Goal: Task Accomplishment & Management: Manage account settings

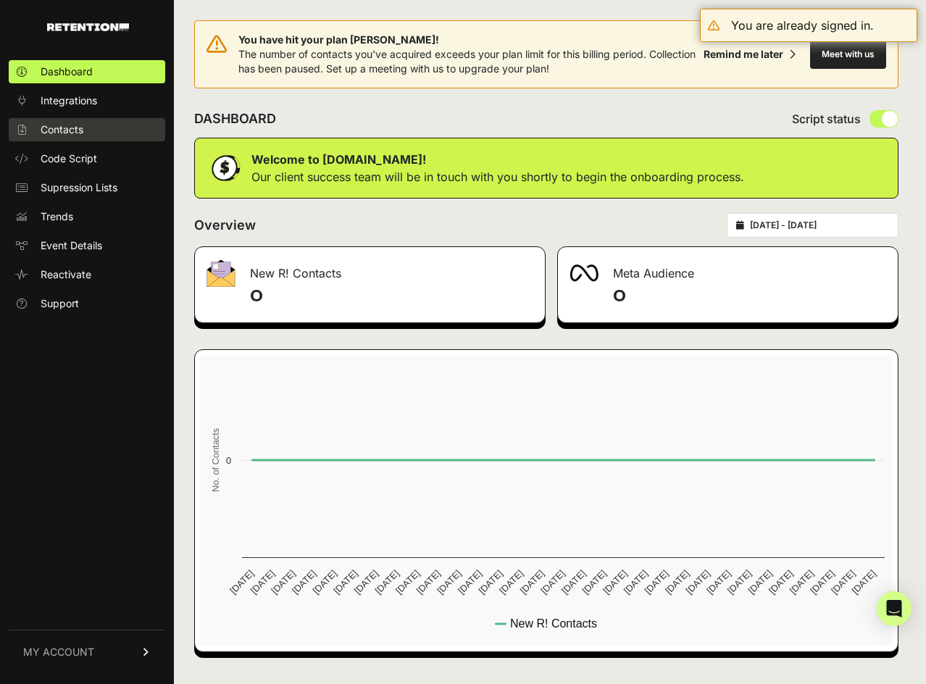
click at [70, 132] on span "Contacts" at bounding box center [62, 129] width 43 height 14
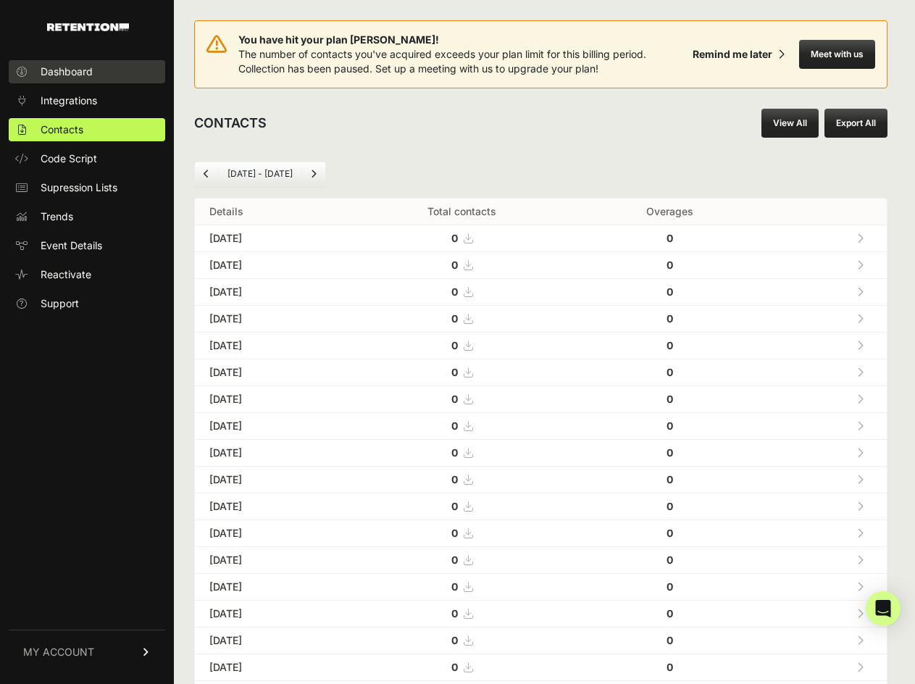
click at [62, 75] on span "Dashboard" at bounding box center [67, 72] width 52 height 14
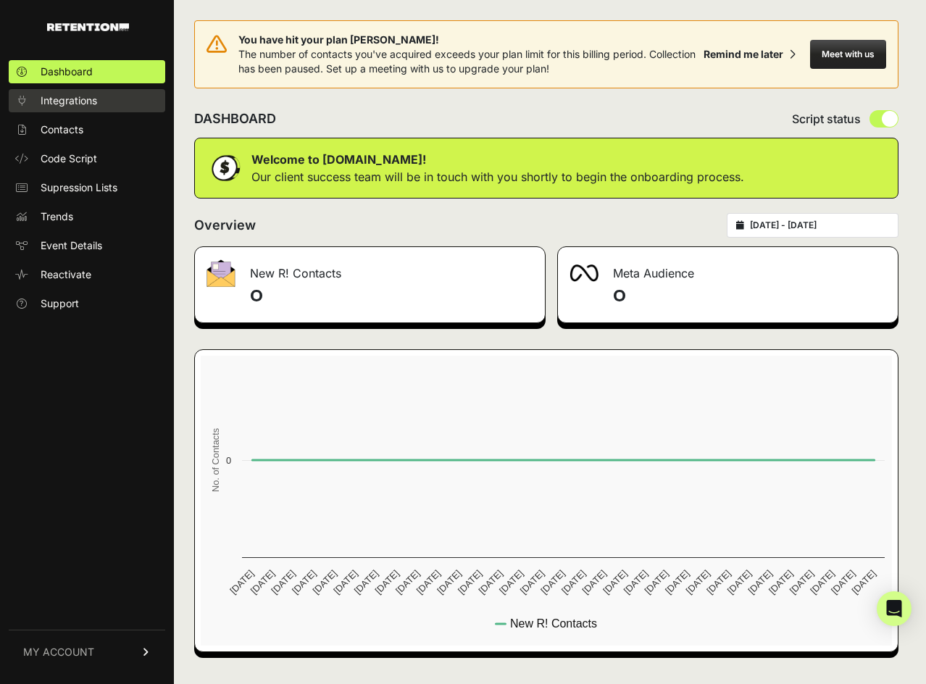
click at [70, 99] on span "Integrations" at bounding box center [69, 100] width 57 height 14
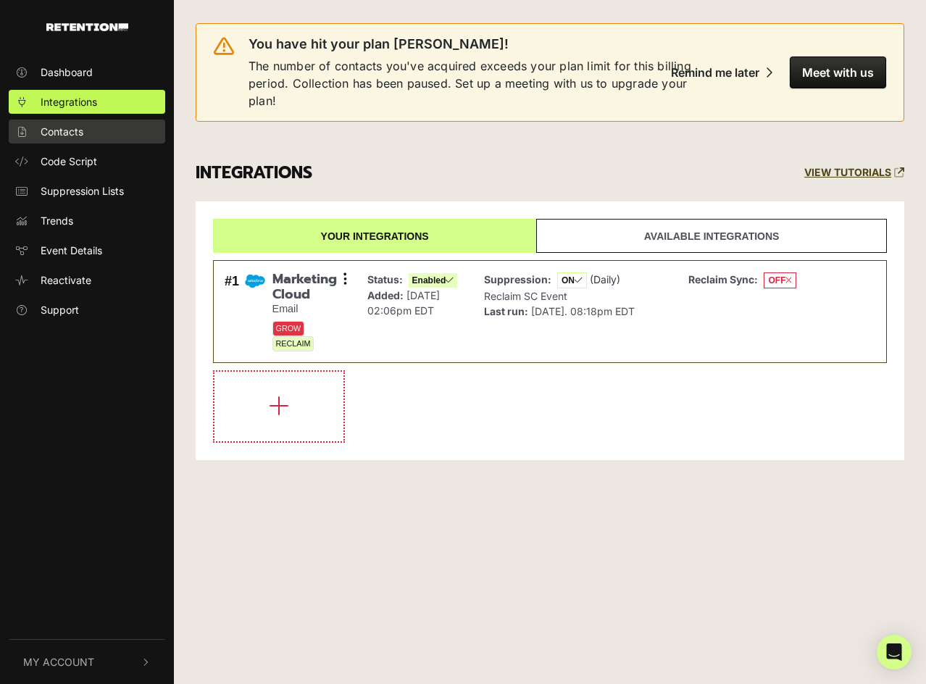
click at [72, 137] on span "Contacts" at bounding box center [62, 131] width 43 height 15
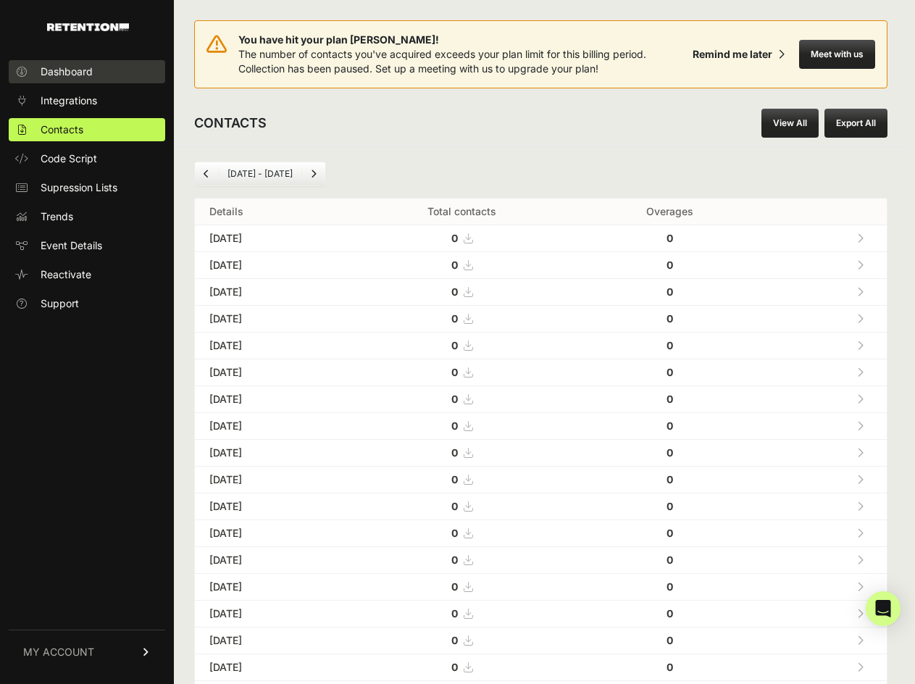
click at [83, 72] on span "Dashboard" at bounding box center [67, 72] width 52 height 14
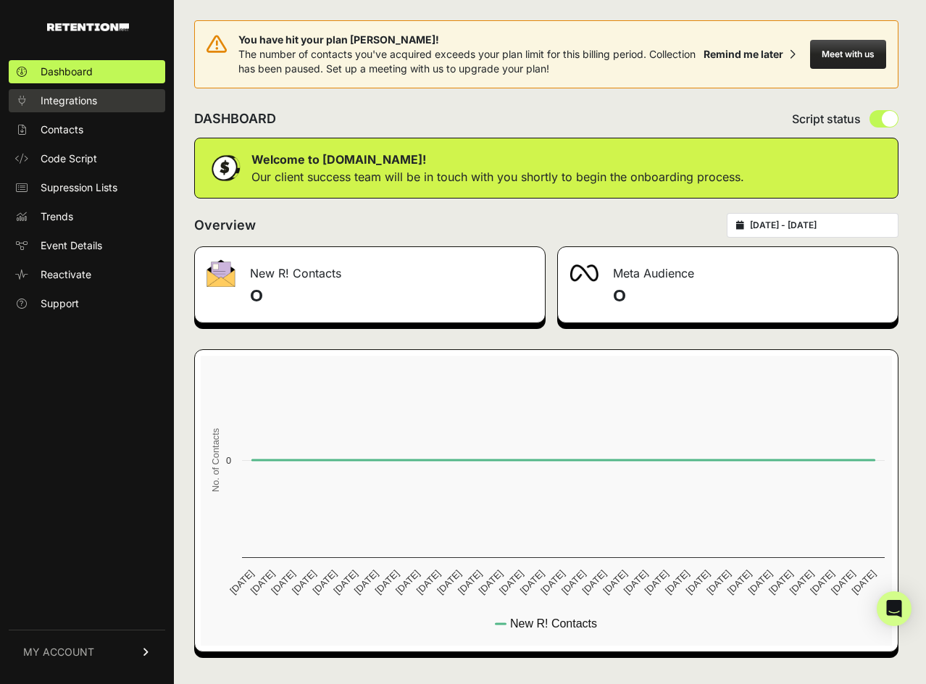
click at [86, 100] on span "Integrations" at bounding box center [69, 100] width 57 height 14
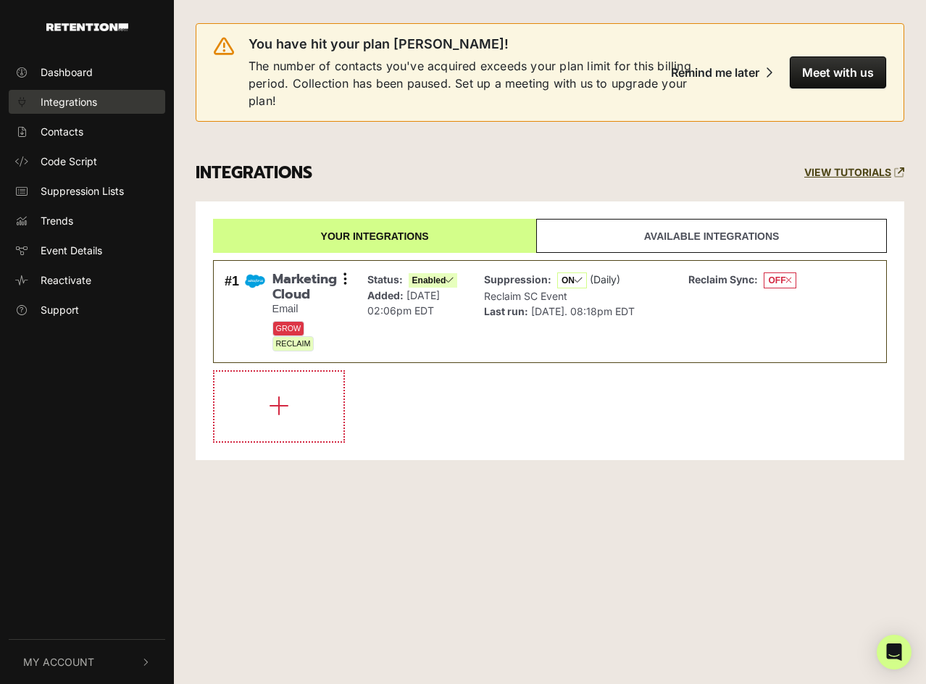
click at [69, 104] on span "Integrations" at bounding box center [69, 101] width 57 height 15
click at [642, 234] on link "Available integrations" at bounding box center [711, 236] width 351 height 34
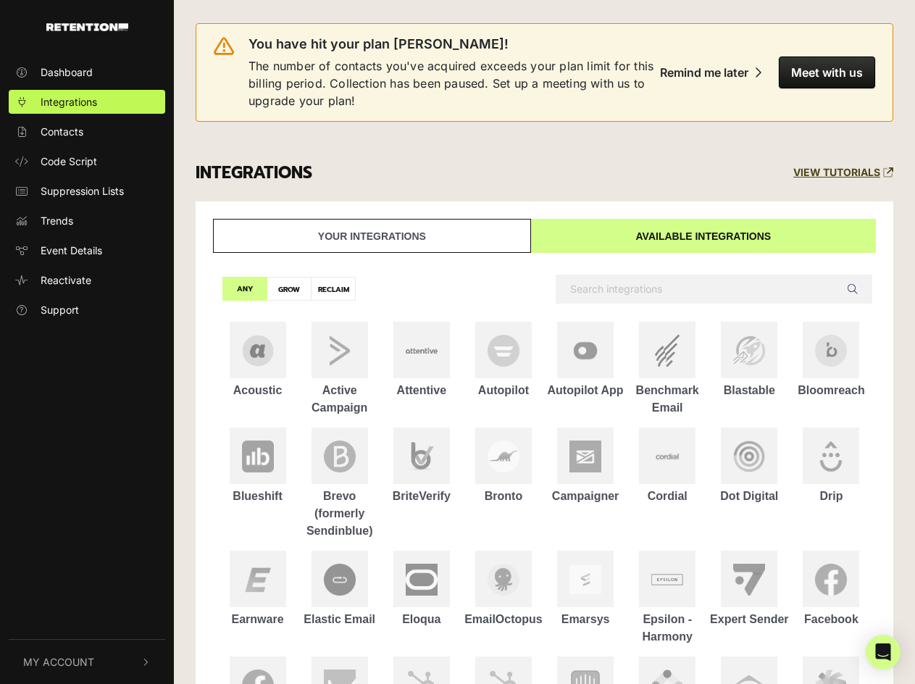
click at [431, 228] on link "Your integrations" at bounding box center [372, 236] width 318 height 34
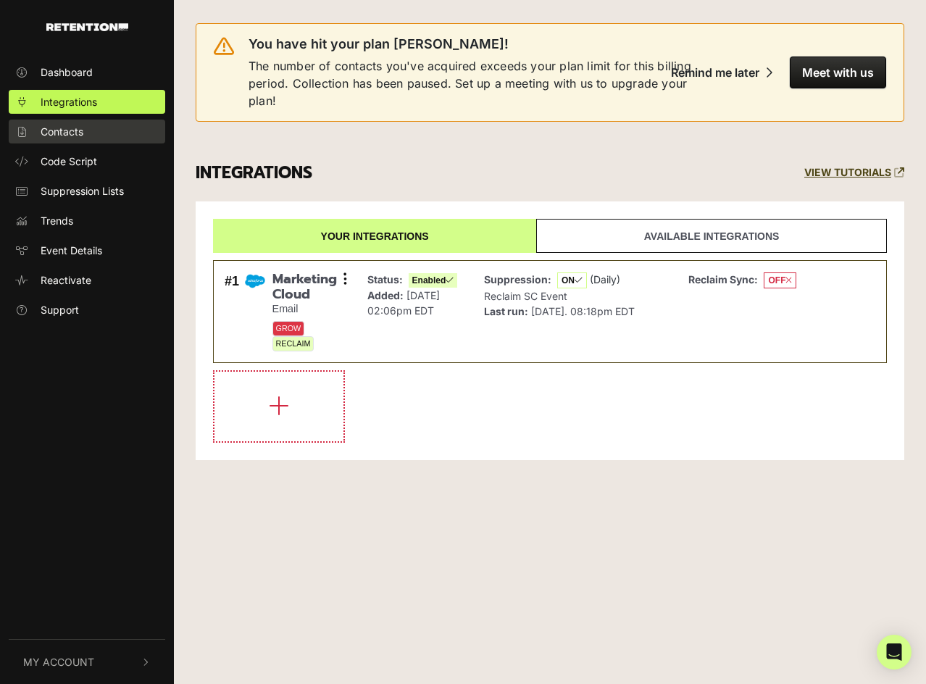
click at [57, 137] on span "Contacts" at bounding box center [62, 131] width 43 height 15
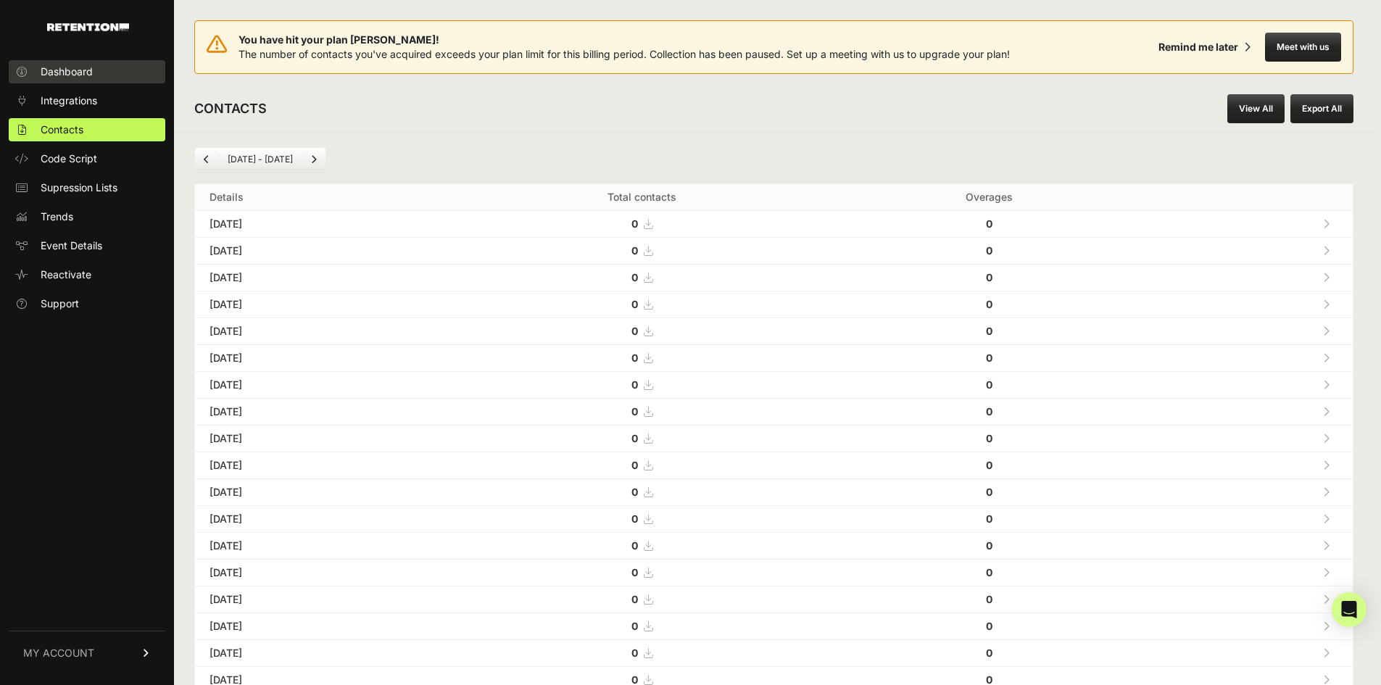
click at [86, 81] on link "Dashboard" at bounding box center [87, 71] width 157 height 23
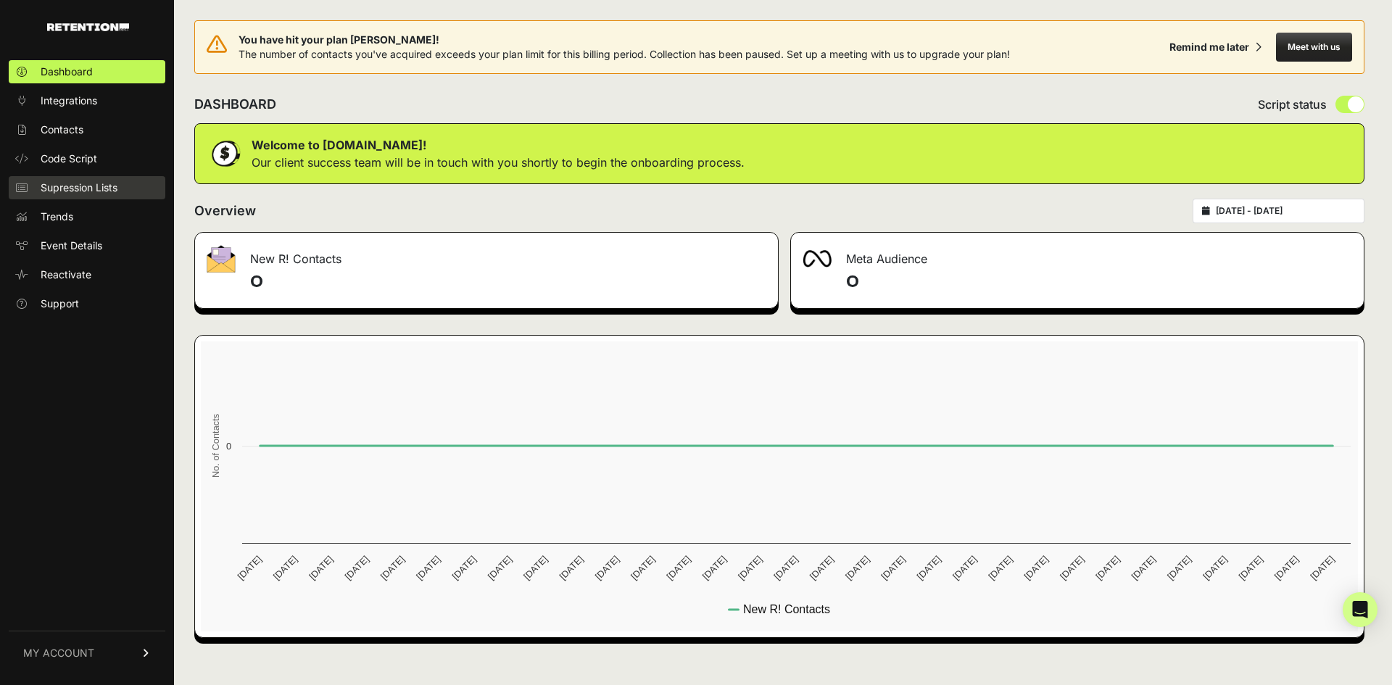
click at [71, 184] on span "Supression Lists" at bounding box center [79, 187] width 77 height 14
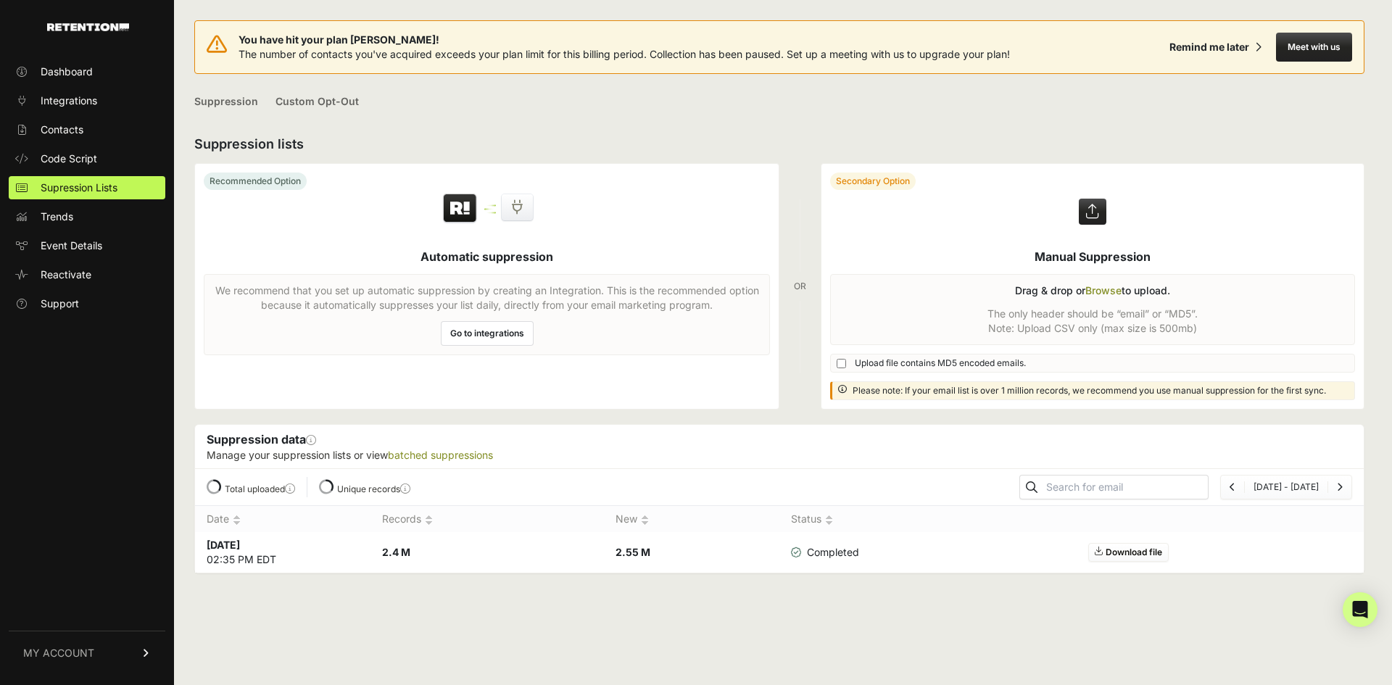
click at [1132, 552] on link "Download file" at bounding box center [1128, 552] width 80 height 19
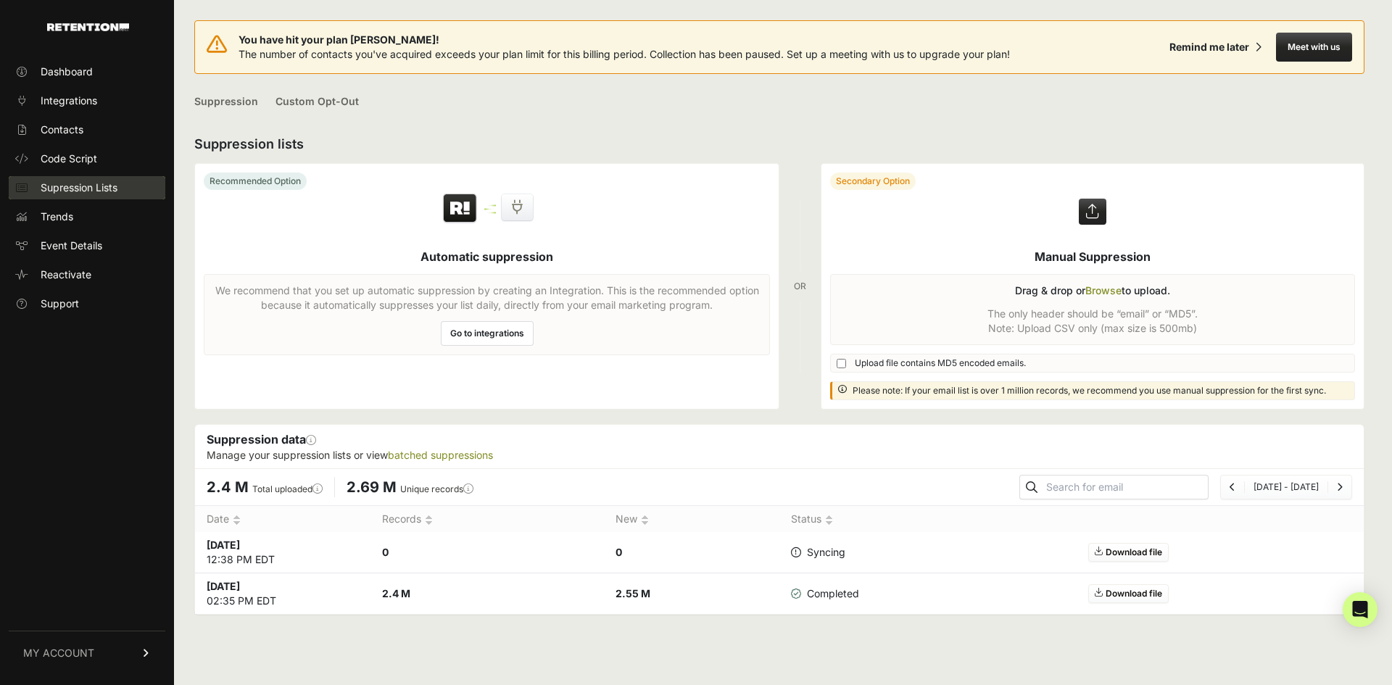
click at [86, 188] on span "Supression Lists" at bounding box center [79, 187] width 77 height 14
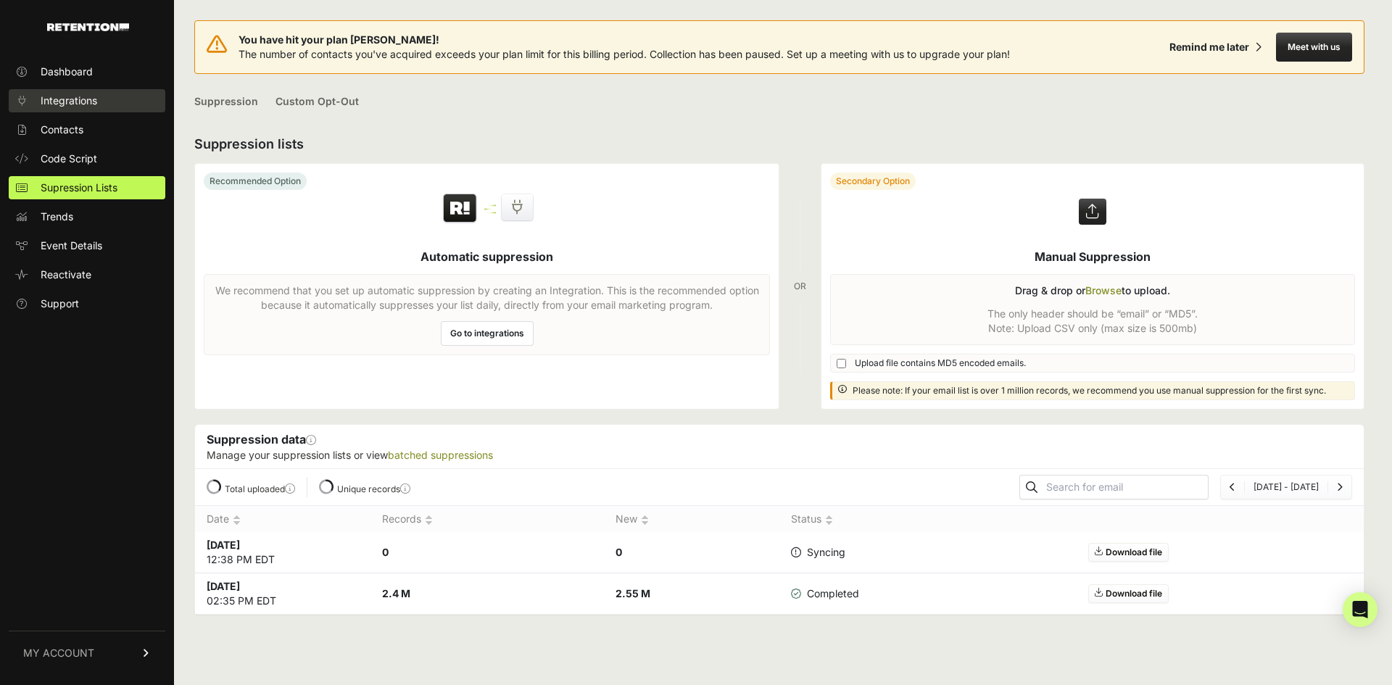
click at [42, 92] on link "Integrations" at bounding box center [87, 100] width 157 height 23
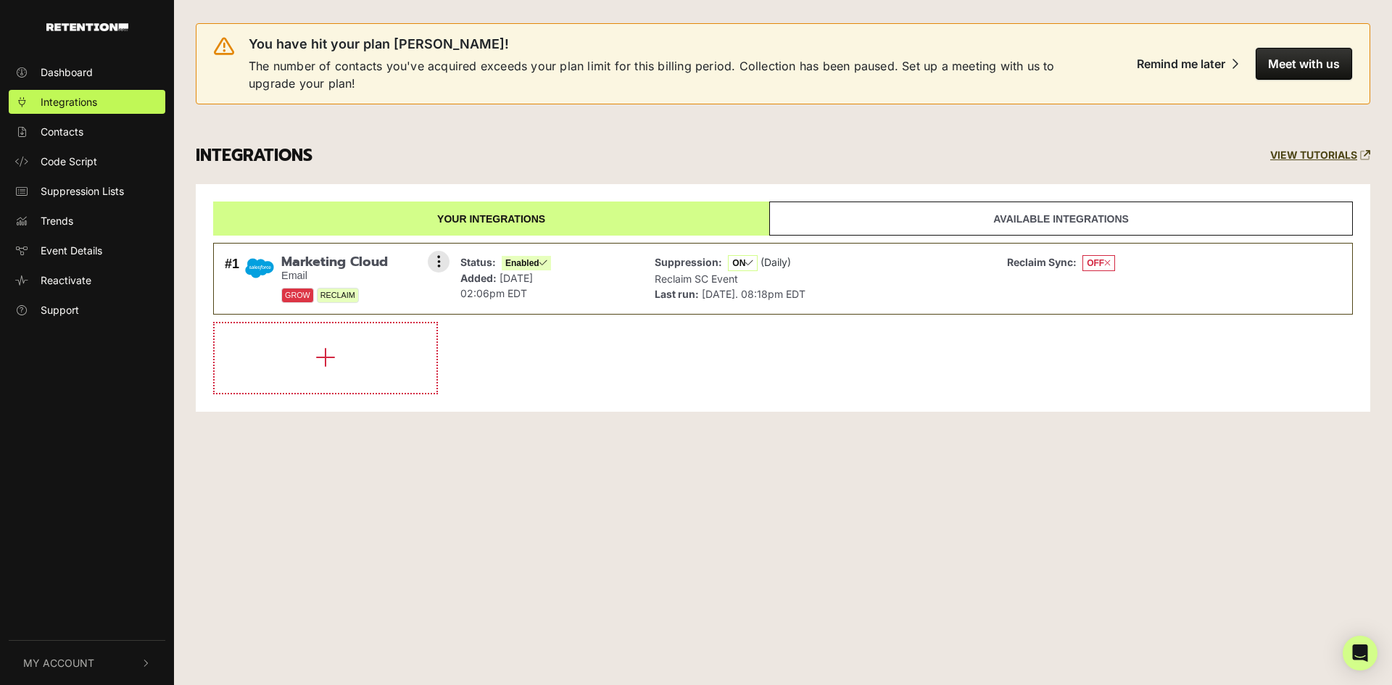
click at [1030, 262] on strong "Reclaim Sync:" at bounding box center [1042, 262] width 70 height 12
click at [339, 296] on span "RECLAIM" at bounding box center [338, 295] width 42 height 15
click at [1189, 280] on div "Reclaim Sync: OFF" at bounding box center [1171, 279] width 345 height 57
click at [1192, 281] on div "Reclaim Sync: OFF" at bounding box center [1171, 279] width 345 height 57
click at [589, 217] on link "Your integrations" at bounding box center [491, 218] width 556 height 34
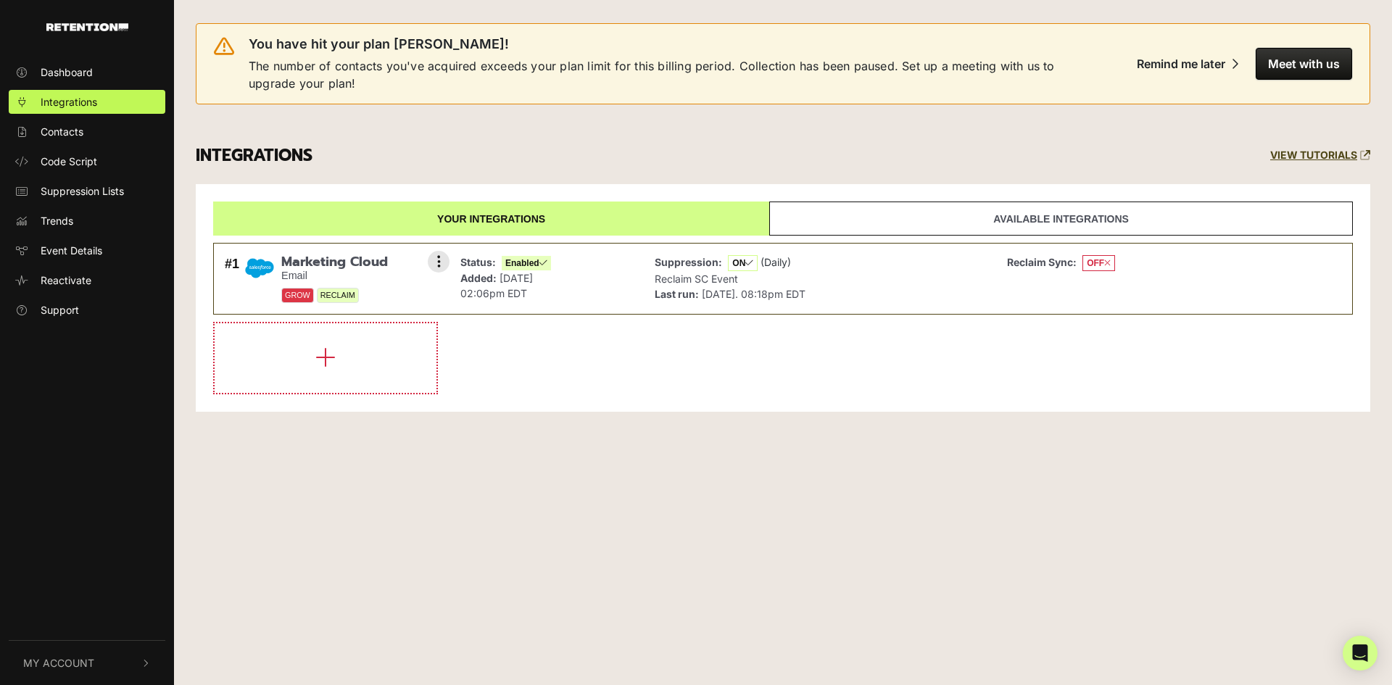
click at [502, 269] on span "Enabled" at bounding box center [526, 263] width 49 height 14
click at [438, 263] on icon at bounding box center [439, 261] width 4 height 14
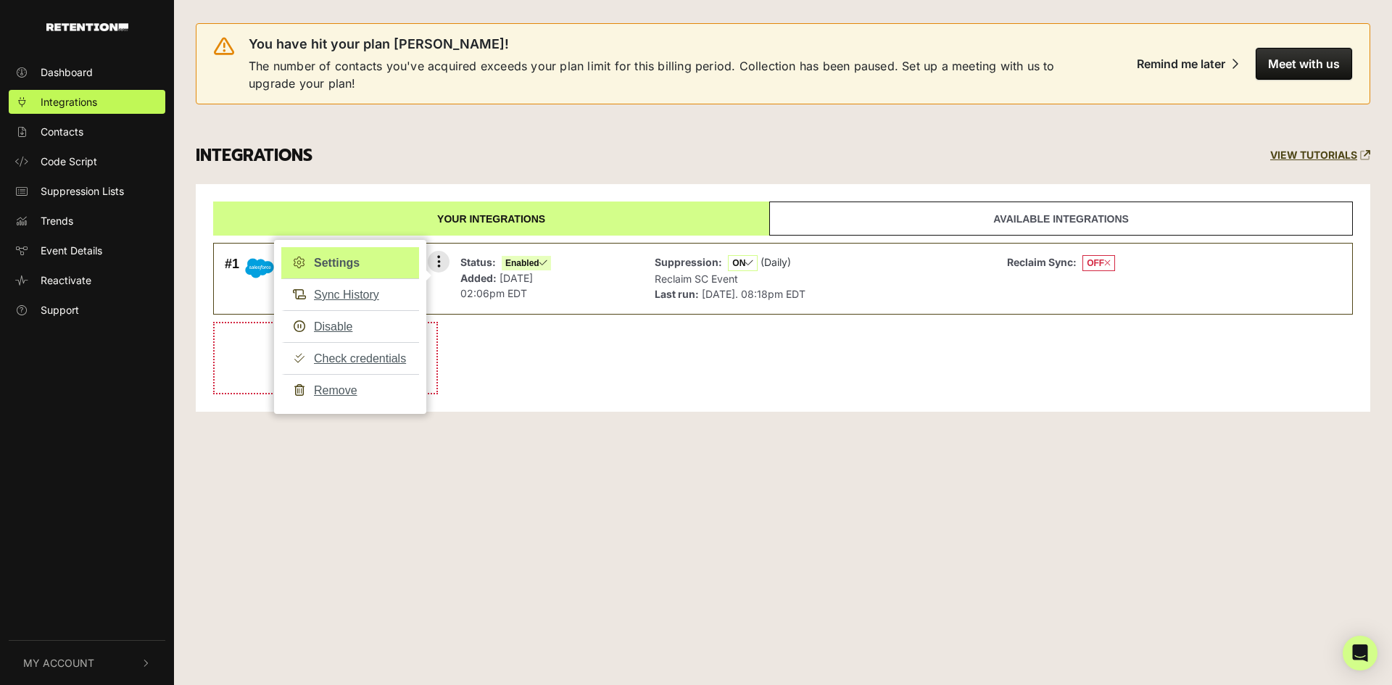
click at [342, 263] on link "Settings" at bounding box center [350, 263] width 138 height 32
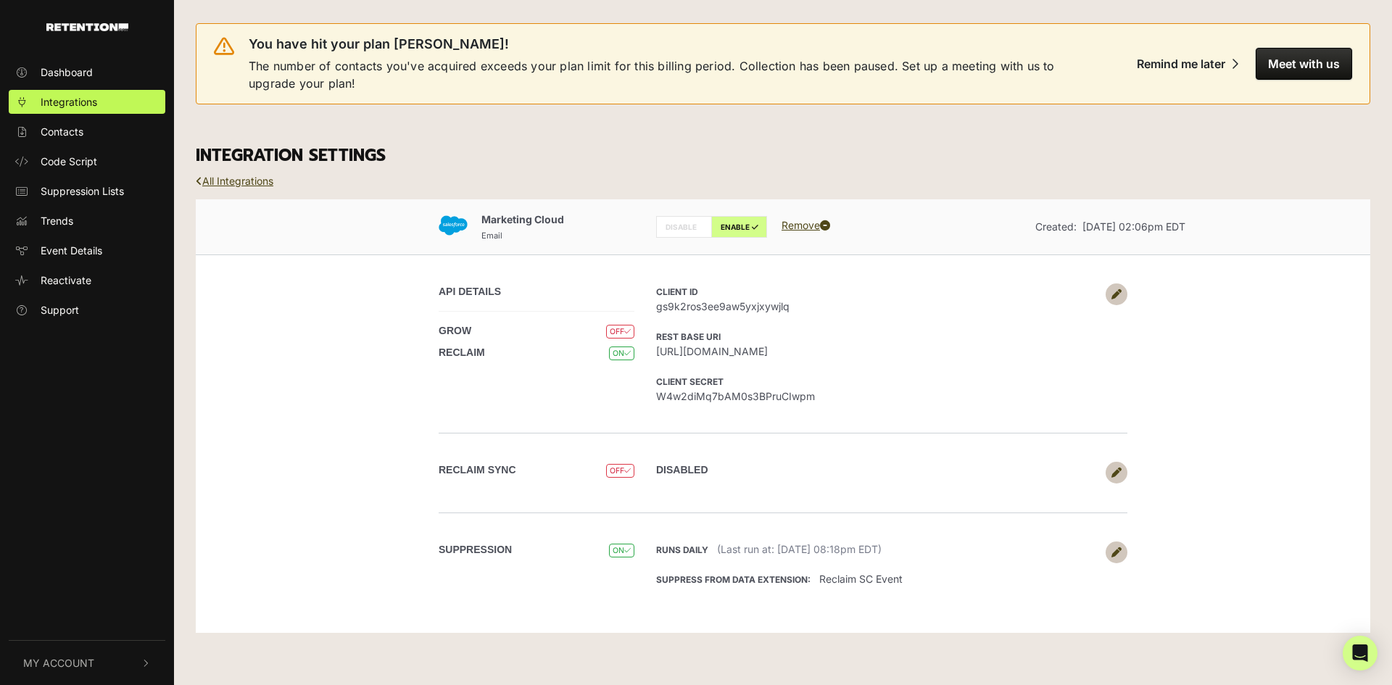
click at [1109, 473] on link at bounding box center [1116, 473] width 22 height 22
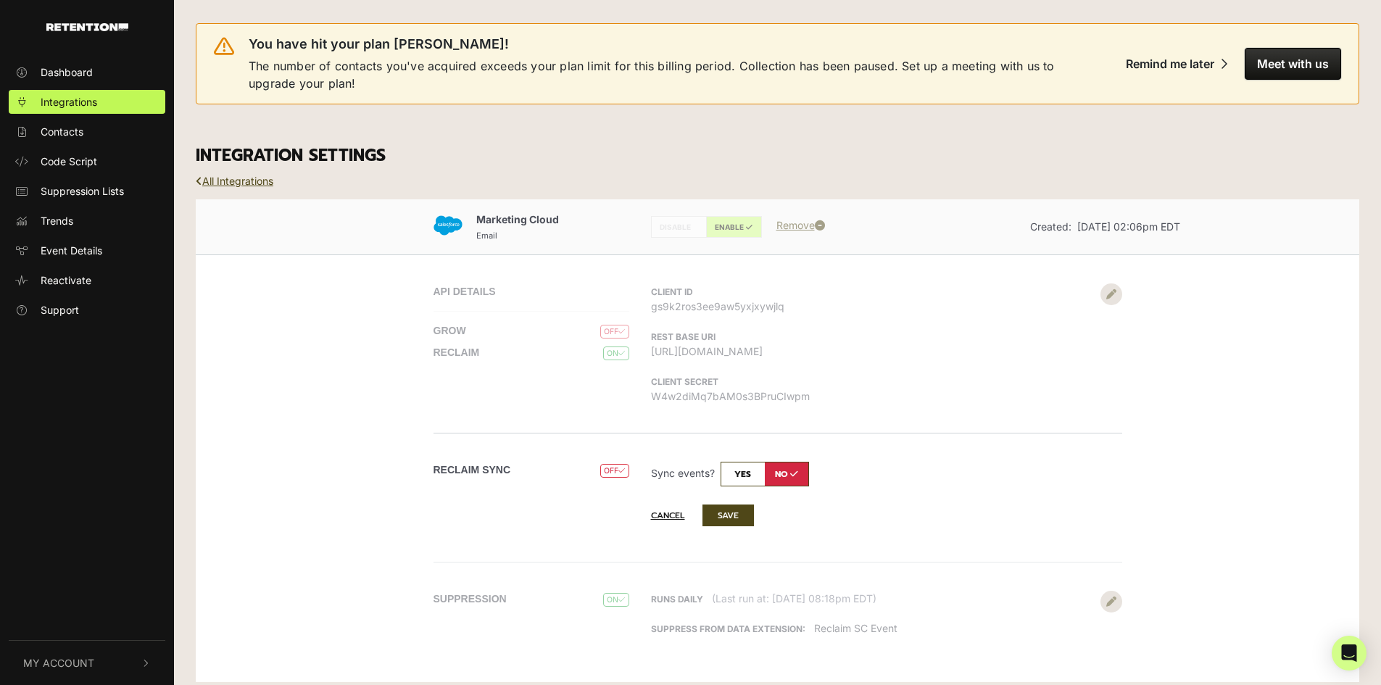
click at [738, 467] on input "checkbox" at bounding box center [764, 474] width 88 height 25
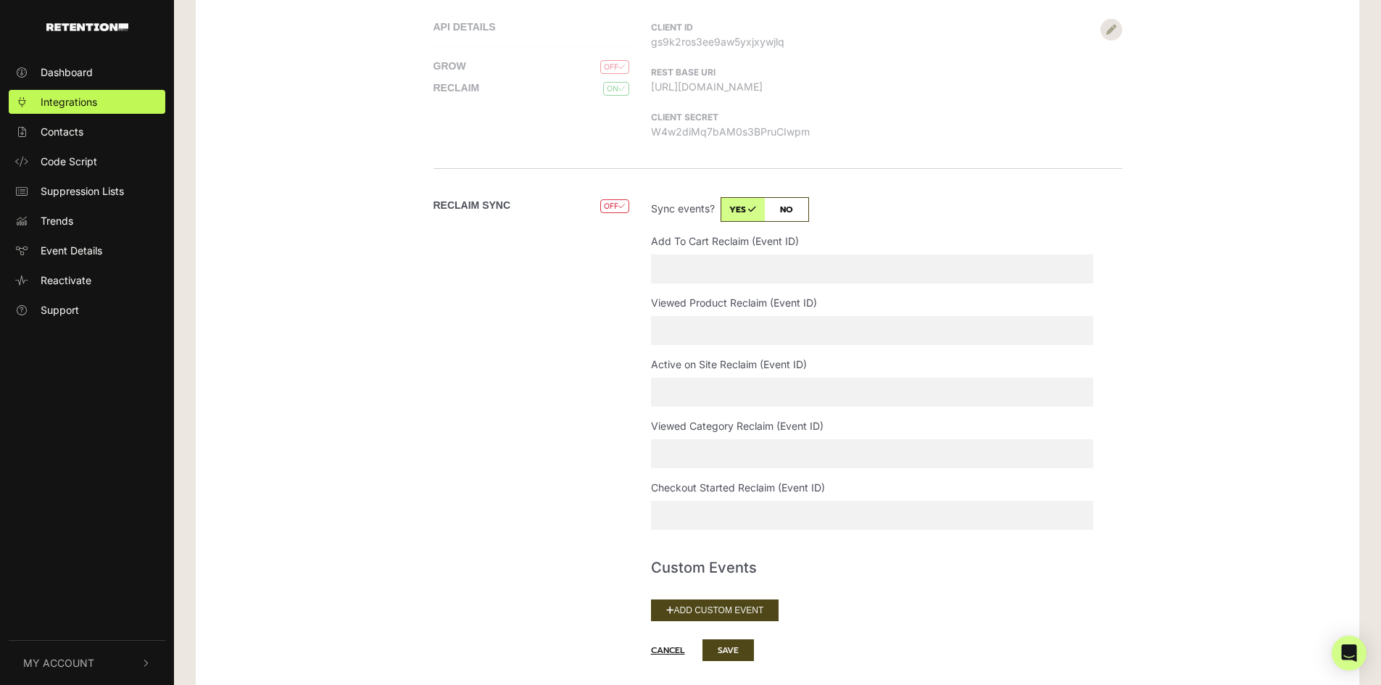
scroll to position [290, 0]
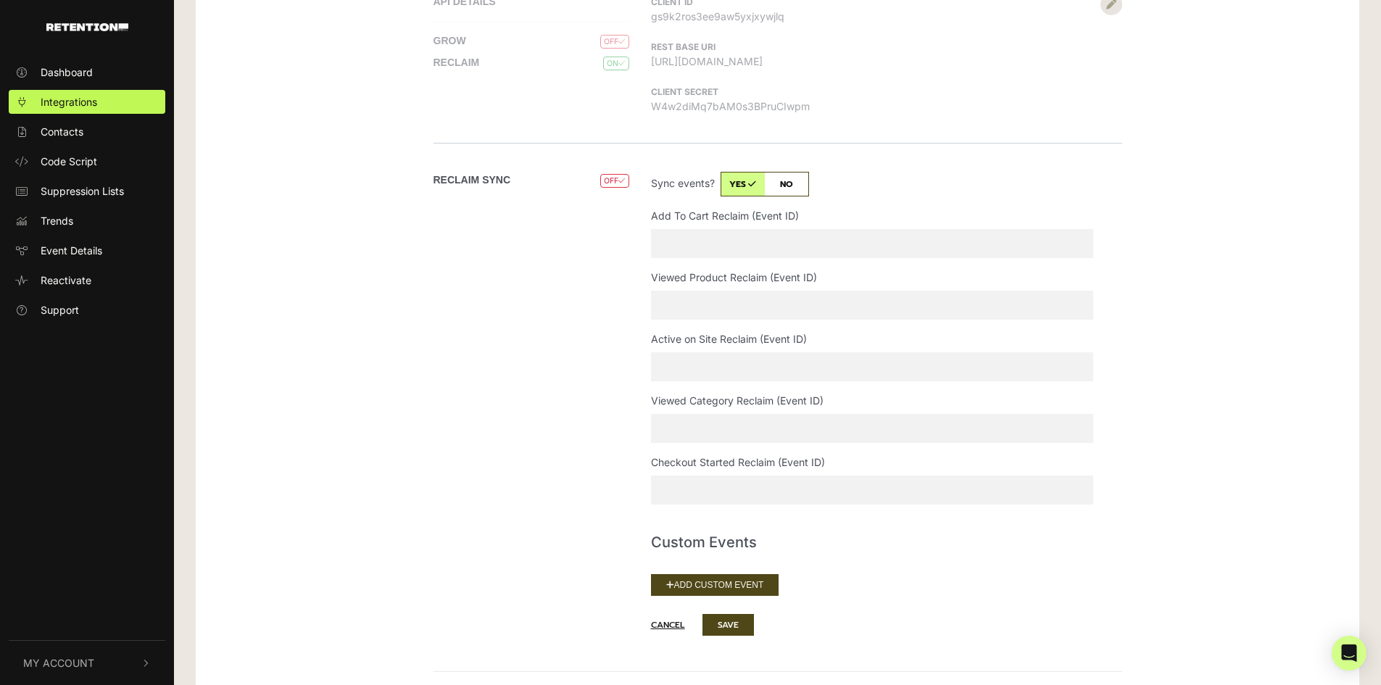
click at [803, 186] on input "checkbox" at bounding box center [764, 184] width 88 height 25
checkbox input "false"
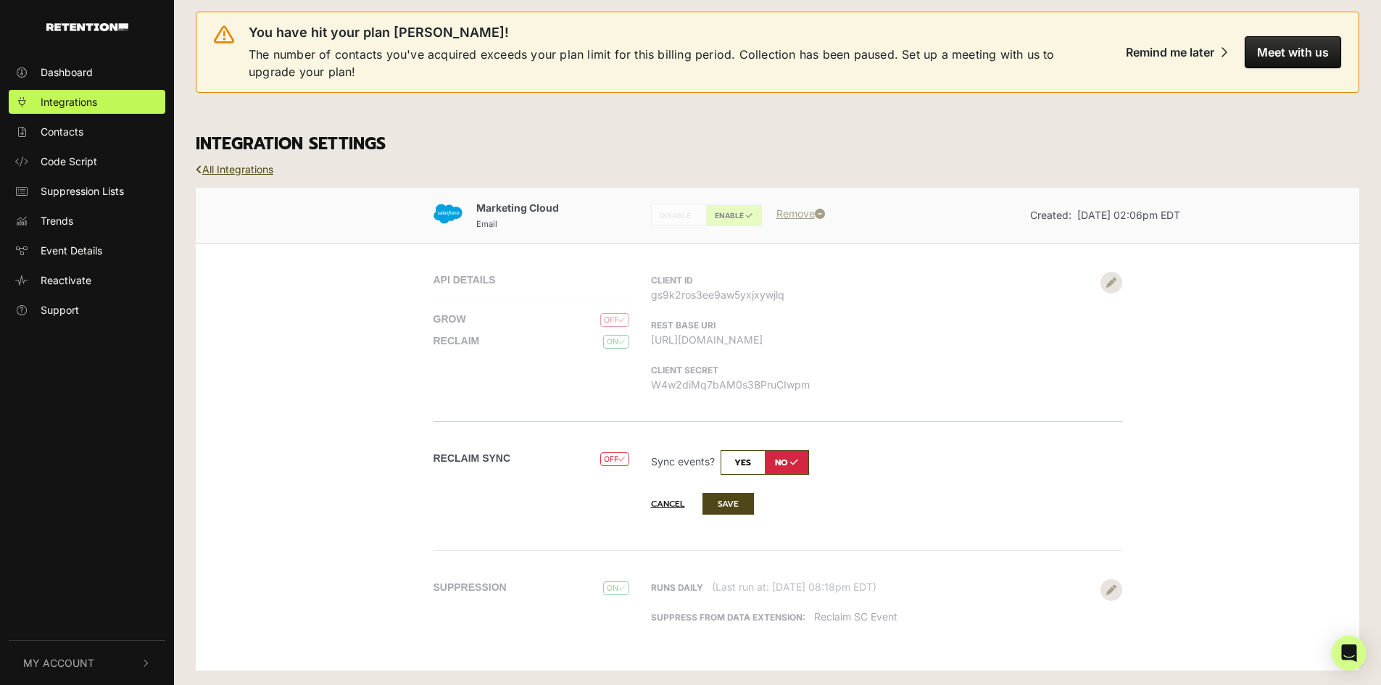
scroll to position [12, 0]
click at [575, 386] on div "API DETAILS GROW OFF RECLAIM ON Client ID gs9k2ros3ee9aw5yxjxywjlq REST Base UR…" at bounding box center [778, 448] width 826 height 410
click at [1104, 292] on div "API DETAILS GROW OFF RECLAIM ON Client ID gs9k2ros3ee9aw5yxjxywjlq REST Base UR…" at bounding box center [778, 448] width 826 height 410
click at [1043, 326] on div "API DETAILS GROW OFF RECLAIM ON Client ID gs9k2ros3ee9aw5yxjxywjlq REST Base UR…" at bounding box center [778, 448] width 826 height 410
click at [670, 496] on button "Cancel" at bounding box center [675, 504] width 49 height 20
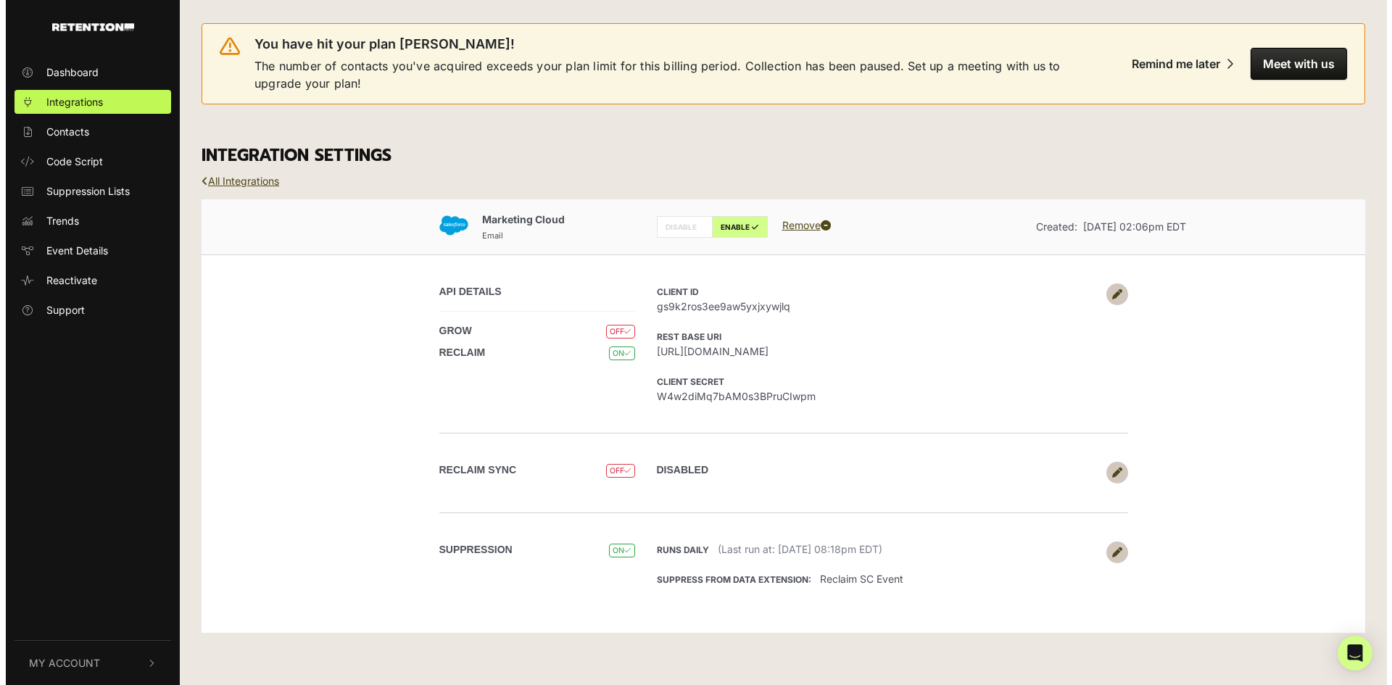
scroll to position [0, 0]
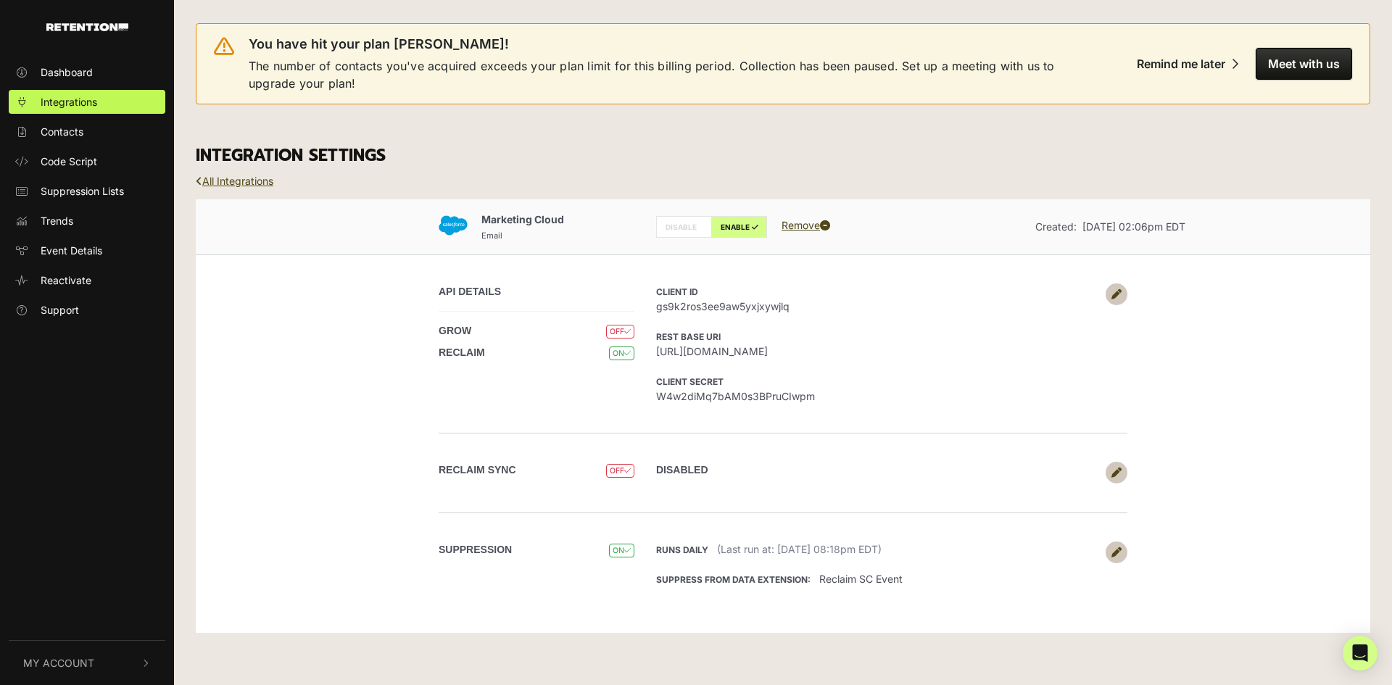
click at [1118, 294] on icon at bounding box center [1116, 294] width 10 height 10
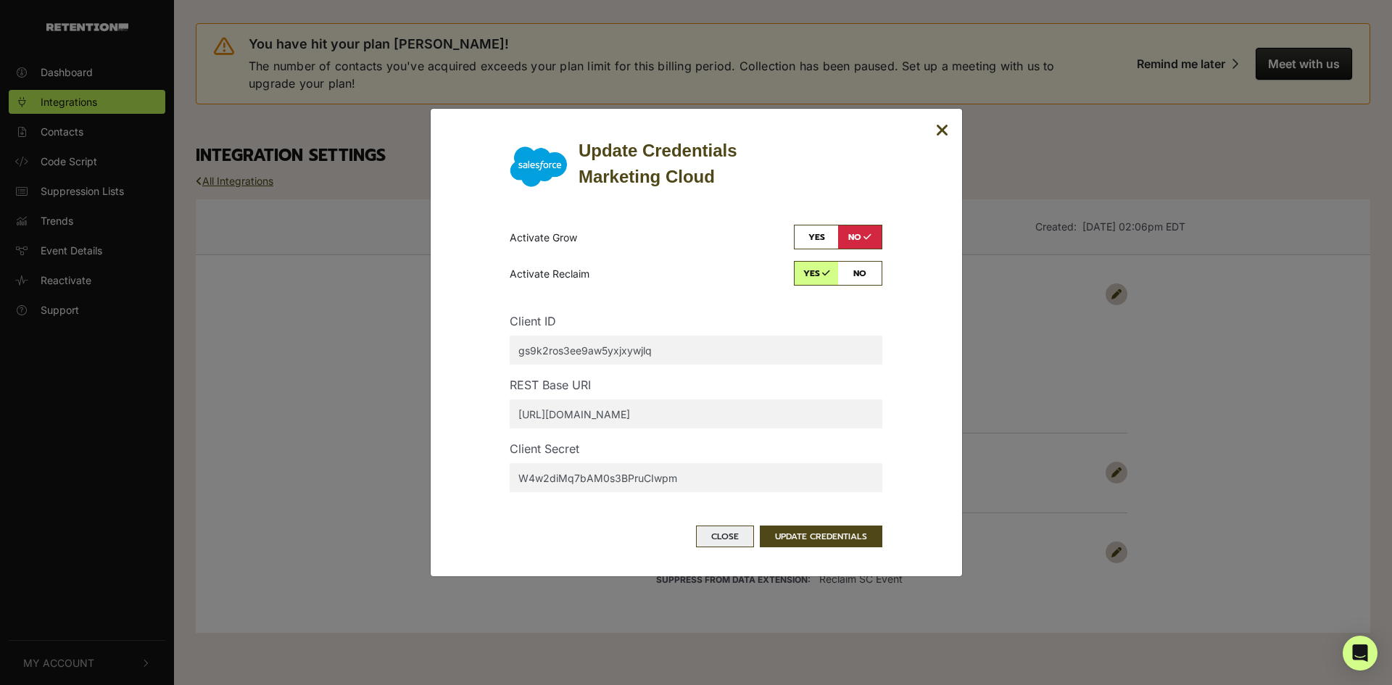
click at [721, 539] on button "Close" at bounding box center [725, 536] width 58 height 22
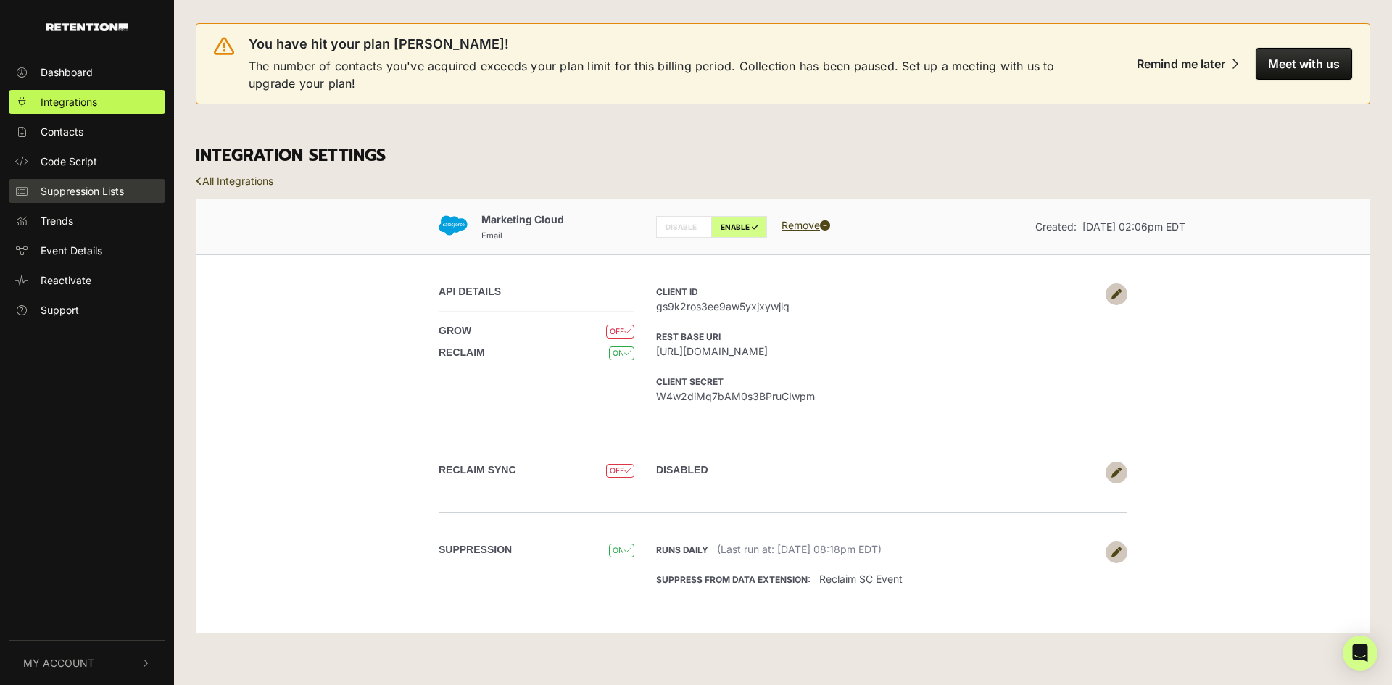
click at [80, 191] on span "Suppression Lists" at bounding box center [82, 190] width 83 height 15
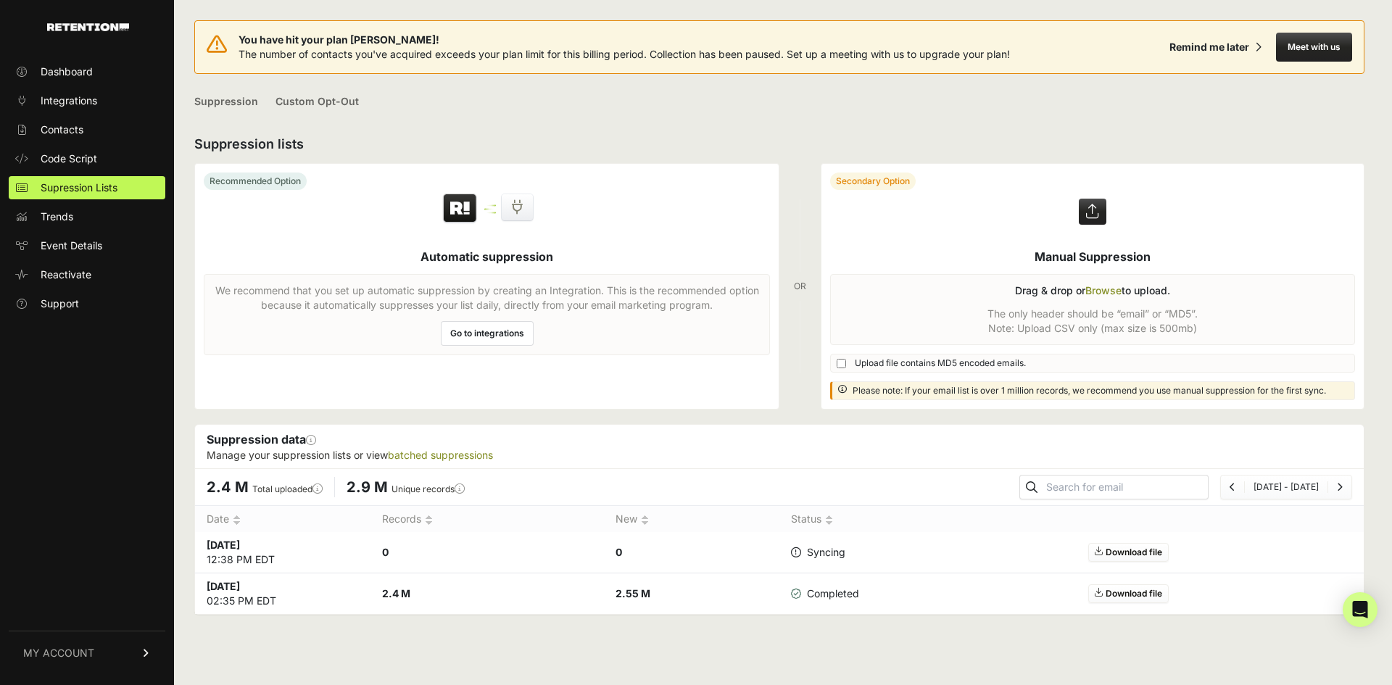
click at [482, 330] on link "Go to integrations" at bounding box center [487, 333] width 93 height 25
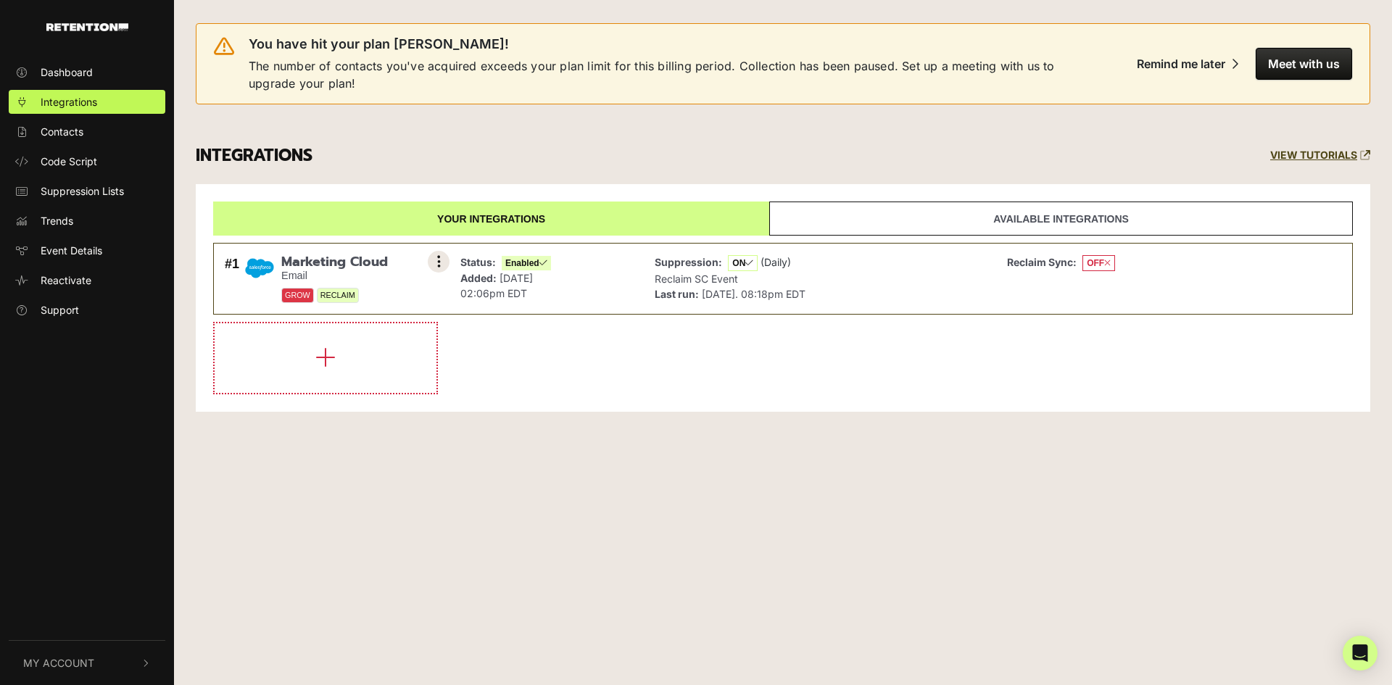
click at [438, 259] on icon at bounding box center [439, 261] width 4 height 14
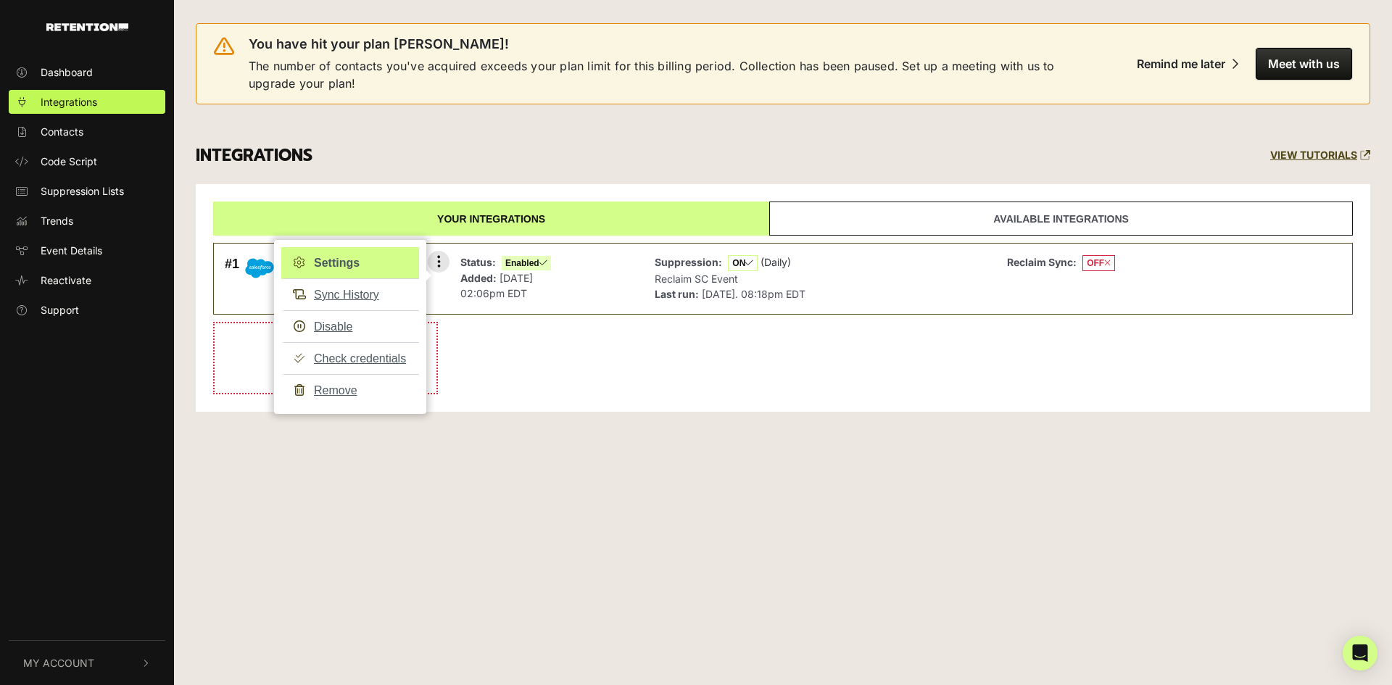
click at [352, 266] on link "Settings" at bounding box center [350, 263] width 138 height 32
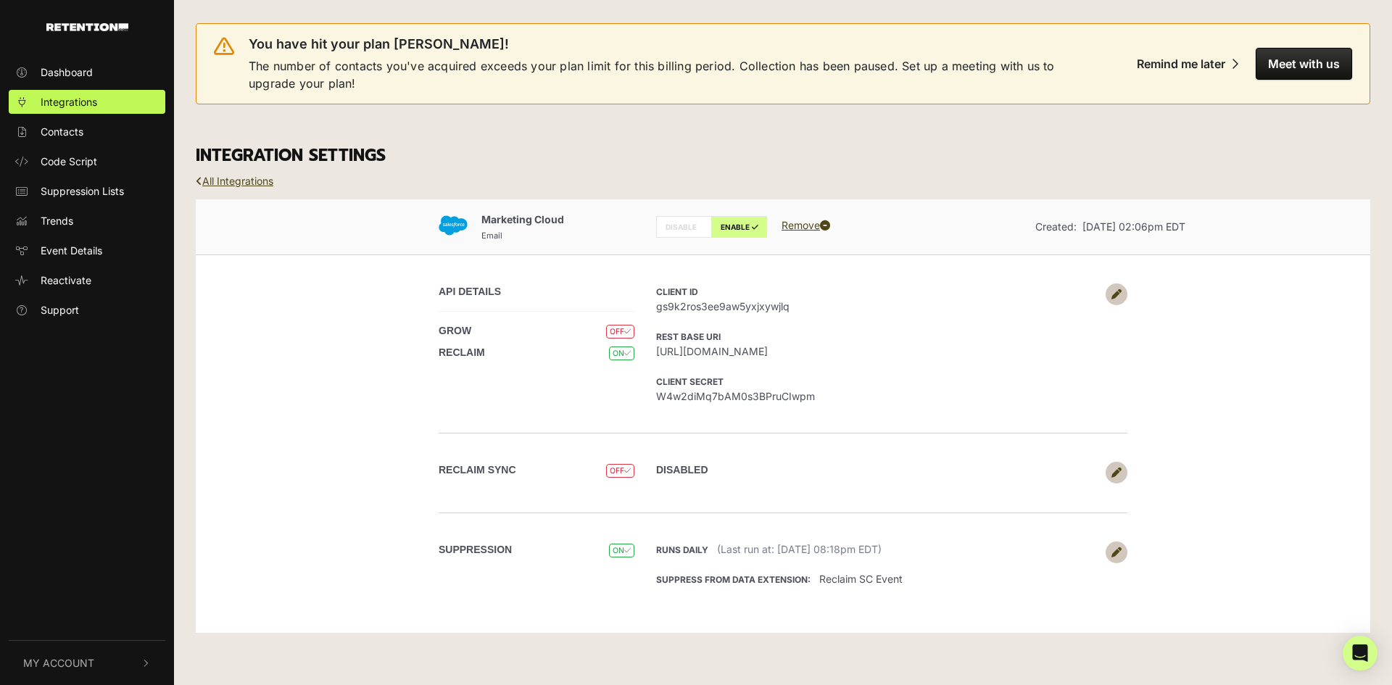
click at [1118, 547] on icon at bounding box center [1116, 552] width 10 height 10
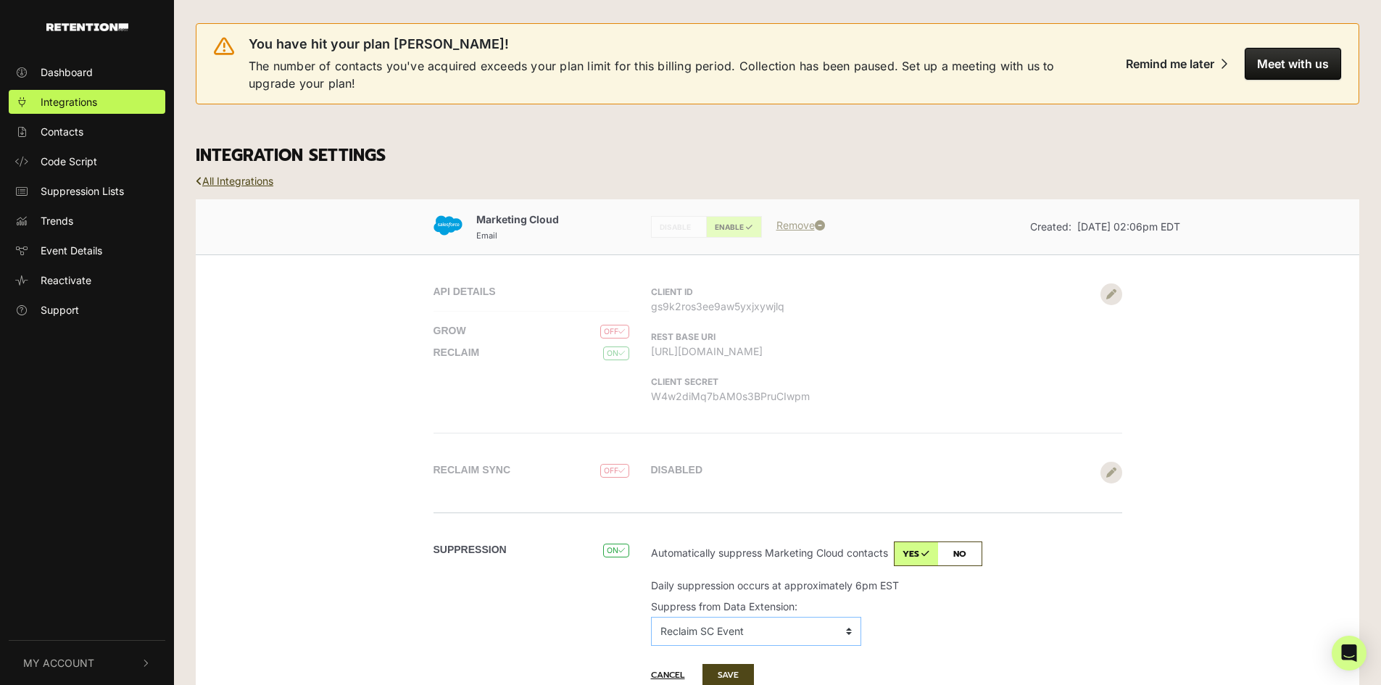
click at [858, 631] on select "No Data Extension 20160913_CDC_Groups 20160914_CDC_Groups 20180110_Groups 20180…" at bounding box center [756, 631] width 210 height 29
click at [860, 630] on select "No Data Extension 20160913_CDC_Groups 20160914_CDC_Groups 20180110_Groups 20180…" at bounding box center [756, 631] width 210 height 29
click at [851, 633] on select "No Data Extension 20160913_CDC_Groups 20160914_CDC_Groups 20180110_Groups 20180…" at bounding box center [756, 631] width 210 height 29
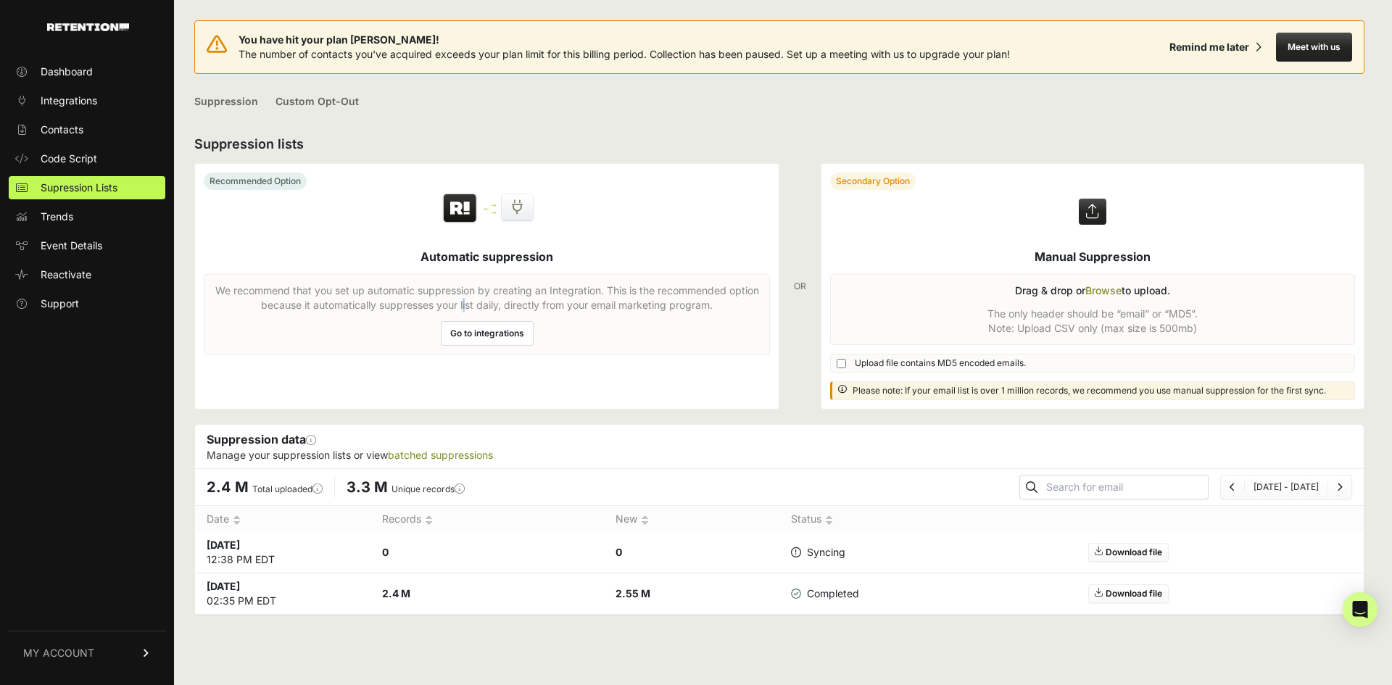
drag, startPoint x: 423, startPoint y: 301, endPoint x: 442, endPoint y: 312, distance: 21.8
click at [430, 303] on p "We recommend that you set up automatic suppression by creating an Integration. …" at bounding box center [486, 297] width 547 height 29
click at [78, 107] on span "Integrations" at bounding box center [69, 100] width 57 height 14
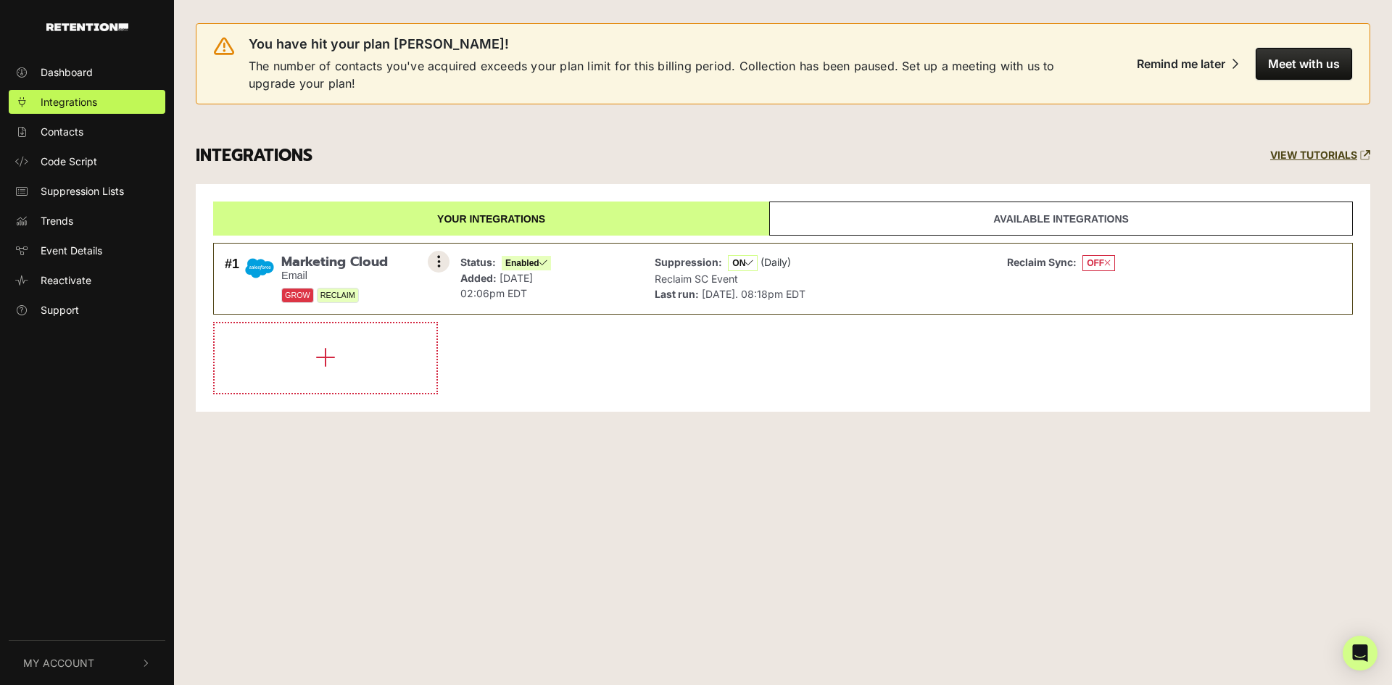
click at [441, 261] on button at bounding box center [439, 262] width 22 height 22
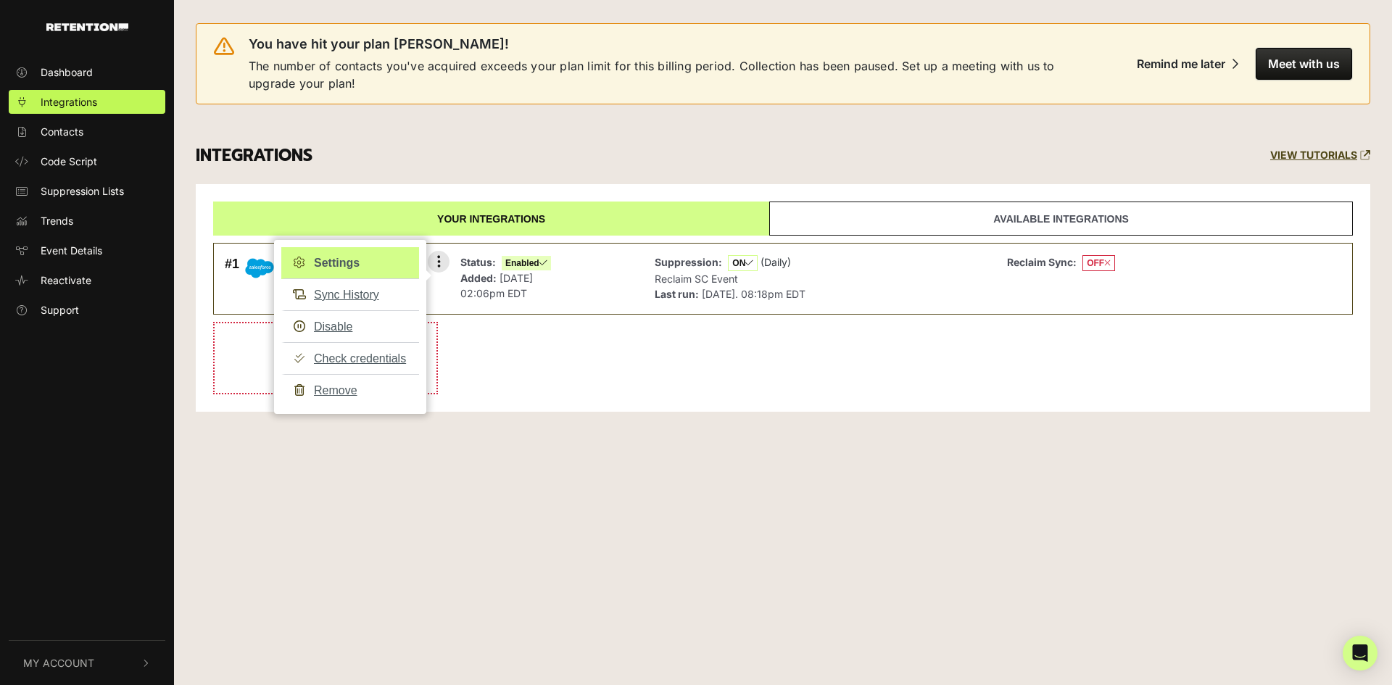
click at [333, 261] on link "Settings" at bounding box center [350, 263] width 138 height 32
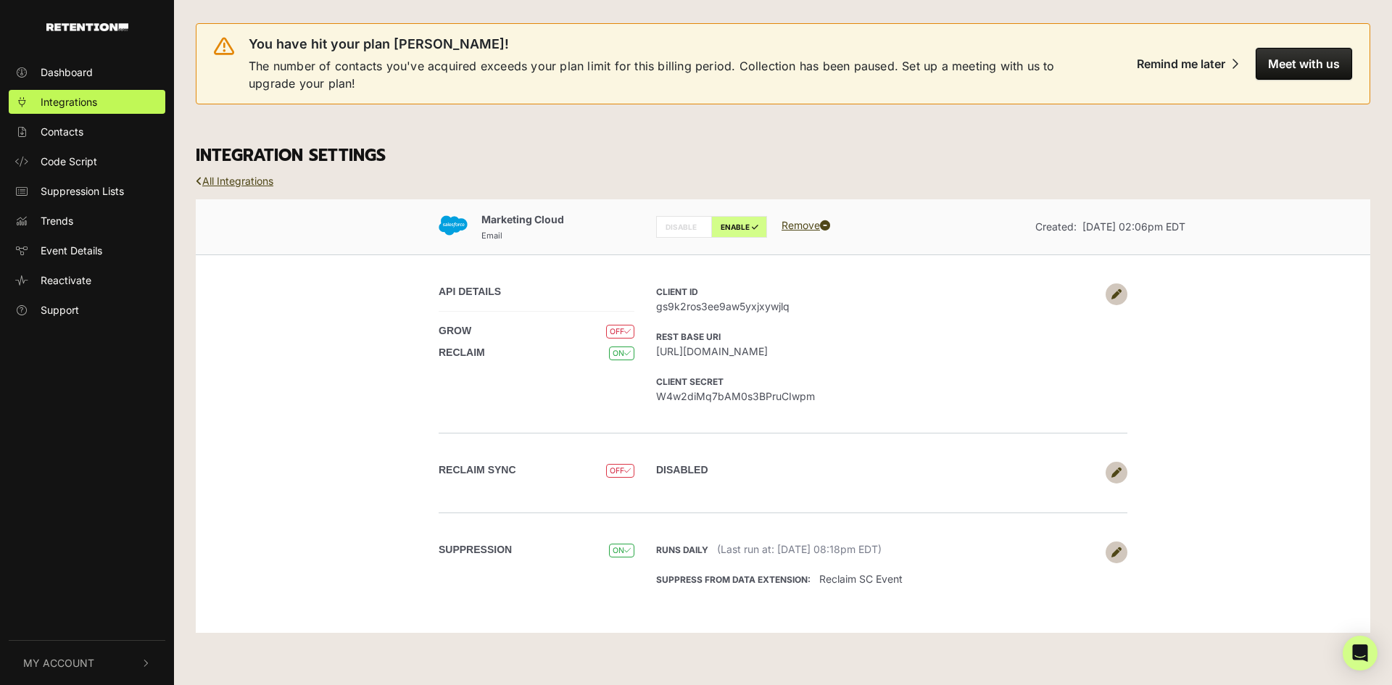
click at [1121, 553] on link at bounding box center [1116, 552] width 22 height 22
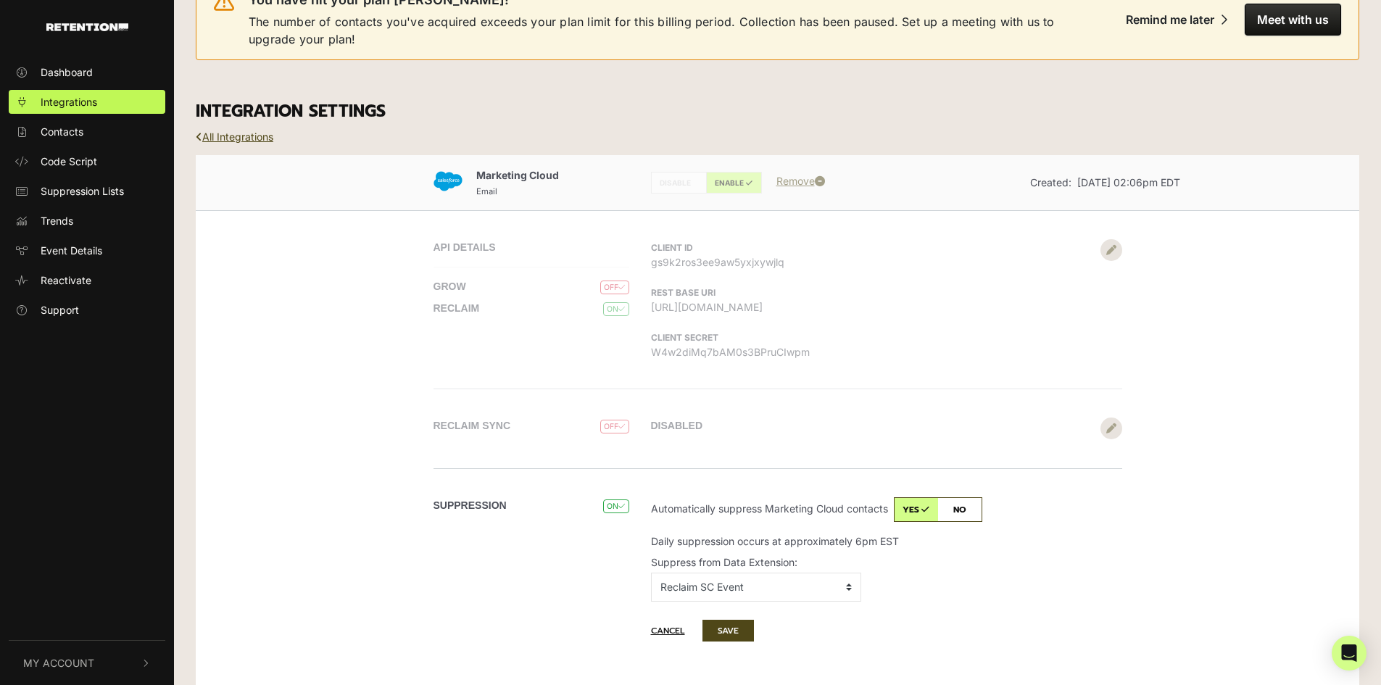
scroll to position [68, 0]
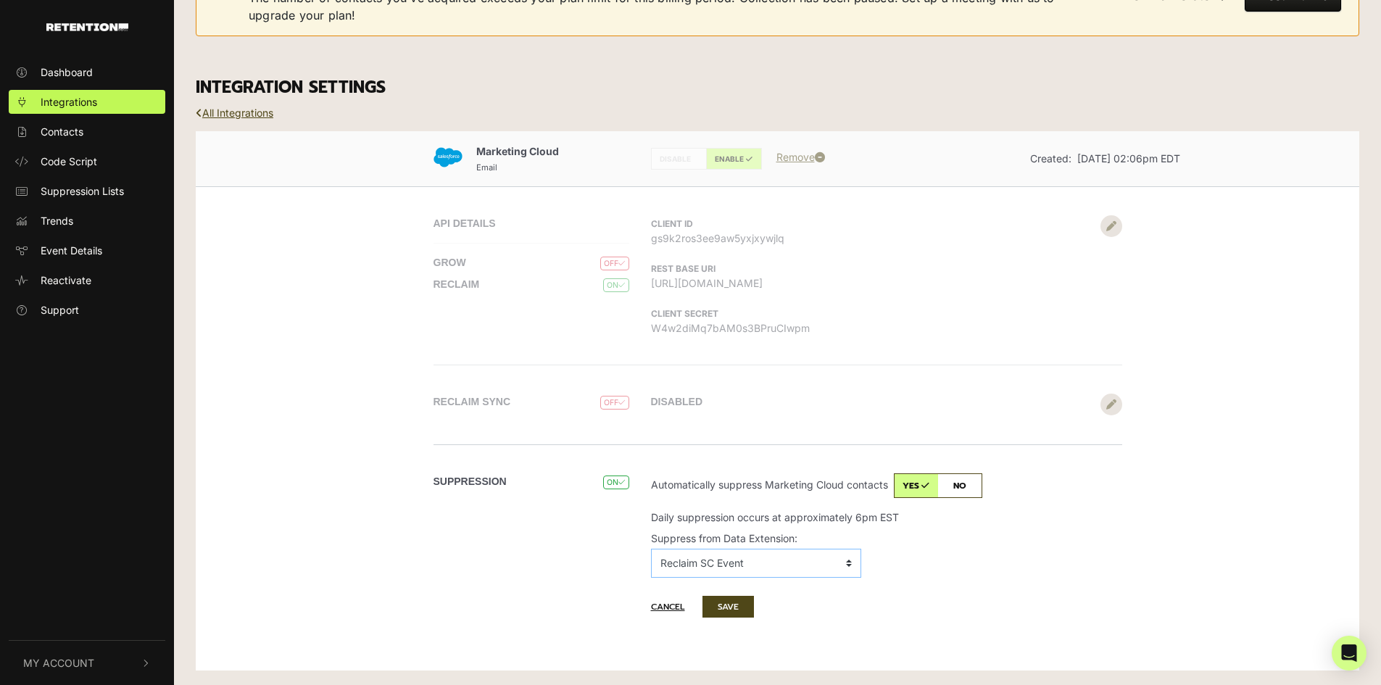
click at [849, 557] on select "No Data Extension 20160913_CDC_Groups 20160914_CDC_Groups 20180110_Groups 20180…" at bounding box center [756, 563] width 210 height 29
select select "D3D1A207-6CDA-4F09-A08C-2FCFD0B5E1A8,Retention New Subscribers"
click at [651, 549] on select "No Data Extension 20160913_CDC_Groups 20160914_CDC_Groups 20180110_Groups 20180…" at bounding box center [756, 563] width 210 height 29
click at [739, 605] on button "SAVE" at bounding box center [727, 607] width 51 height 22
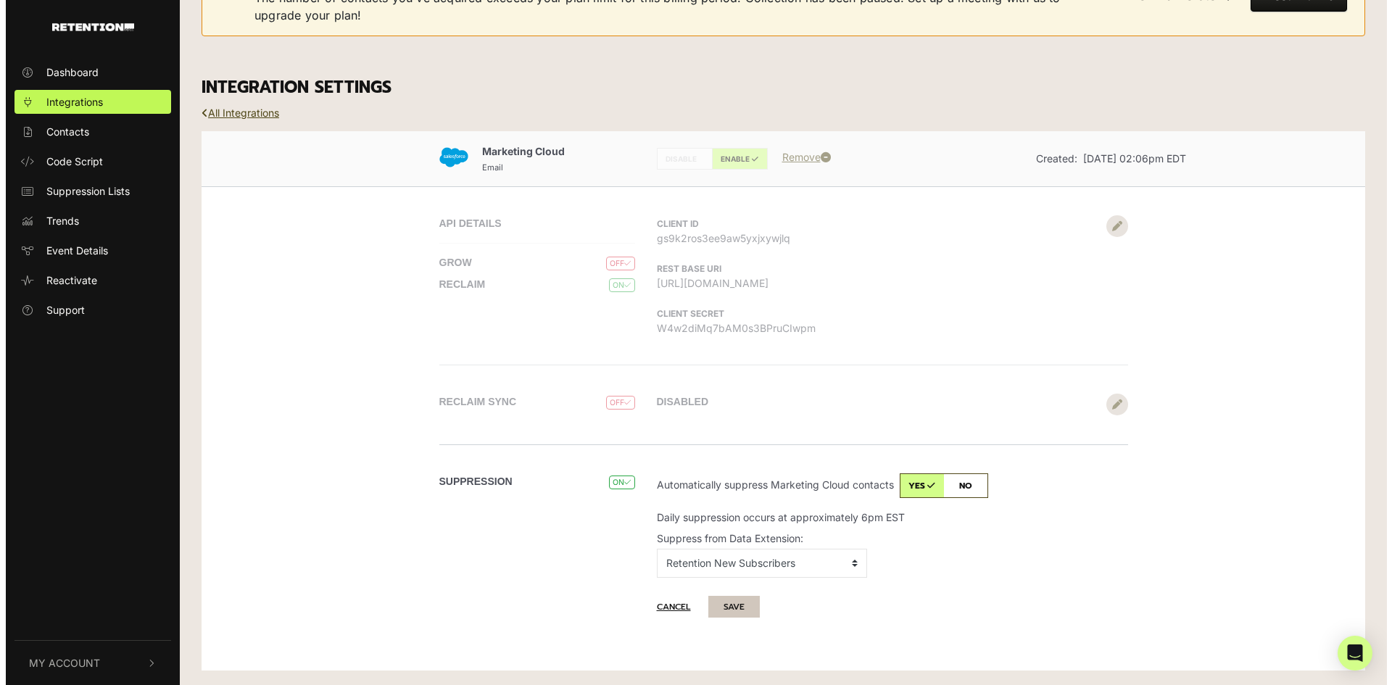
scroll to position [0, 0]
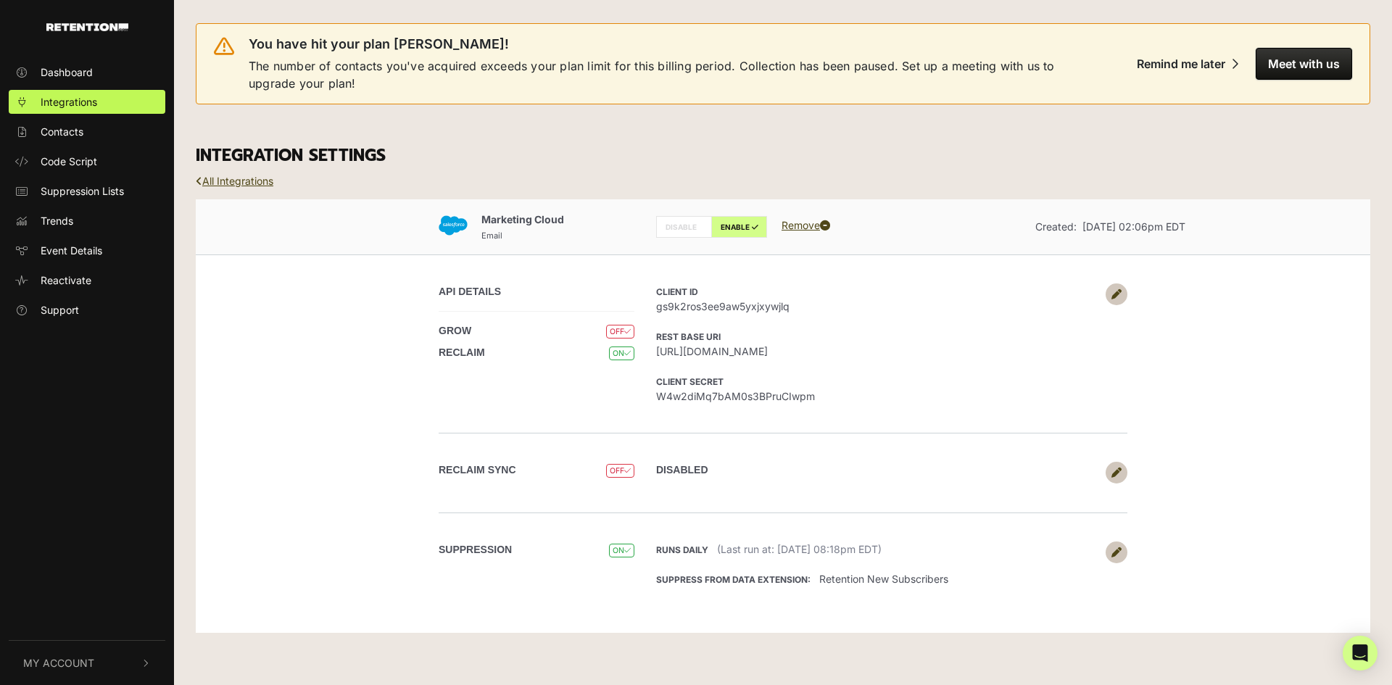
click at [1113, 289] on icon at bounding box center [1116, 294] width 10 height 10
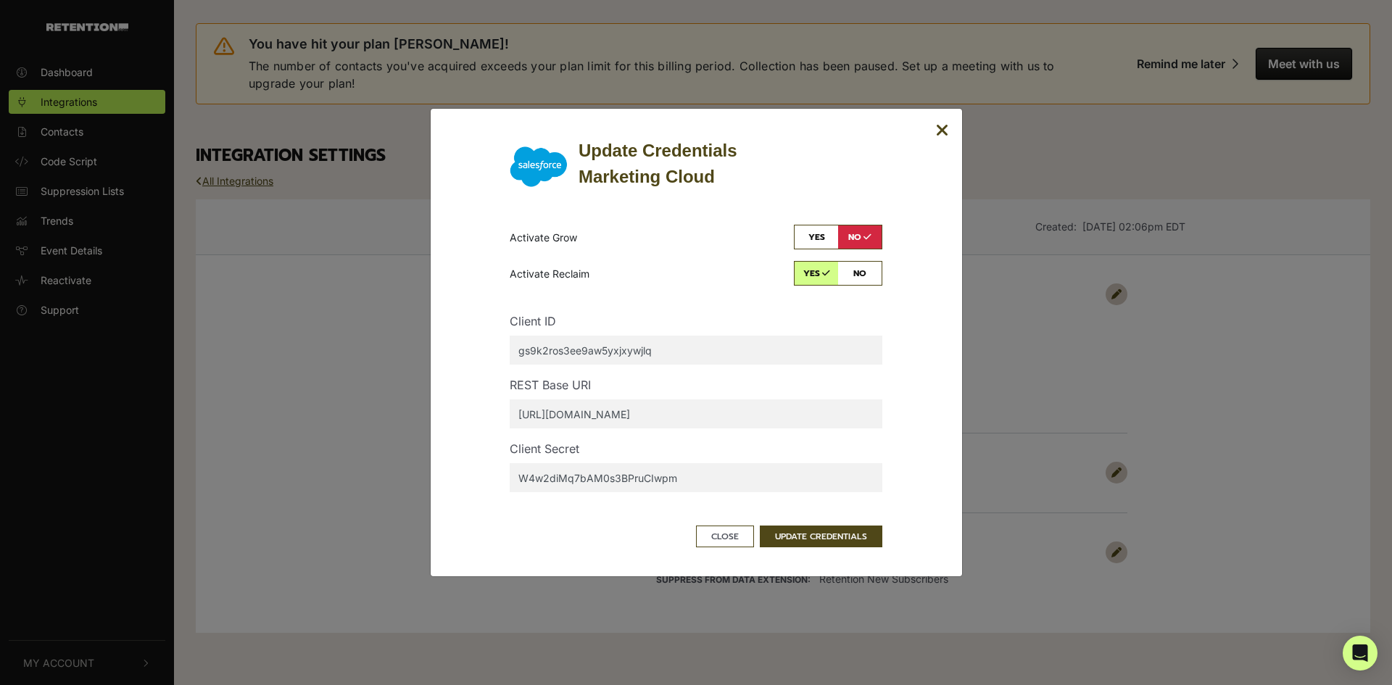
click at [943, 132] on icon "Close" at bounding box center [942, 130] width 13 height 17
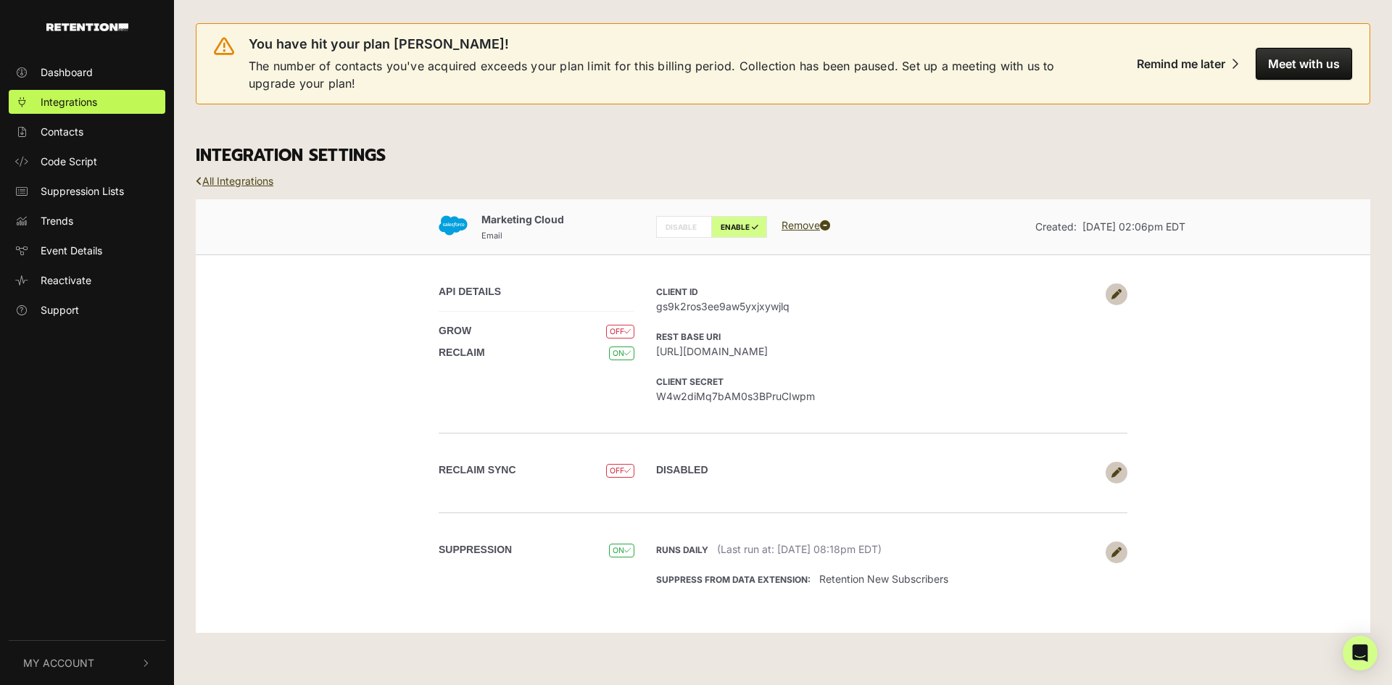
click at [1119, 467] on icon at bounding box center [1116, 472] width 10 height 10
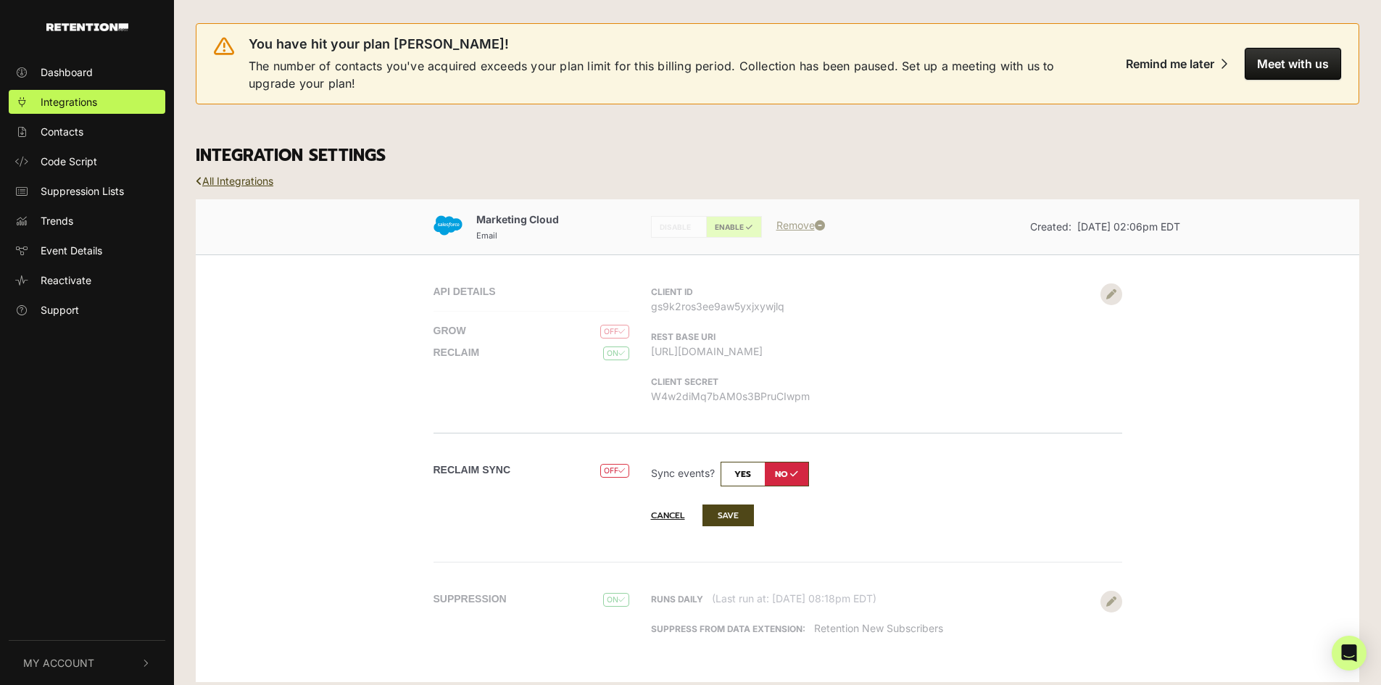
click at [744, 473] on input "checkbox" at bounding box center [764, 474] width 88 height 25
checkbox input "true"
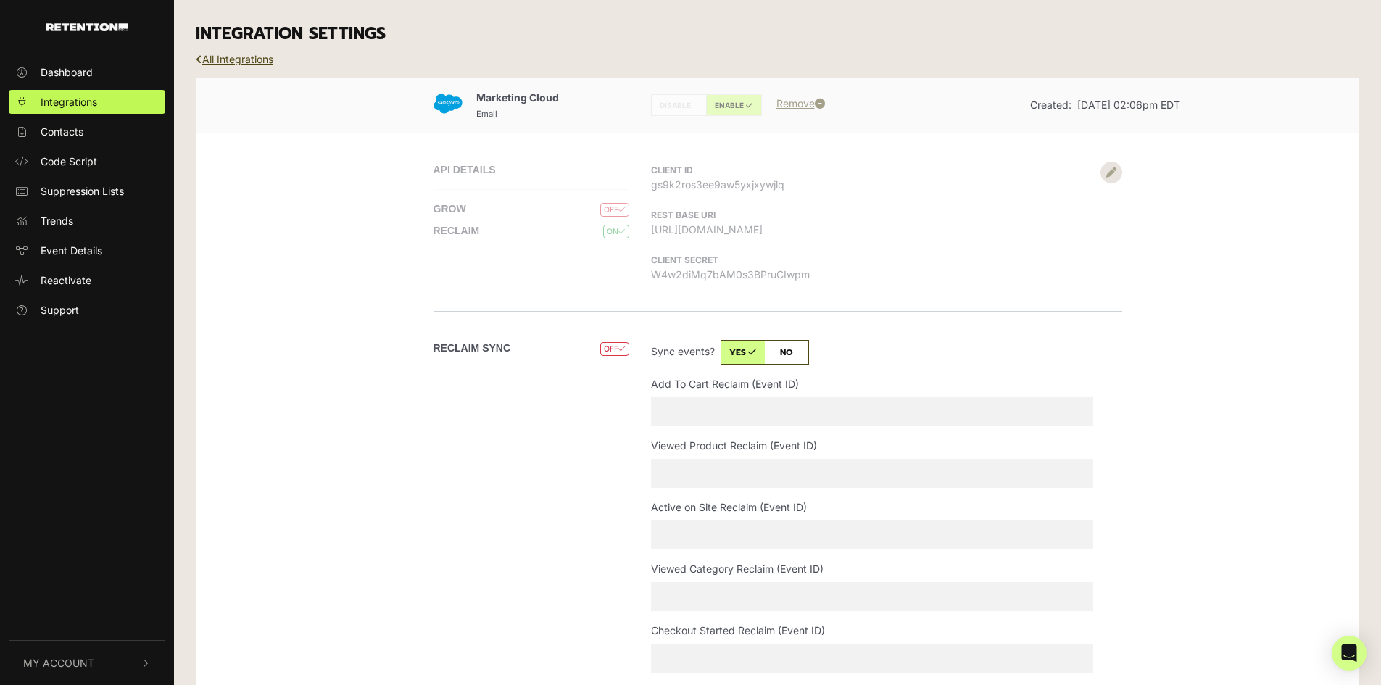
scroll to position [145, 0]
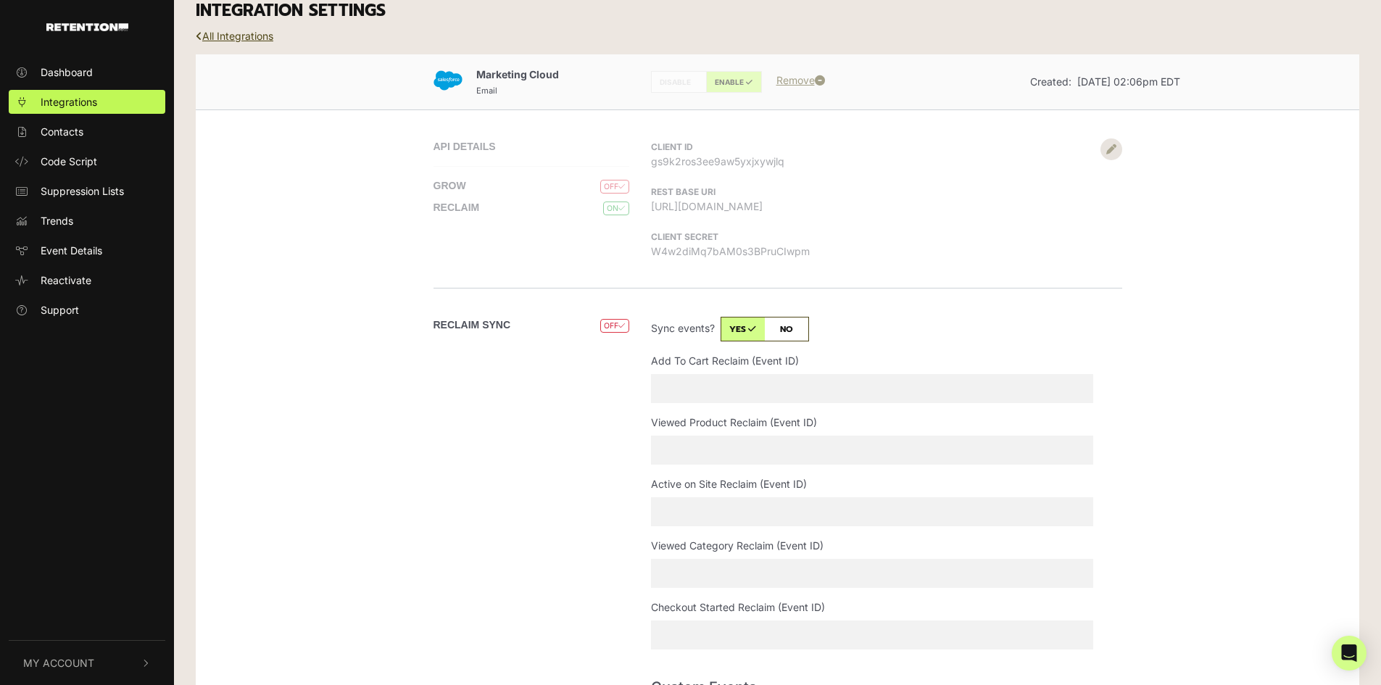
click at [931, 396] on input "Add To Cart Reclaim (Event ID)" at bounding box center [872, 388] width 442 height 29
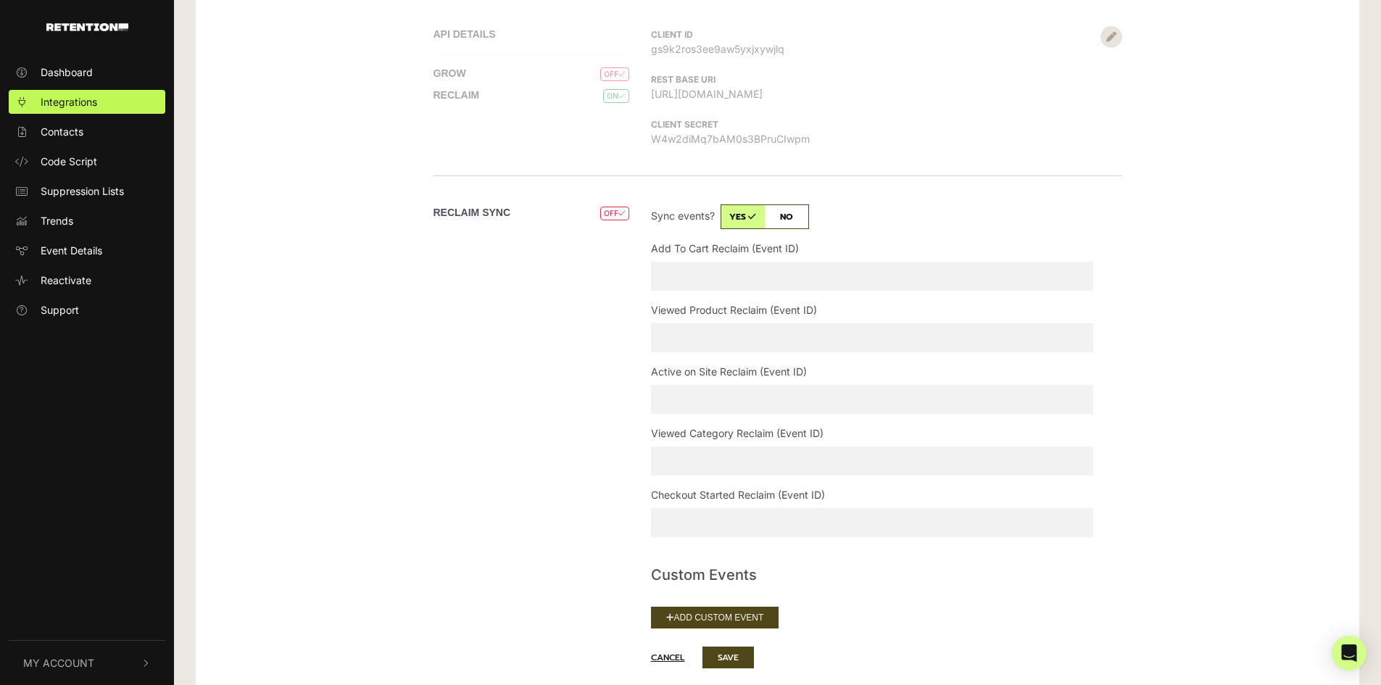
scroll to position [290, 0]
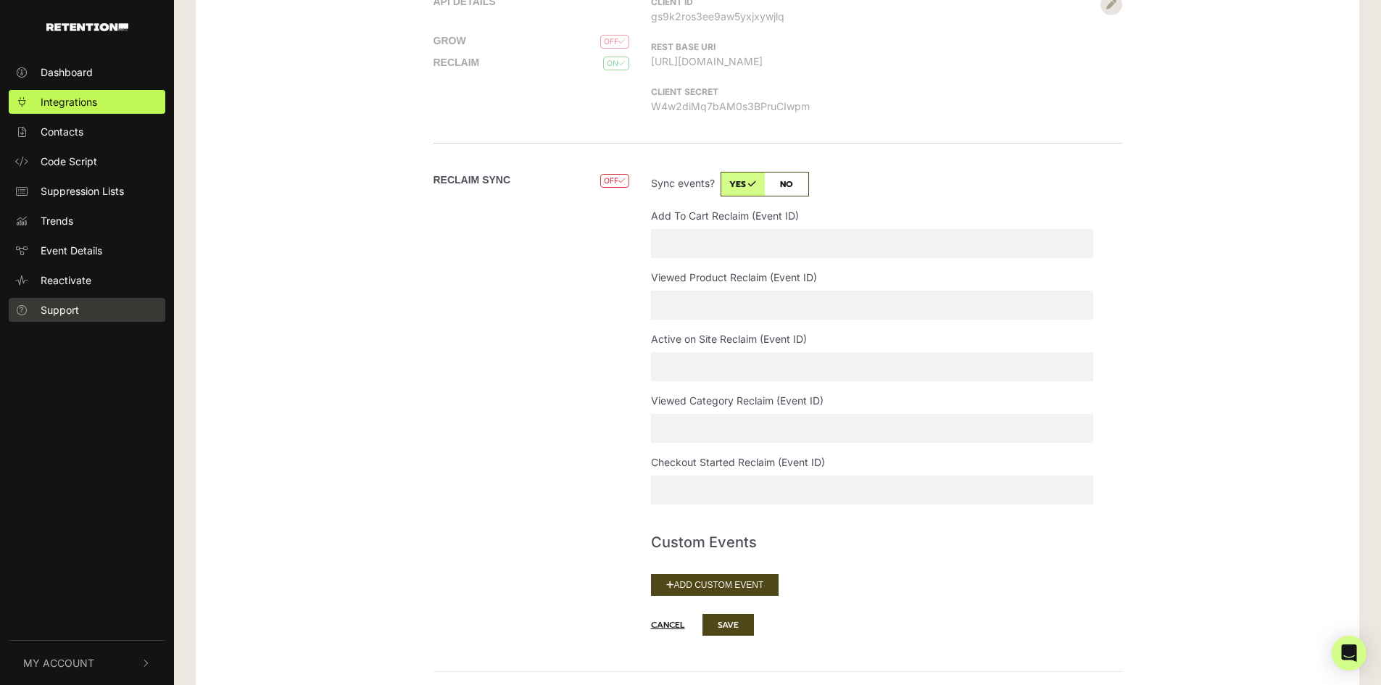
click at [53, 304] on span "Support" at bounding box center [60, 309] width 38 height 15
click at [80, 162] on span "Code Script" at bounding box center [69, 161] width 57 height 15
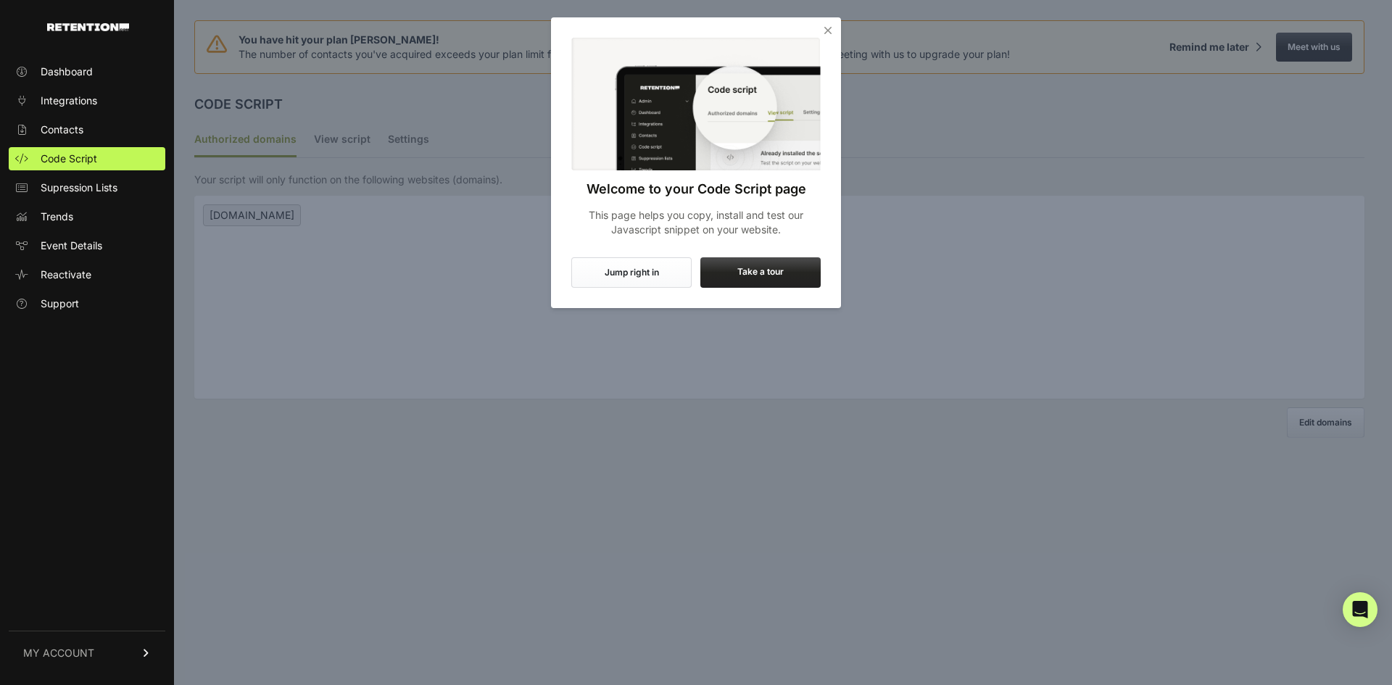
click at [827, 31] on icon "Close" at bounding box center [827, 30] width 14 height 14
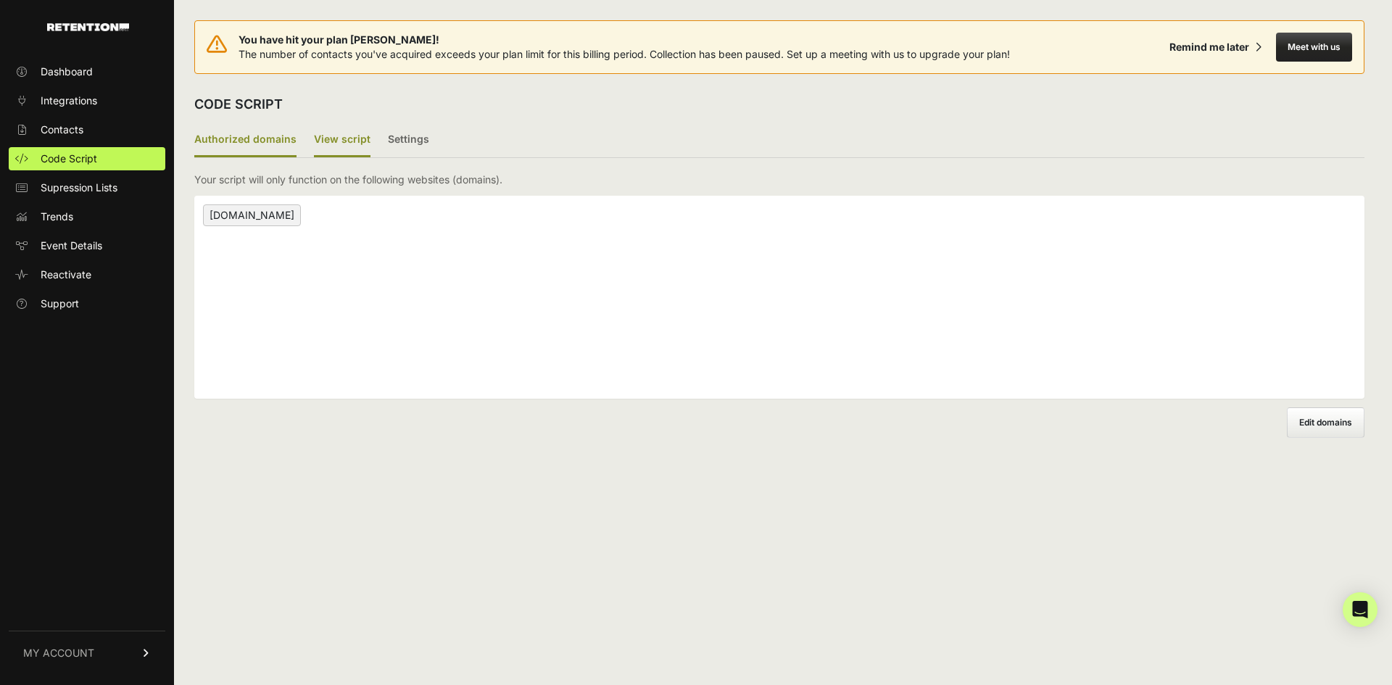
click at [337, 141] on label "View script" at bounding box center [342, 140] width 57 height 34
click at [0, 0] on input "View script" at bounding box center [0, 0] width 0 height 0
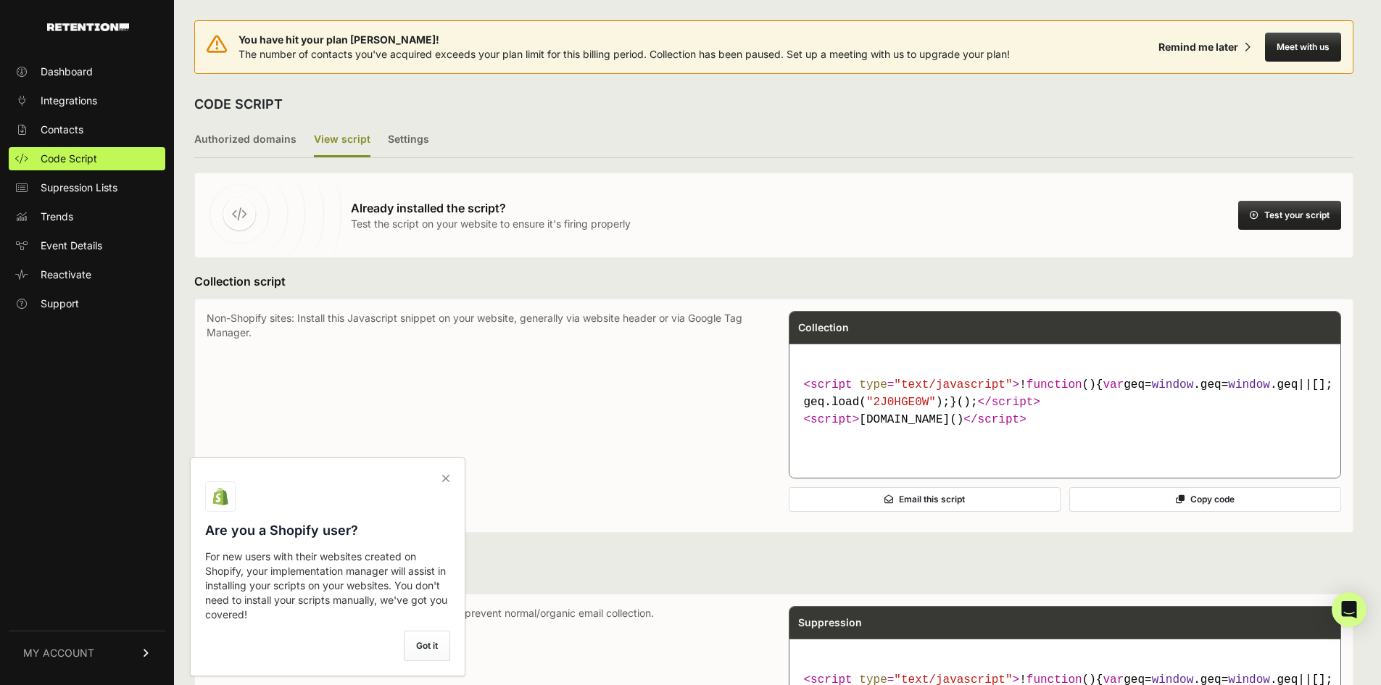
click at [1302, 204] on button "Test your script" at bounding box center [1289, 215] width 103 height 29
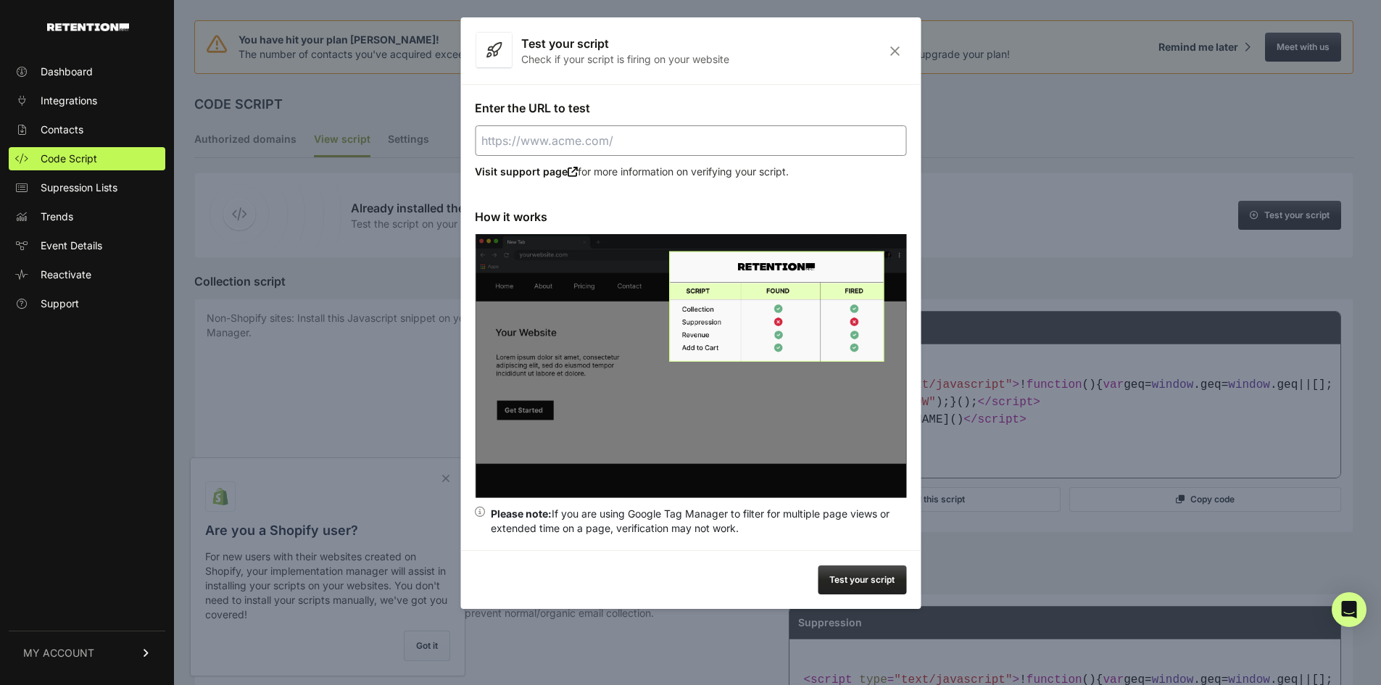
click at [682, 144] on input "Enter the URL to test" at bounding box center [690, 140] width 431 height 30
click at [857, 582] on button "Test your script" at bounding box center [862, 579] width 88 height 29
click at [898, 59] on div "Test your script Check if your script is firing on your website" at bounding box center [690, 50] width 460 height 67
click at [897, 51] on icon "Close" at bounding box center [895, 51] width 22 height 12
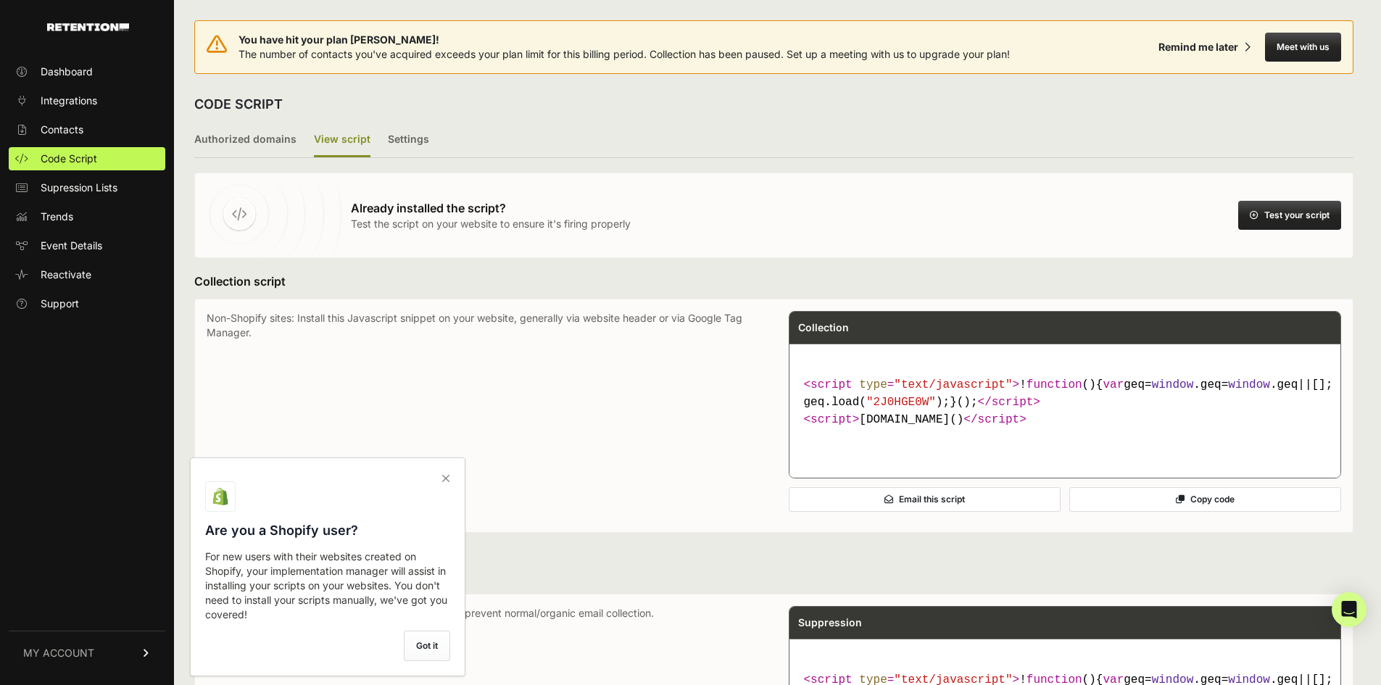
click at [1306, 220] on button "Test your script" at bounding box center [1289, 215] width 103 height 29
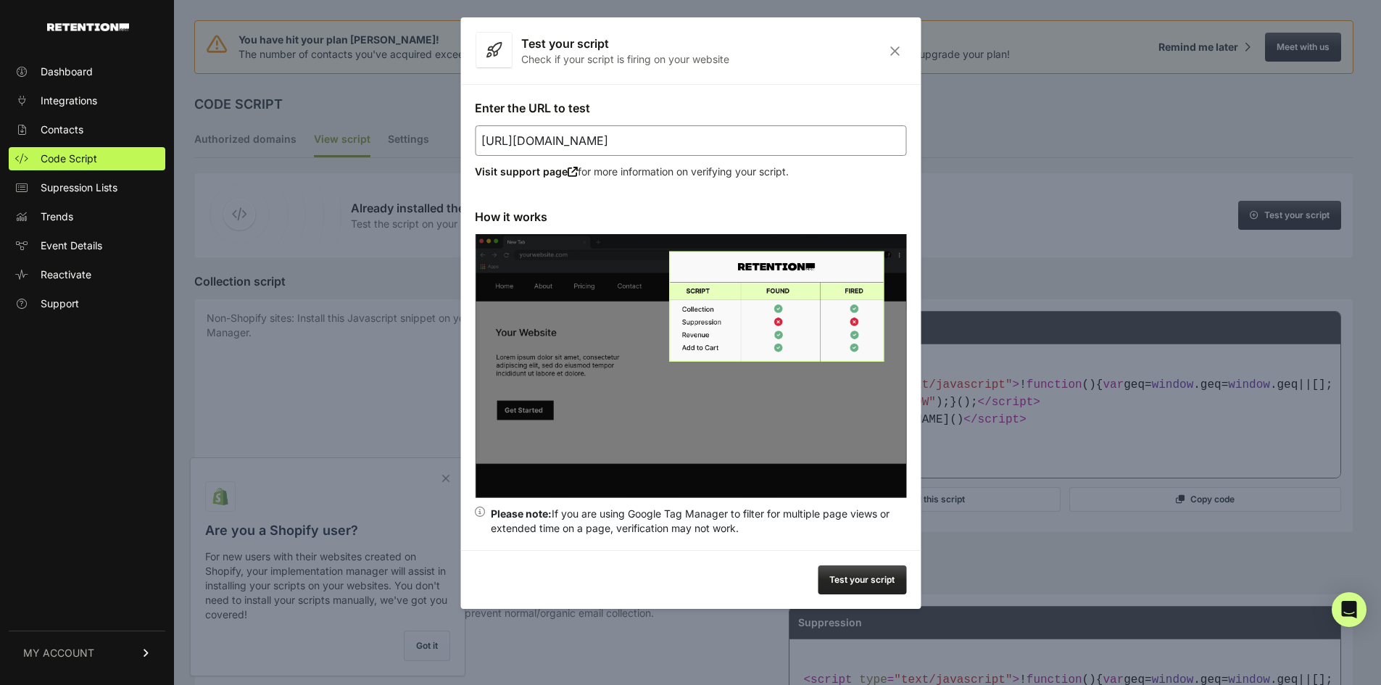
click at [716, 143] on input "https://www.cruises.com" at bounding box center [690, 140] width 431 height 30
click at [654, 140] on input "https://www.cruises.com" at bounding box center [690, 140] width 431 height 30
paste input "/sc.do?i=966851&c=44&v=216#media"
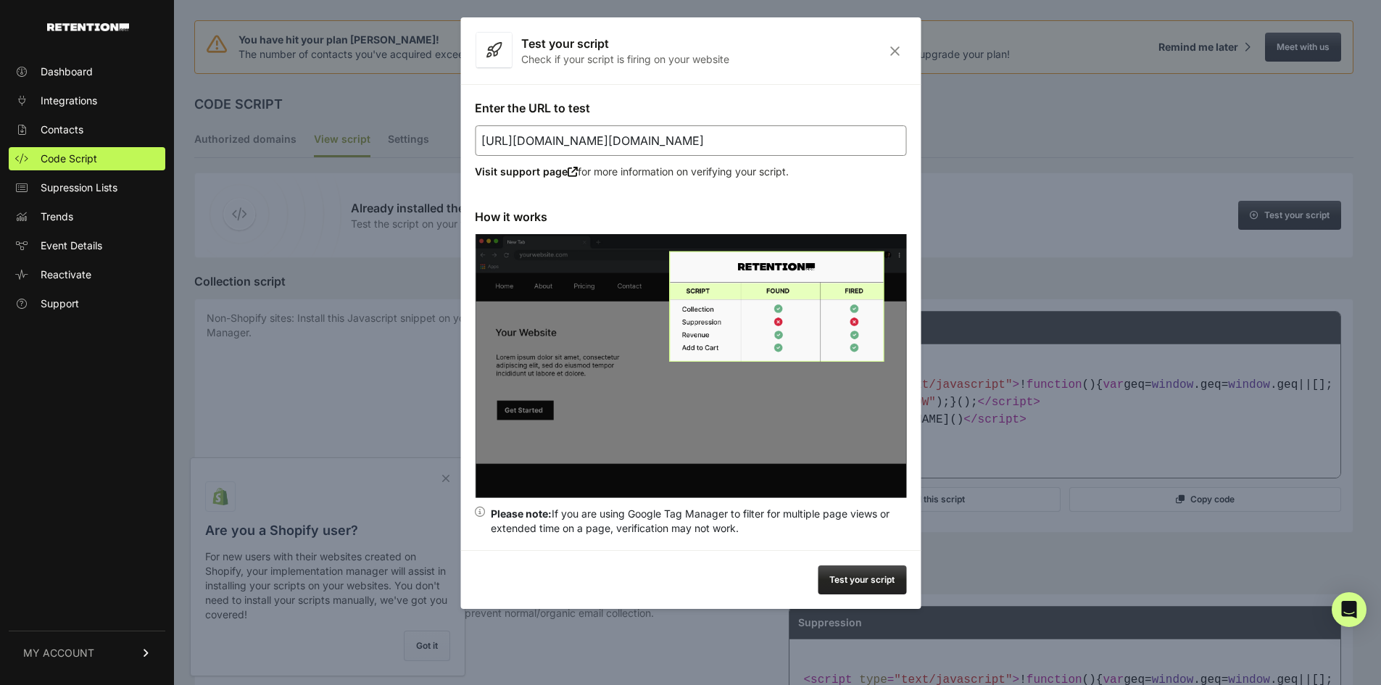
type input "https://www.cruises.com/sc.do?i=966851&c=44&v=216#media"
click at [825, 569] on button "Test your script" at bounding box center [862, 579] width 88 height 29
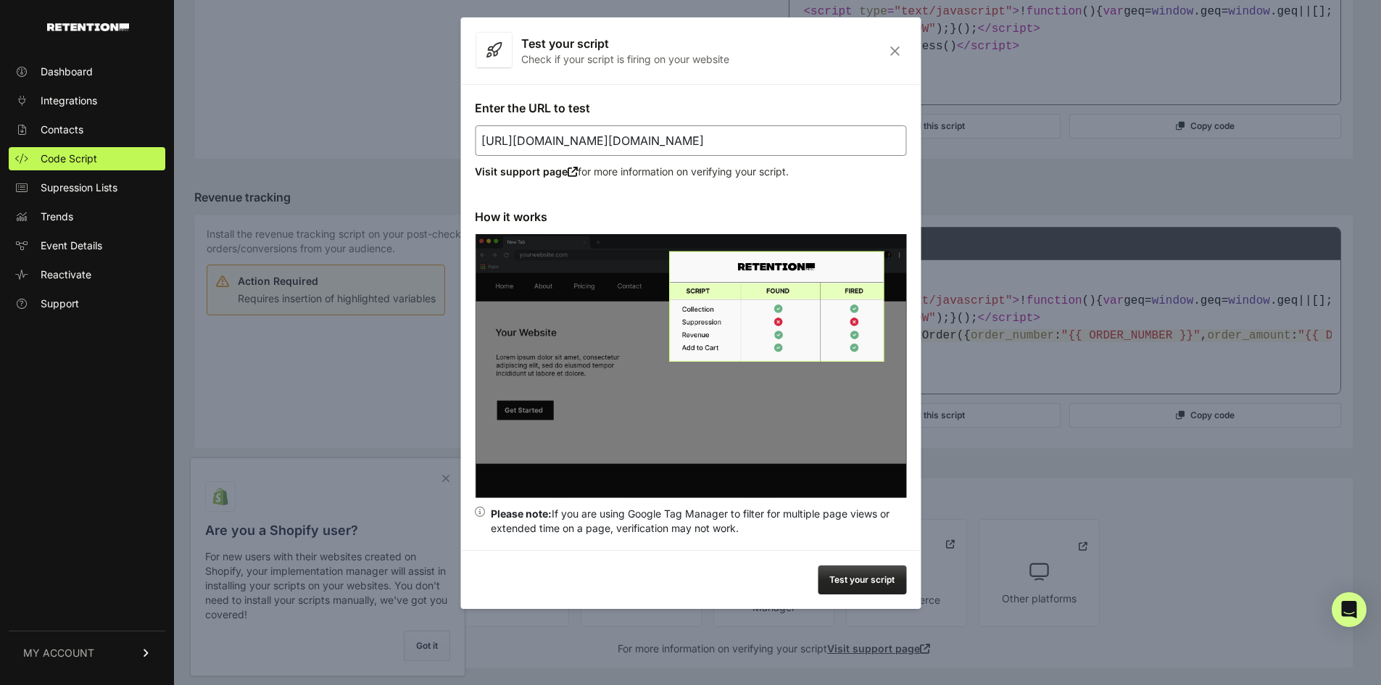
scroll to position [797, 0]
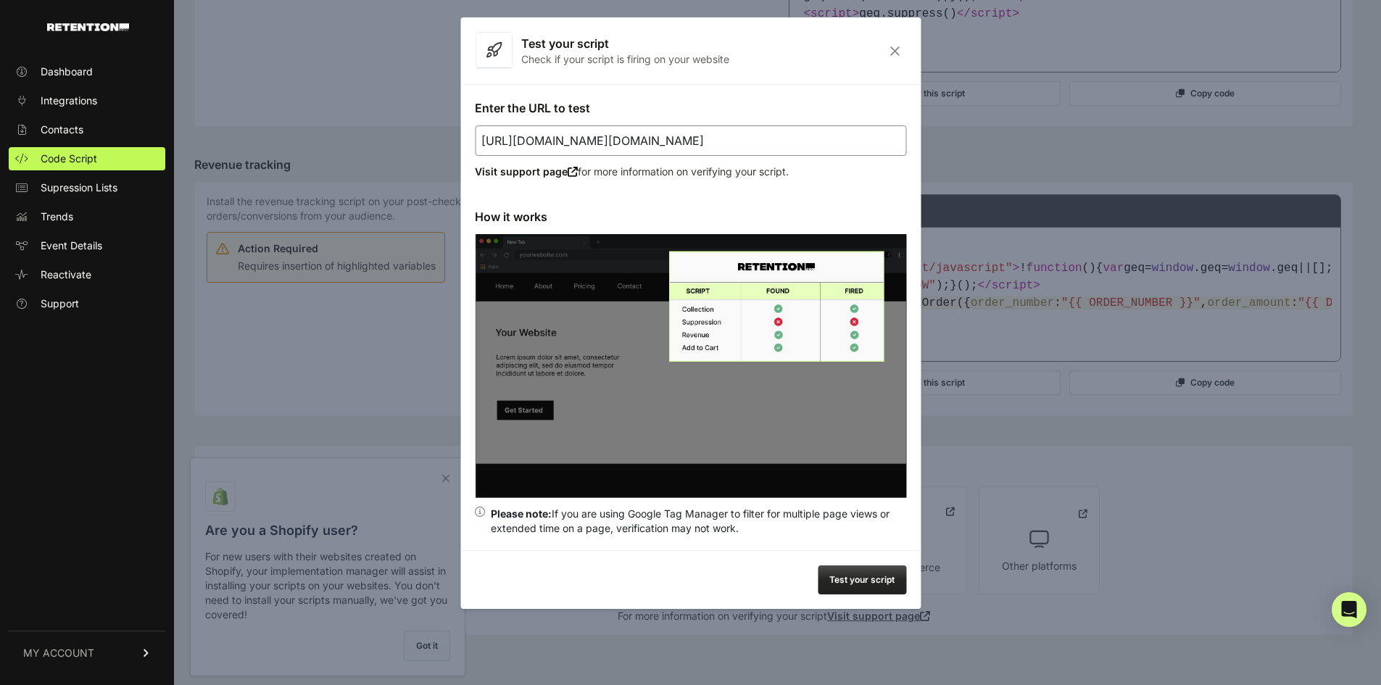
click at [897, 53] on icon "Close" at bounding box center [895, 51] width 22 height 12
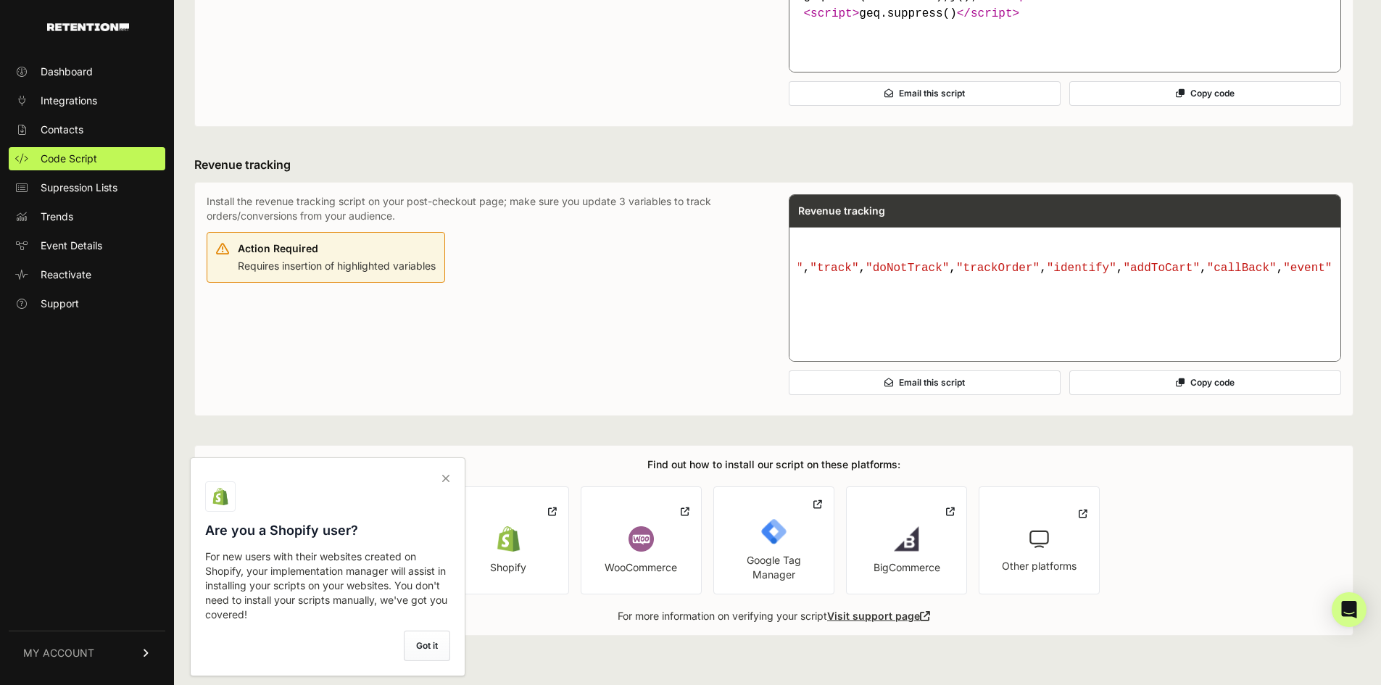
scroll to position [0, 1831]
drag, startPoint x: 1122, startPoint y: 330, endPoint x: 866, endPoint y: 299, distance: 257.8
click at [866, 299] on code "< script type = "text/javascript" > ! function ( ) { var geq= window .geq= wind…" at bounding box center [1065, 286] width 534 height 64
click at [566, 296] on div "Install the revenue tracking script on your post-checkout page; make sure you u…" at bounding box center [483, 298] width 553 height 209
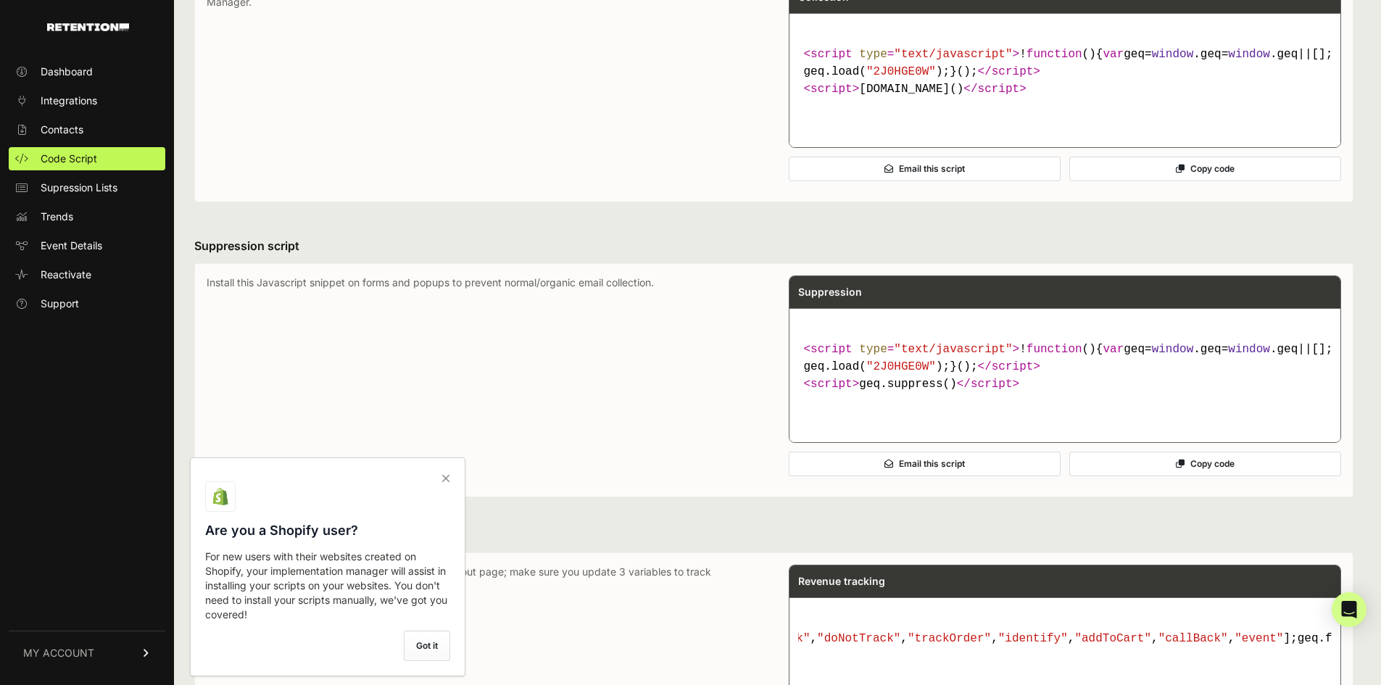
scroll to position [0, 0]
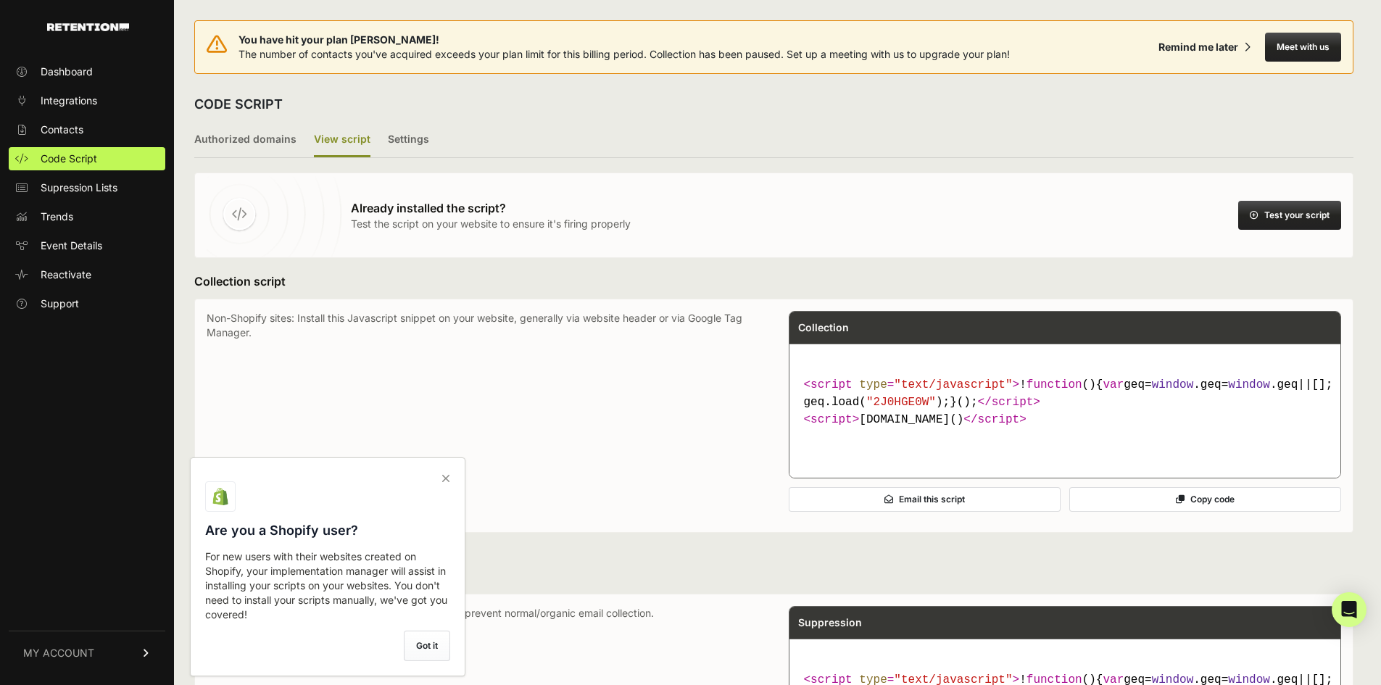
click at [1277, 216] on button "Test your script" at bounding box center [1289, 215] width 103 height 29
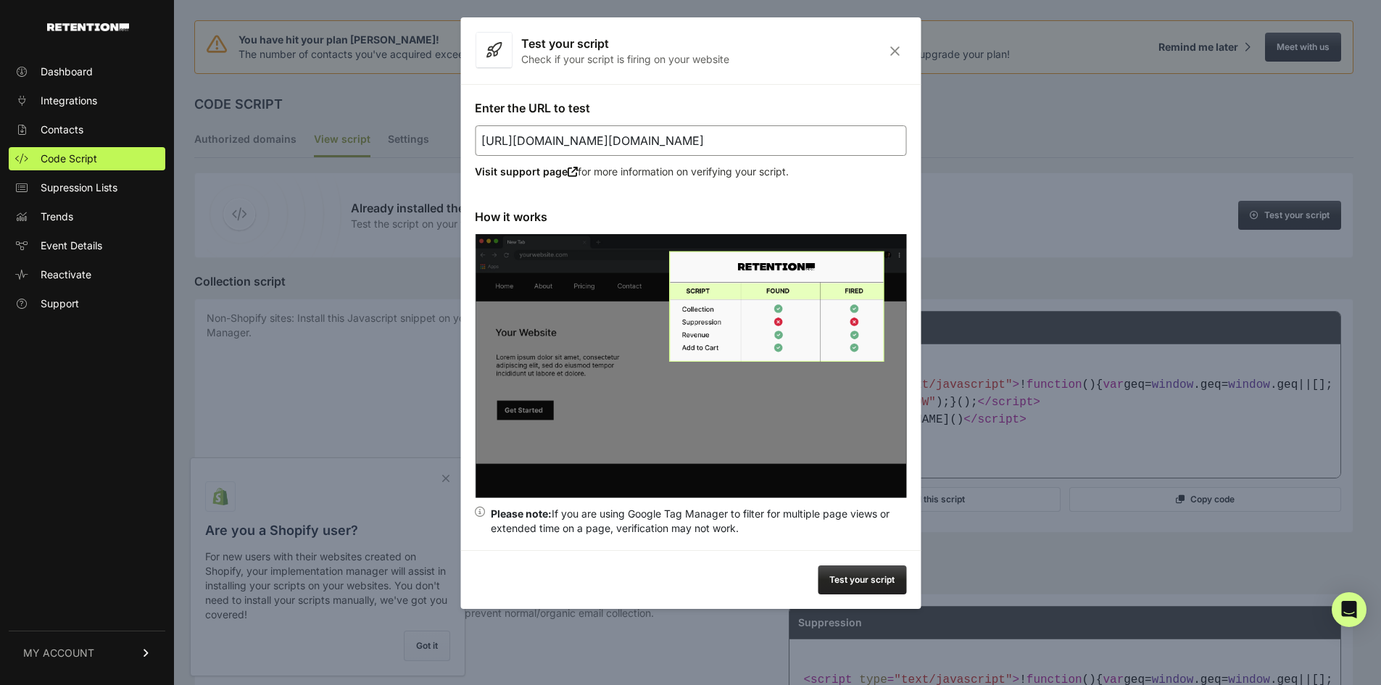
click at [857, 573] on button "Test your script" at bounding box center [862, 579] width 88 height 29
click at [896, 54] on icon "Close" at bounding box center [895, 51] width 22 height 12
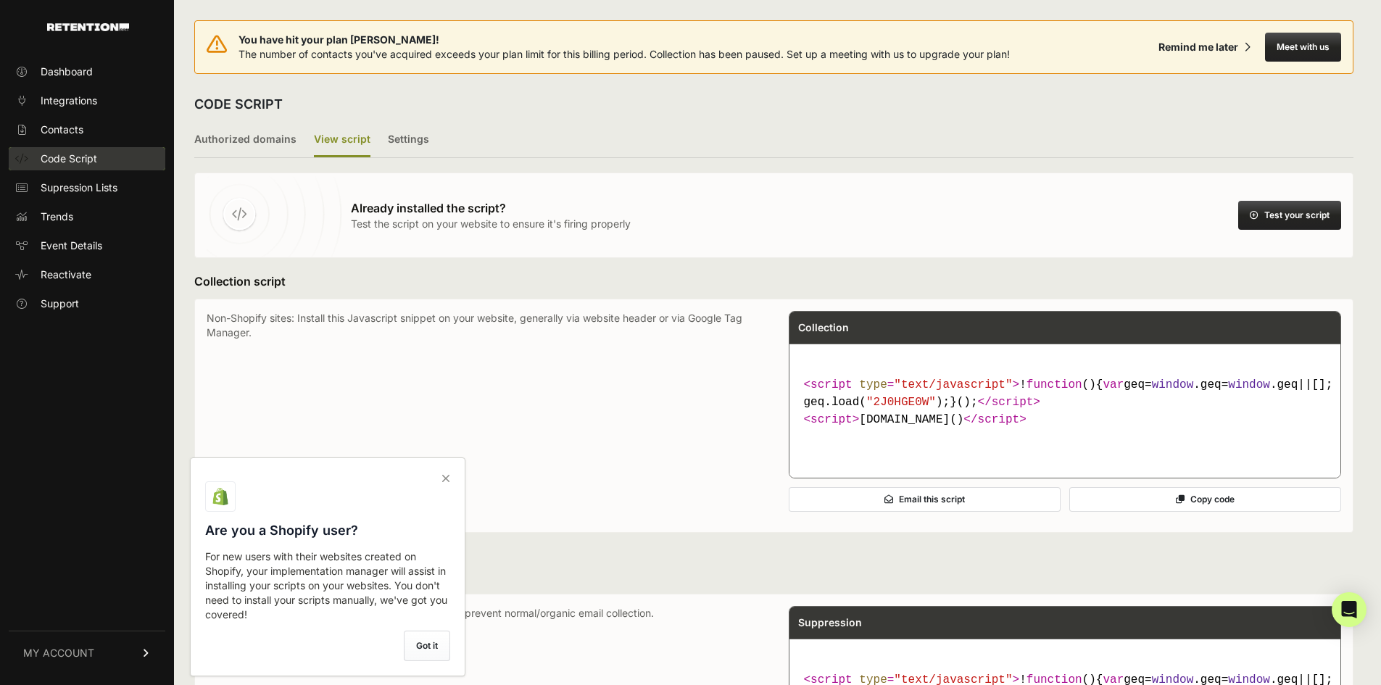
click at [96, 155] on span "Code Script" at bounding box center [69, 158] width 57 height 14
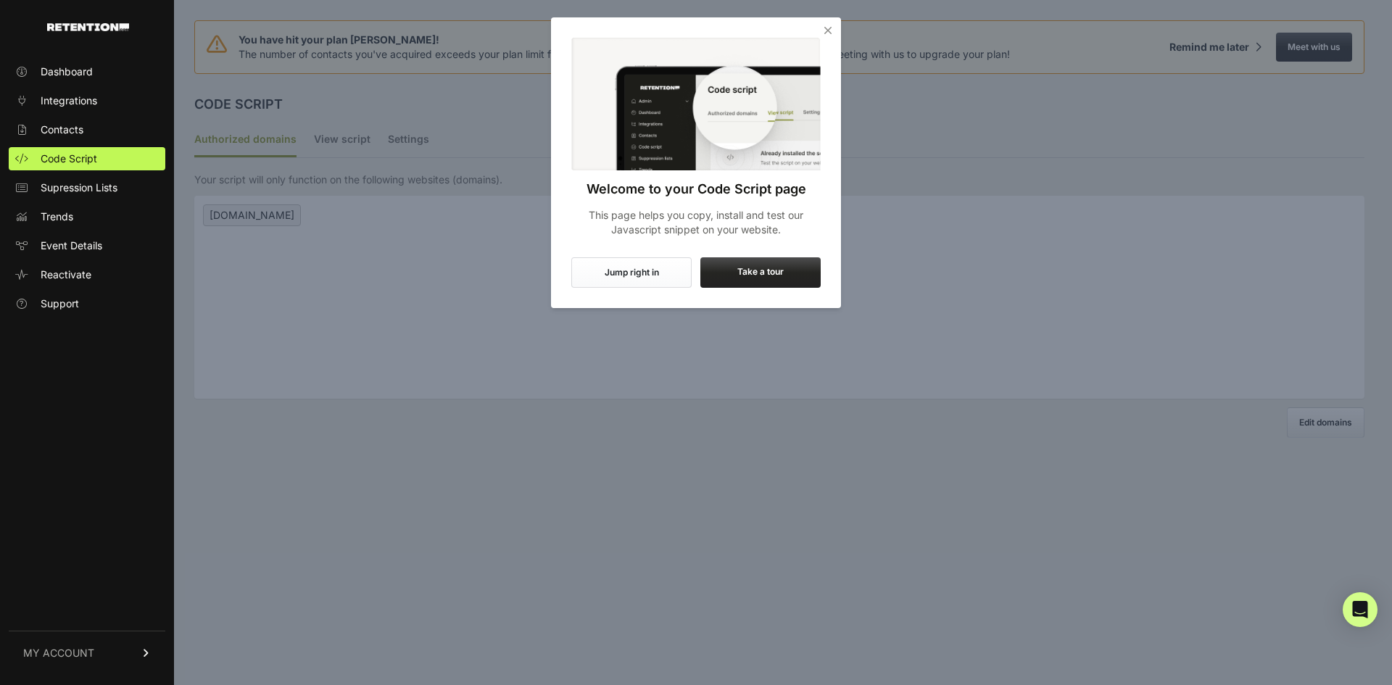
click at [825, 33] on icon "Close" at bounding box center [827, 30] width 14 height 14
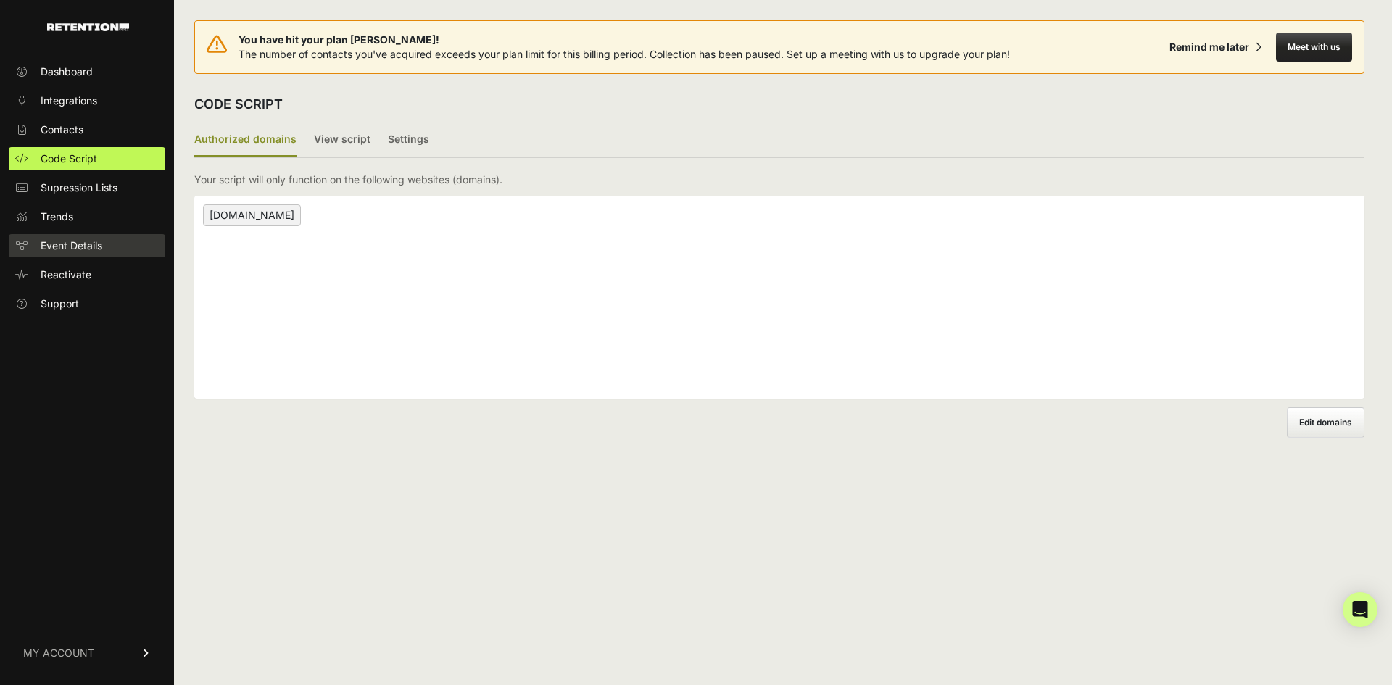
click at [72, 249] on span "Event Details" at bounding box center [72, 245] width 62 height 14
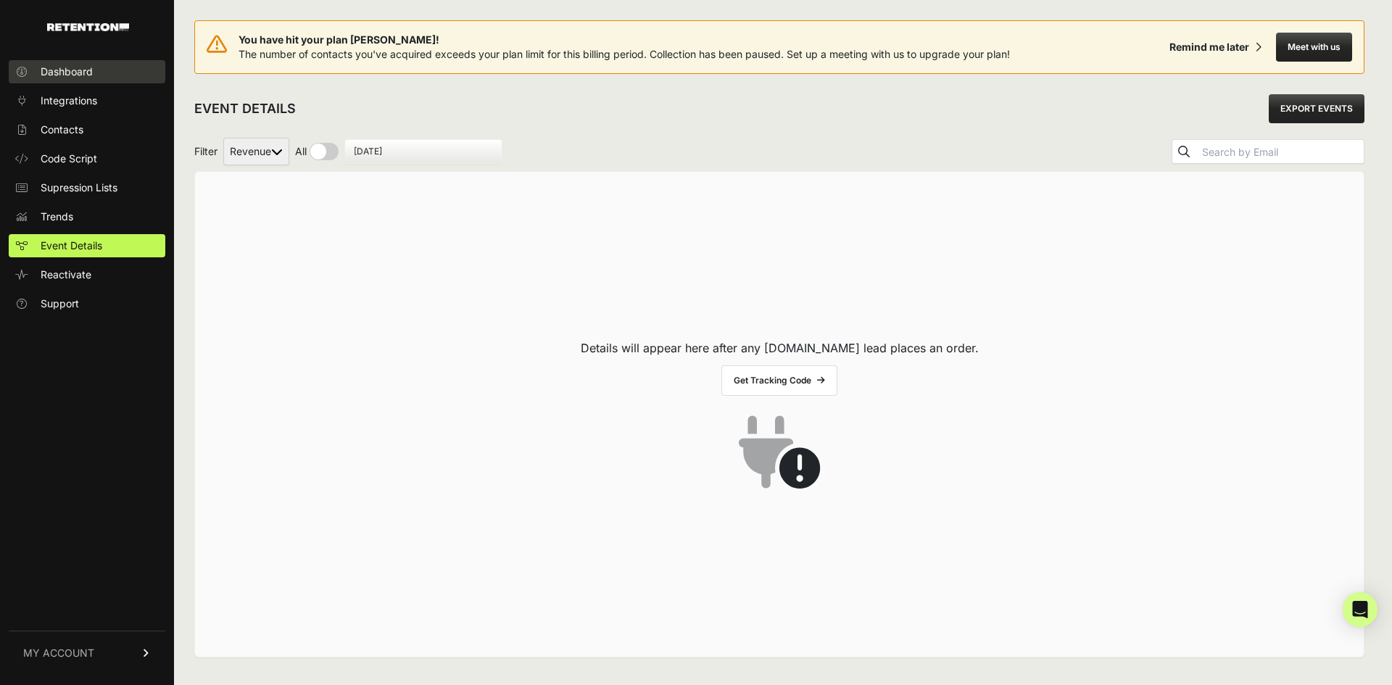
click at [91, 80] on link "Dashboard" at bounding box center [87, 71] width 157 height 23
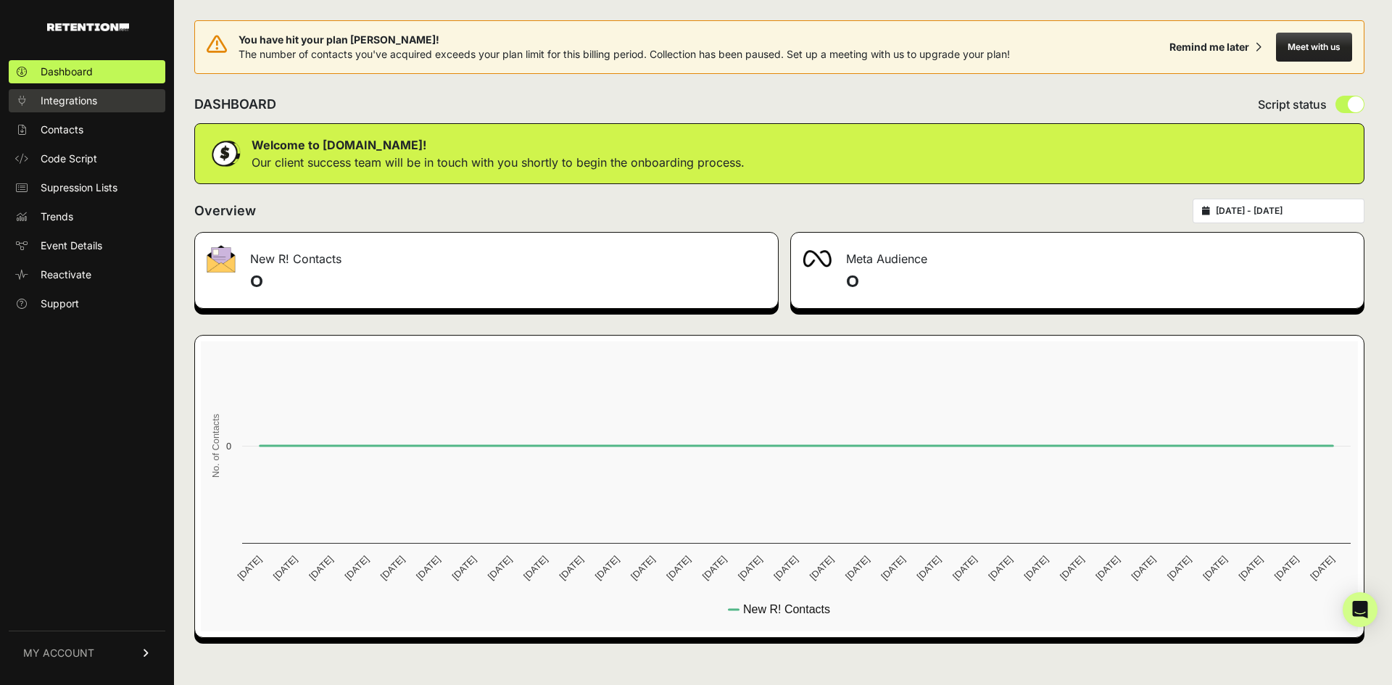
click at [79, 99] on span "Integrations" at bounding box center [69, 100] width 57 height 14
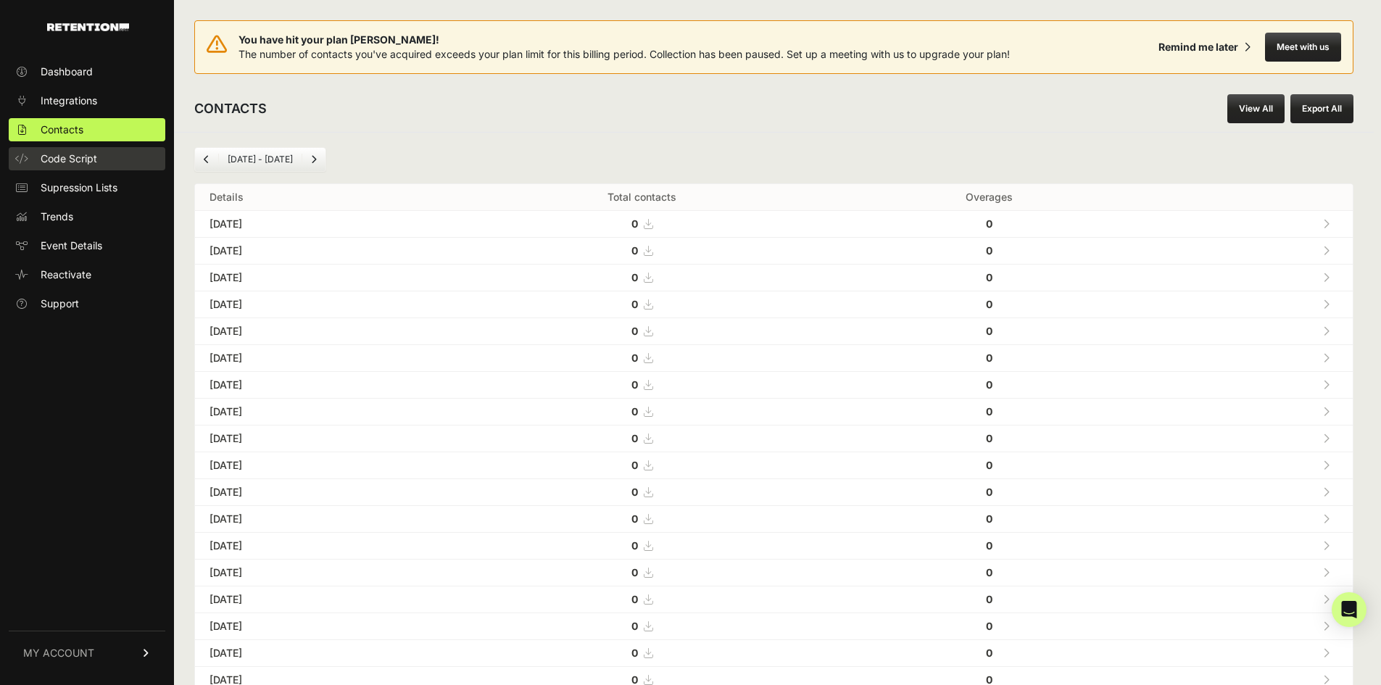
click at [71, 162] on span "Code Script" at bounding box center [69, 158] width 57 height 14
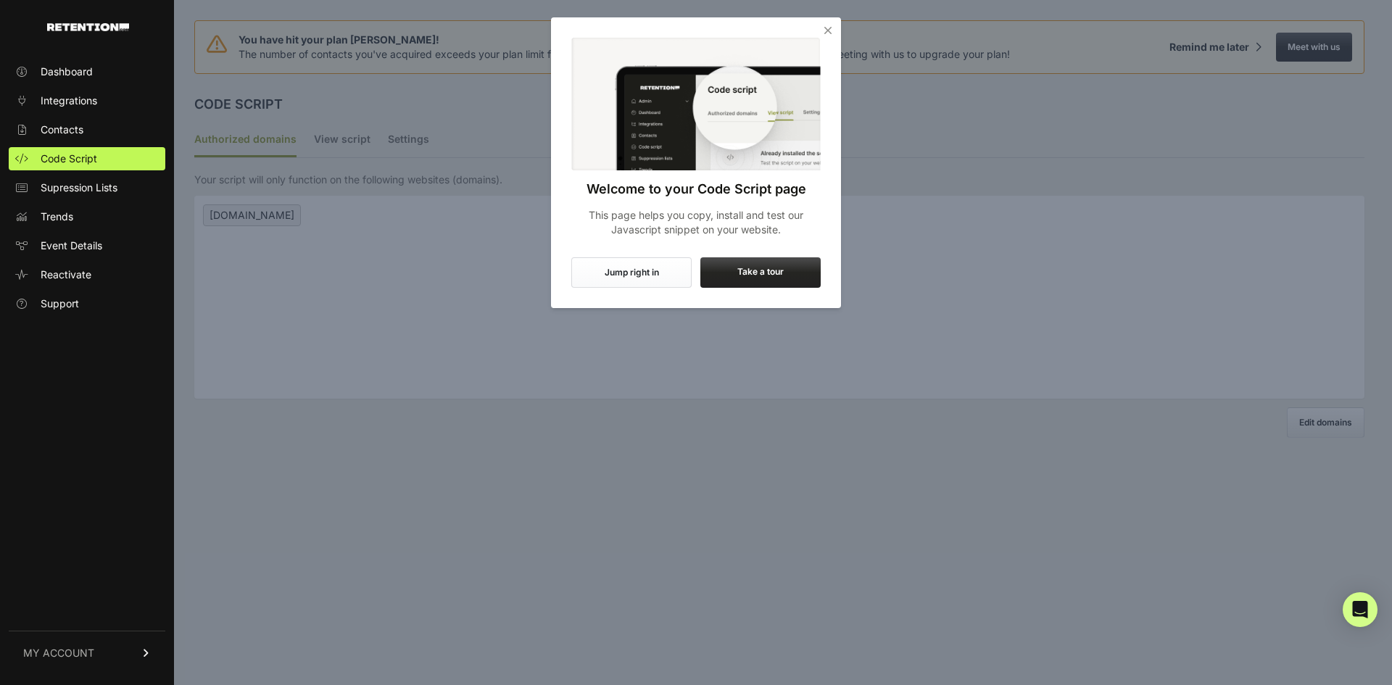
click at [650, 275] on button "Jump right in" at bounding box center [631, 272] width 120 height 30
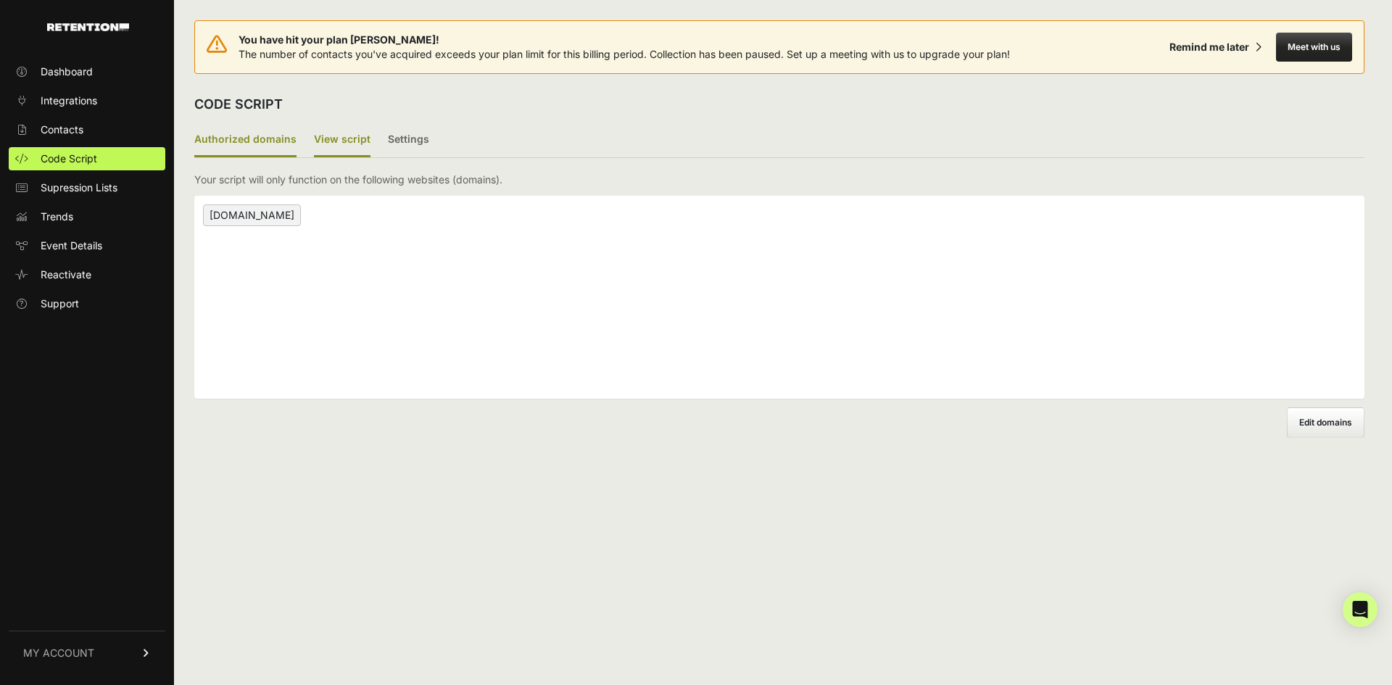
click at [350, 138] on label "View script" at bounding box center [342, 140] width 57 height 34
click at [0, 0] on input "View script" at bounding box center [0, 0] width 0 height 0
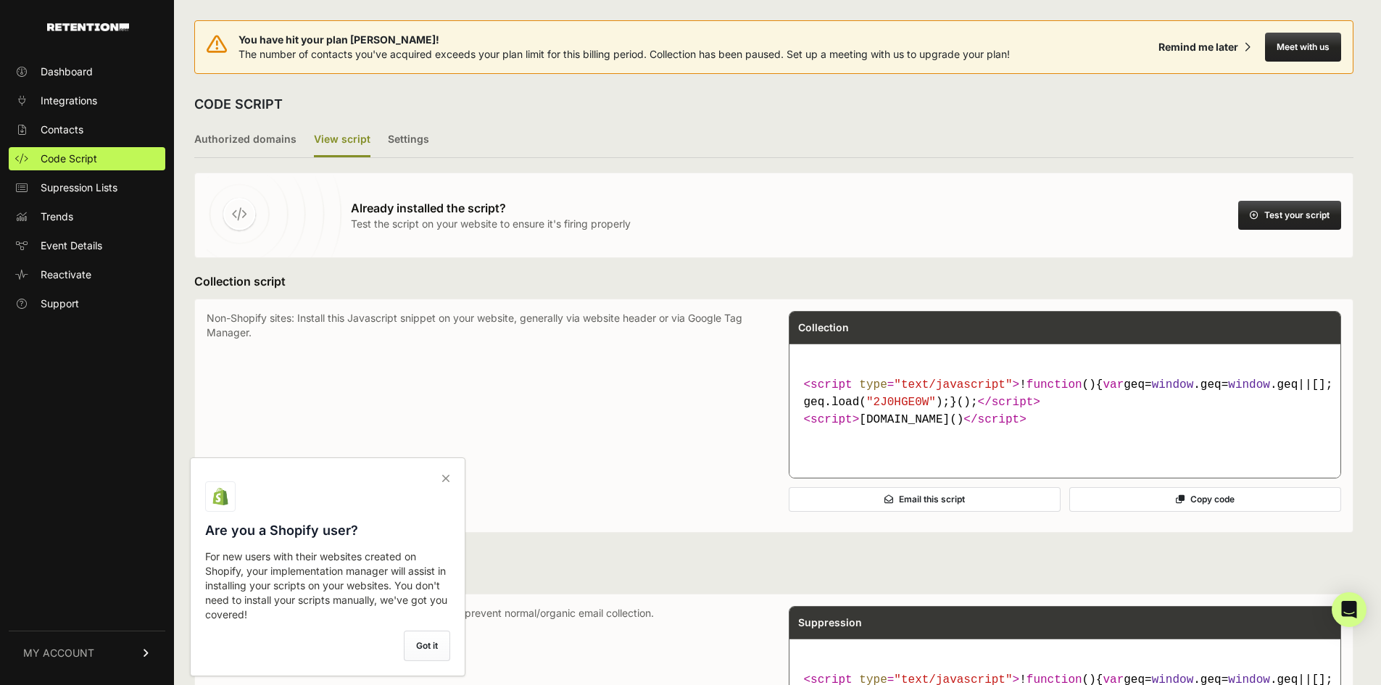
click at [443, 479] on icon at bounding box center [446, 478] width 20 height 23
click at [0, 0] on input "checkbox" at bounding box center [0, 0] width 0 height 0
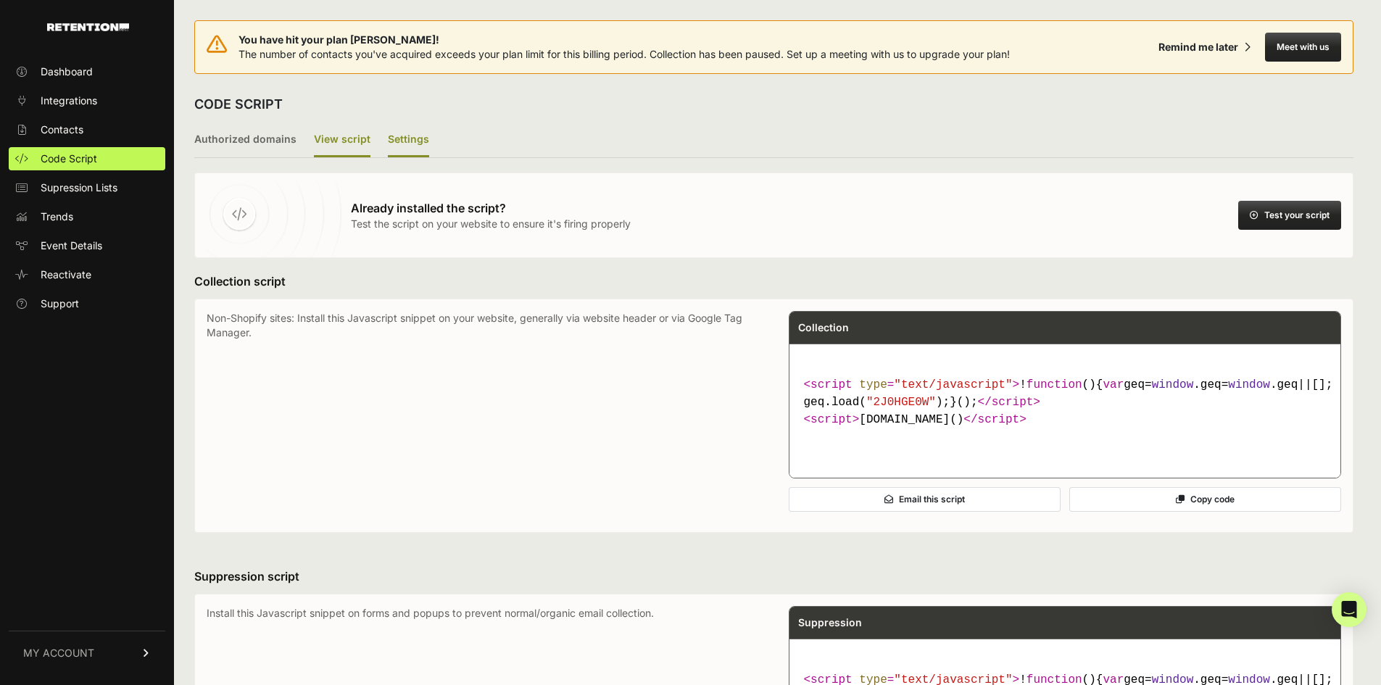
click at [407, 140] on label "Settings" at bounding box center [408, 140] width 41 height 34
click at [0, 0] on input "Settings" at bounding box center [0, 0] width 0 height 0
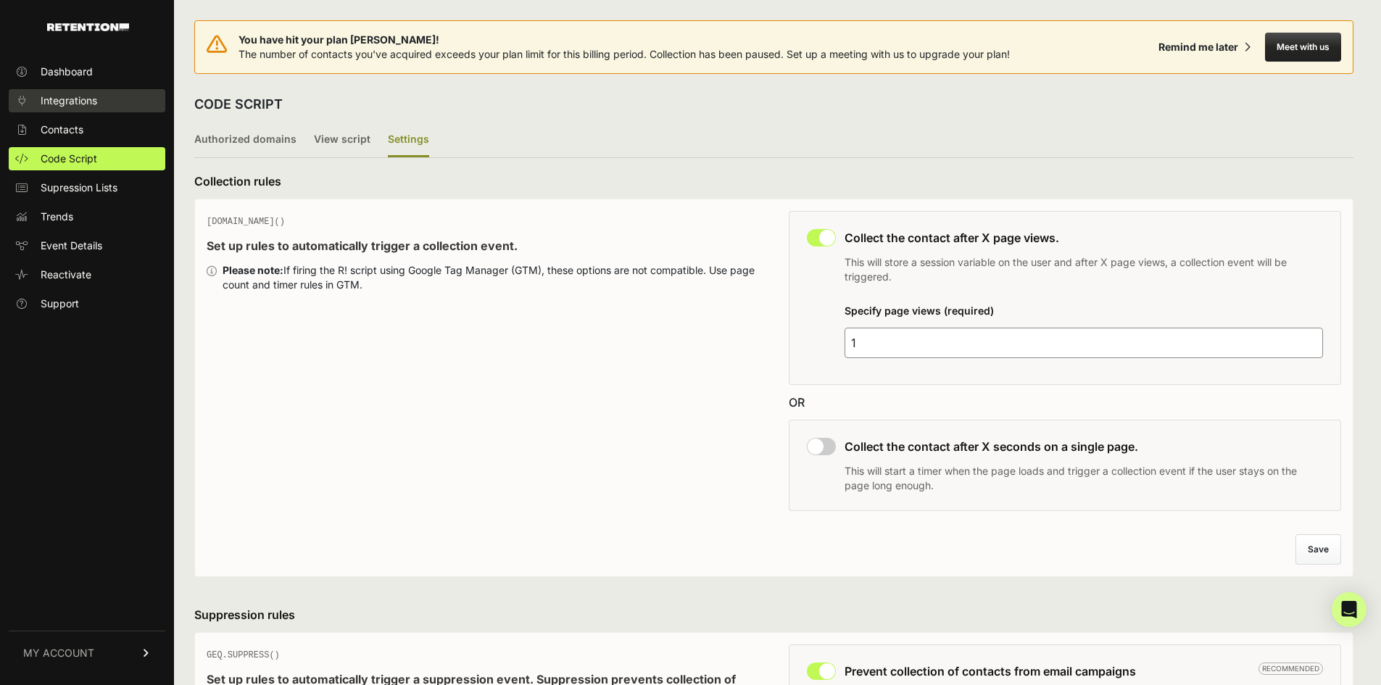
click at [81, 106] on span "Integrations" at bounding box center [69, 100] width 57 height 14
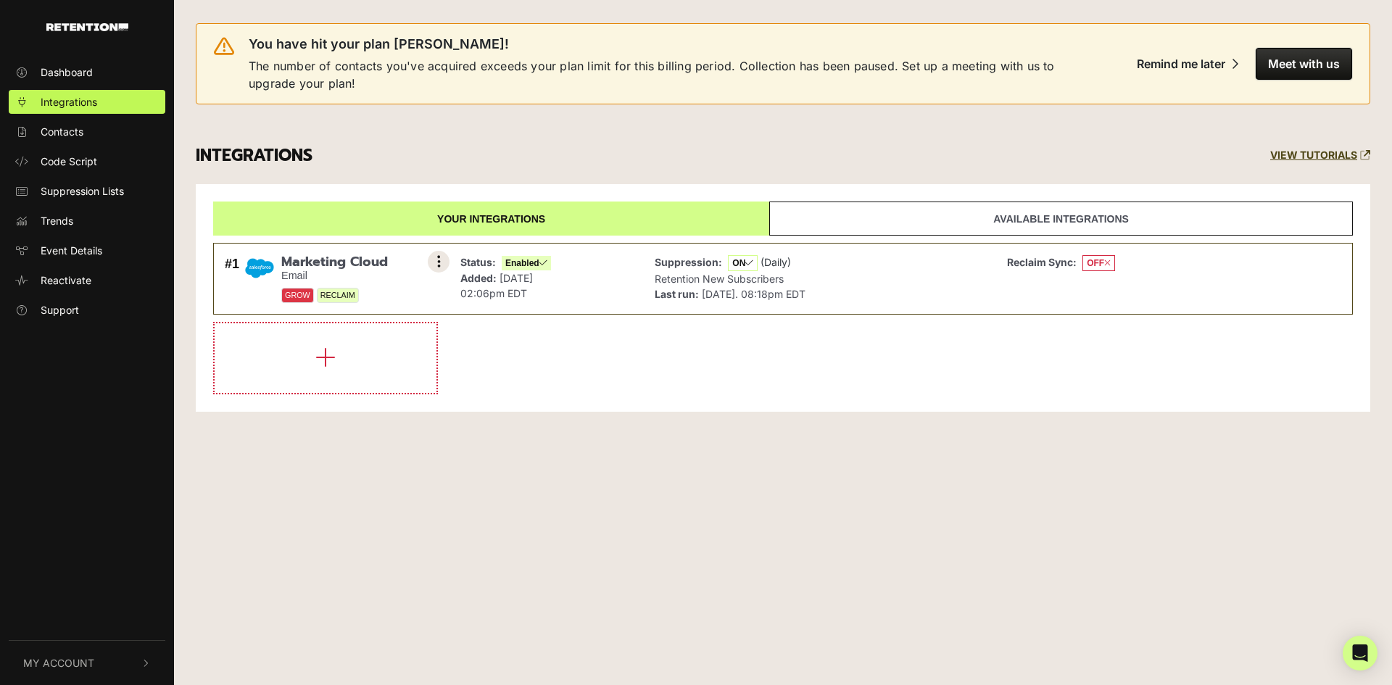
click at [439, 265] on icon at bounding box center [439, 261] width 4 height 14
drag, startPoint x: 356, startPoint y: 262, endPoint x: 367, endPoint y: 267, distance: 12.3
click at [355, 262] on link "Settings" at bounding box center [350, 263] width 138 height 32
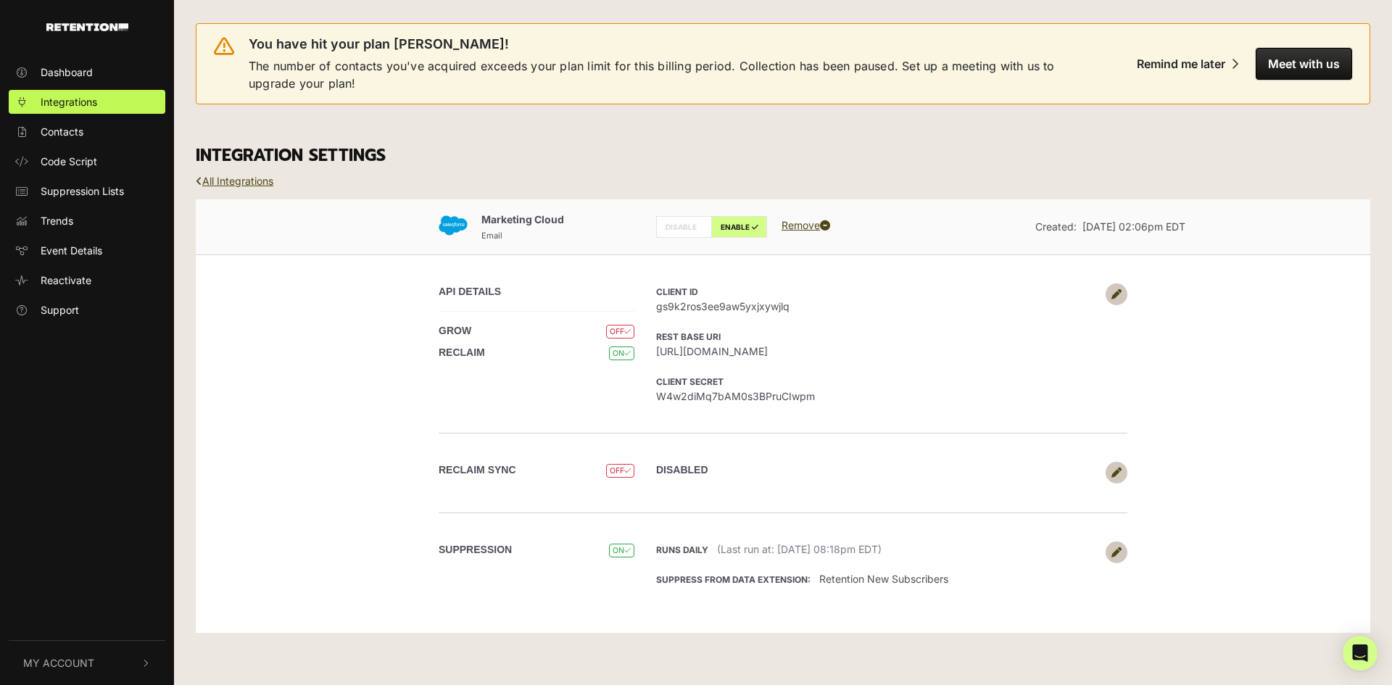
click at [1119, 292] on icon at bounding box center [1116, 294] width 10 height 10
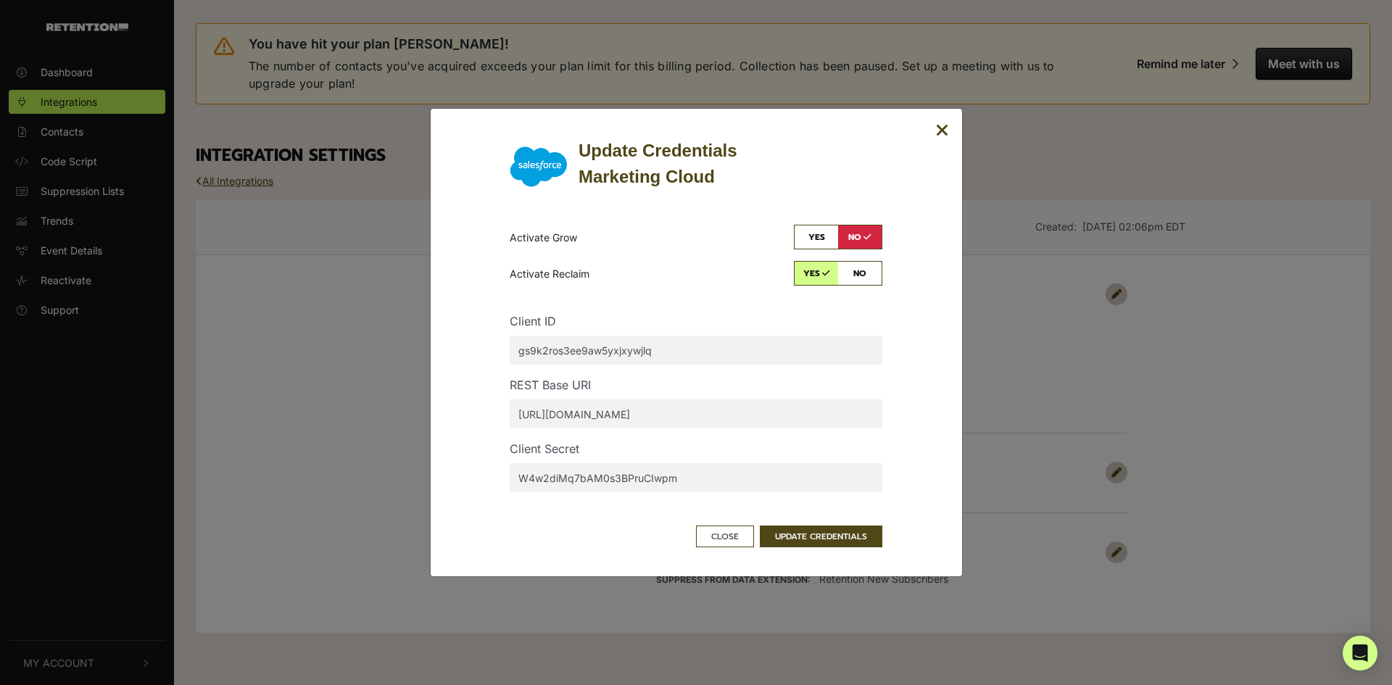
click at [946, 130] on icon "Close" at bounding box center [942, 130] width 13 height 17
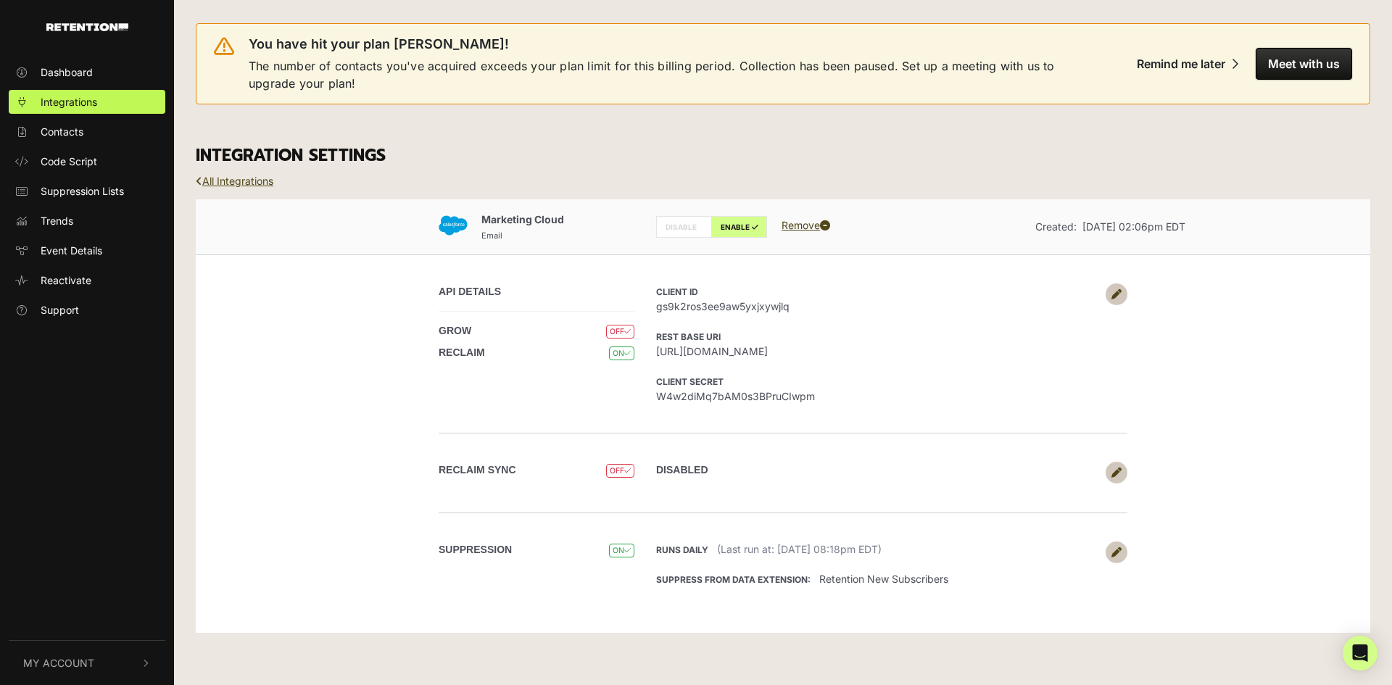
click at [1119, 470] on icon at bounding box center [1116, 472] width 10 height 10
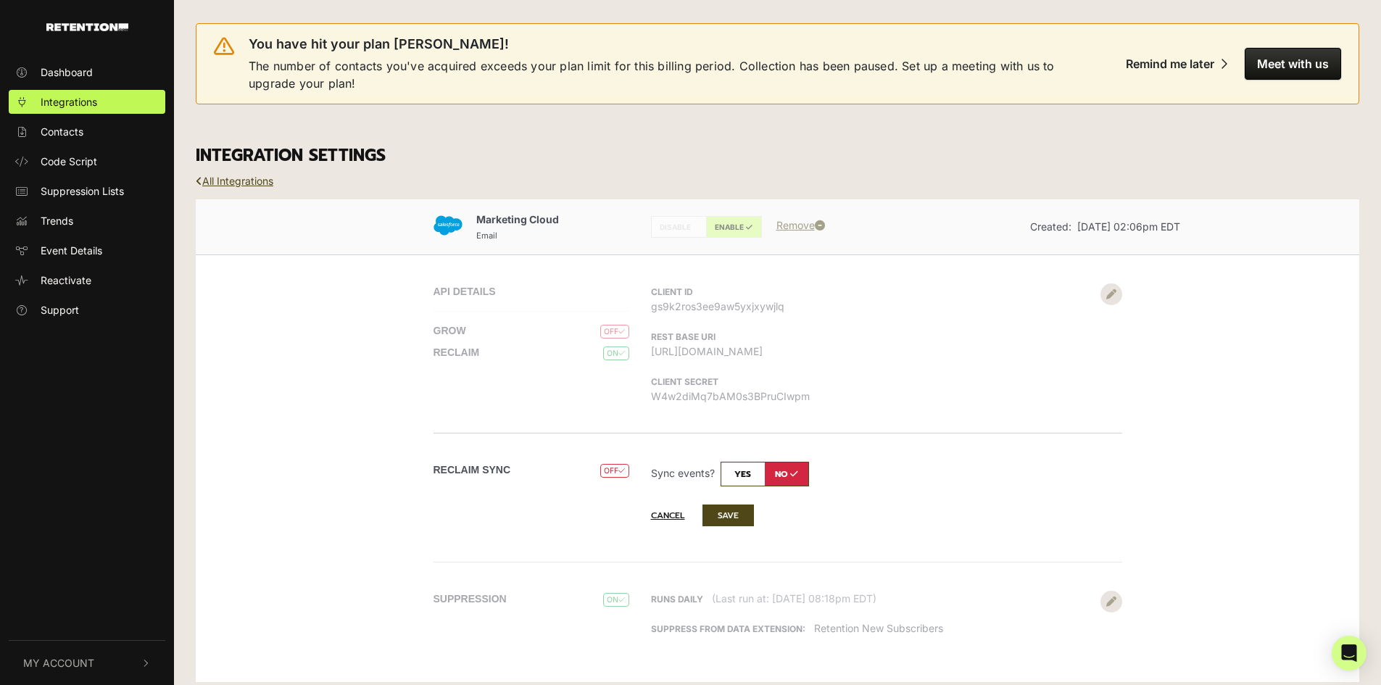
click at [755, 476] on input "checkbox" at bounding box center [764, 474] width 88 height 25
checkbox input "true"
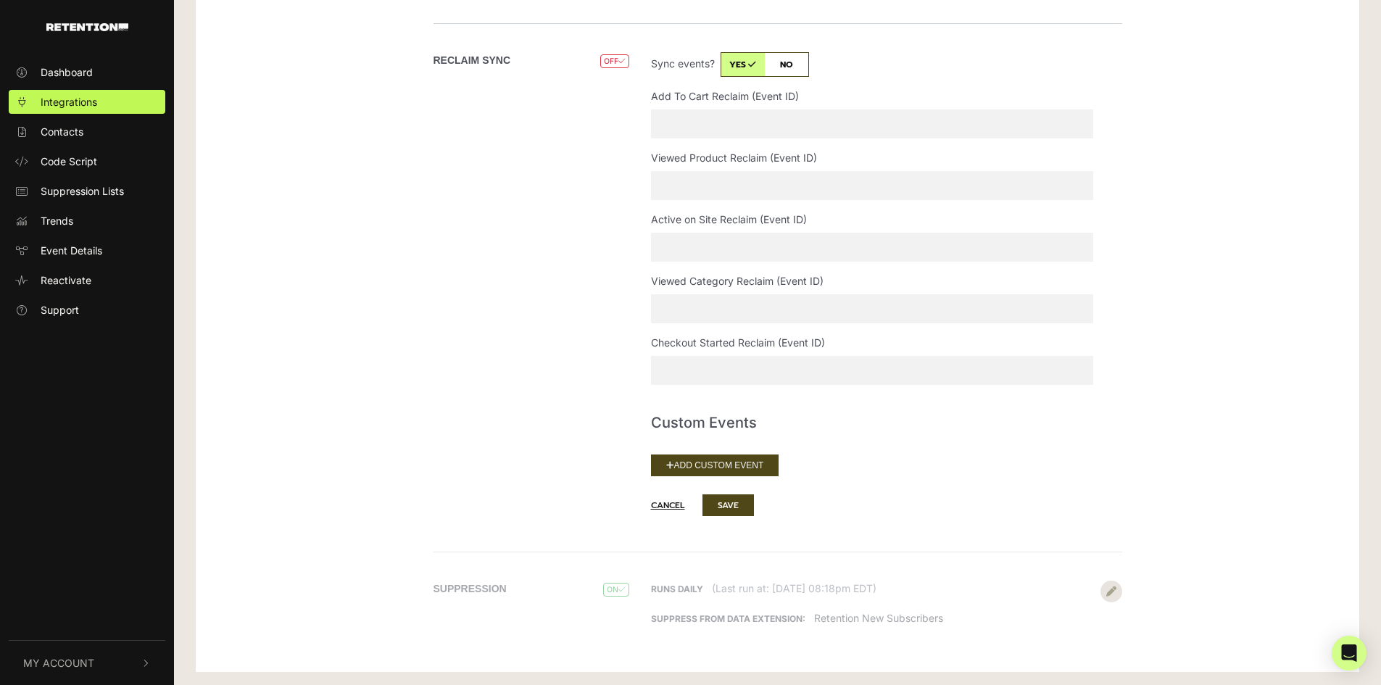
scroll to position [411, 0]
click at [758, 471] on button "Add Custom Event" at bounding box center [715, 464] width 128 height 22
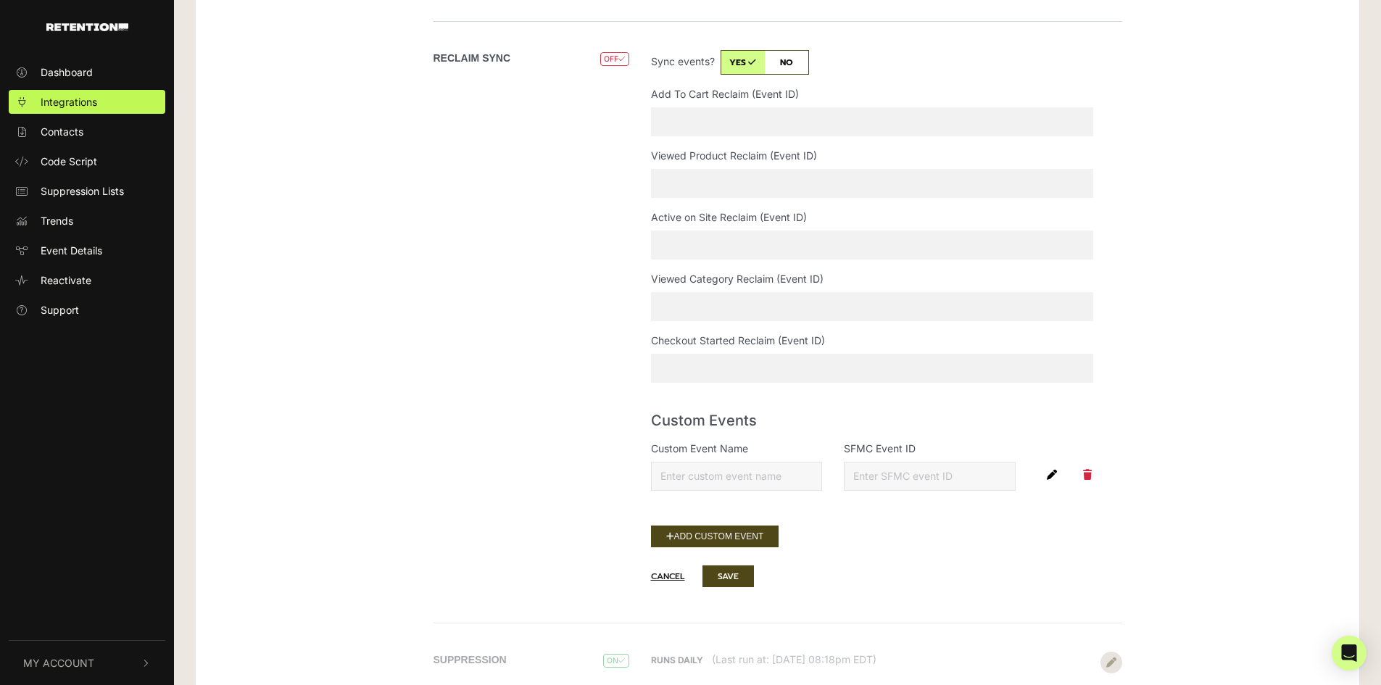
scroll to position [339, 0]
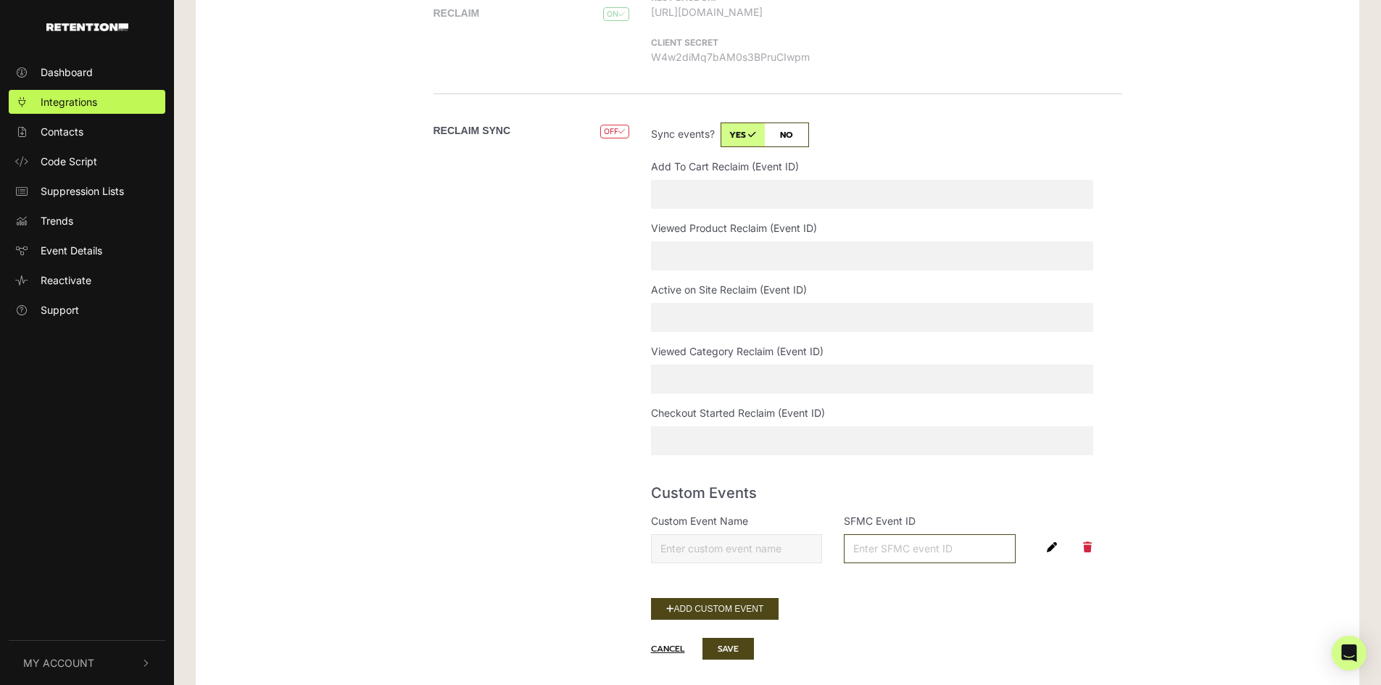
click at [926, 555] on input "SFMC Event ID" at bounding box center [930, 548] width 172 height 29
click at [751, 550] on input "Custom Event Name" at bounding box center [737, 548] width 172 height 29
drag, startPoint x: 725, startPoint y: 542, endPoint x: 765, endPoint y: 531, distance: 42.2
click at [726, 539] on input "Custom Event Name" at bounding box center [737, 548] width 172 height 29
click at [734, 543] on input "Custom Event Name" at bounding box center [737, 548] width 172 height 29
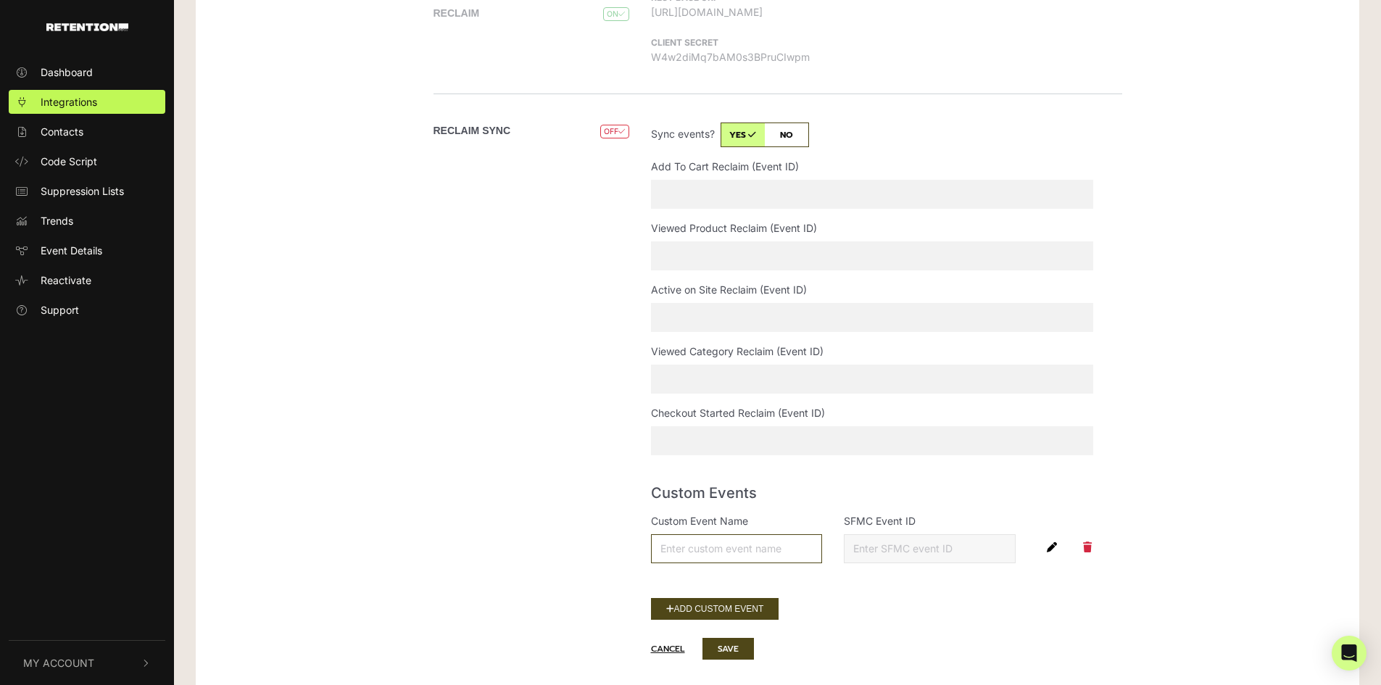
click at [699, 543] on input "Custom Event Name" at bounding box center [737, 548] width 172 height 29
click at [704, 554] on input "Custom Event Name" at bounding box center [737, 548] width 172 height 29
click at [1044, 544] on button "button" at bounding box center [1051, 547] width 17 height 20
type input "[DOMAIN_NAME]"
click at [916, 549] on input "SFMC Event ID" at bounding box center [930, 548] width 172 height 29
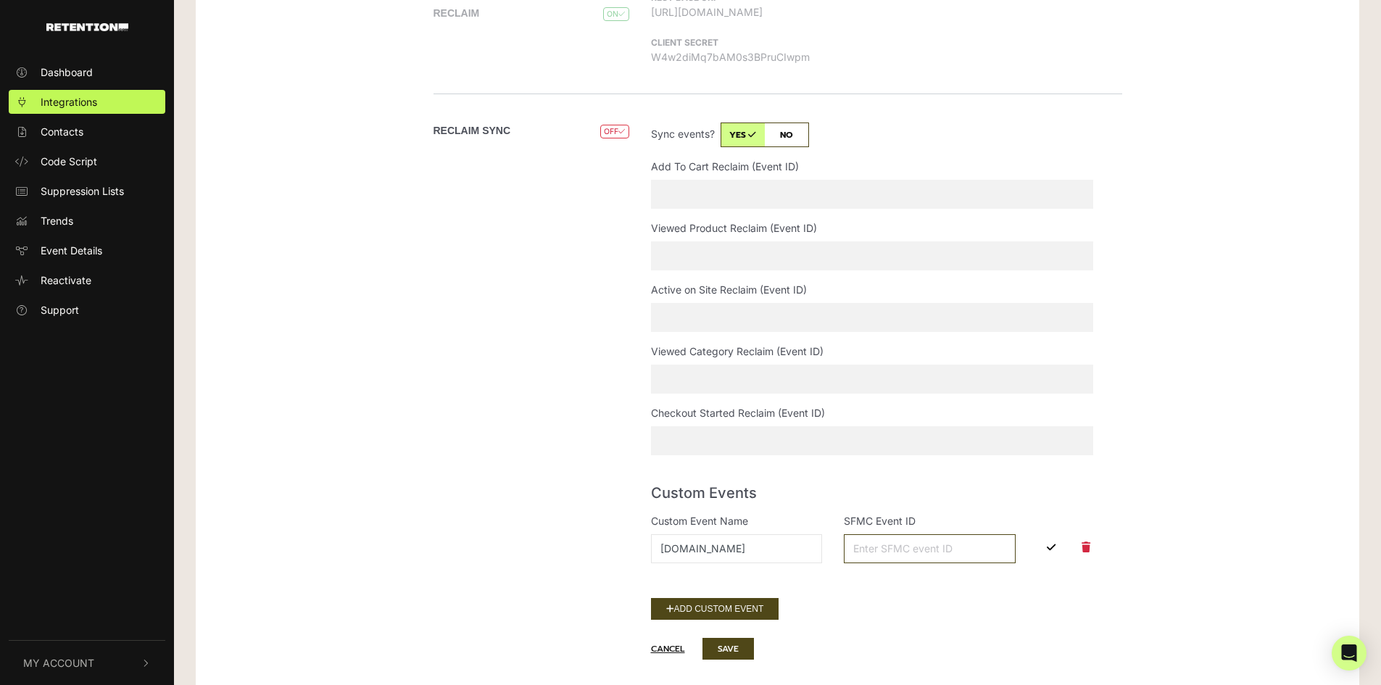
click at [888, 545] on input "SFMC Event ID" at bounding box center [930, 548] width 172 height 29
paste input "4A4D8A08-20E0-4C1D-B1E5-85E410FB5E4A"
type input "4A4D8A08-20E0-4C1D-B1E5-85E410FB5E4A"
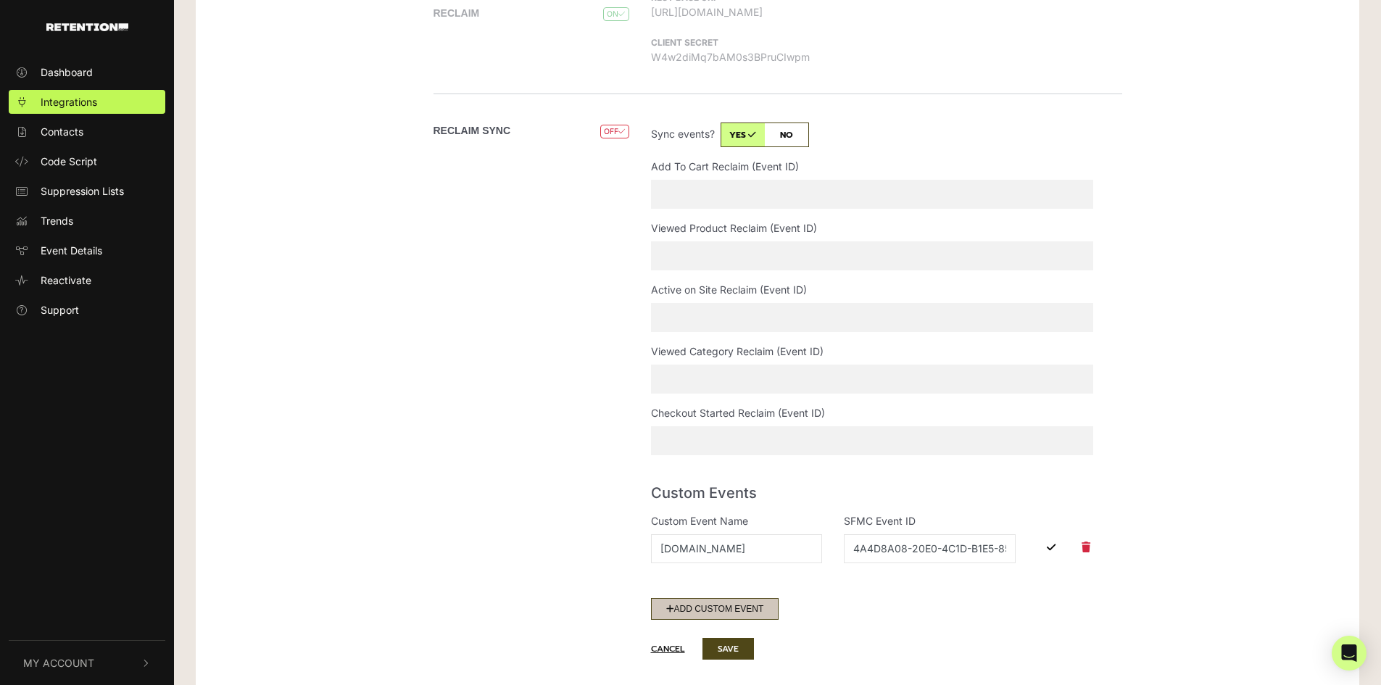
click at [747, 607] on button "Add Custom Event" at bounding box center [715, 609] width 128 height 22
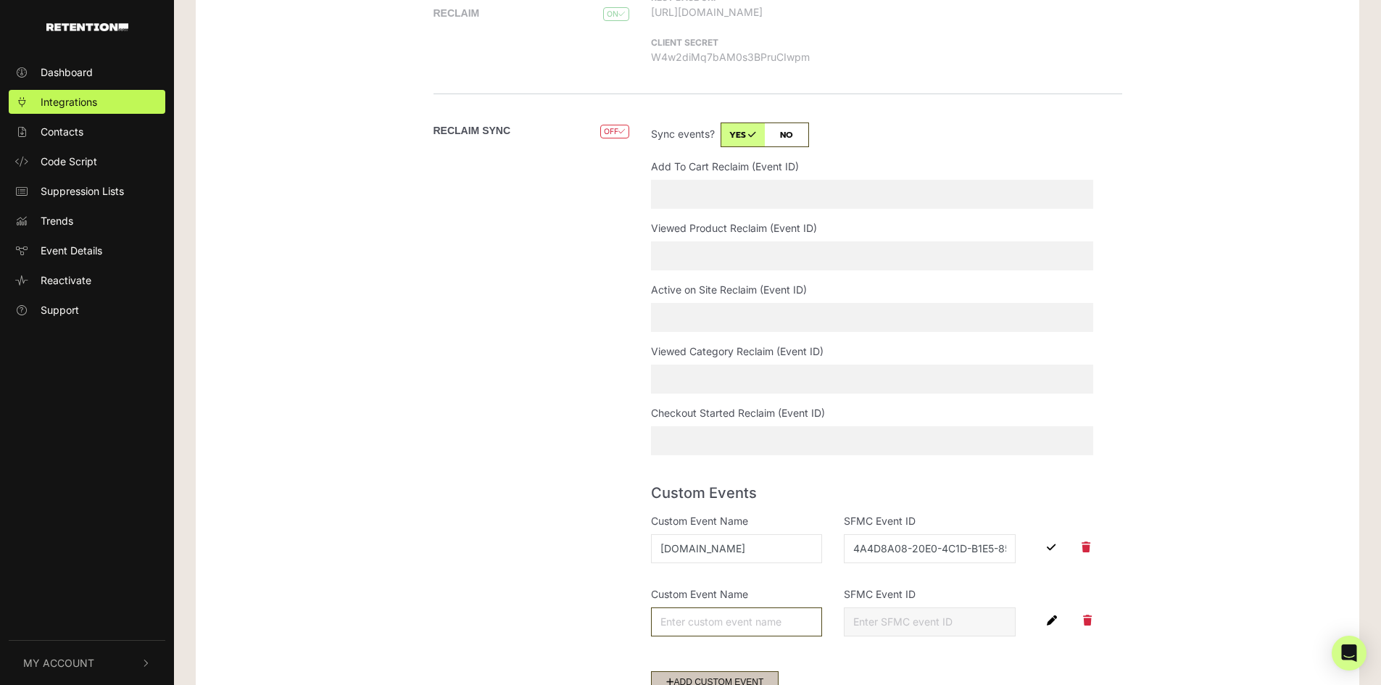
click at [747, 607] on input "Custom Event Name" at bounding box center [737, 621] width 172 height 29
click at [1053, 622] on icon "button" at bounding box center [1052, 620] width 10 height 10
click at [725, 622] on input "Custom Event Name" at bounding box center [737, 621] width 172 height 29
click at [727, 625] on input "sail.xo" at bounding box center [737, 621] width 172 height 29
type input "sail.do"
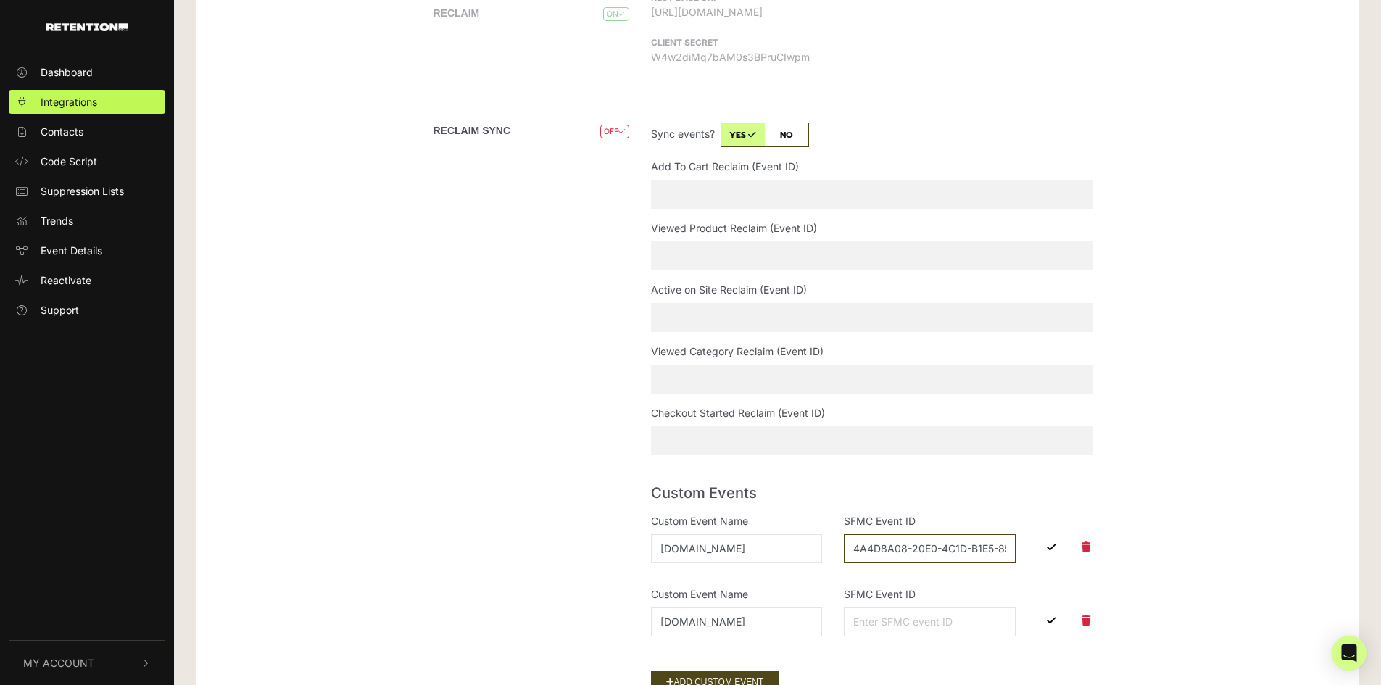
click at [915, 545] on input "4A4D8A08-20E0-4C1D-B1E5-85E410FB5E4A" at bounding box center [930, 548] width 172 height 29
drag, startPoint x: 915, startPoint y: 545, endPoint x: 1094, endPoint y: 551, distance: 179.8
click at [1094, 551] on div "Custom Event Name sc.do SFMC Event ID 4A4D8A08-20E0-4C1D-B1E5-85E410FB5E4A" at bounding box center [872, 544] width 464 height 62
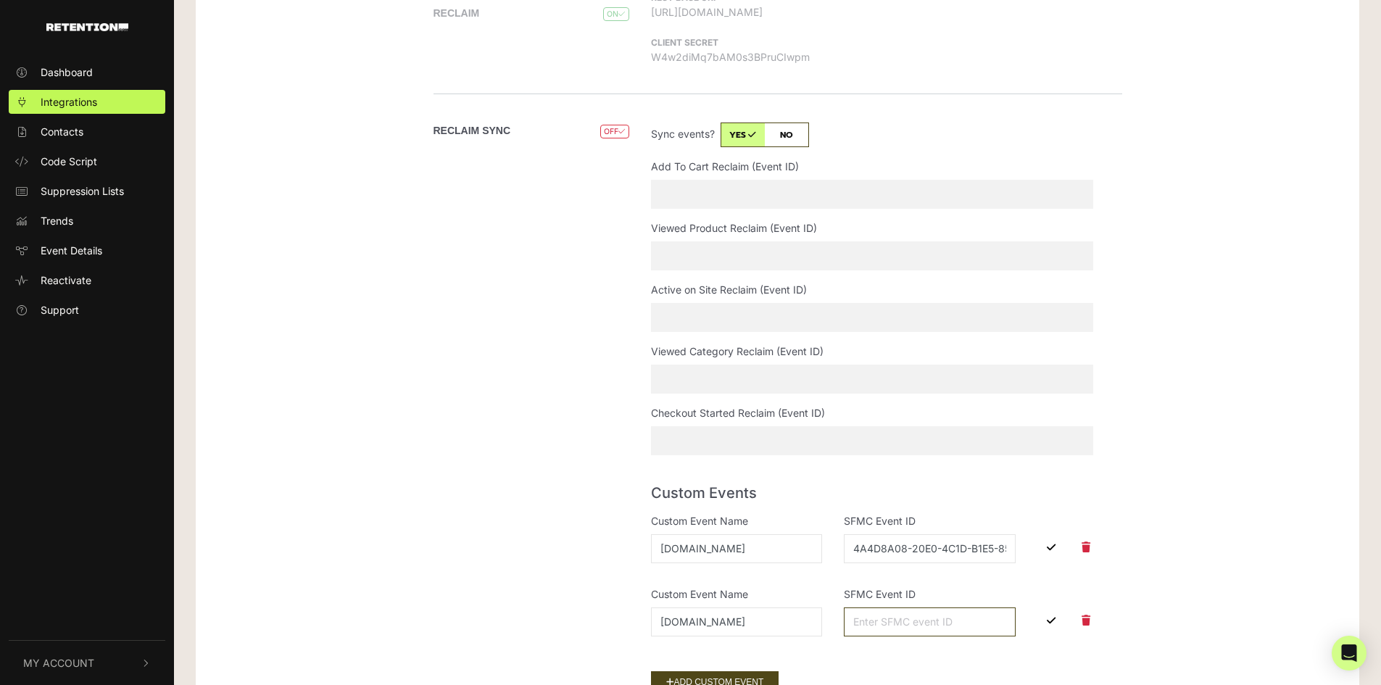
click at [957, 619] on input "SFMC Event ID" at bounding box center [930, 621] width 172 height 29
paste input "3ADE3949-6C5B-4711-9050-FB034EA76276"
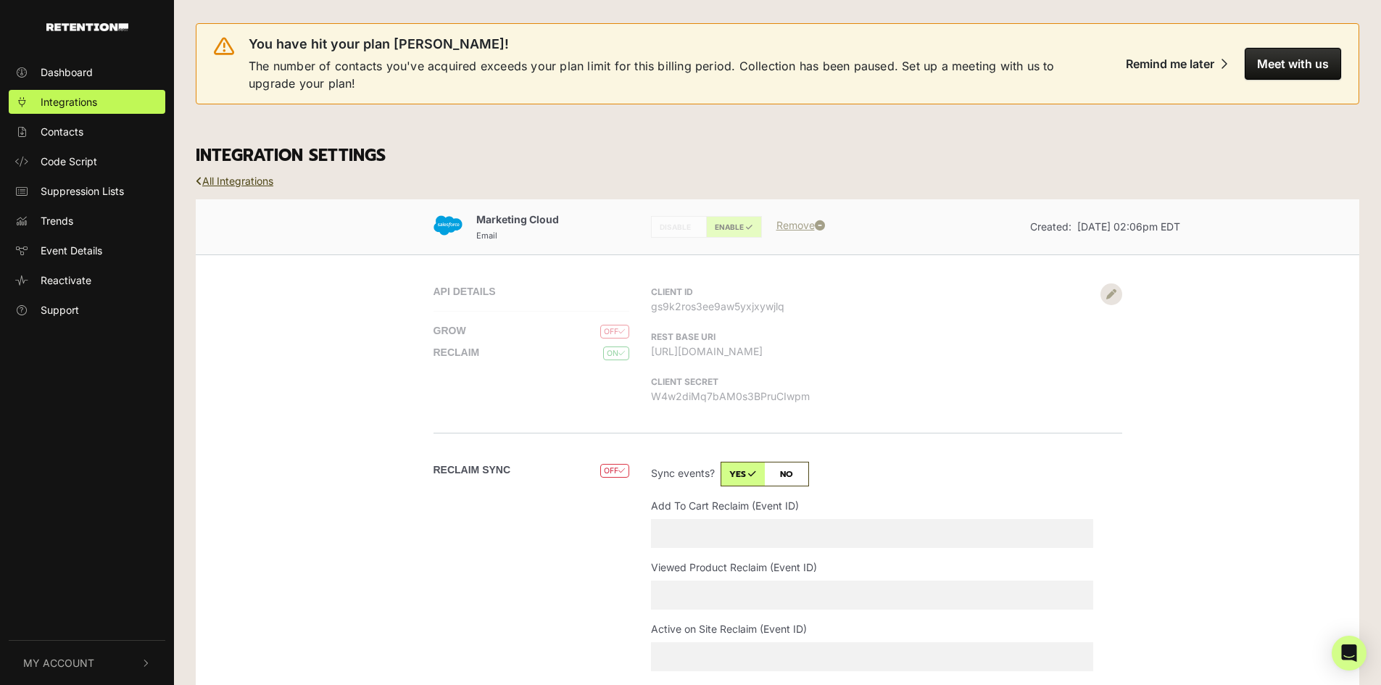
type input "3ADE3949-6C5B-4711-9050-FB034EA76276"
click at [296, 101] on div "You have hit your plan max! The number of contacts you've acquired exceeds your…" at bounding box center [777, 63] width 1163 height 81
click at [249, 181] on link "All Integrations" at bounding box center [235, 181] width 78 height 12
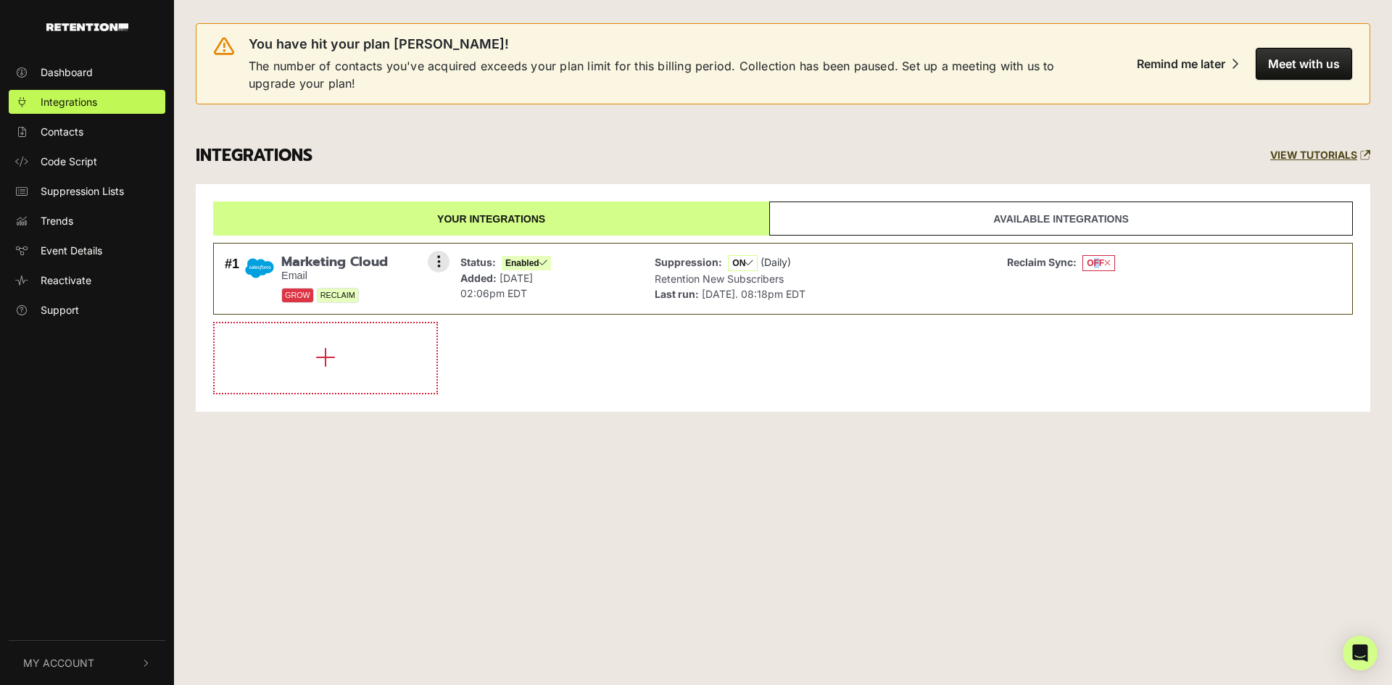
click at [1094, 263] on span "OFF" at bounding box center [1098, 263] width 33 height 16
click at [438, 259] on icon at bounding box center [439, 261] width 4 height 14
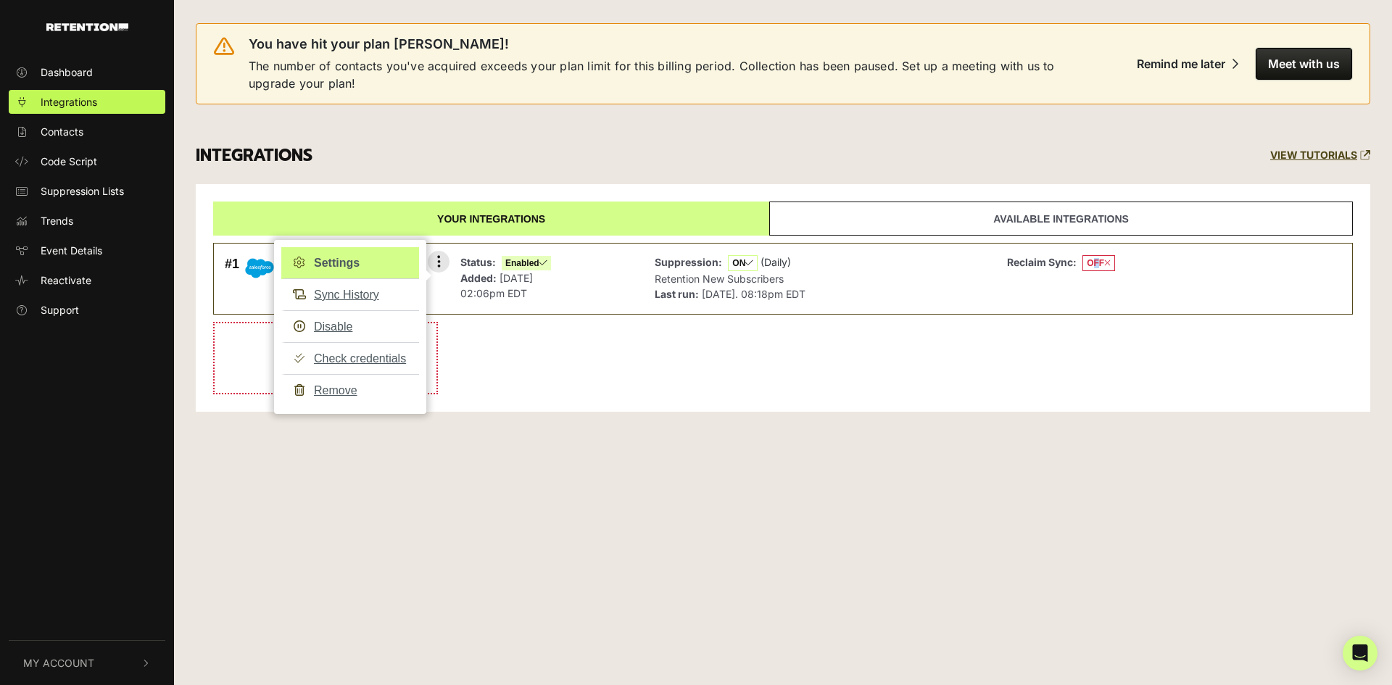
click at [341, 265] on link "Settings" at bounding box center [350, 263] width 138 height 32
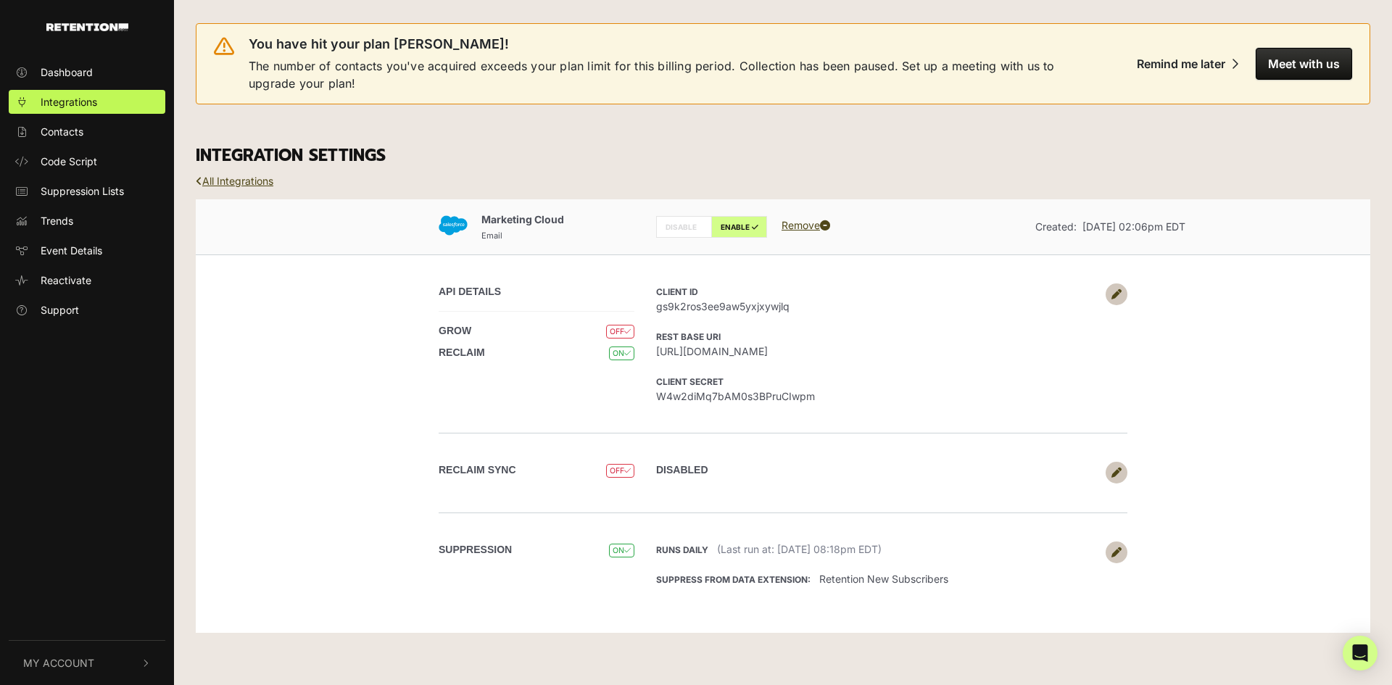
click at [1110, 474] on link at bounding box center [1116, 473] width 22 height 22
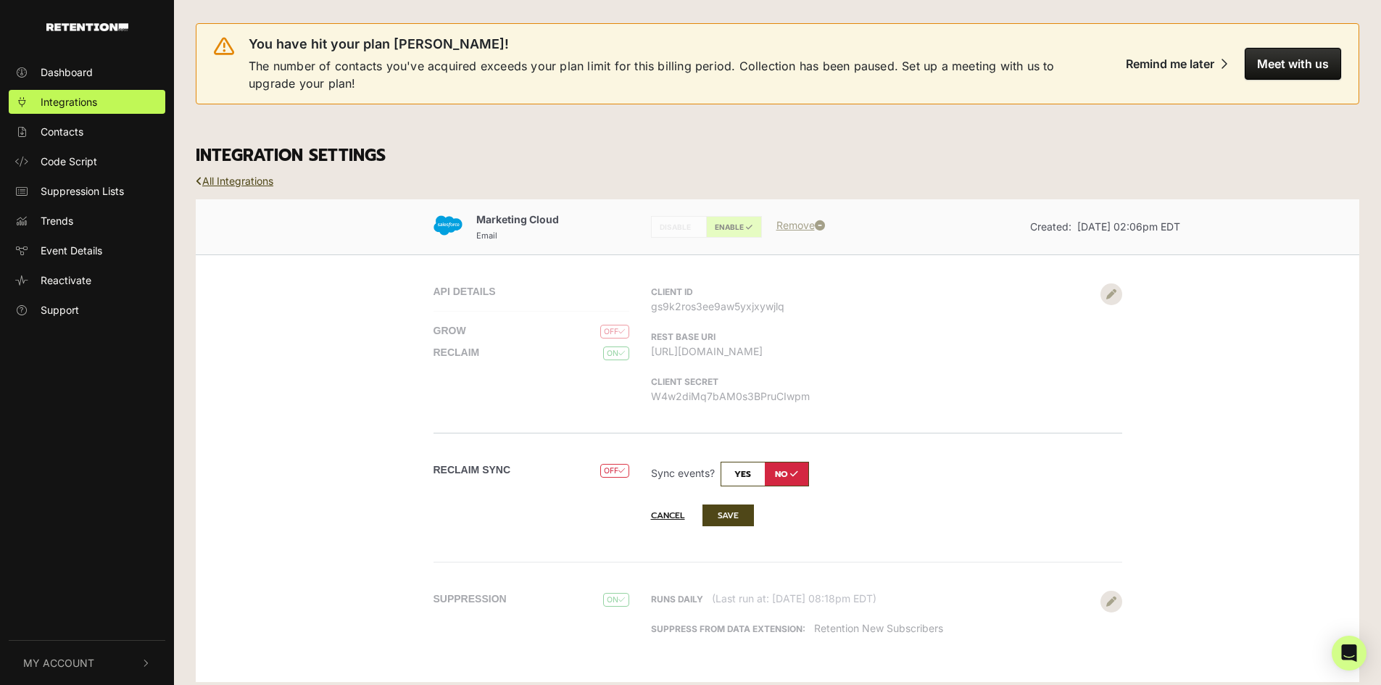
click at [735, 474] on input "checkbox" at bounding box center [764, 474] width 88 height 25
checkbox input "true"
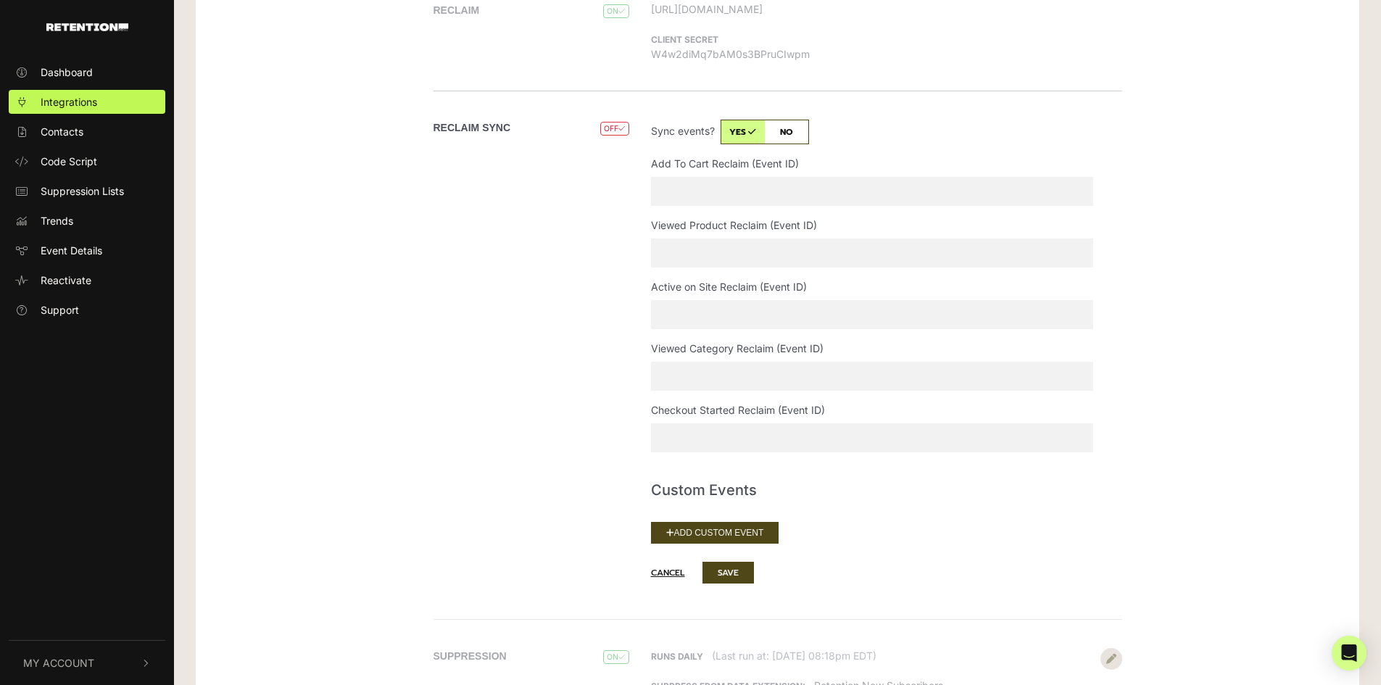
scroll to position [411, 0]
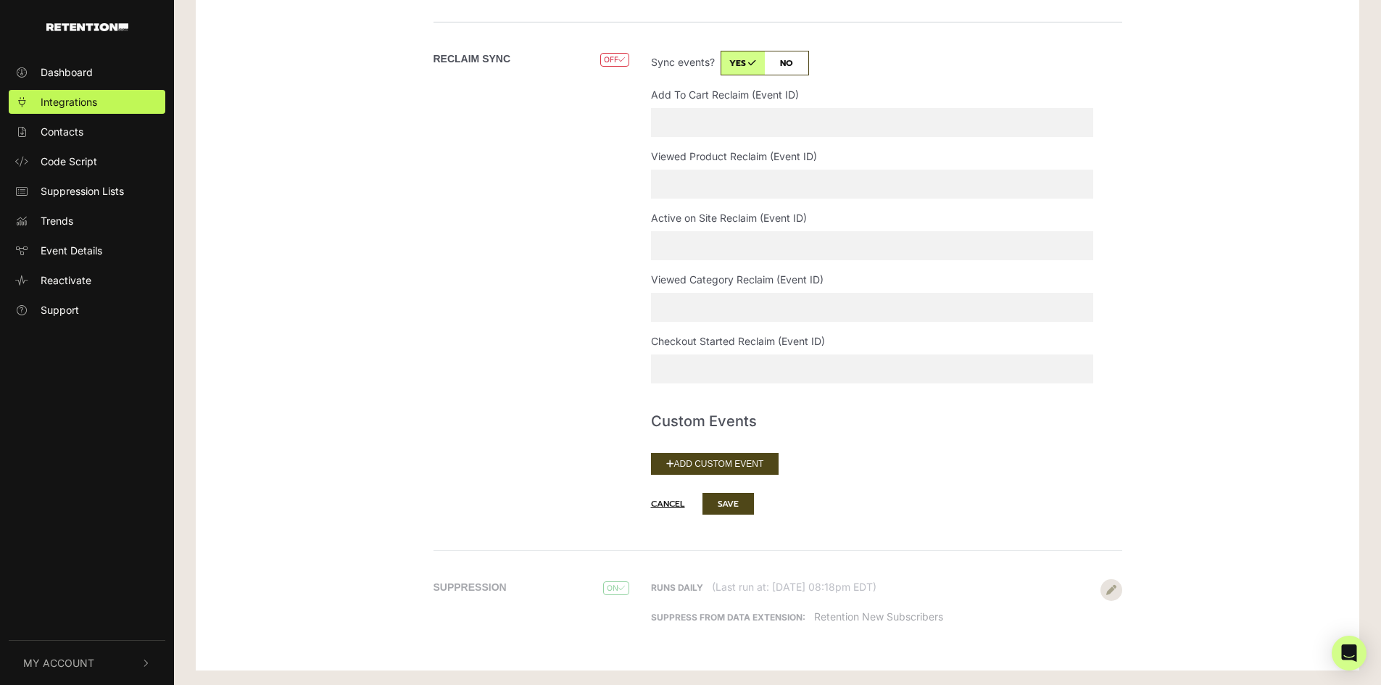
click at [401, 314] on div "Reclaim Sync OFF Disabled Sync events? yes no Add To Cart Reclaim (Event ID) Vi…" at bounding box center [778, 286] width 826 height 528
click at [716, 465] on button "Add Custom Event" at bounding box center [715, 464] width 128 height 22
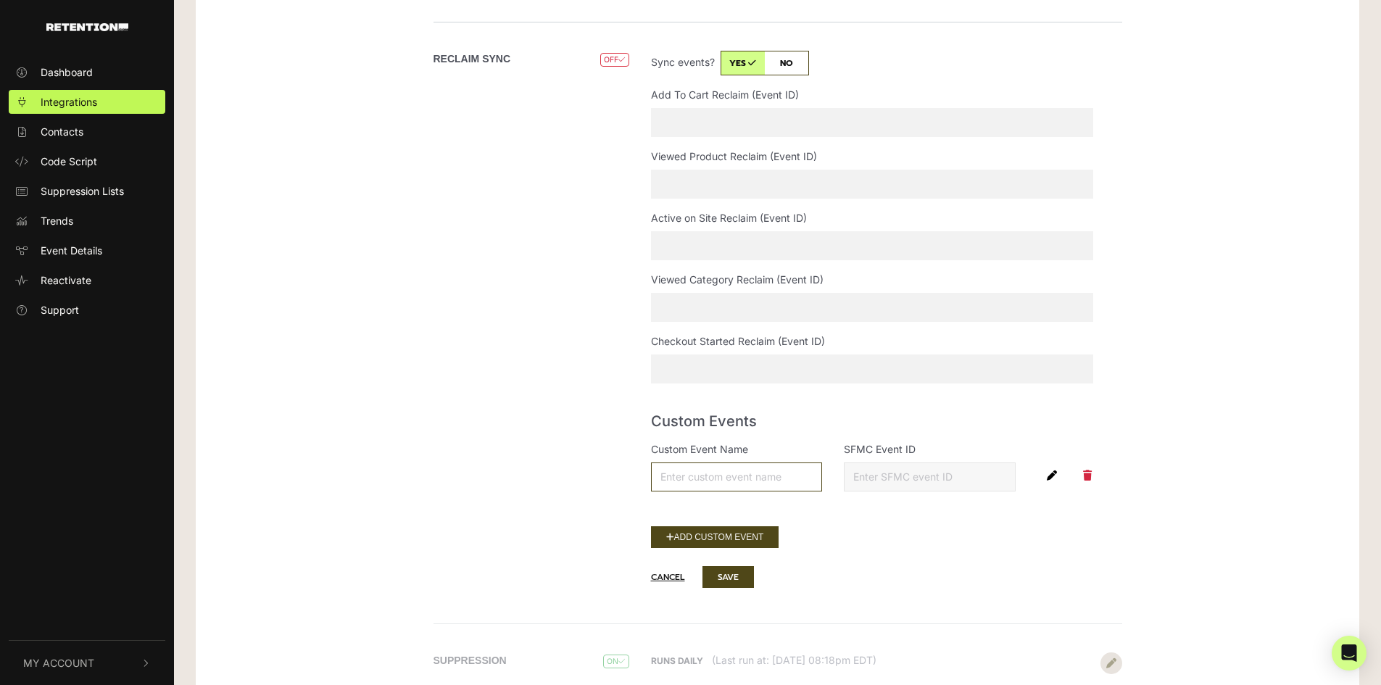
drag, startPoint x: 710, startPoint y: 462, endPoint x: 748, endPoint y: 475, distance: 40.6
click at [709, 462] on input "Custom Event Name" at bounding box center [737, 476] width 172 height 29
click at [938, 482] on input "SFMC Event ID" at bounding box center [930, 476] width 172 height 29
click at [949, 486] on input "SFMC Event ID" at bounding box center [930, 476] width 172 height 29
click at [1045, 473] on button "button" at bounding box center [1051, 475] width 17 height 20
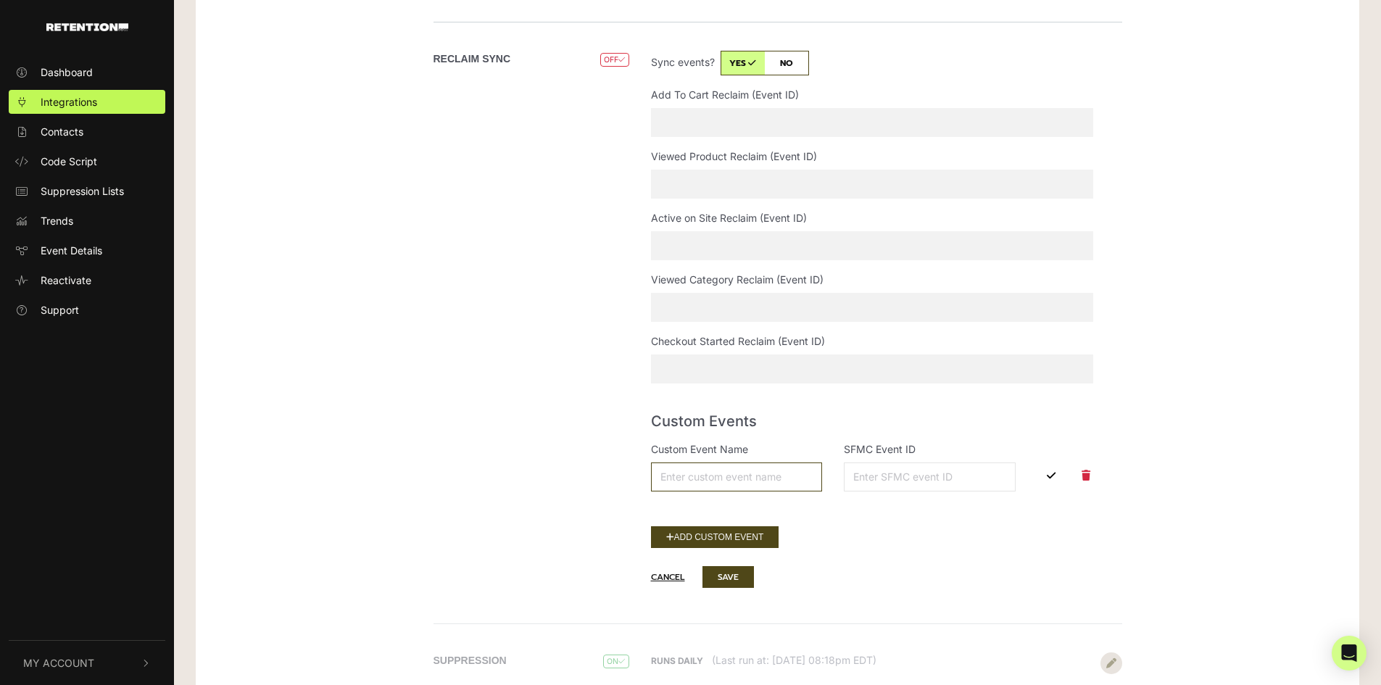
click at [765, 474] on input "Custom Event Name" at bounding box center [737, 476] width 172 height 29
type input "s"
type input "sale.do"
click at [907, 467] on input "SFMC Event ID" at bounding box center [930, 476] width 172 height 29
paste input "3ADE3949-6C5B-4711-9050-FB034EA76276"
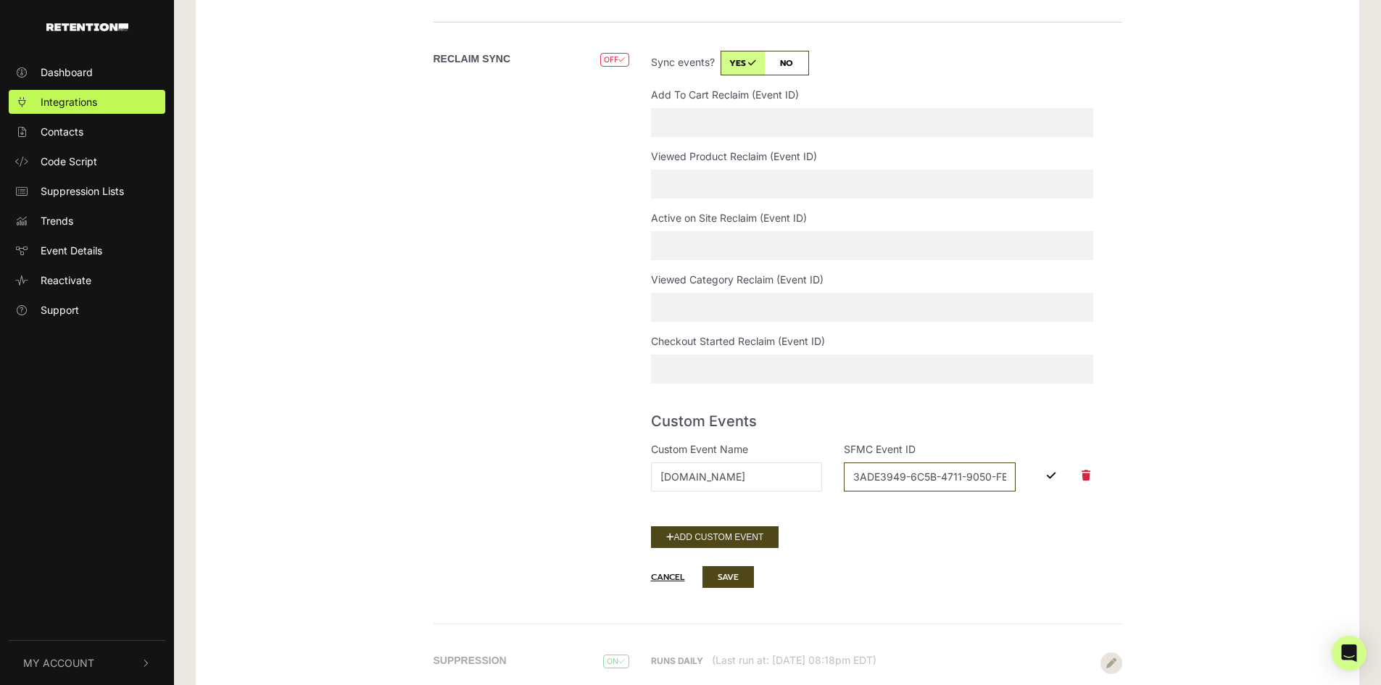
scroll to position [0, 65]
type input "3ADE3949-6C5B-4711-9050-FB034EA76276"
click at [1051, 475] on icon "button" at bounding box center [1051, 475] width 9 height 10
click at [715, 528] on button "Add Custom Event" at bounding box center [715, 537] width 128 height 22
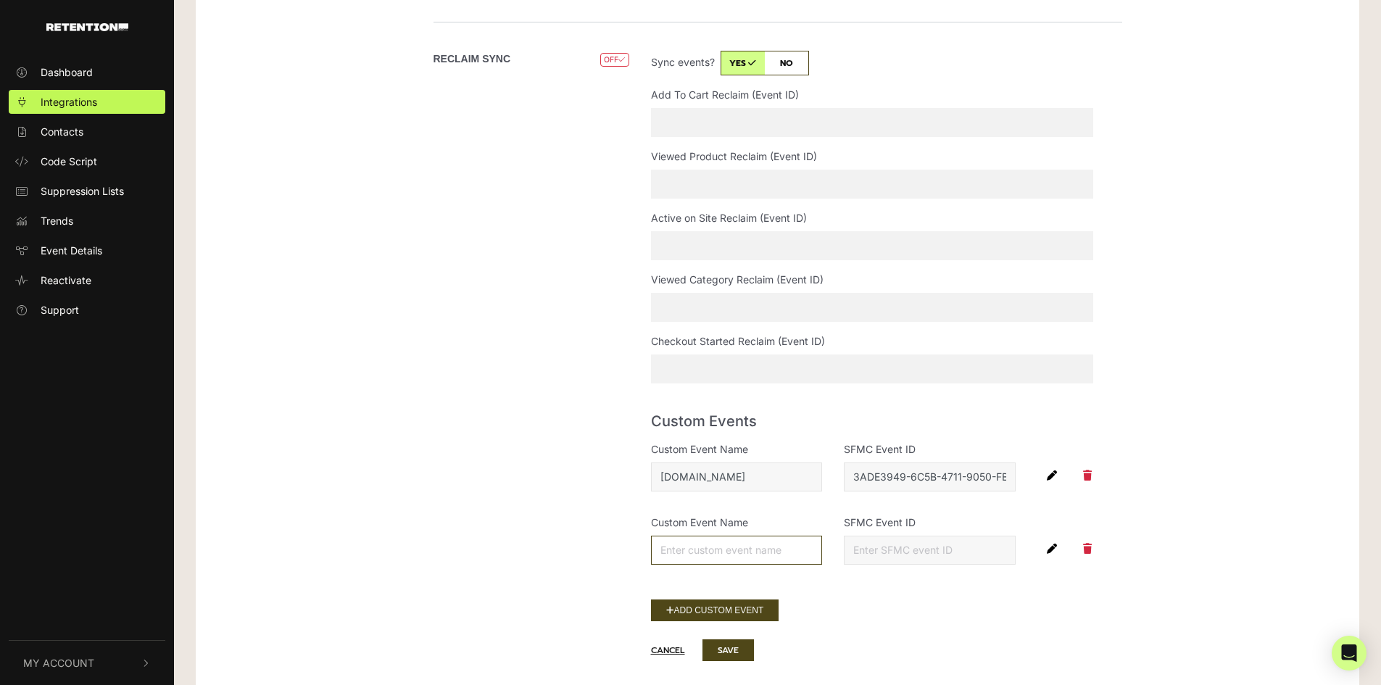
click at [709, 548] on input "Custom Event Name" at bounding box center [737, 550] width 172 height 29
click at [722, 540] on input "Custom Event Name" at bounding box center [737, 550] width 172 height 29
click at [1052, 546] on icon "button" at bounding box center [1052, 549] width 10 height 10
click at [713, 553] on input "Custom Event Name" at bounding box center [737, 550] width 172 height 29
type input "sc.do"
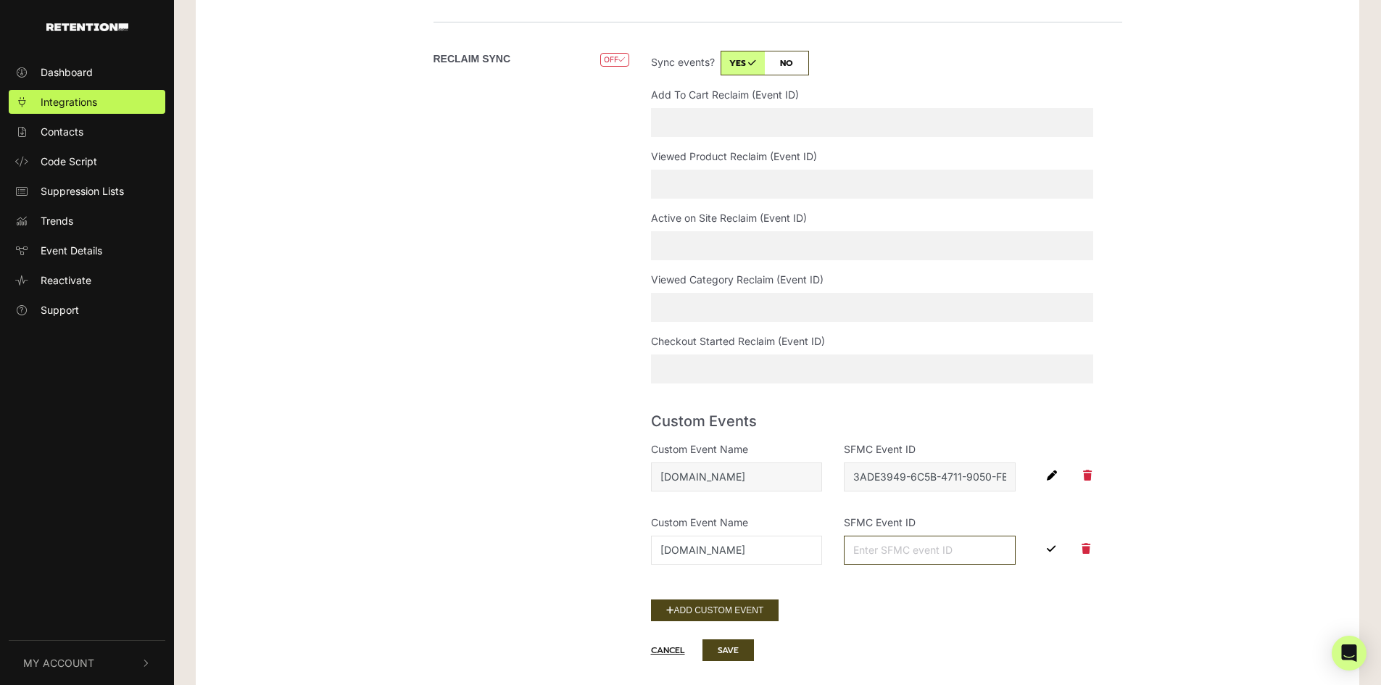
click at [955, 554] on input "SFMC Event ID" at bounding box center [930, 550] width 172 height 29
paste input "4A4D8A08-20E0-4C1D-B1E5-85E410FB5E4A"
type input "4A4D8A08-20E0-4C1D-B1E5-85E410FB5E4A"
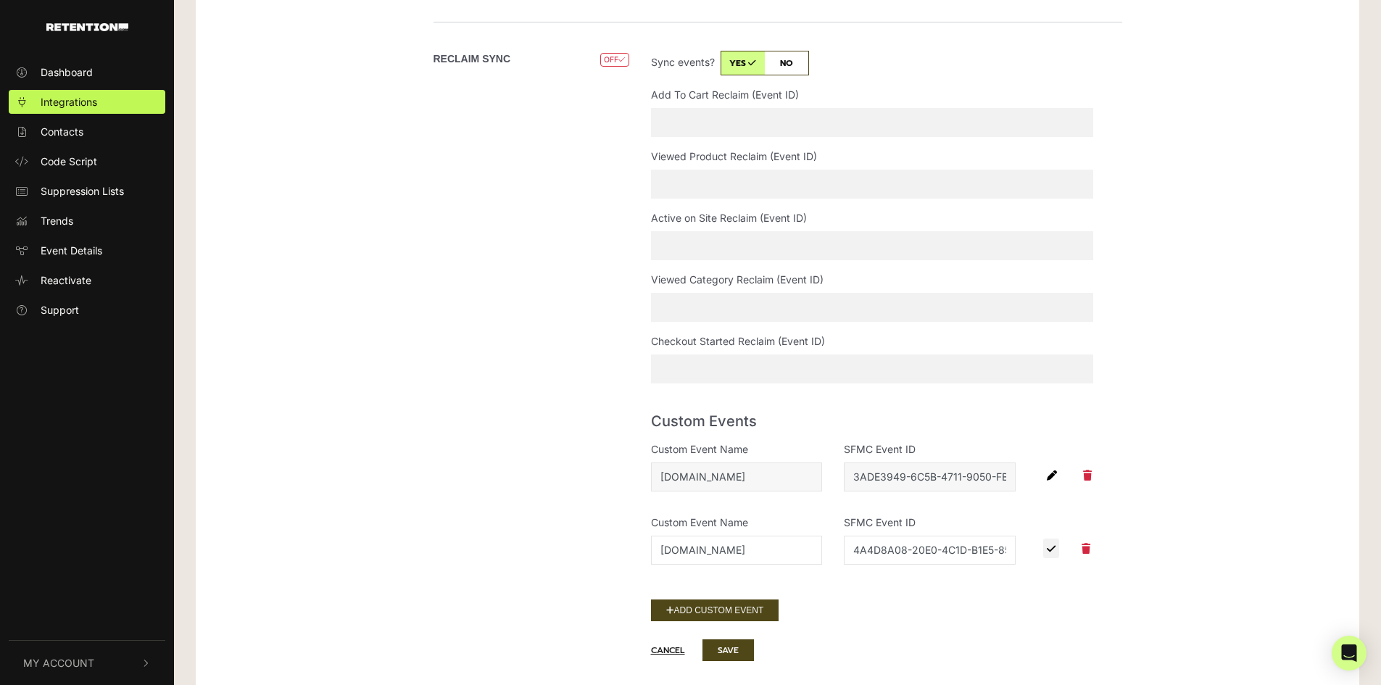
click at [1047, 546] on icon "button" at bounding box center [1051, 549] width 9 height 10
click at [725, 649] on button "SAVE" at bounding box center [727, 650] width 51 height 22
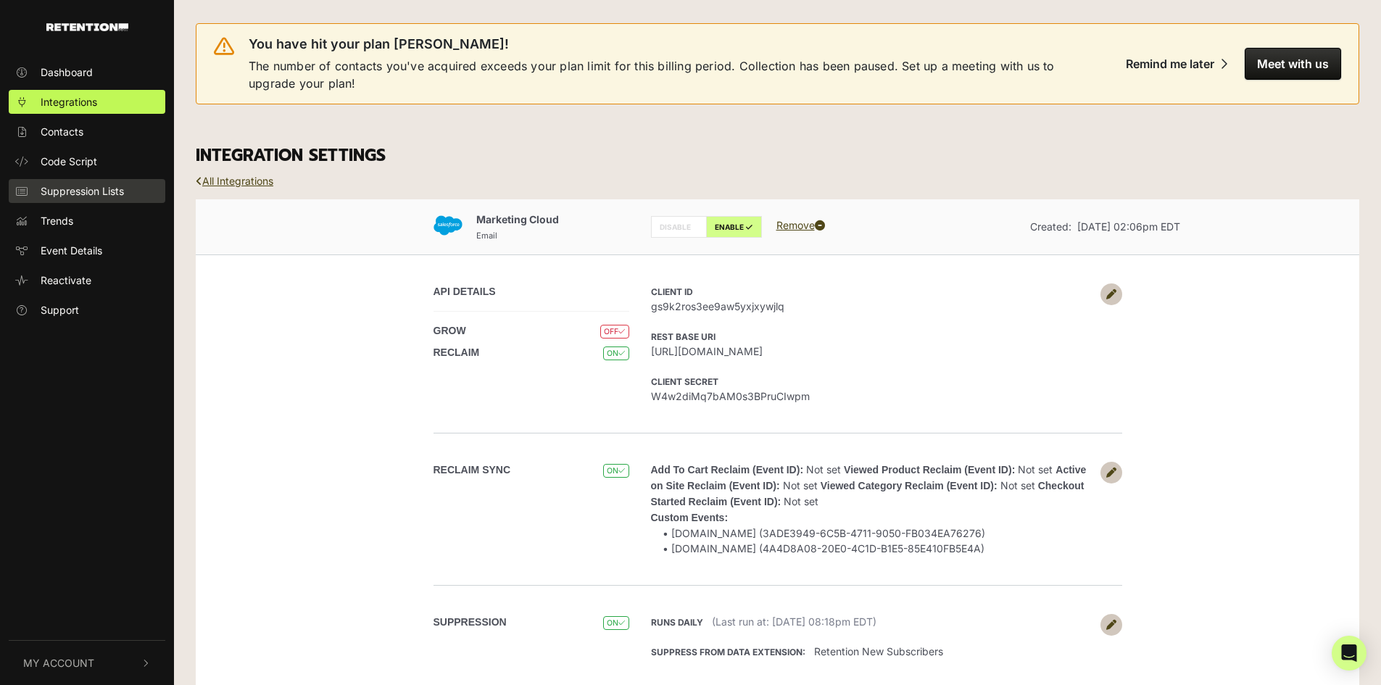
click at [57, 186] on span "Suppression Lists" at bounding box center [82, 190] width 83 height 15
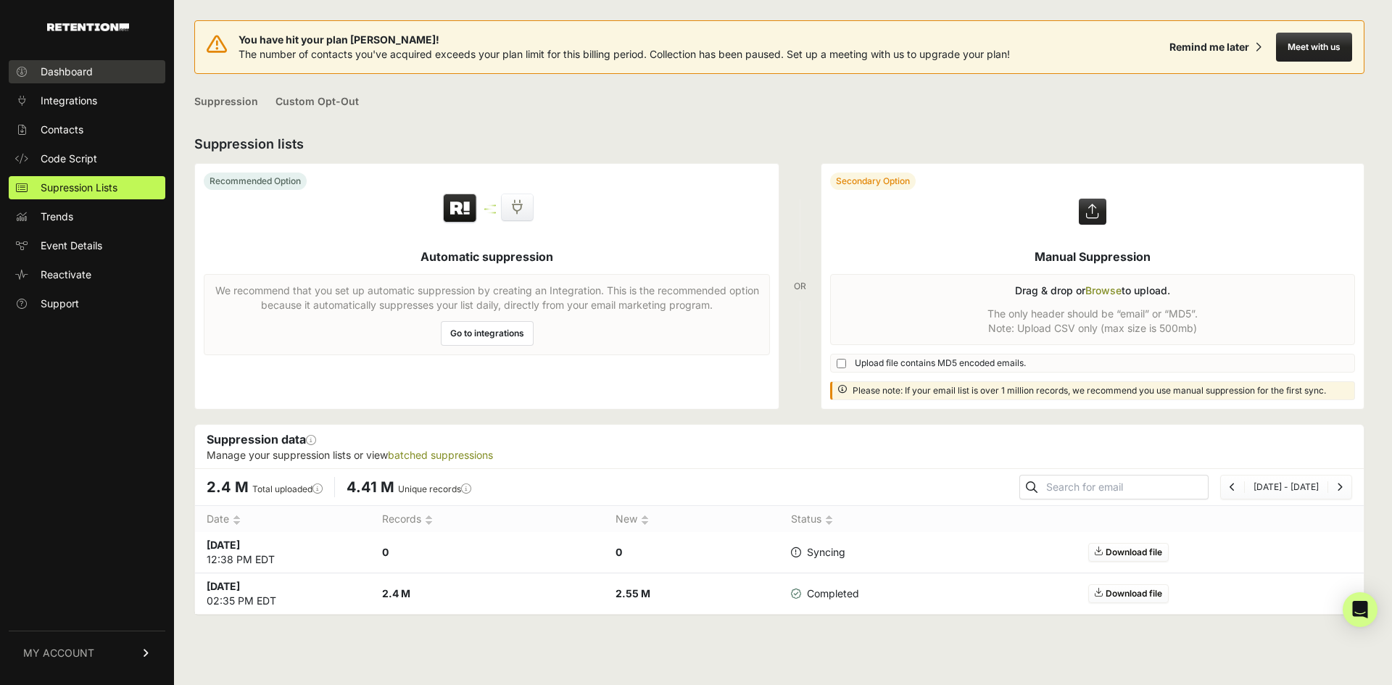
click at [72, 65] on span "Dashboard" at bounding box center [67, 72] width 52 height 14
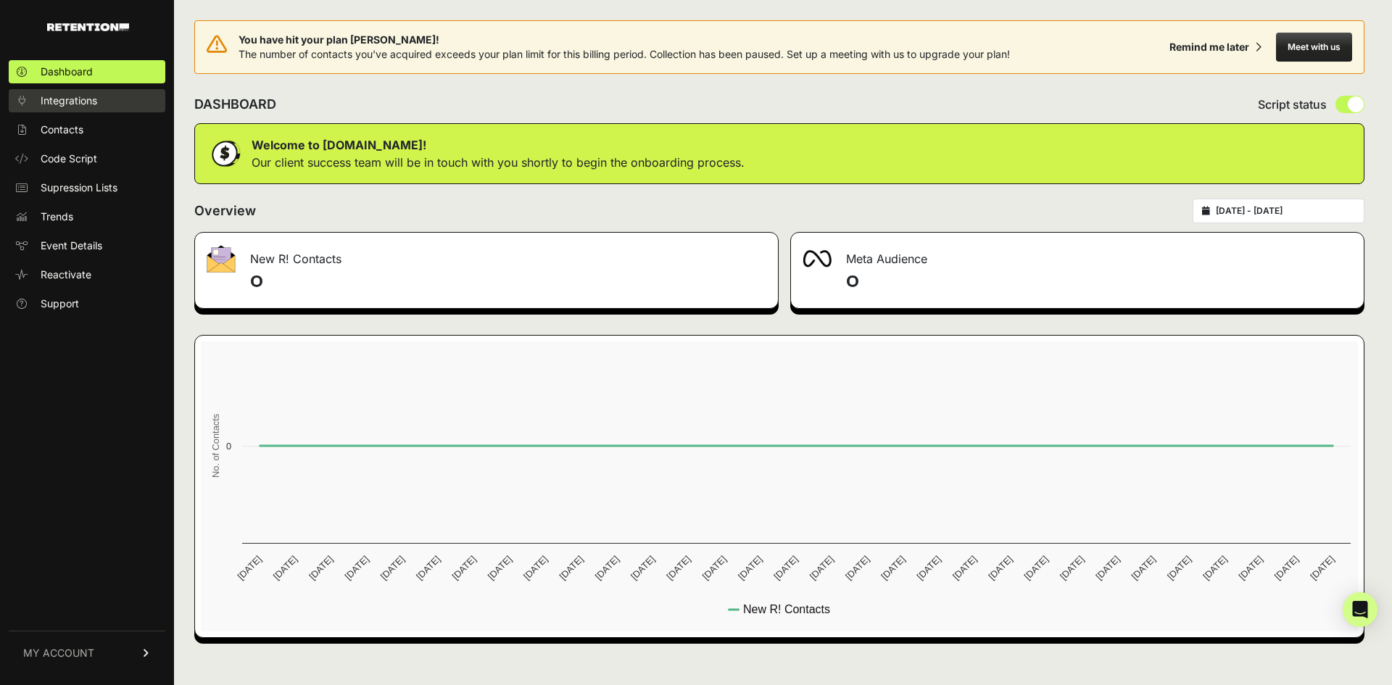
click at [75, 109] on link "Integrations" at bounding box center [87, 100] width 157 height 23
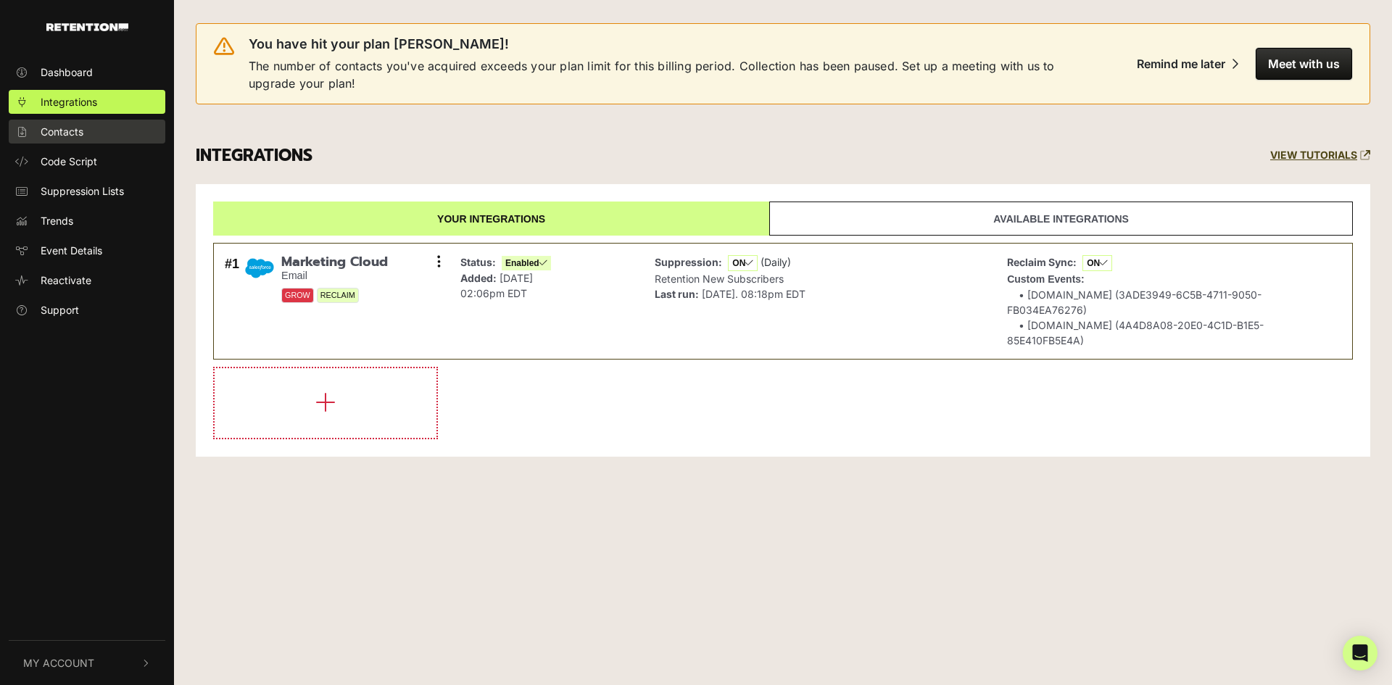
click at [72, 125] on span "Contacts" at bounding box center [62, 131] width 43 height 15
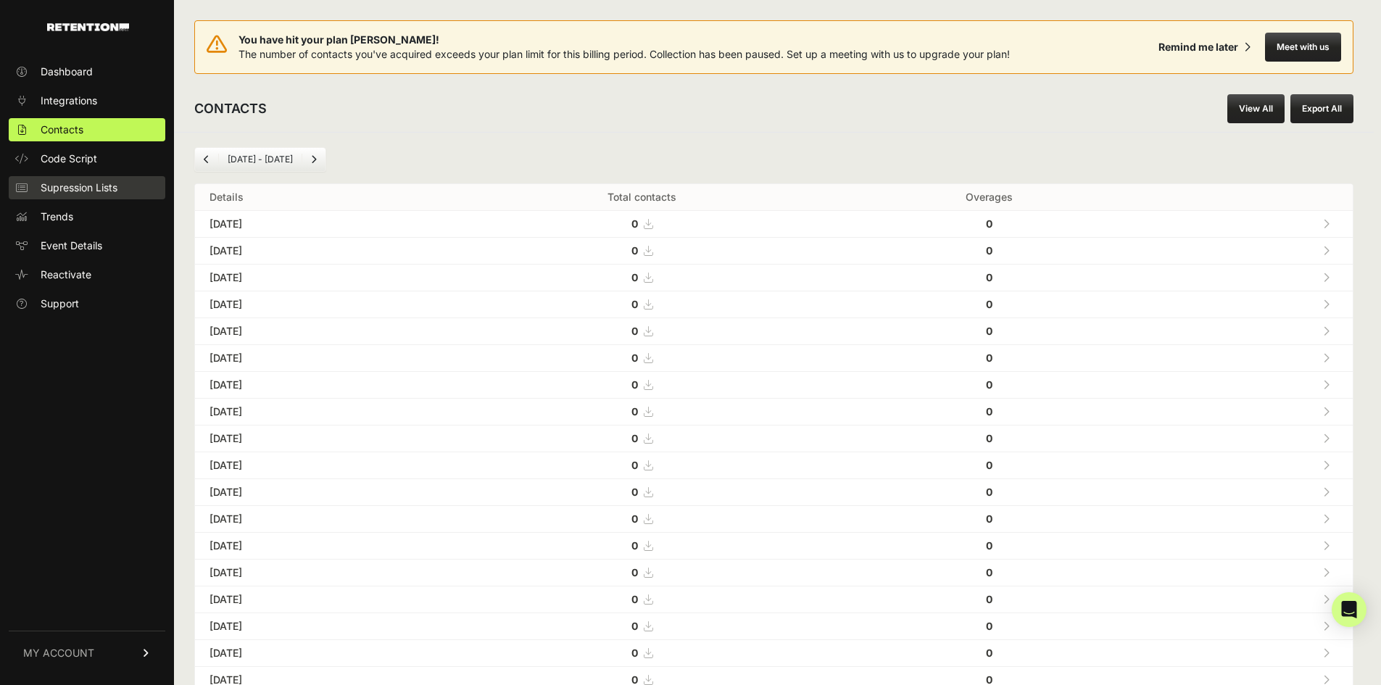
click at [94, 188] on span "Supression Lists" at bounding box center [79, 187] width 77 height 14
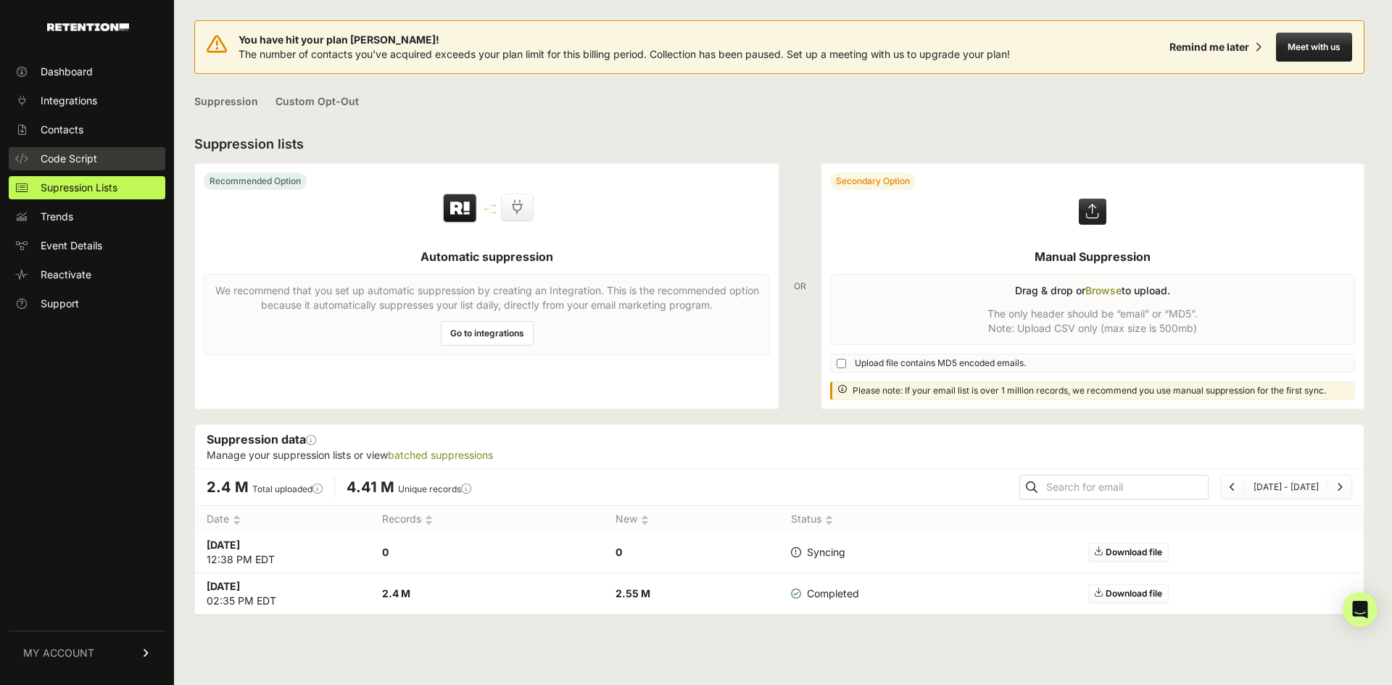
click at [83, 165] on span "Code Script" at bounding box center [69, 158] width 57 height 14
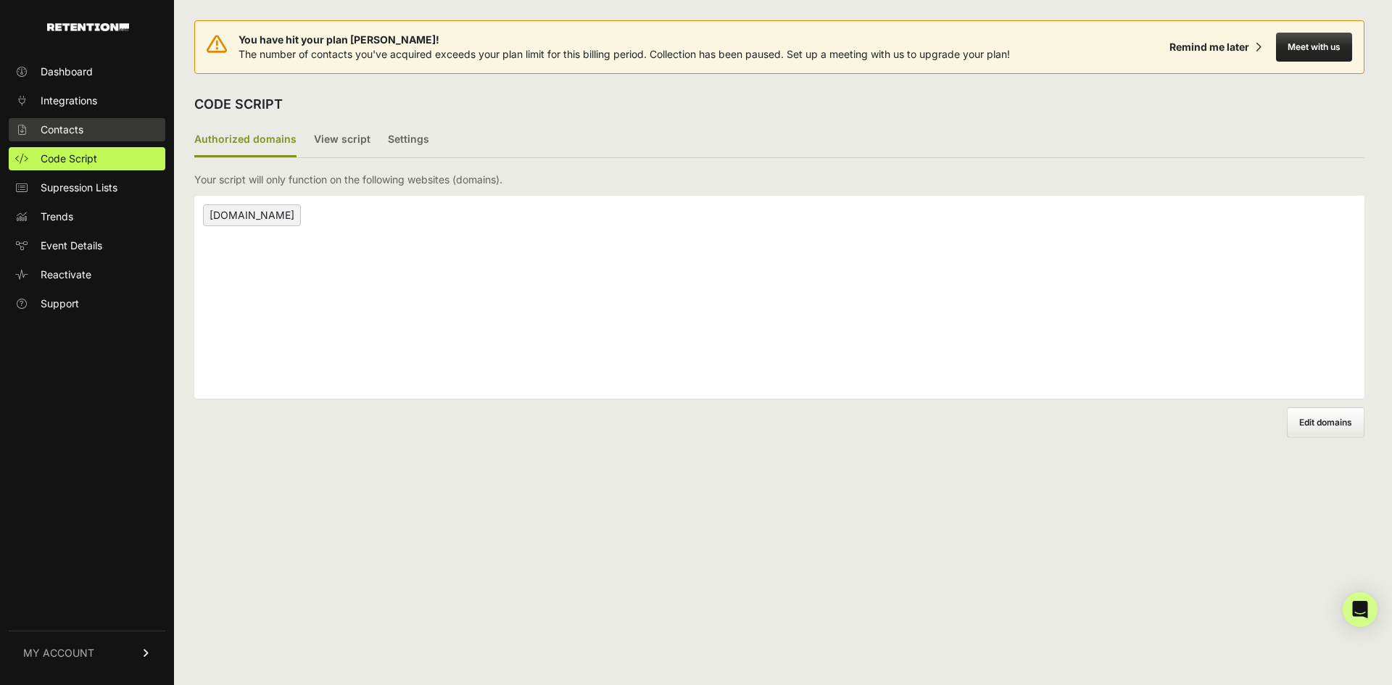
click at [83, 133] on span "Contacts" at bounding box center [62, 129] width 43 height 14
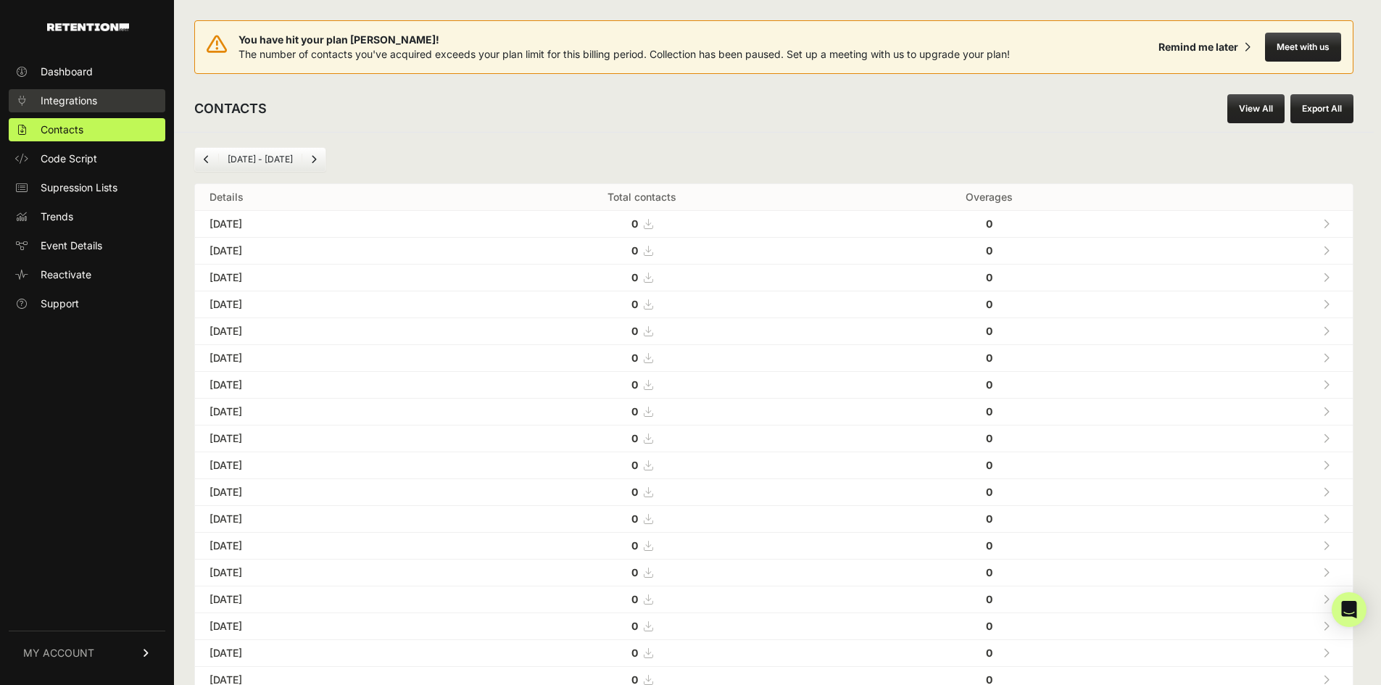
click at [88, 93] on link "Integrations" at bounding box center [87, 100] width 157 height 23
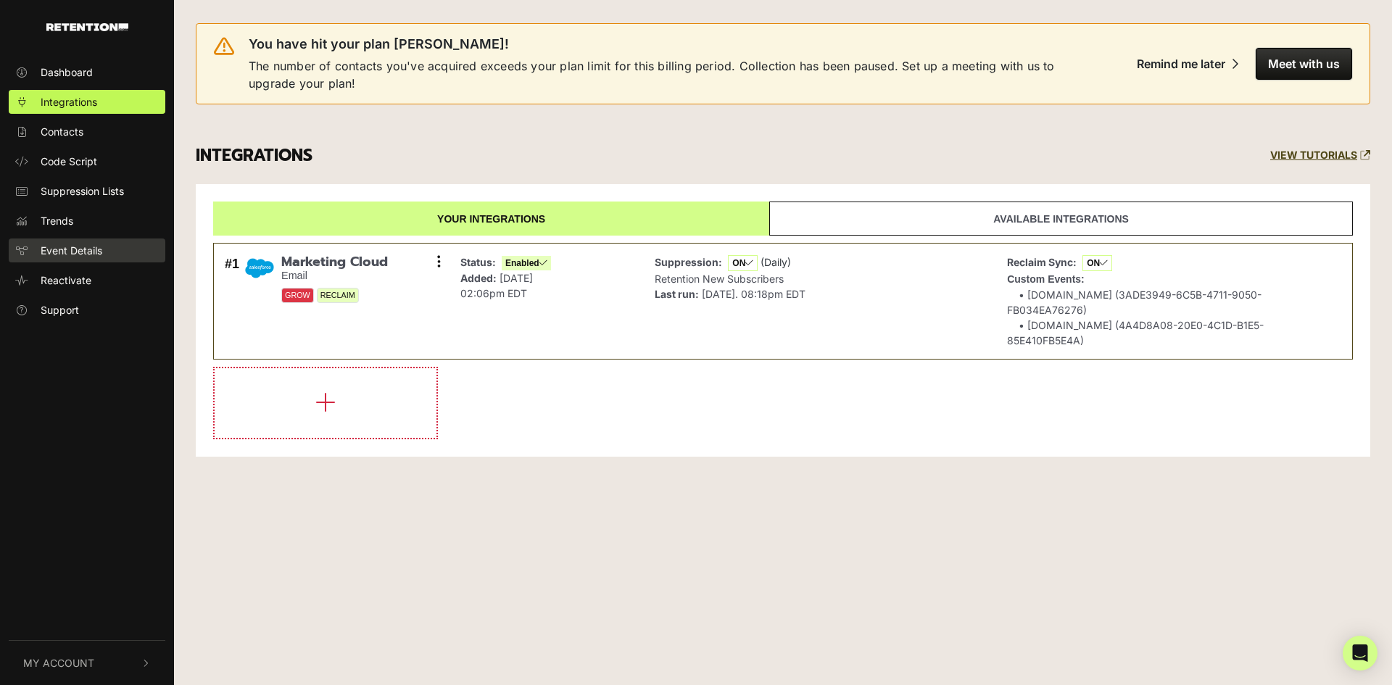
click at [81, 246] on span "Event Details" at bounding box center [72, 250] width 62 height 15
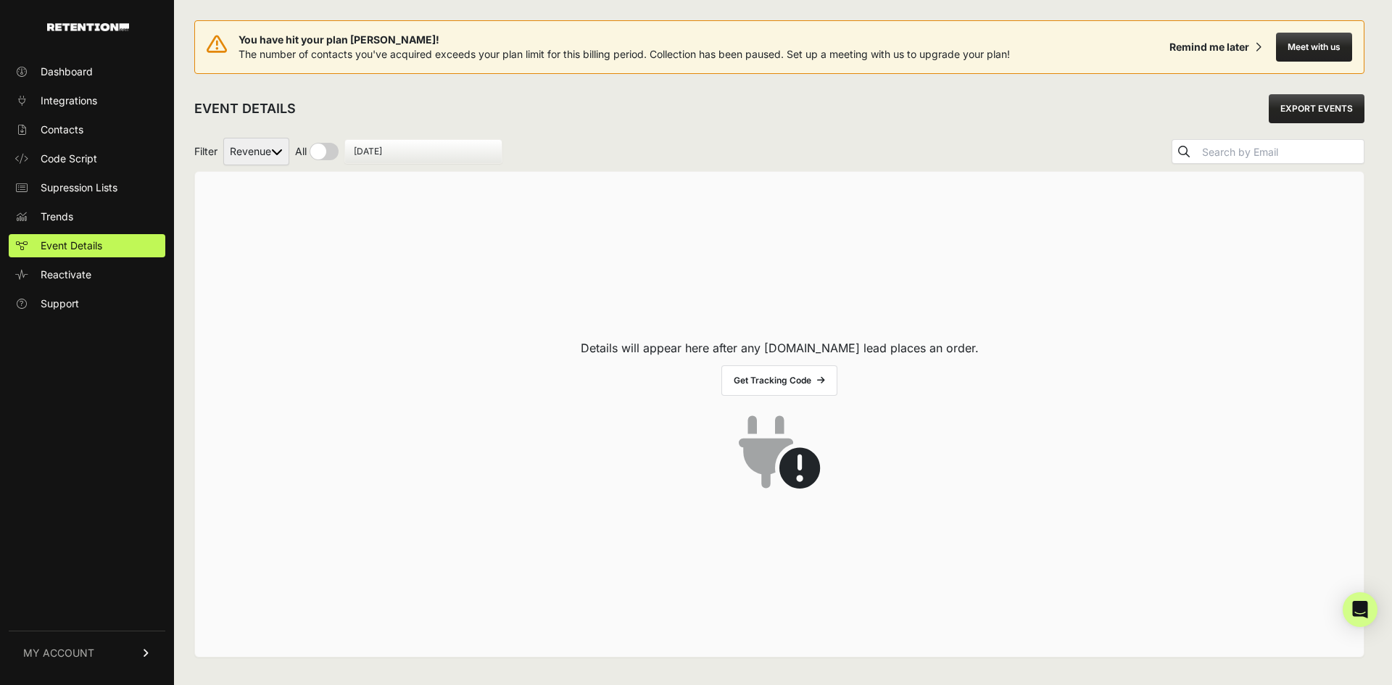
click at [230, 161] on select "Revenue" at bounding box center [256, 152] width 66 height 28
click at [64, 212] on span "Trends" at bounding box center [57, 216] width 33 height 14
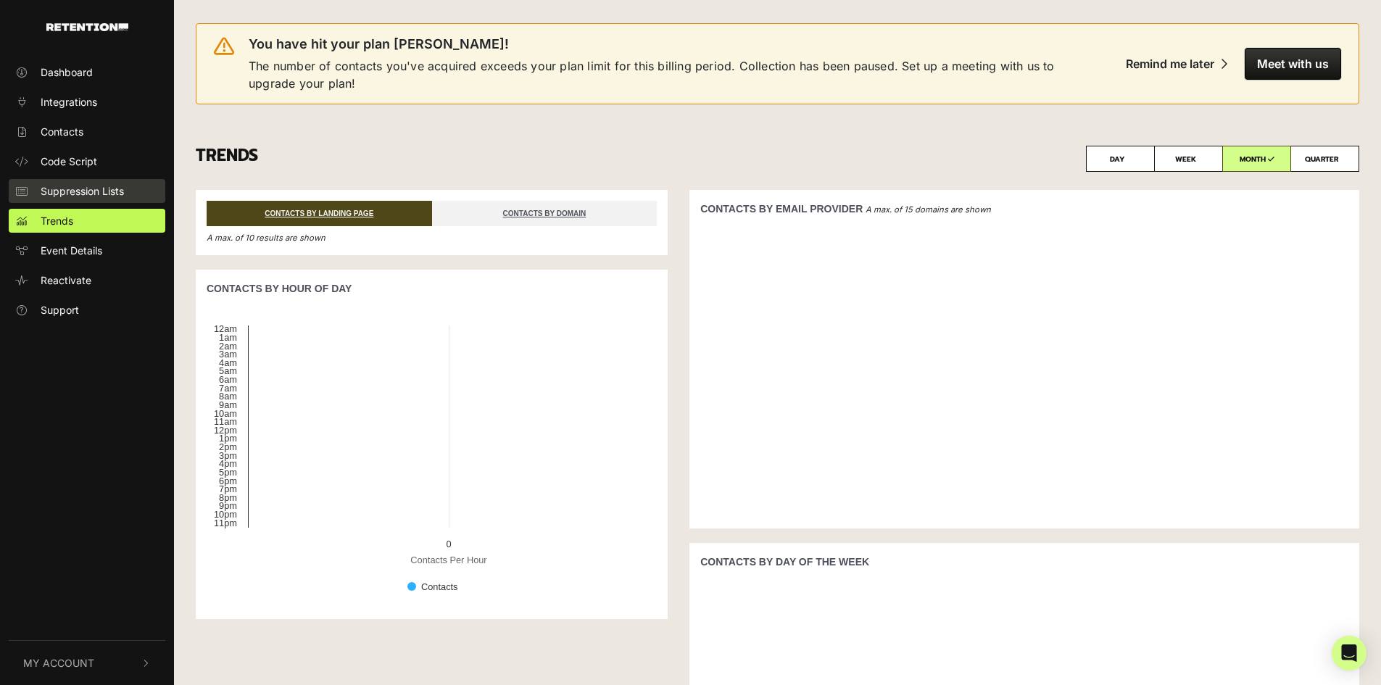
click at [77, 196] on span "Suppression Lists" at bounding box center [82, 190] width 83 height 15
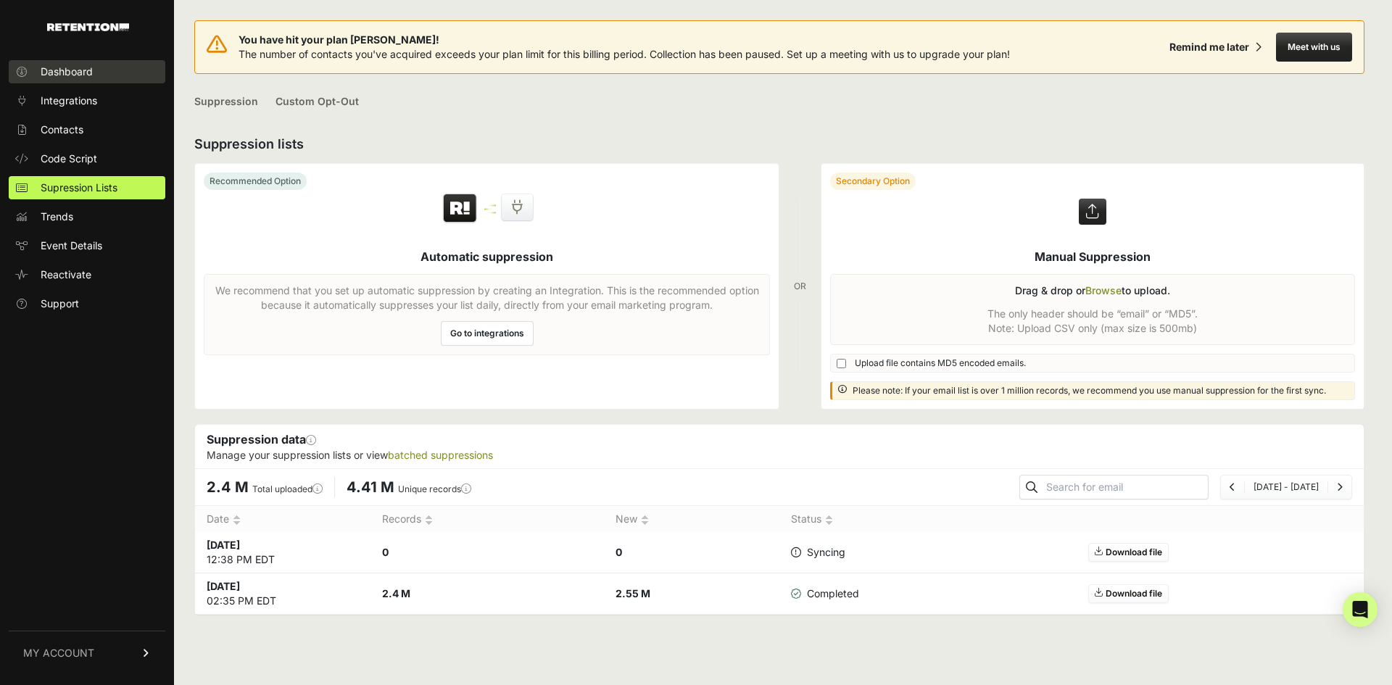
click at [91, 78] on span "Dashboard" at bounding box center [67, 72] width 52 height 14
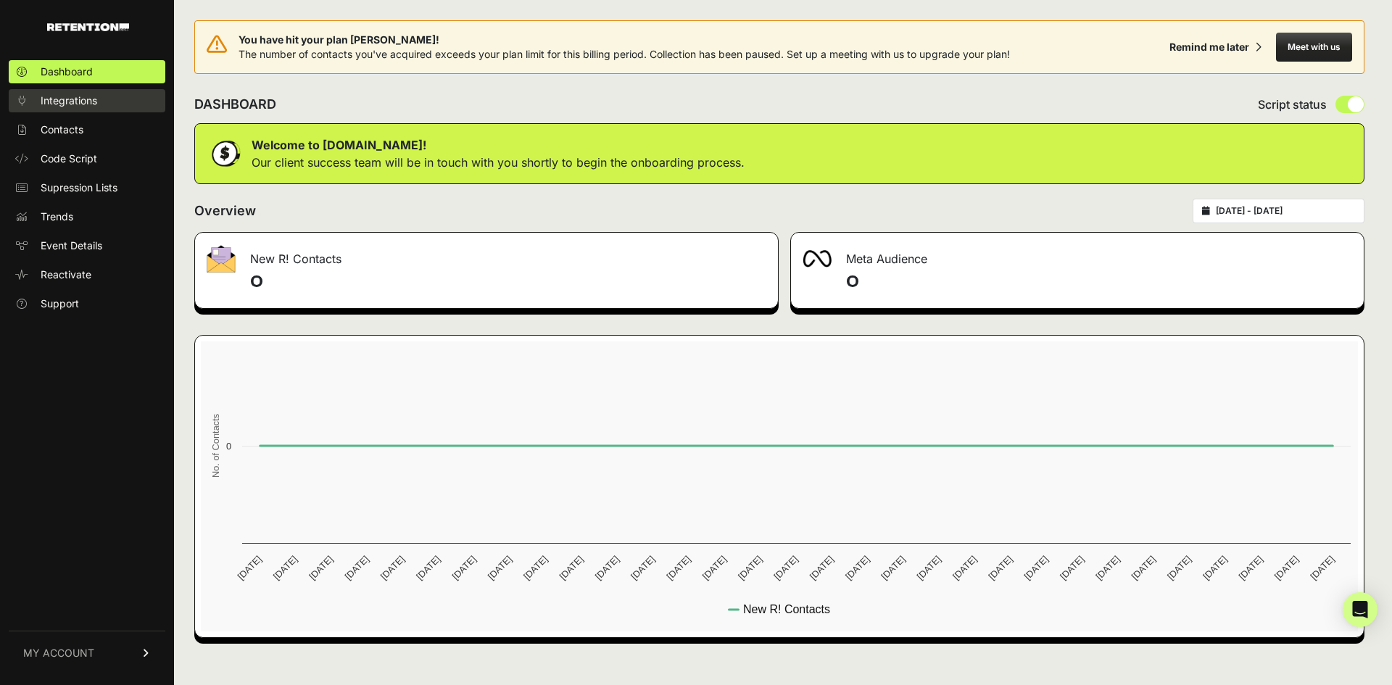
drag, startPoint x: 75, startPoint y: 99, endPoint x: 96, endPoint y: 103, distance: 21.5
click at [75, 98] on span "Integrations" at bounding box center [69, 100] width 57 height 14
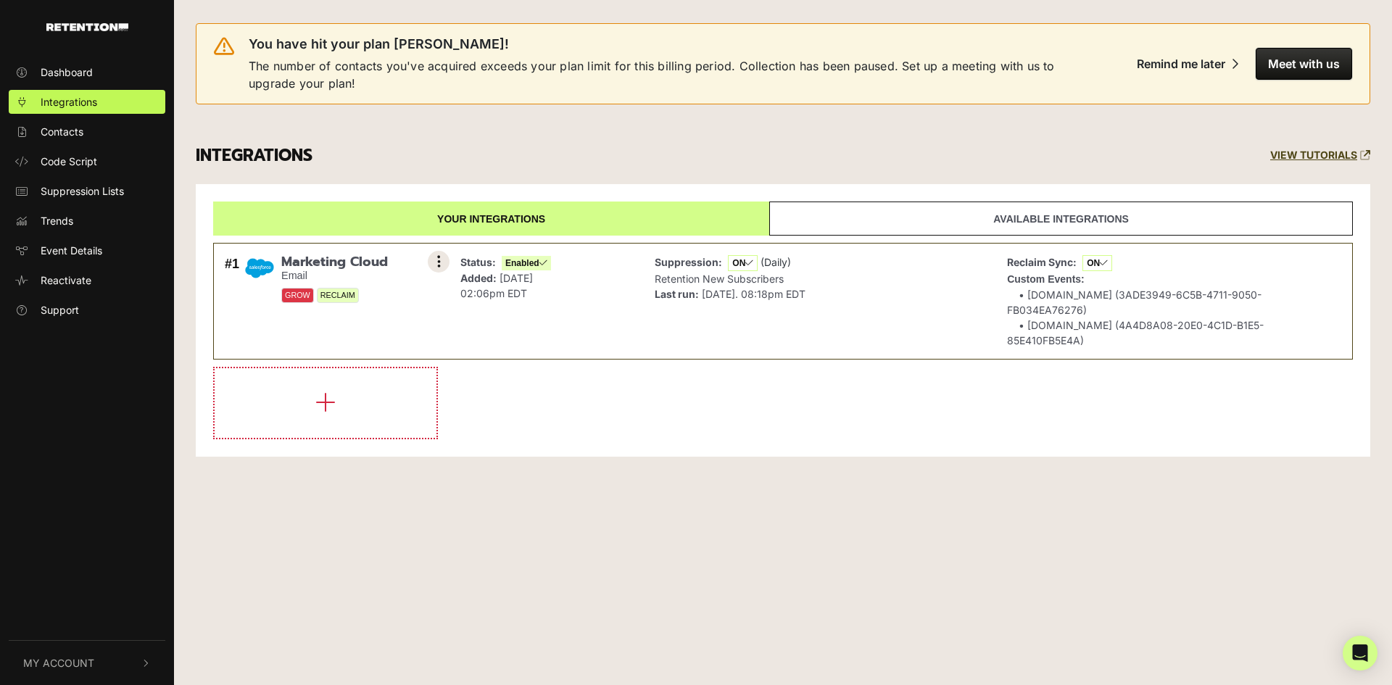
click at [438, 265] on icon at bounding box center [439, 261] width 4 height 14
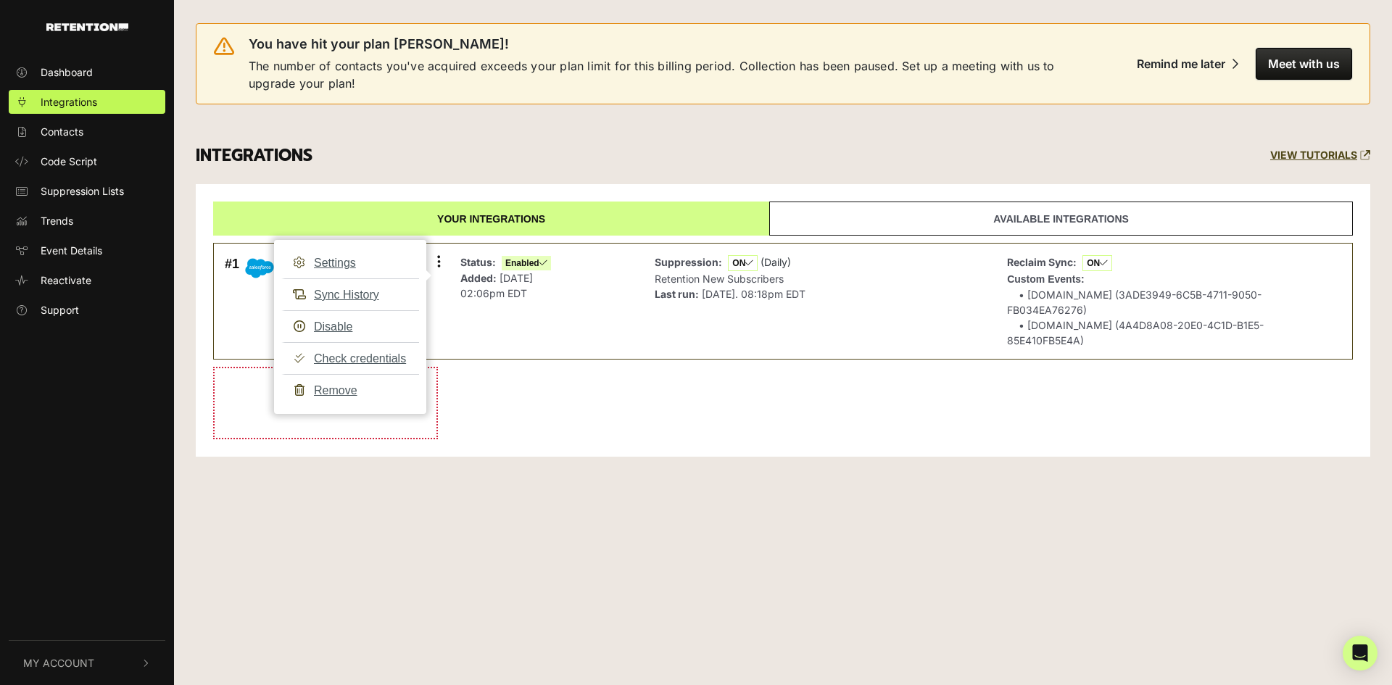
click at [1176, 565] on div "Dashboard Integrations Contacts Code Script Suppression Lists Trends Event Deta…" at bounding box center [696, 342] width 1392 height 685
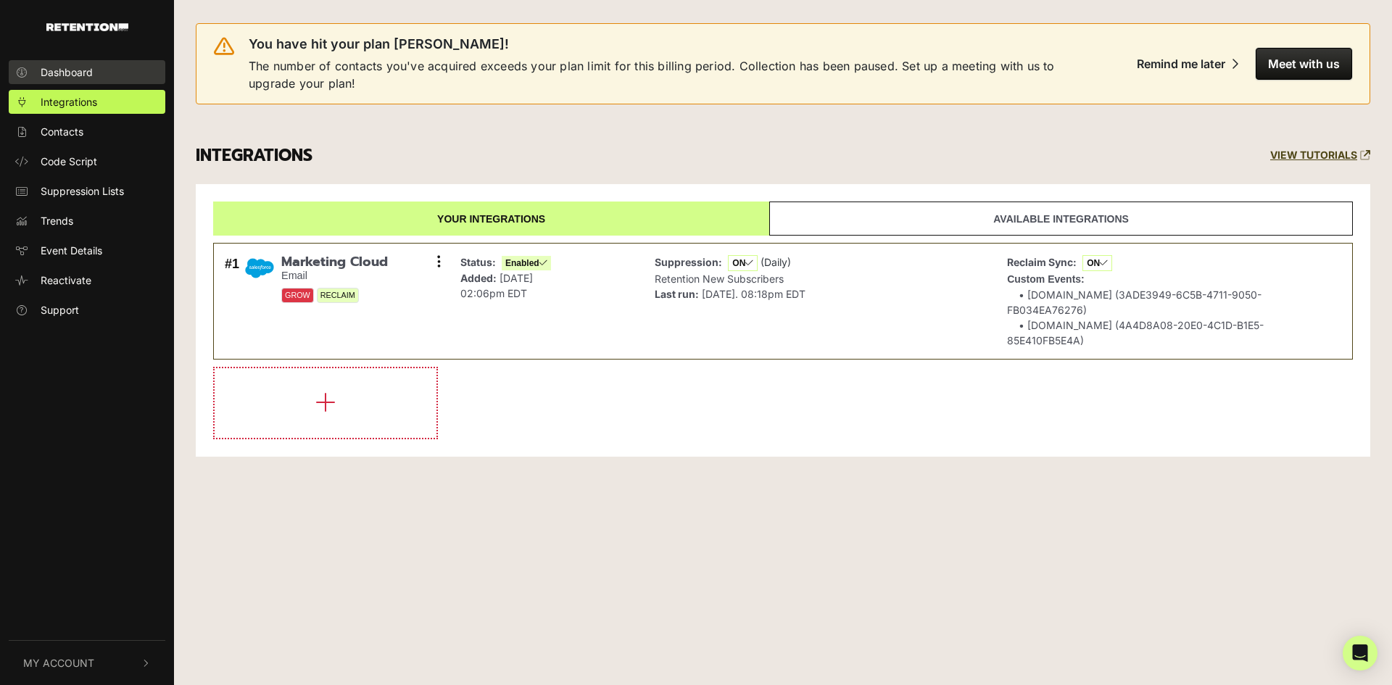
click at [58, 78] on span "Dashboard" at bounding box center [67, 72] width 52 height 15
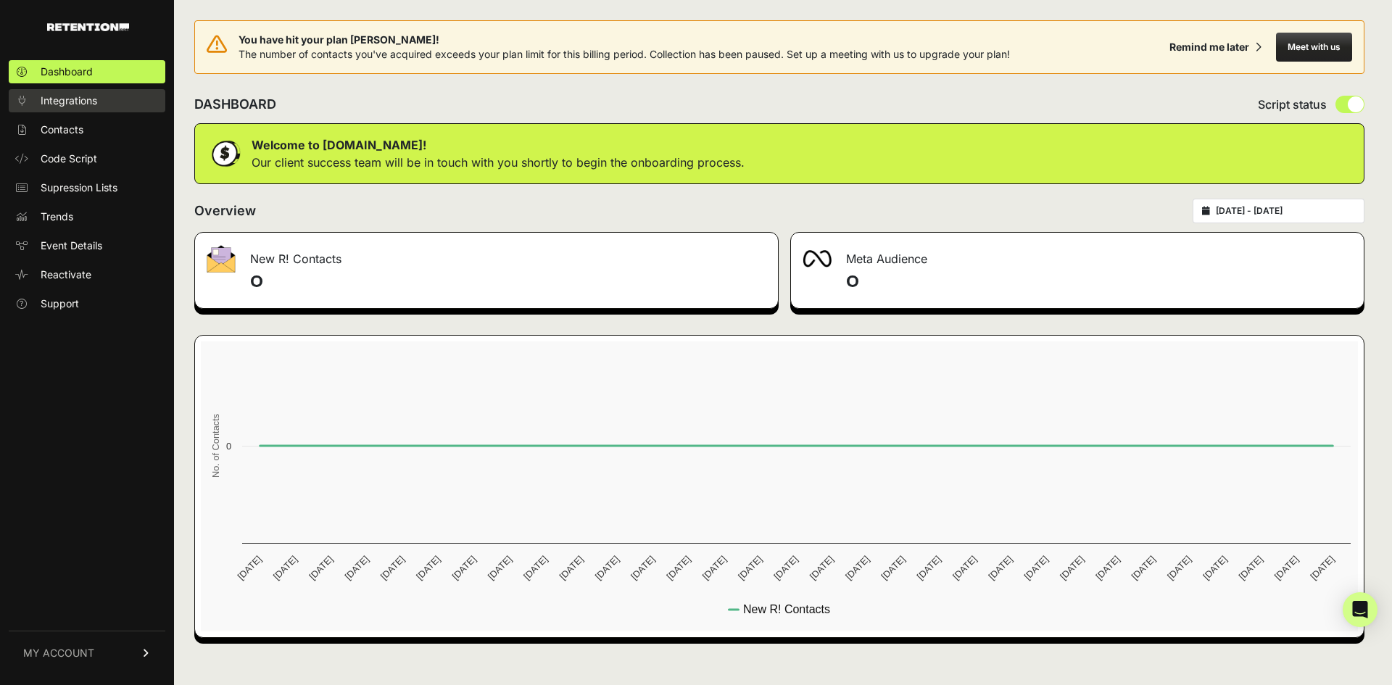
click at [80, 99] on span "Integrations" at bounding box center [69, 100] width 57 height 14
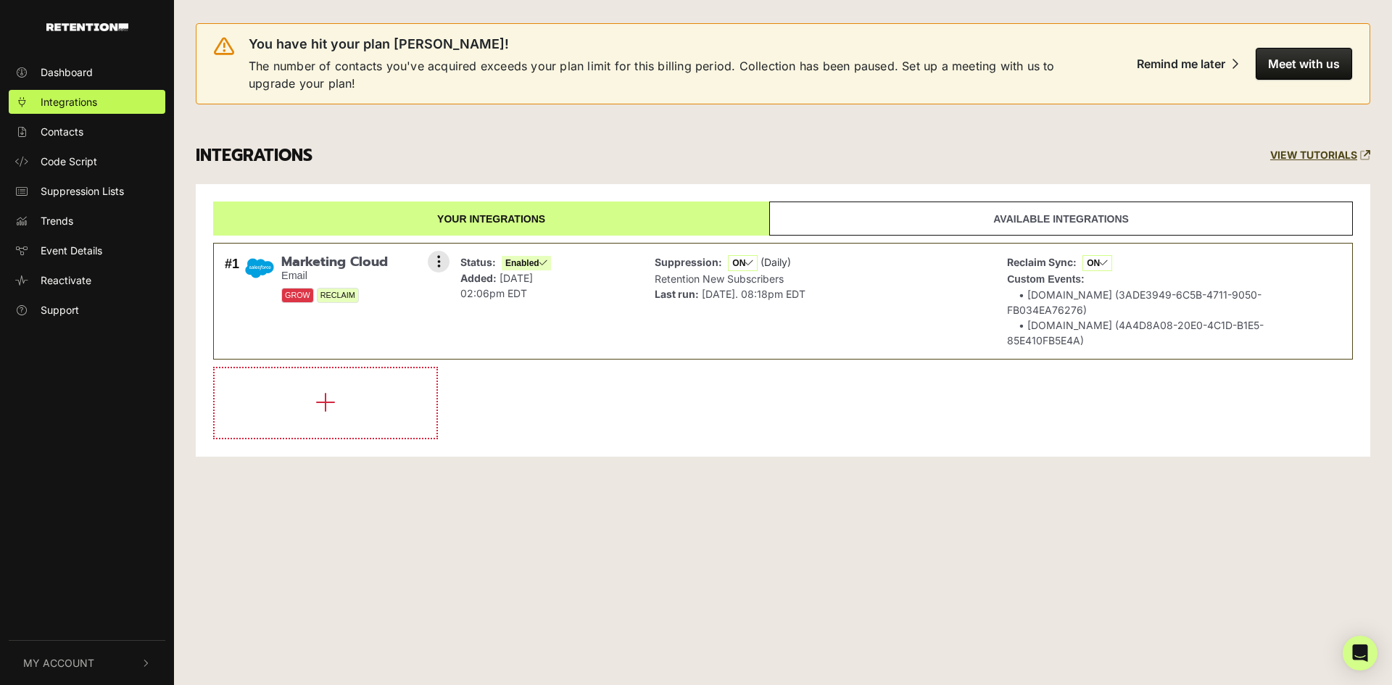
click at [802, 280] on p "Retention New Subscribers" at bounding box center [729, 278] width 151 height 15
click at [51, 191] on span "Suppression Lists" at bounding box center [82, 190] width 83 height 15
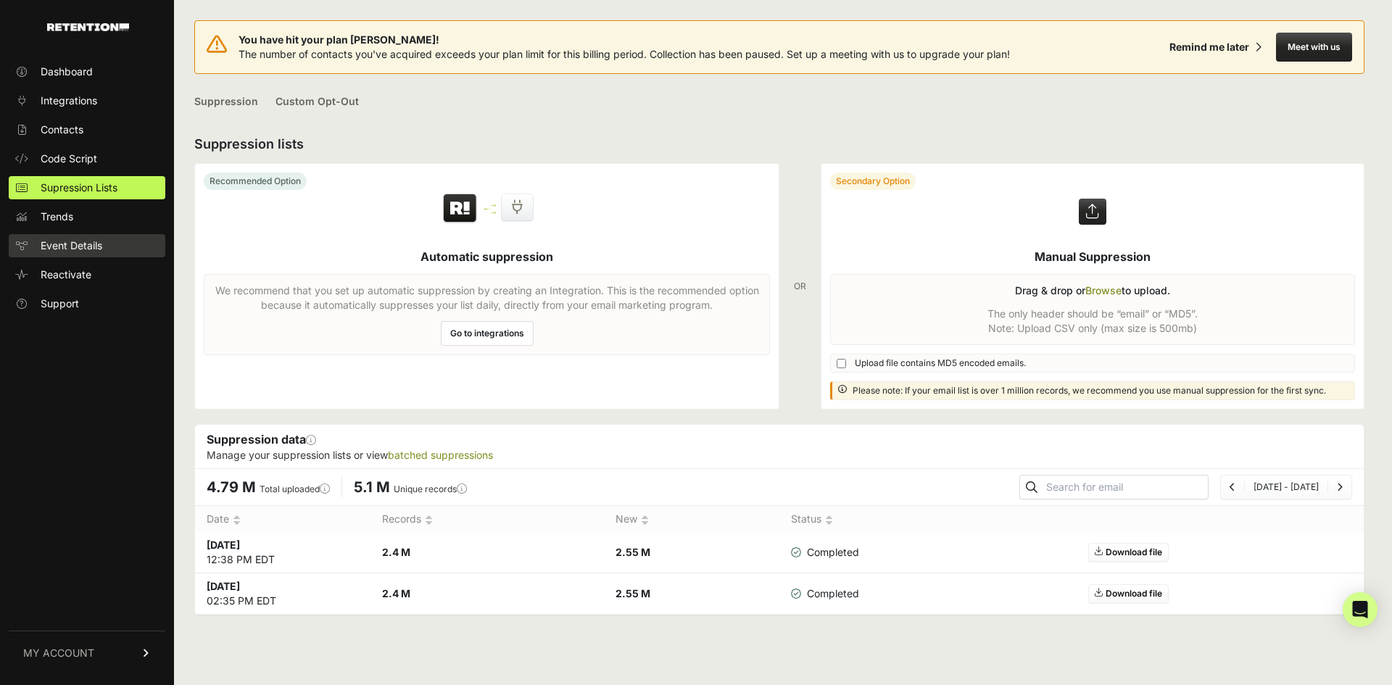
click at [80, 239] on span "Event Details" at bounding box center [72, 245] width 62 height 14
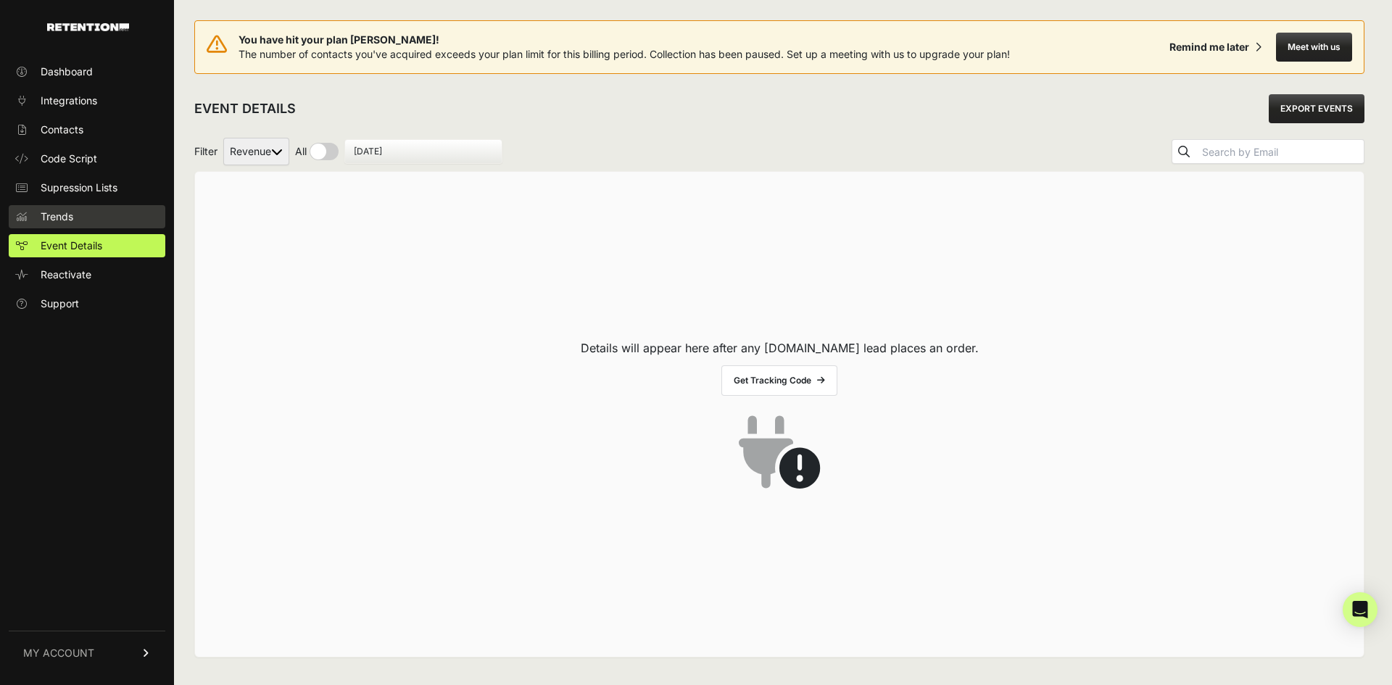
click at [77, 220] on link "Trends" at bounding box center [87, 216] width 157 height 23
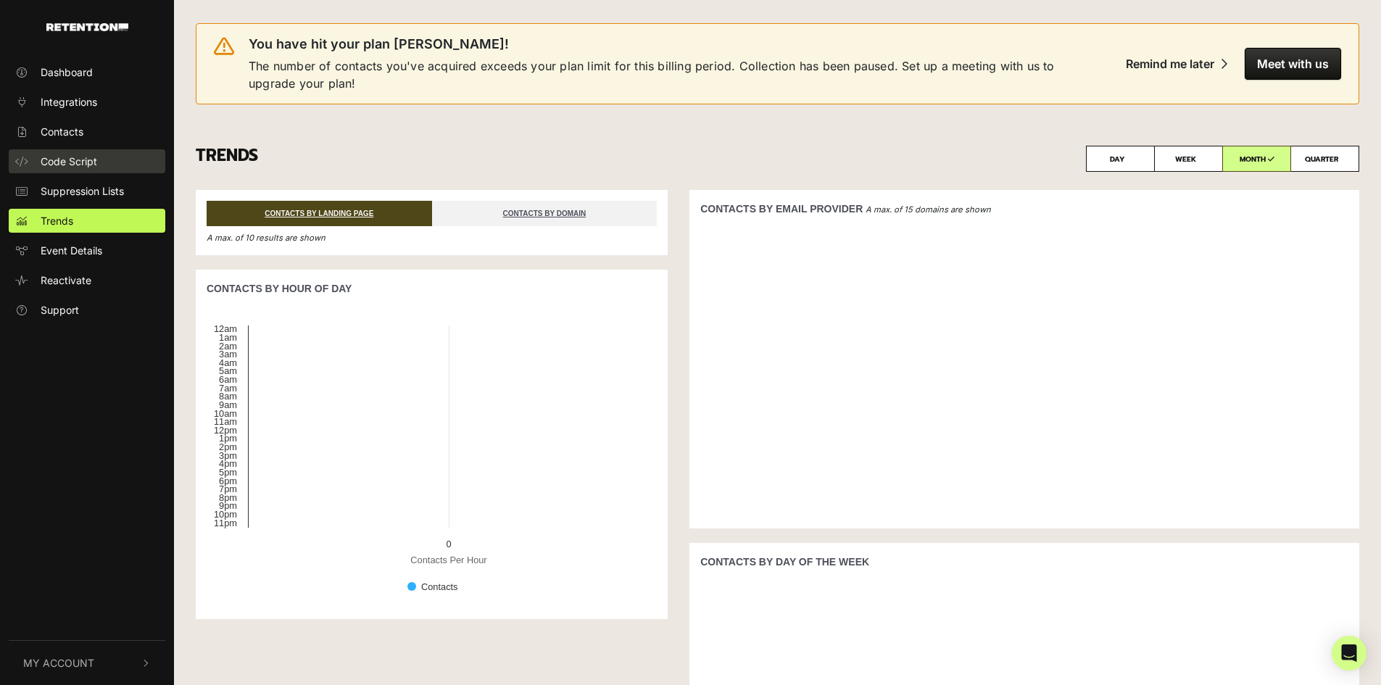
click at [88, 165] on span "Code Script" at bounding box center [69, 161] width 57 height 15
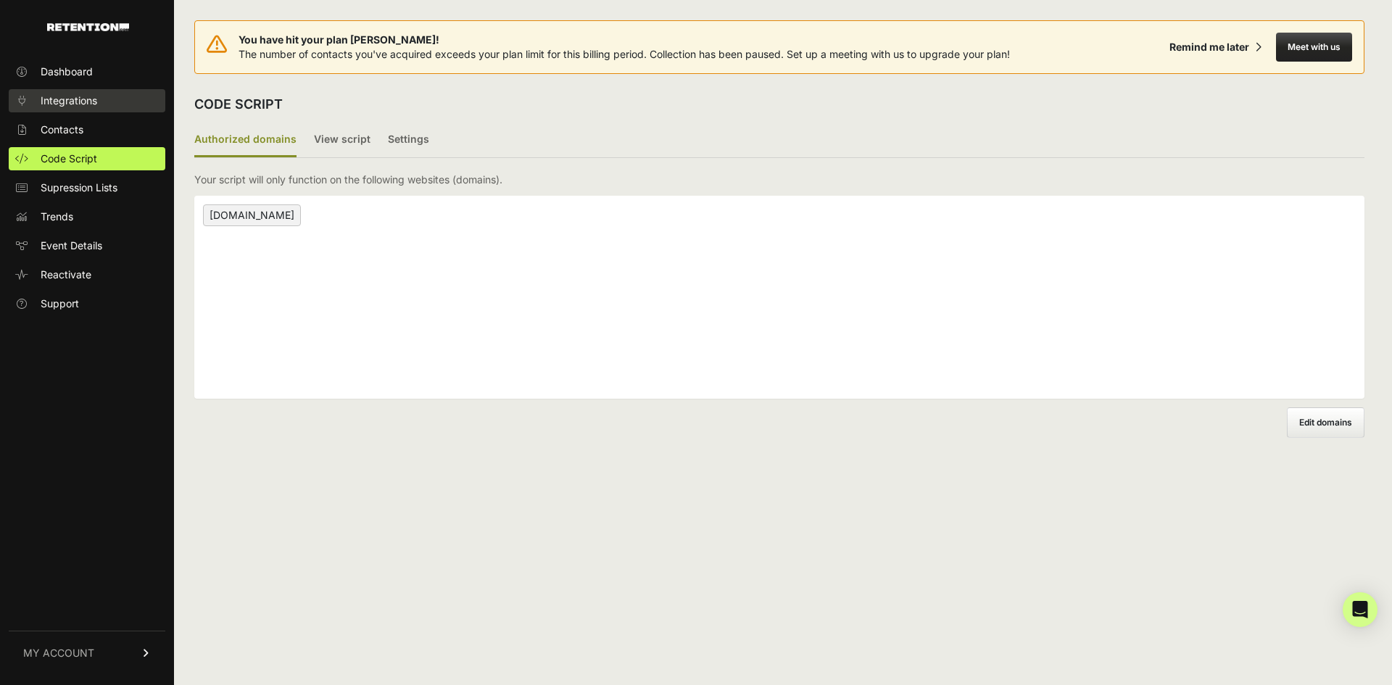
click at [79, 100] on span "Integrations" at bounding box center [69, 100] width 57 height 14
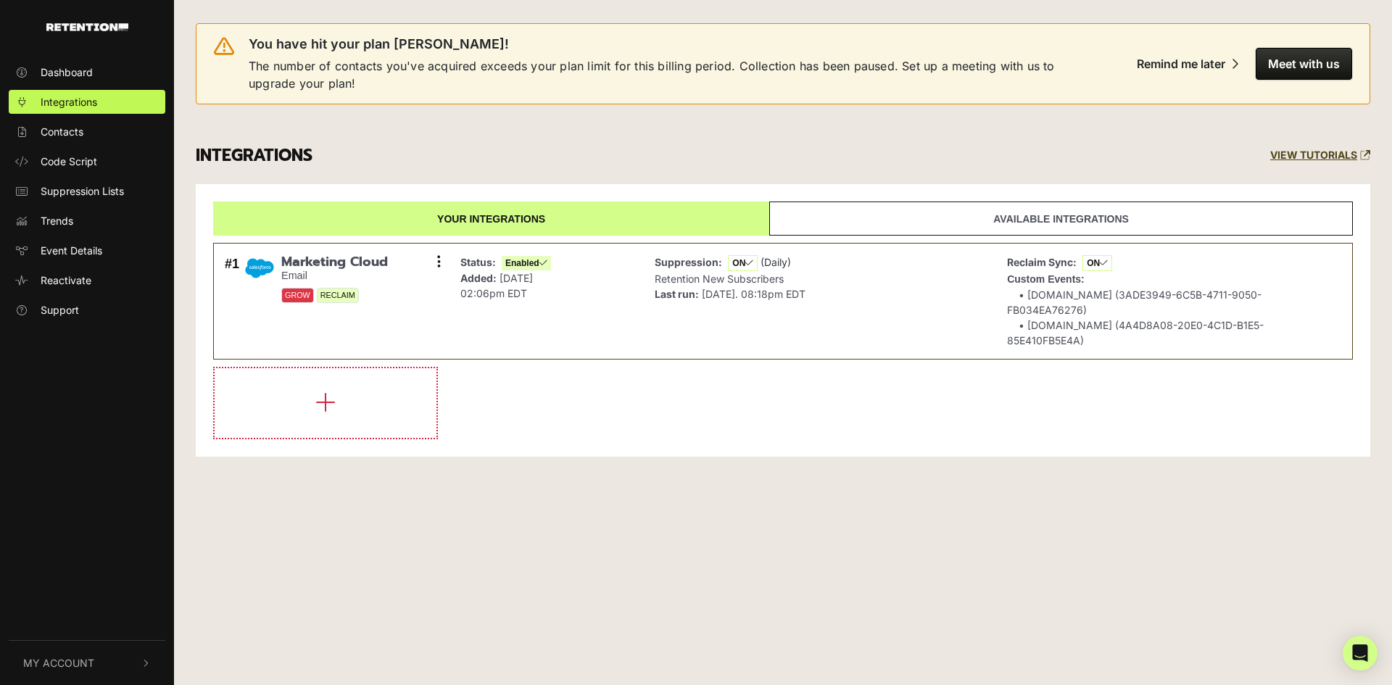
click at [71, 59] on div "Dashboard Integrations Contacts Code Script Suppression Lists Trends Event Deta…" at bounding box center [87, 343] width 174 height 594
click at [63, 72] on span "Dashboard" at bounding box center [67, 72] width 52 height 15
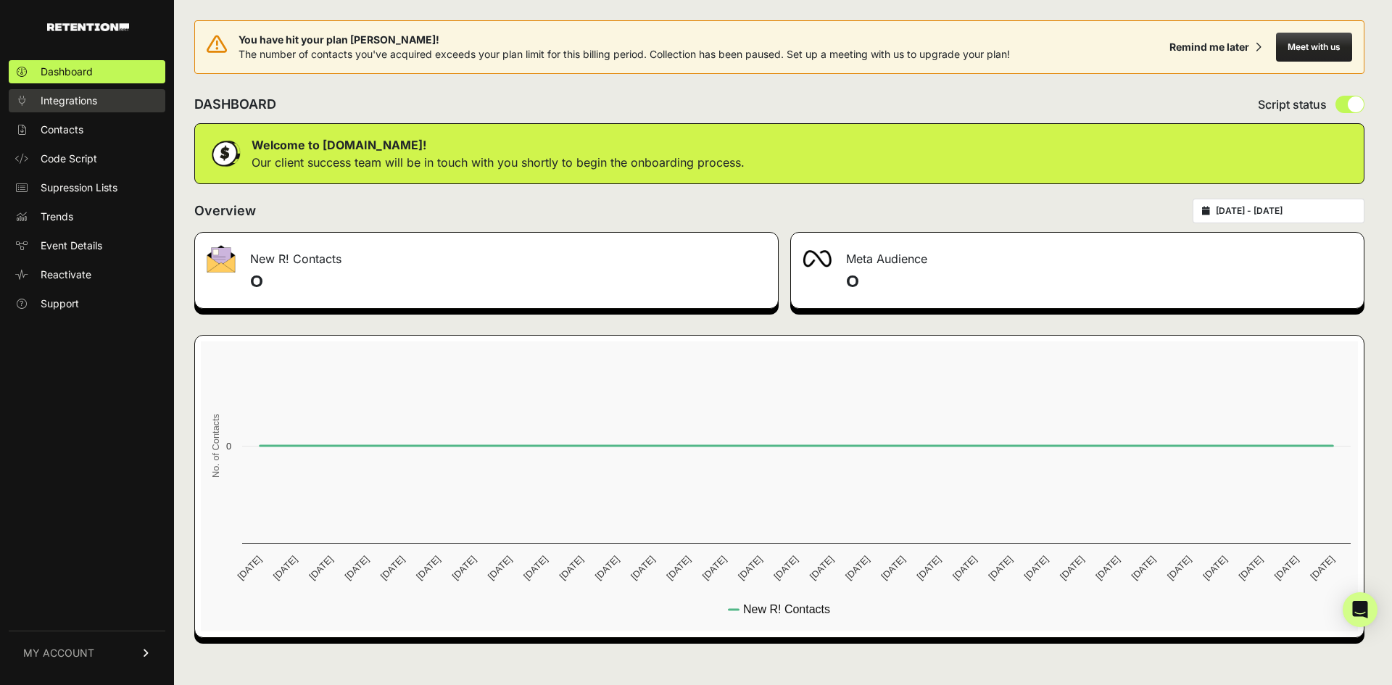
click at [72, 99] on span "Integrations" at bounding box center [69, 100] width 57 height 14
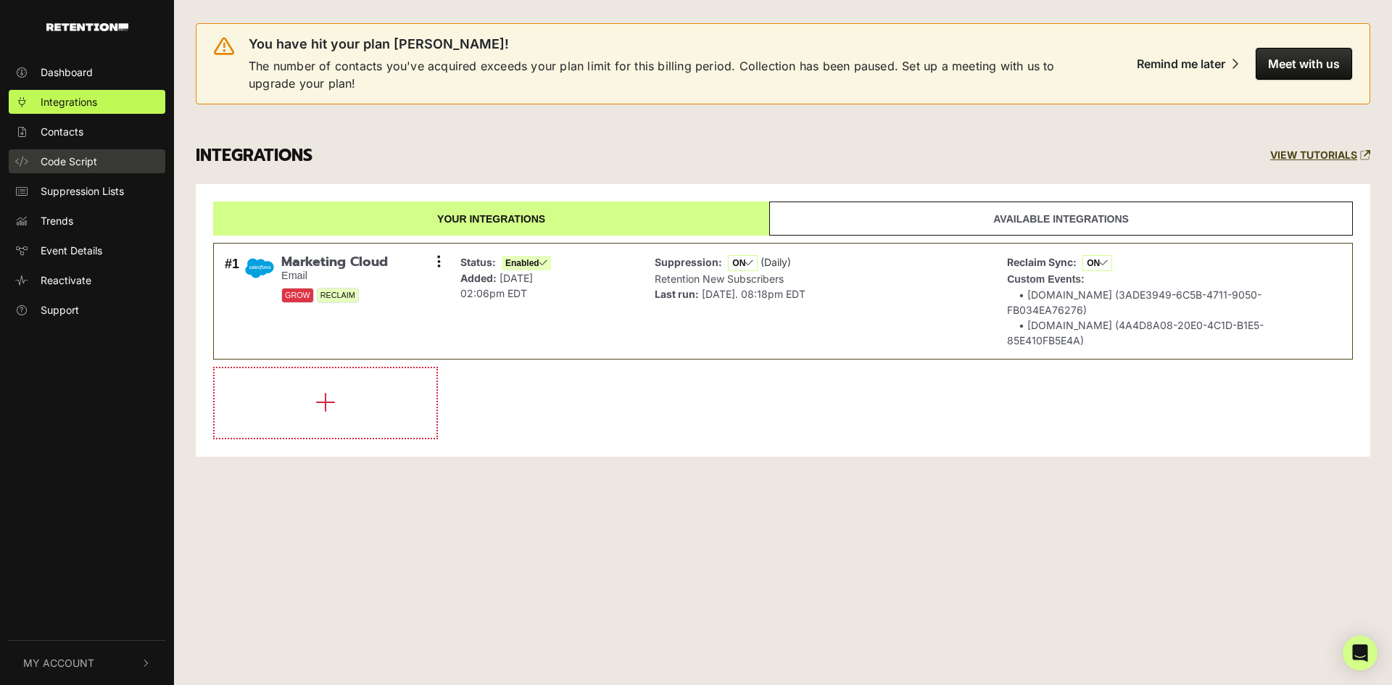
click at [82, 160] on span "Code Script" at bounding box center [69, 161] width 57 height 15
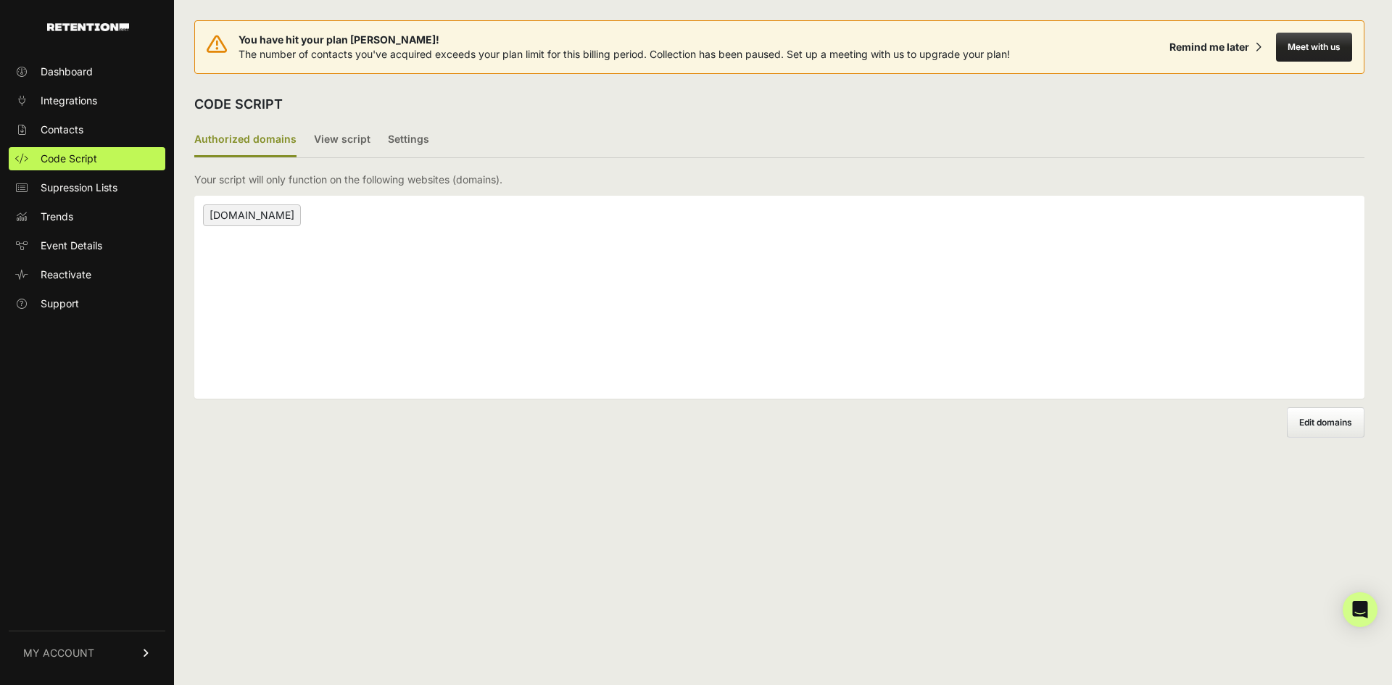
click at [82, 173] on ul "Dashboard Integrations Contacts Code Script Supression Lists Trends Event Detai…" at bounding box center [87, 187] width 157 height 255
click at [80, 186] on span "Supression Lists" at bounding box center [79, 187] width 77 height 14
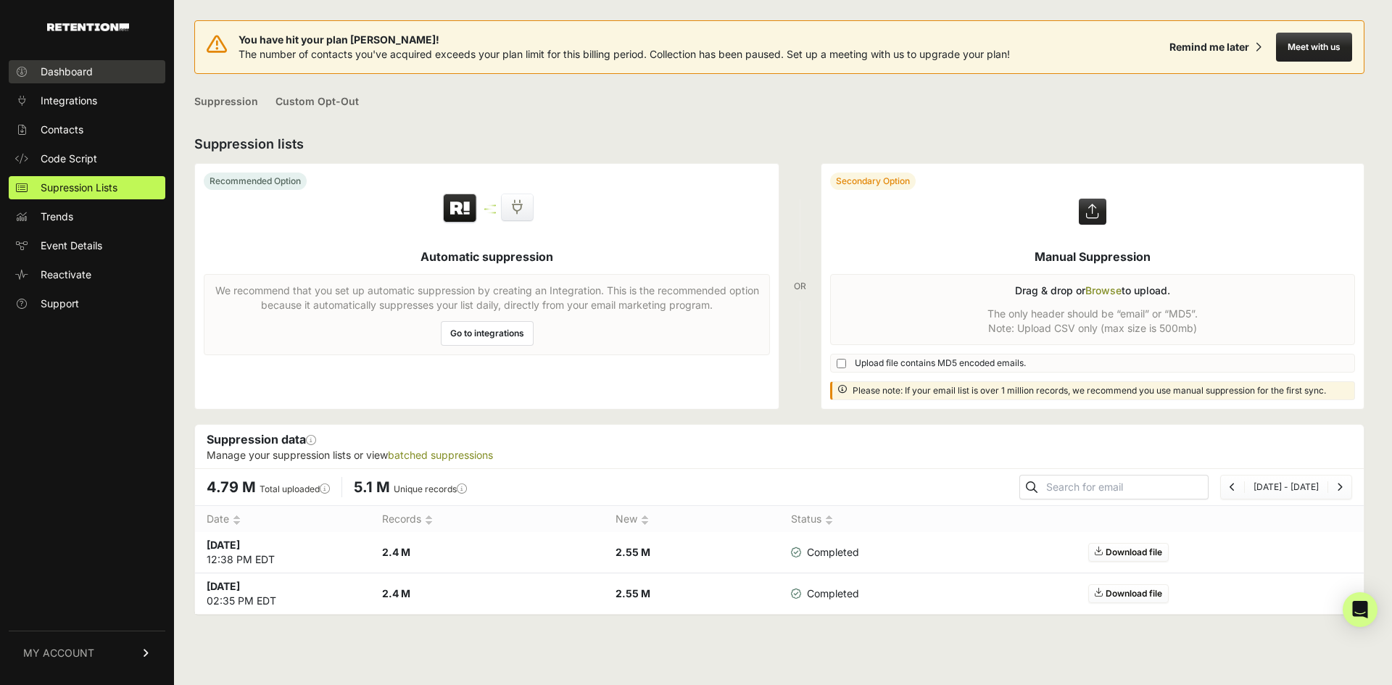
click at [63, 70] on span "Dashboard" at bounding box center [67, 72] width 52 height 14
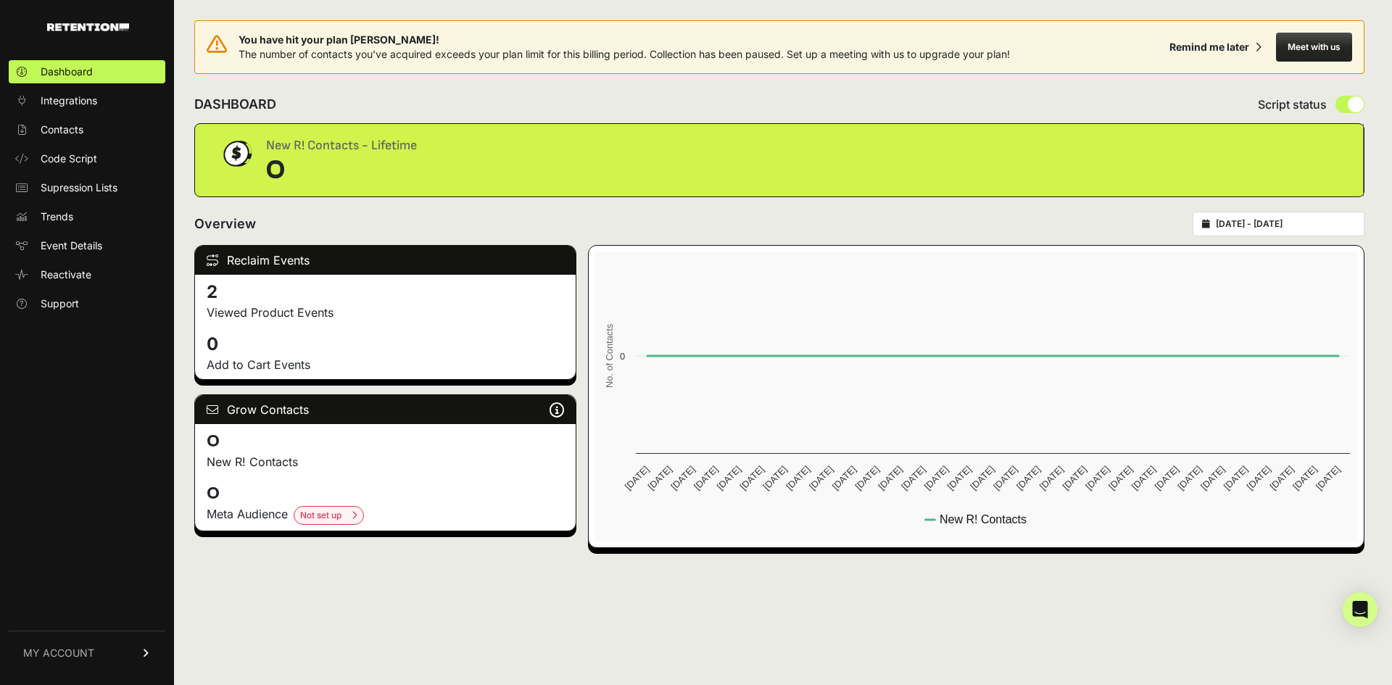
click at [261, 308] on p "Viewed Product Events" at bounding box center [385, 312] width 357 height 17
click at [43, 123] on span "Contacts" at bounding box center [62, 129] width 43 height 14
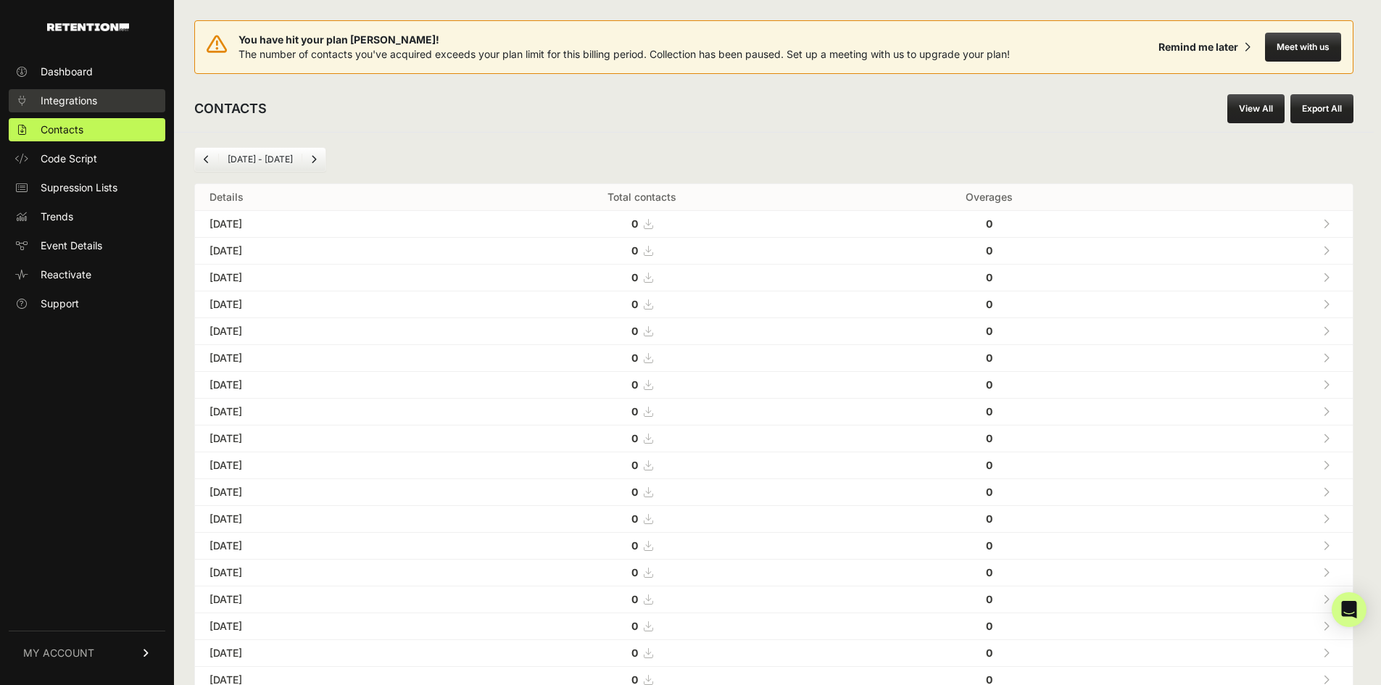
click at [70, 103] on span "Integrations" at bounding box center [69, 100] width 57 height 14
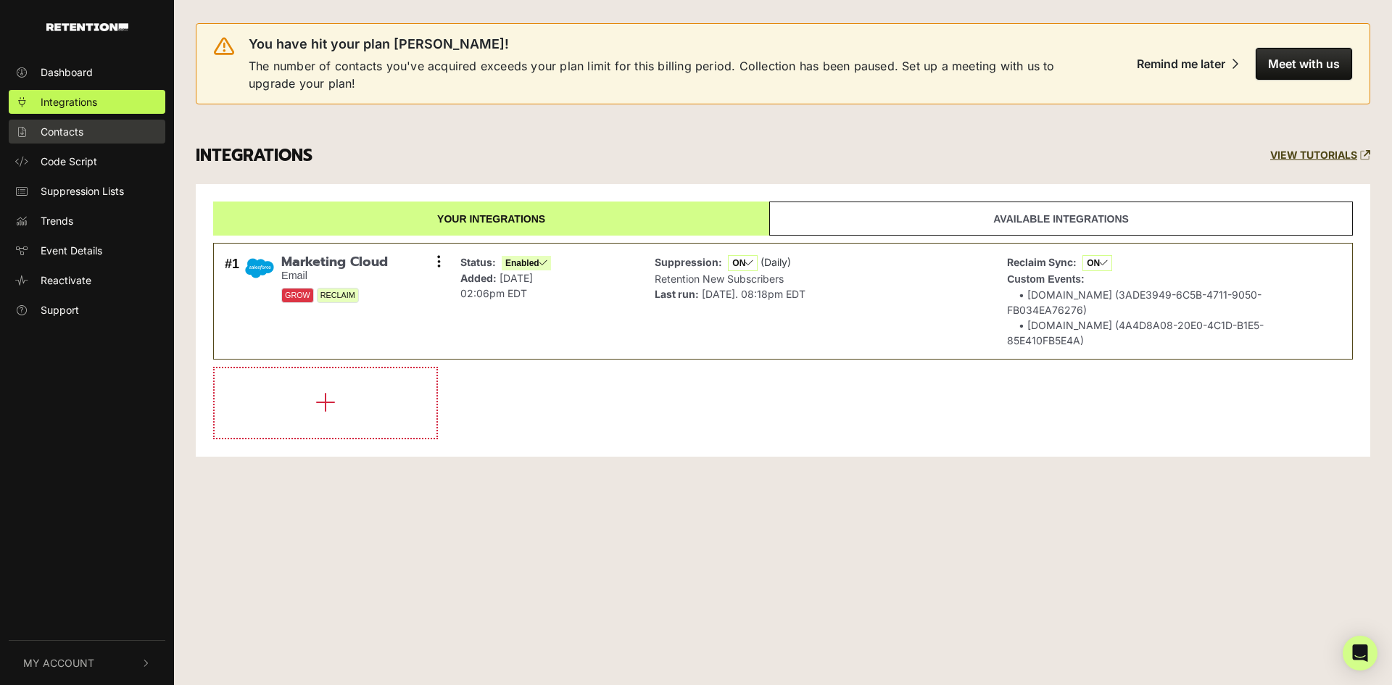
click at [63, 133] on span "Contacts" at bounding box center [62, 131] width 43 height 15
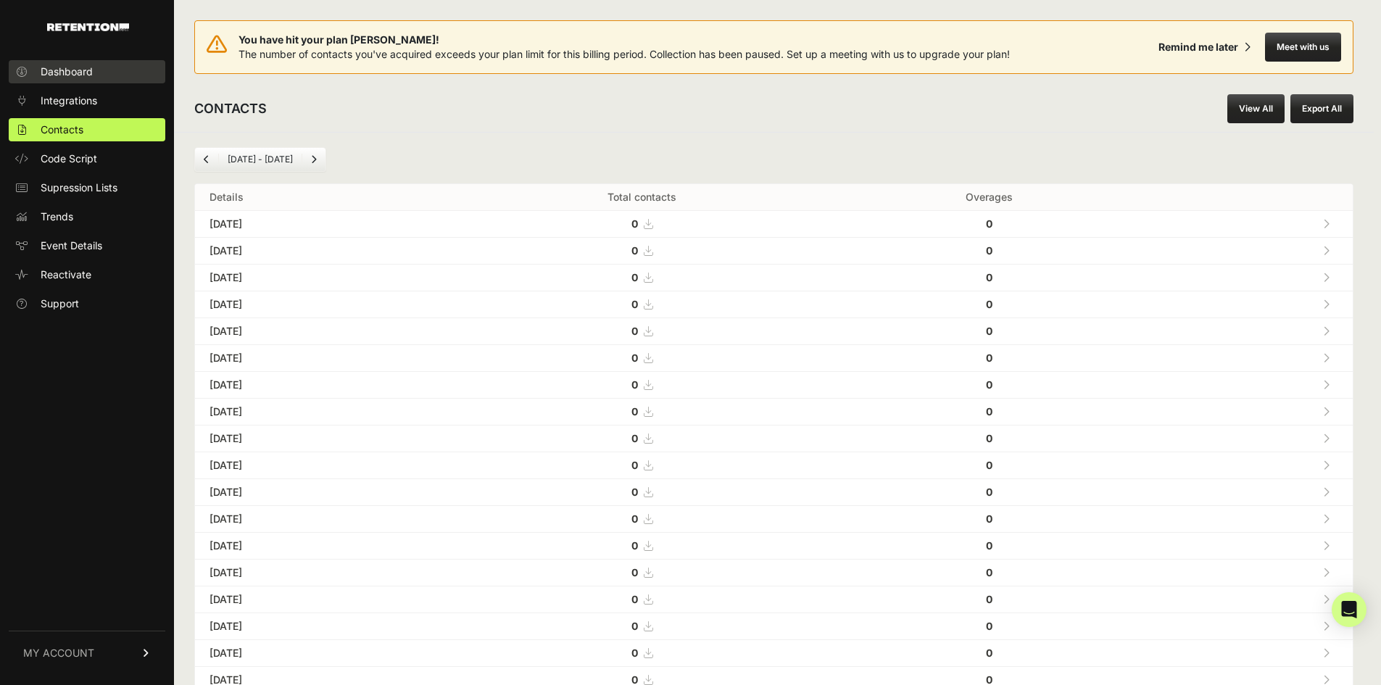
click at [66, 69] on span "Dashboard" at bounding box center [67, 72] width 52 height 14
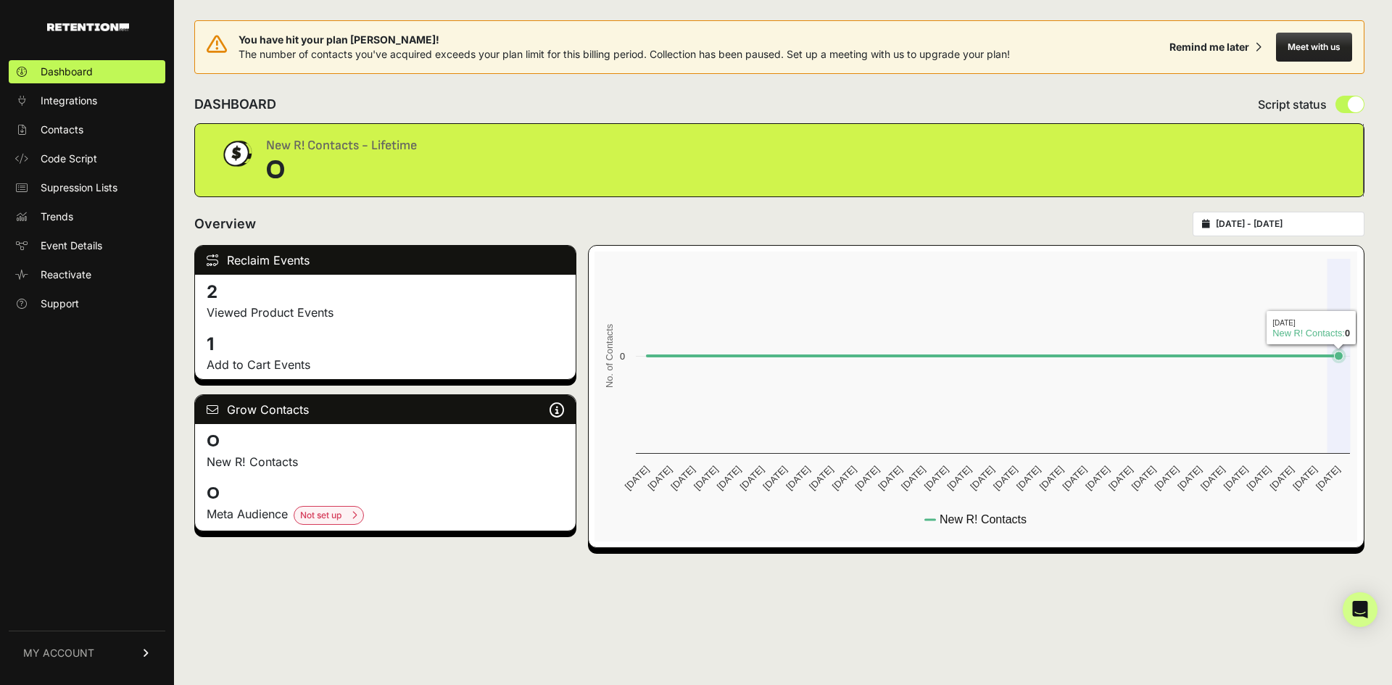
click at [1347, 386] on rect at bounding box center [975, 396] width 762 height 290
click at [65, 109] on link "Integrations" at bounding box center [87, 100] width 157 height 23
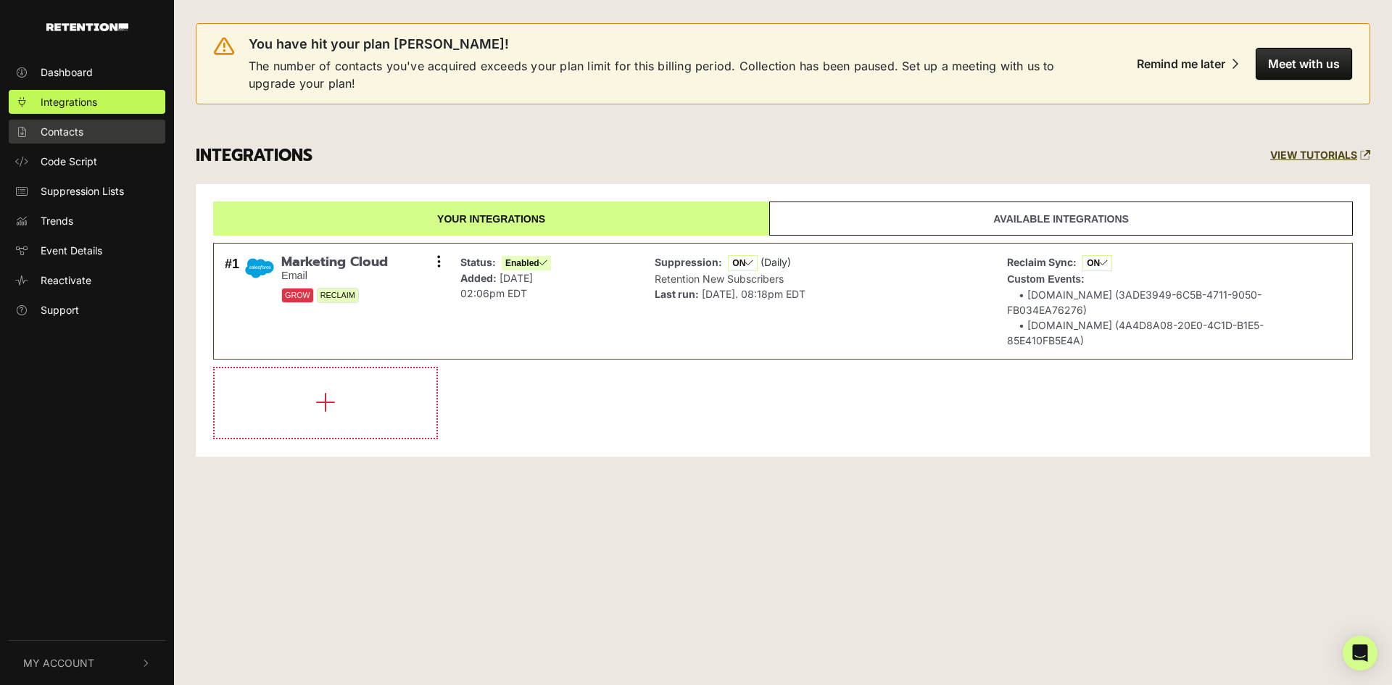
click at [76, 134] on span "Contacts" at bounding box center [62, 131] width 43 height 15
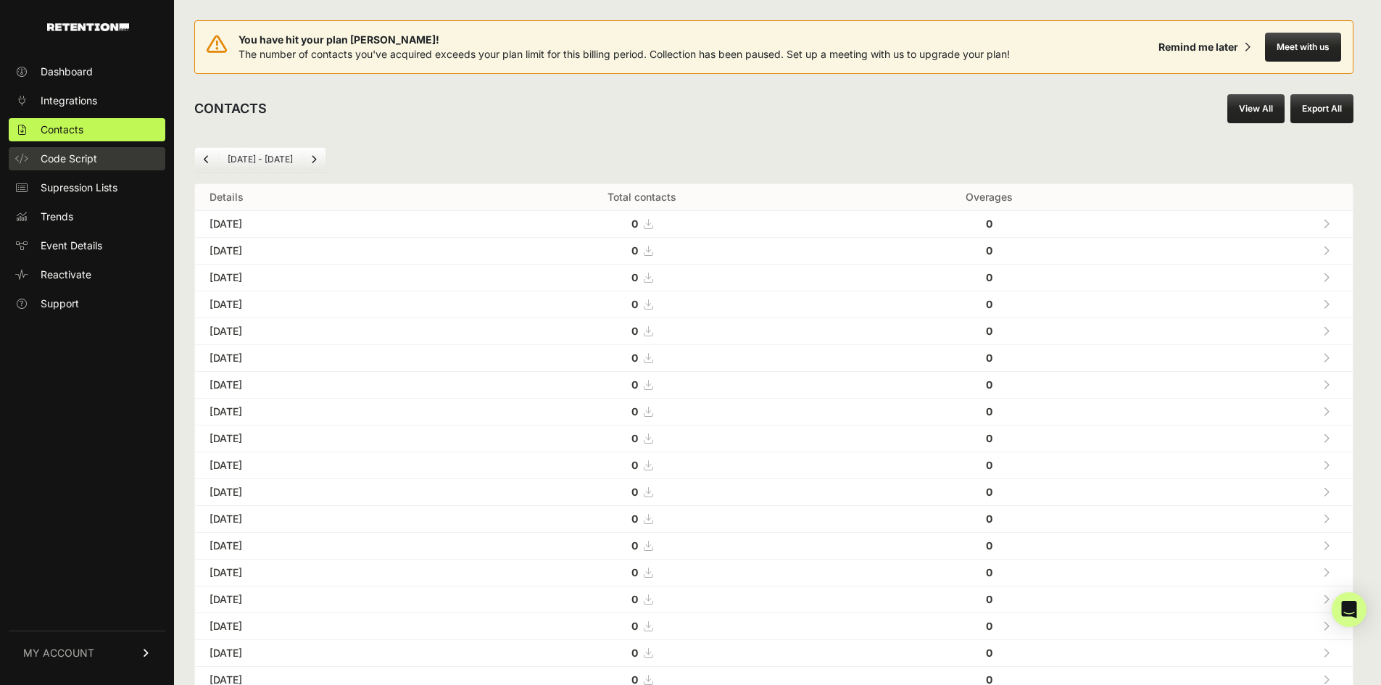
click at [62, 158] on span "Code Script" at bounding box center [69, 158] width 57 height 14
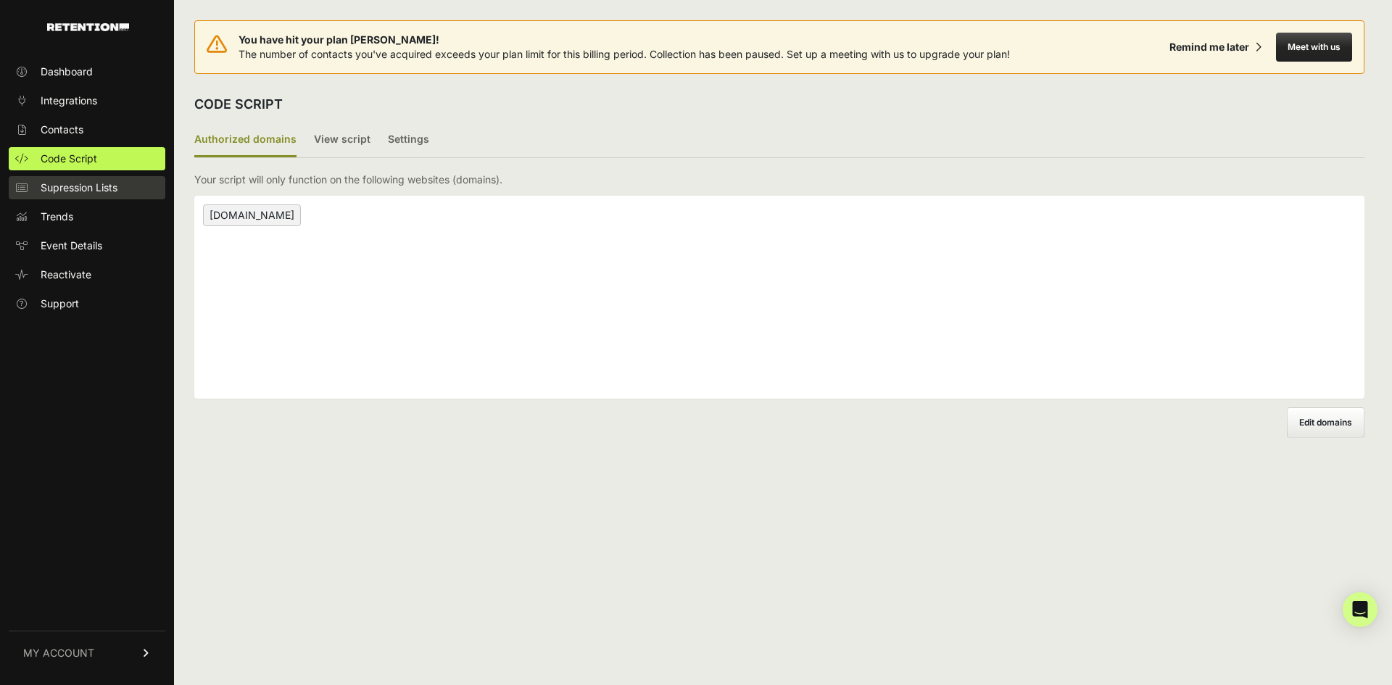
click at [54, 186] on span "Supression Lists" at bounding box center [79, 187] width 77 height 14
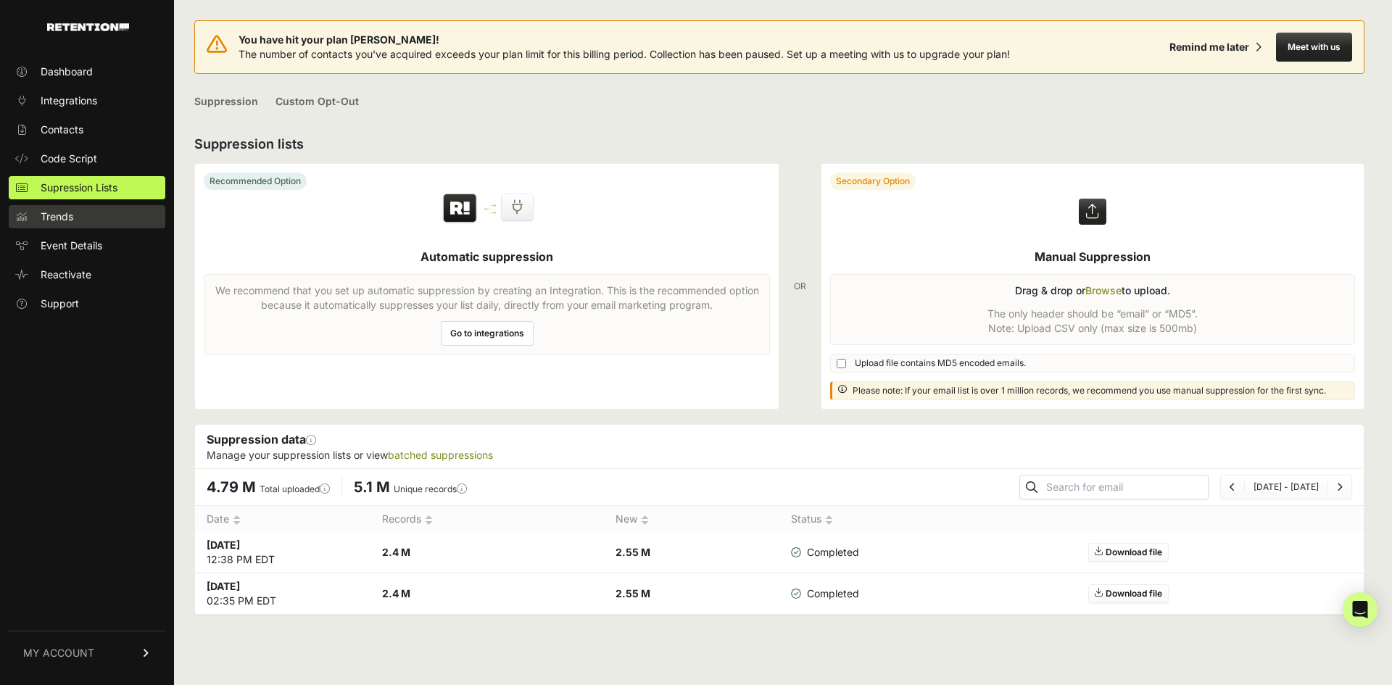
click at [54, 220] on span "Trends" at bounding box center [57, 216] width 33 height 14
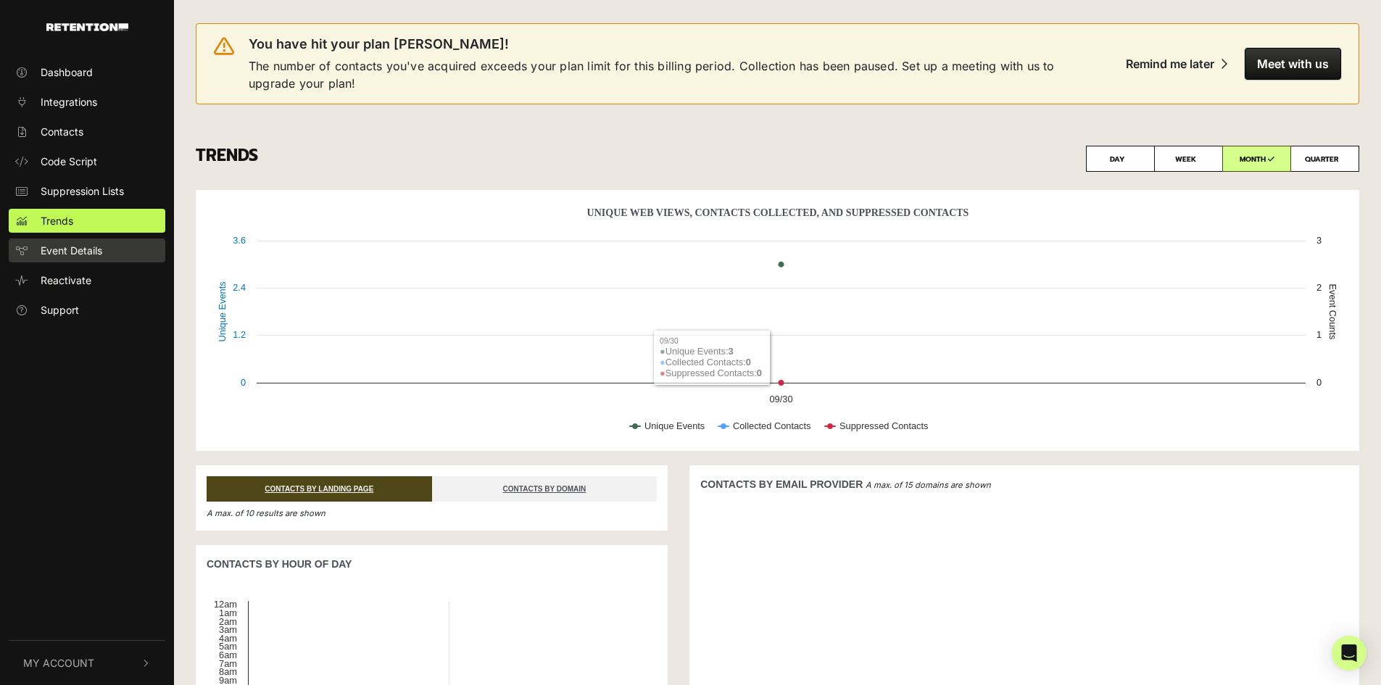
click at [61, 252] on span "Event Details" at bounding box center [72, 250] width 62 height 15
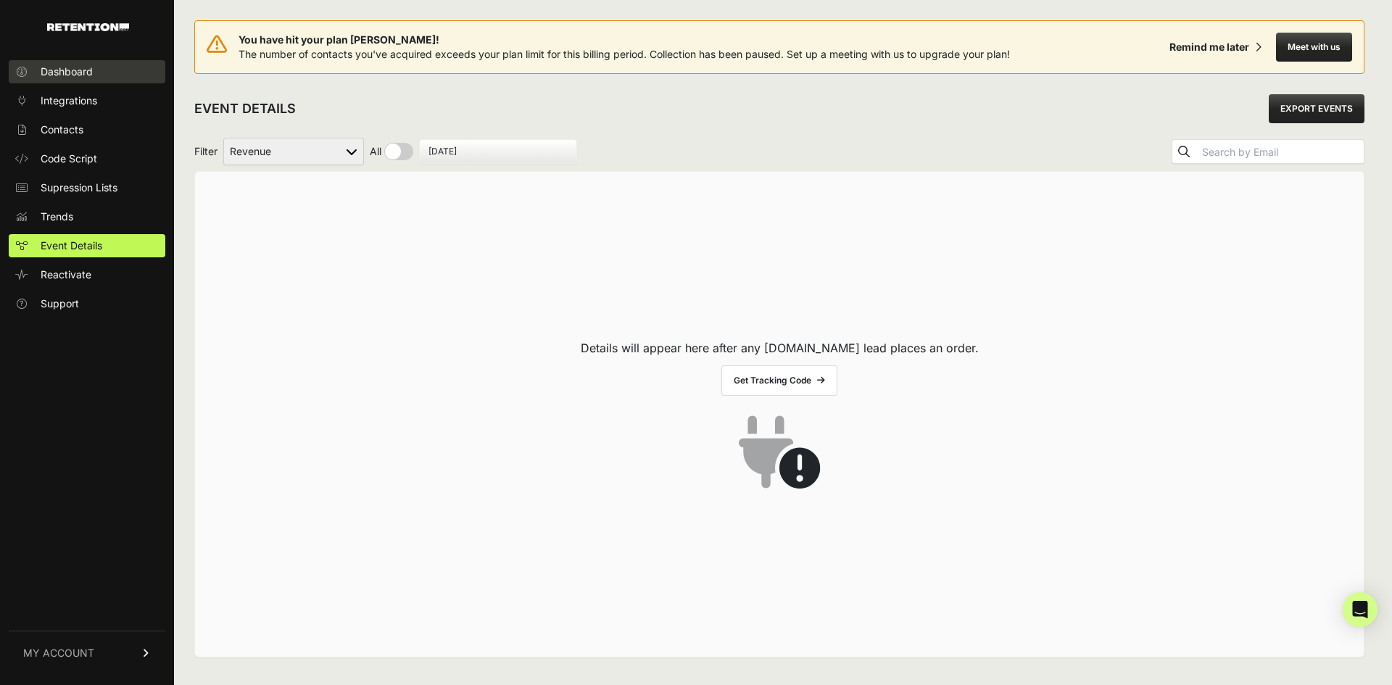
click at [59, 62] on link "Dashboard" at bounding box center [87, 71] width 157 height 23
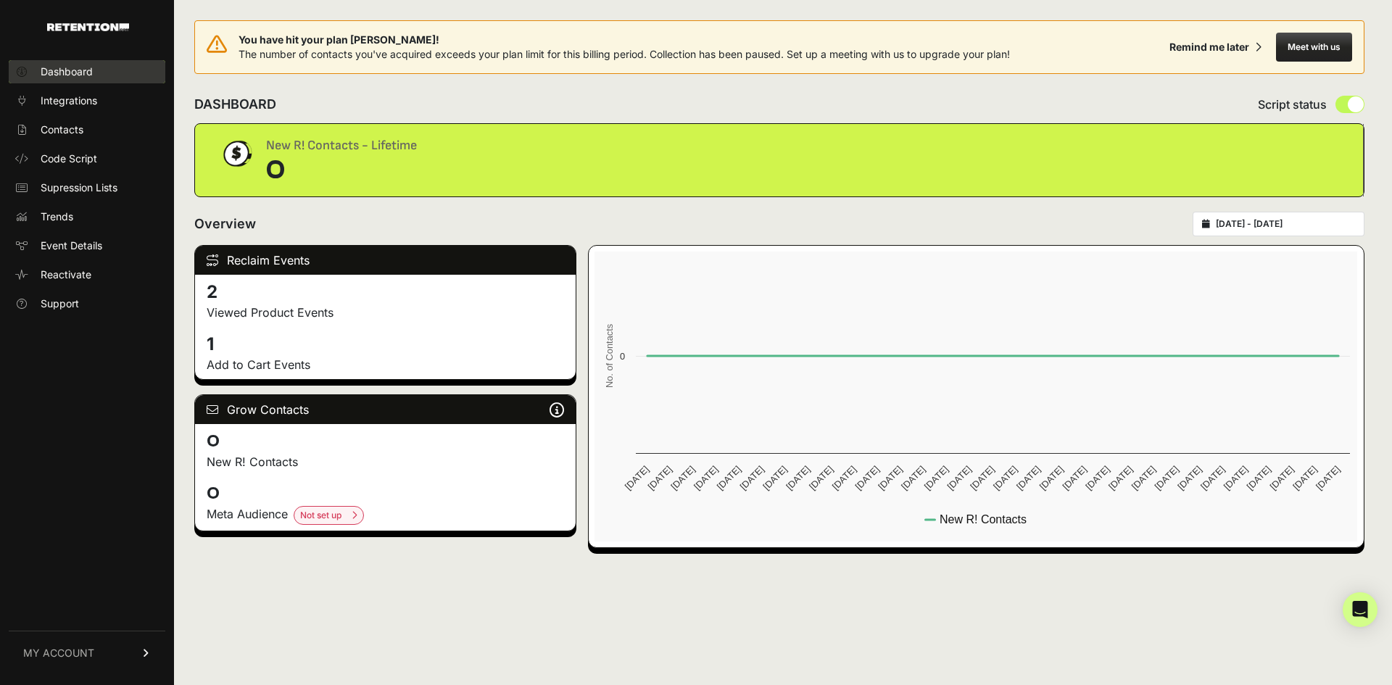
click at [70, 65] on span "Dashboard" at bounding box center [67, 72] width 52 height 14
click at [86, 106] on span "Integrations" at bounding box center [69, 100] width 57 height 14
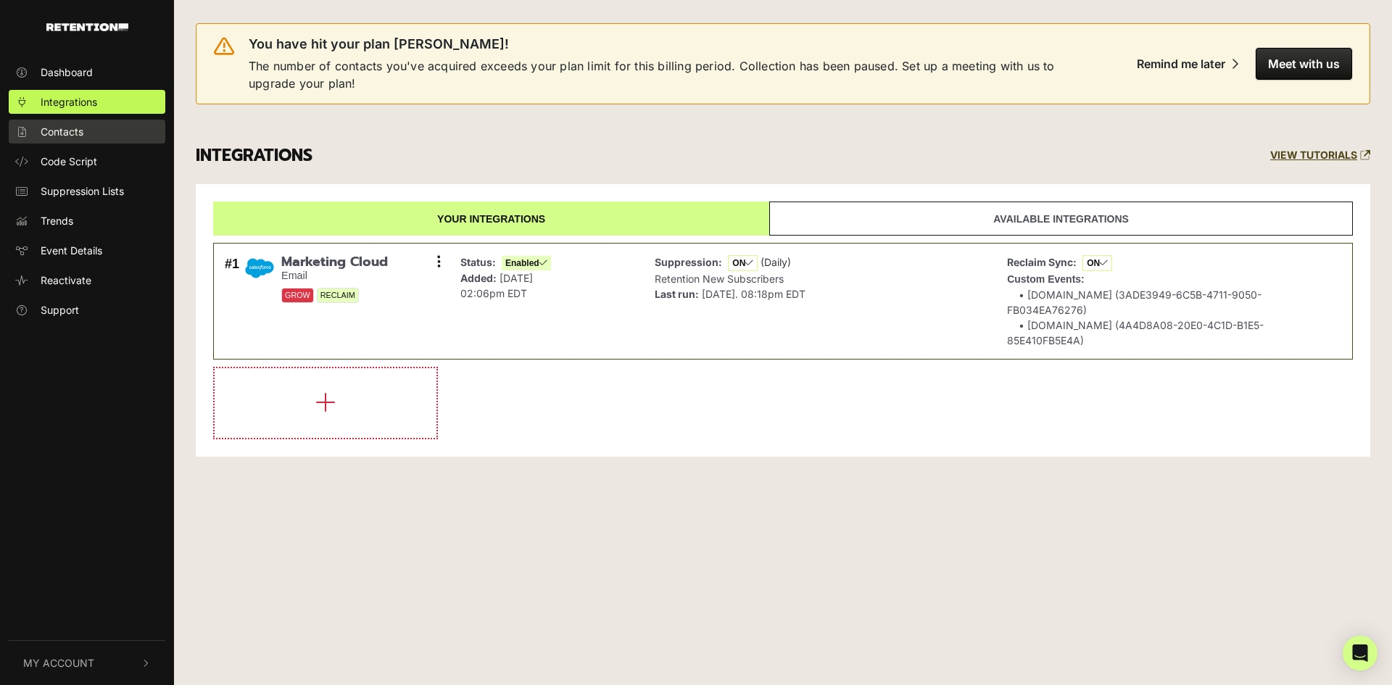
click at [116, 130] on link "Contacts" at bounding box center [87, 132] width 157 height 24
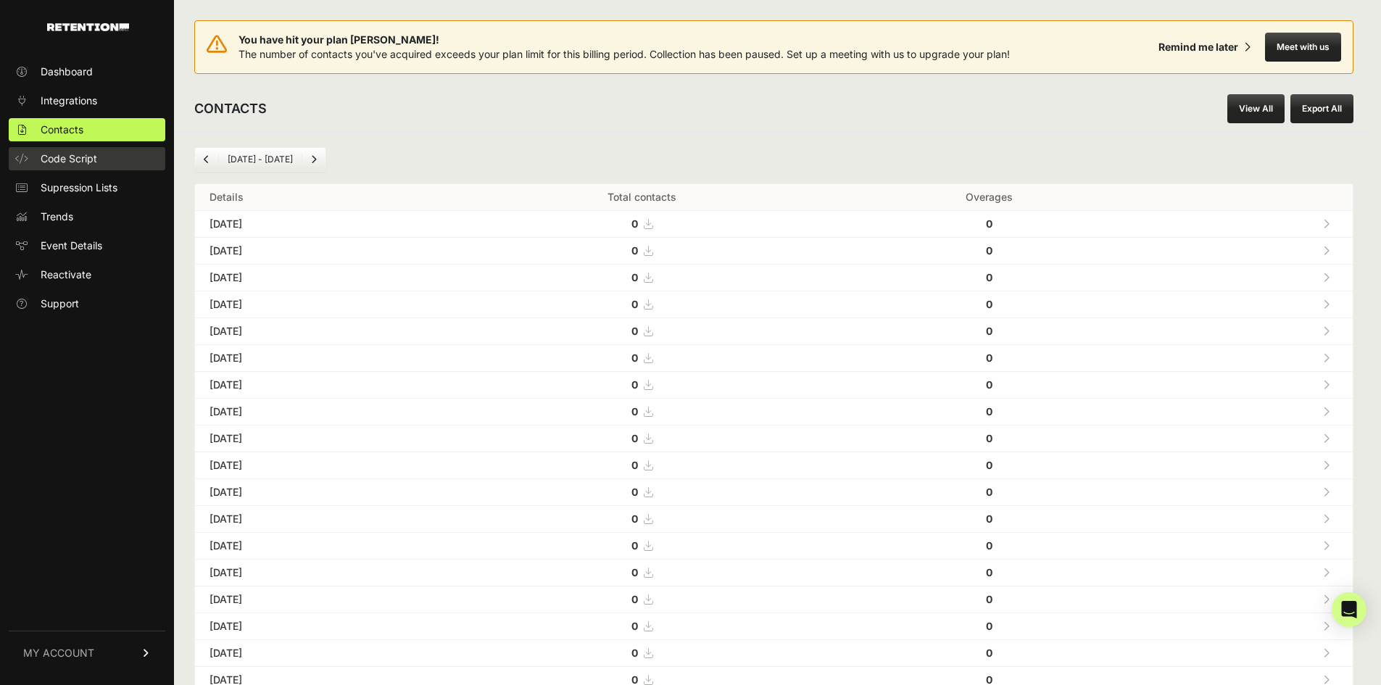
click at [82, 163] on span "Code Script" at bounding box center [69, 158] width 57 height 14
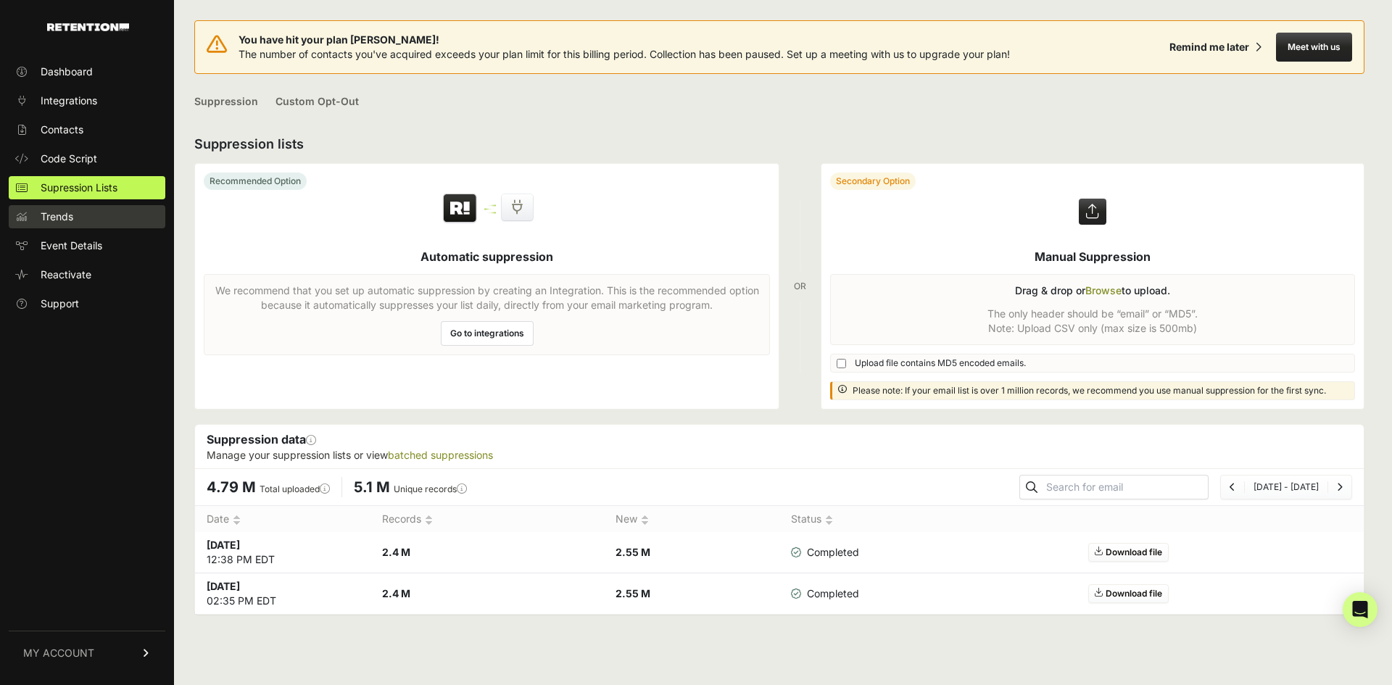
click at [113, 221] on link "Trends" at bounding box center [87, 216] width 157 height 23
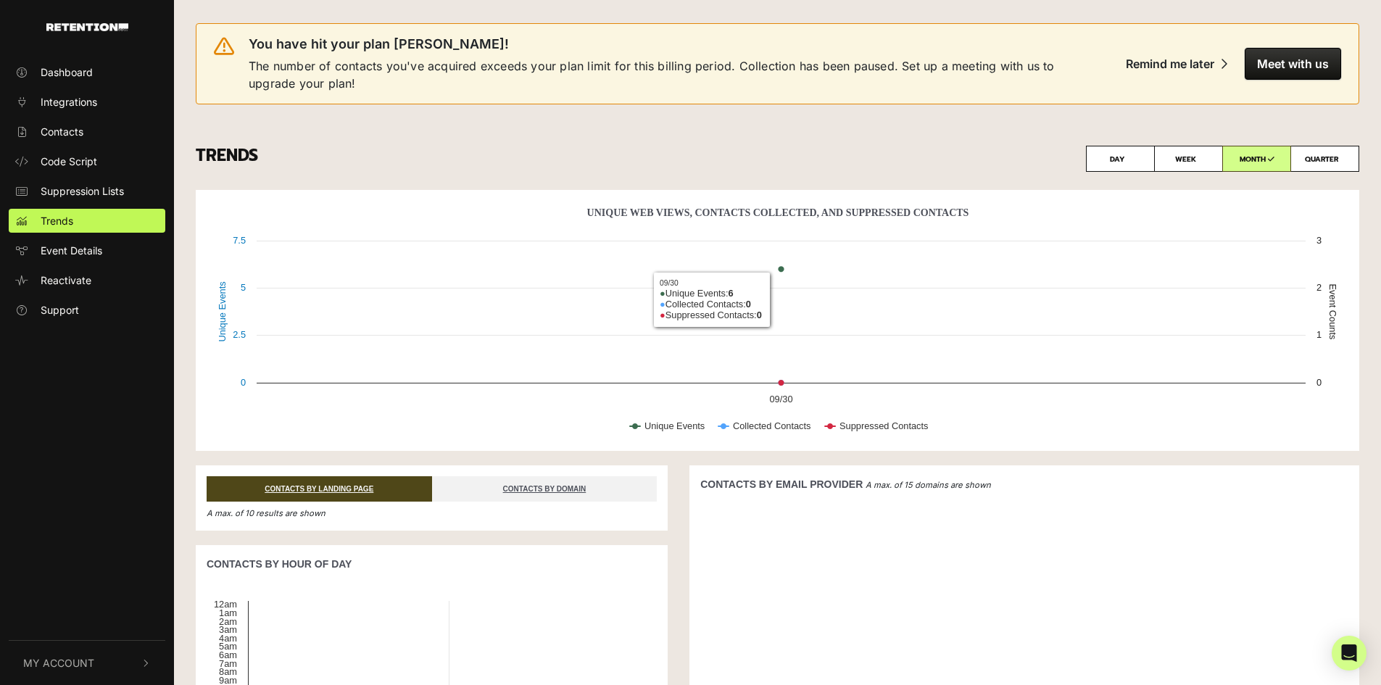
click at [1123, 172] on div "TRENDS DAY WEEK MONTH QUARTER" at bounding box center [777, 159] width 1185 height 62
click at [1121, 156] on label "DAY" at bounding box center [1120, 159] width 69 height 26
radio input "true"
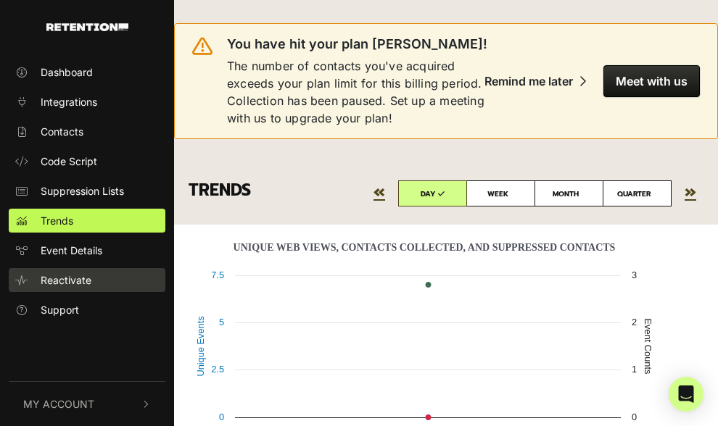
click at [144, 288] on link "Reactivate" at bounding box center [87, 280] width 157 height 24
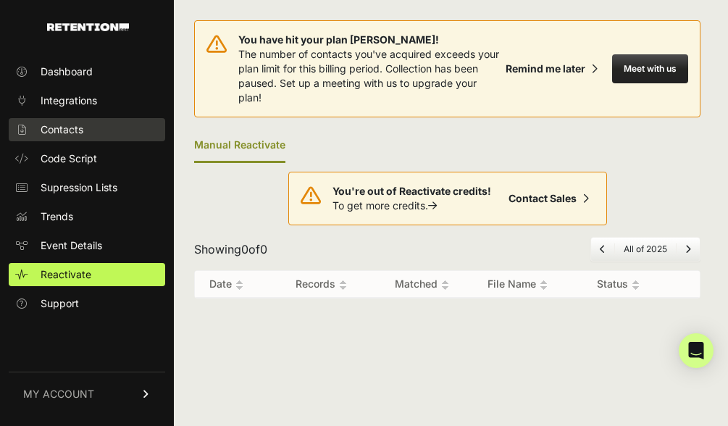
click at [71, 124] on span "Contacts" at bounding box center [62, 129] width 43 height 14
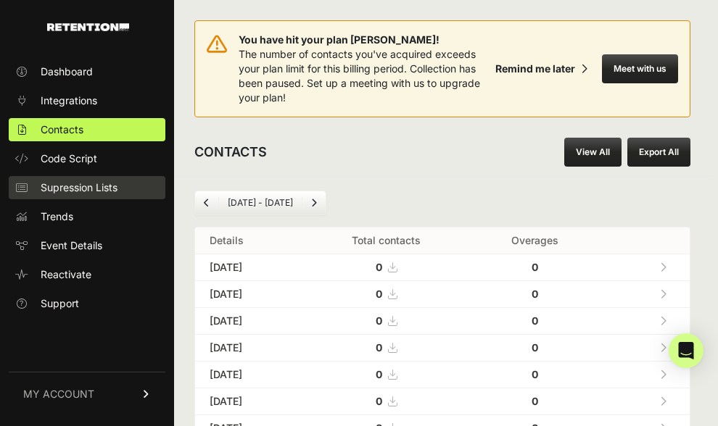
click at [112, 196] on link "Supression Lists" at bounding box center [87, 187] width 157 height 23
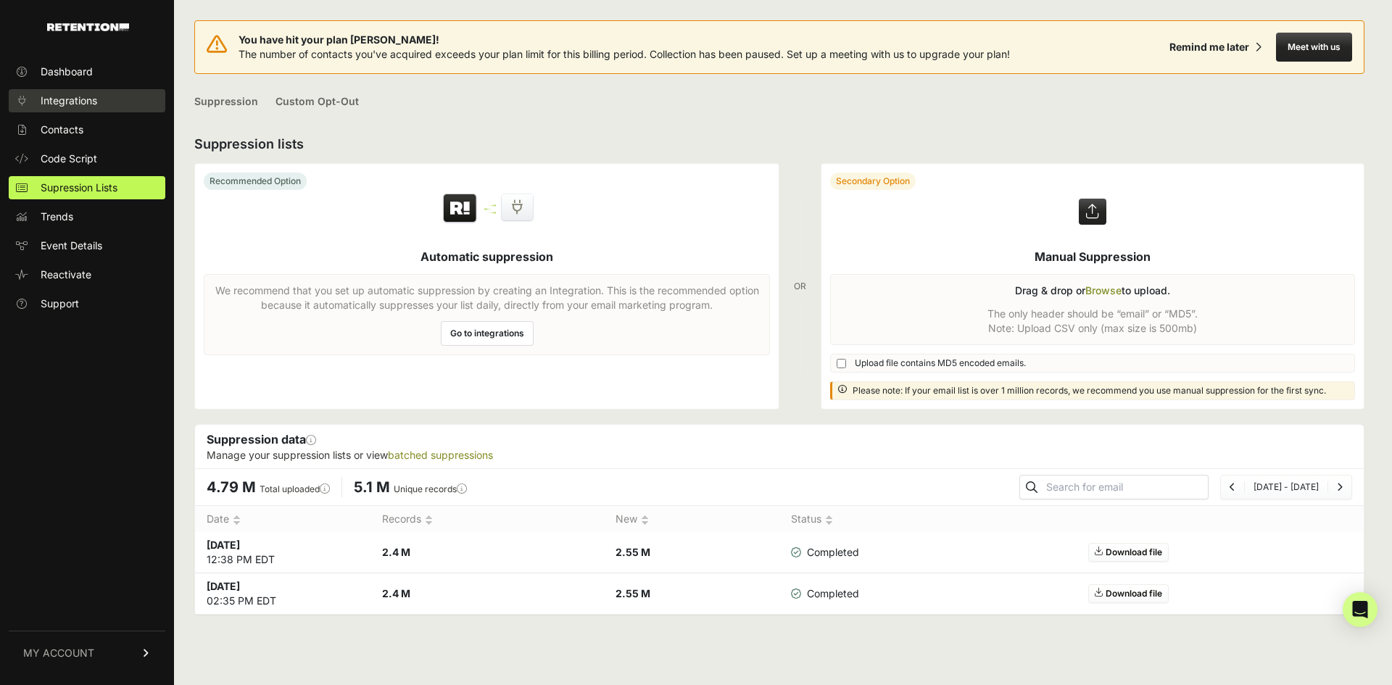
click at [88, 93] on span "Integrations" at bounding box center [69, 100] width 57 height 14
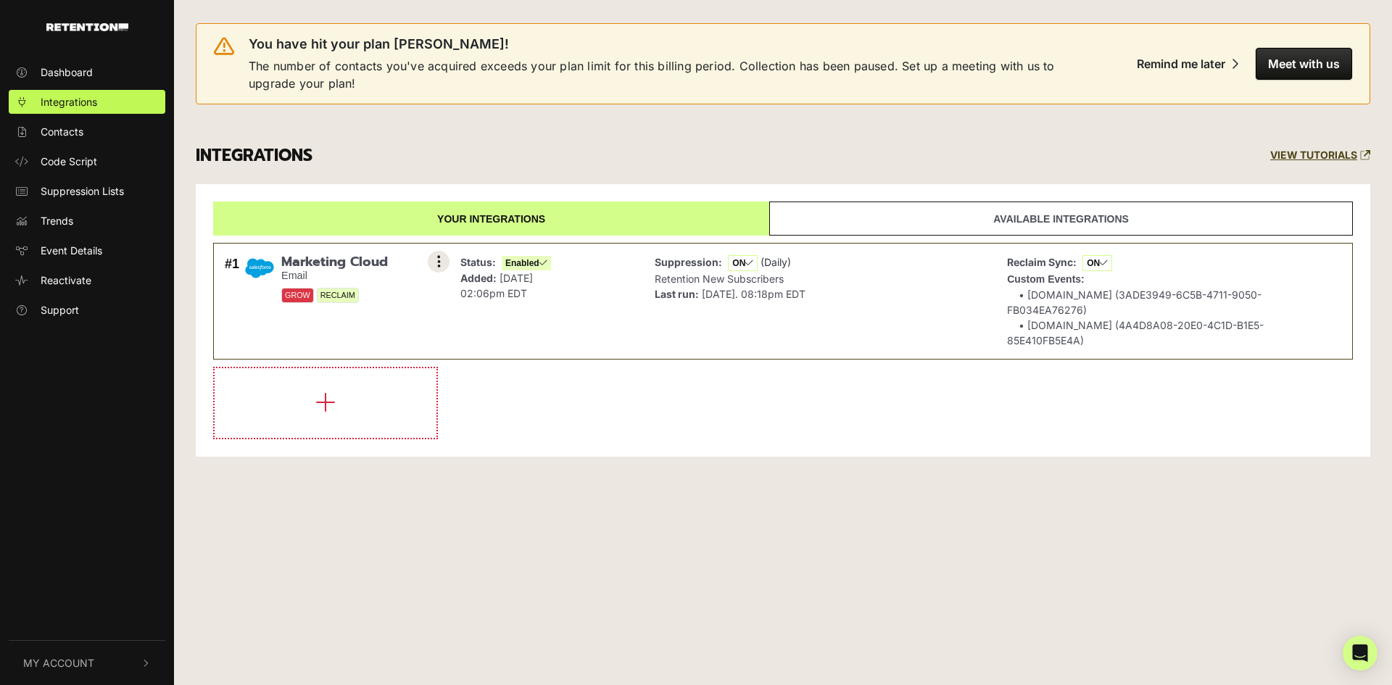
click at [437, 254] on icon at bounding box center [439, 261] width 4 height 14
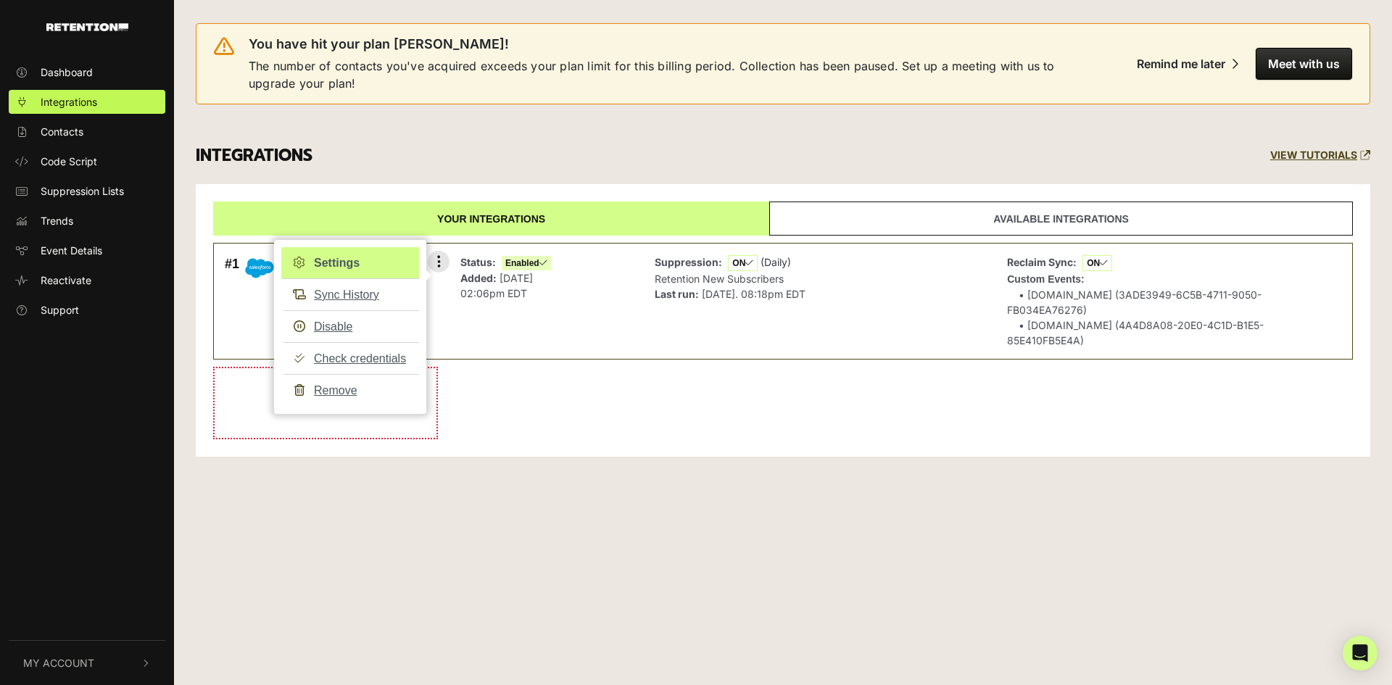
click at [358, 258] on link "Settings" at bounding box center [350, 263] width 138 height 32
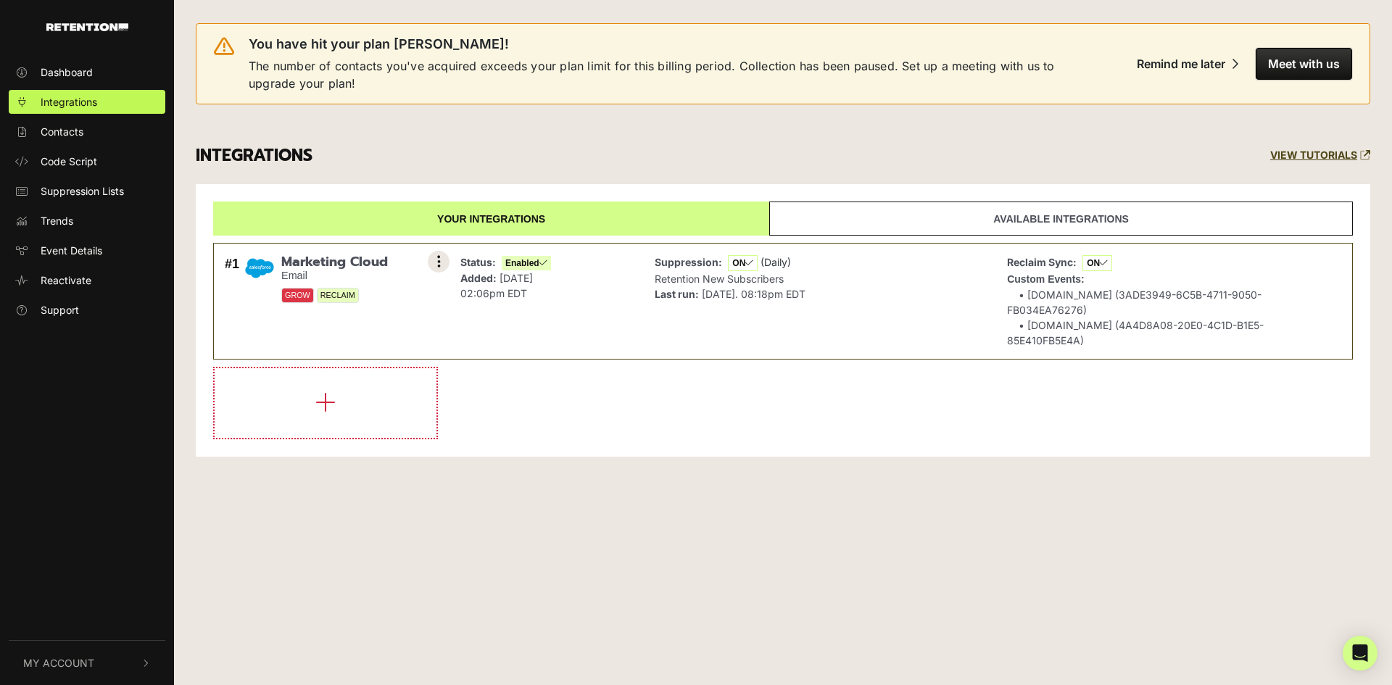
click at [433, 261] on button at bounding box center [439, 262] width 22 height 22
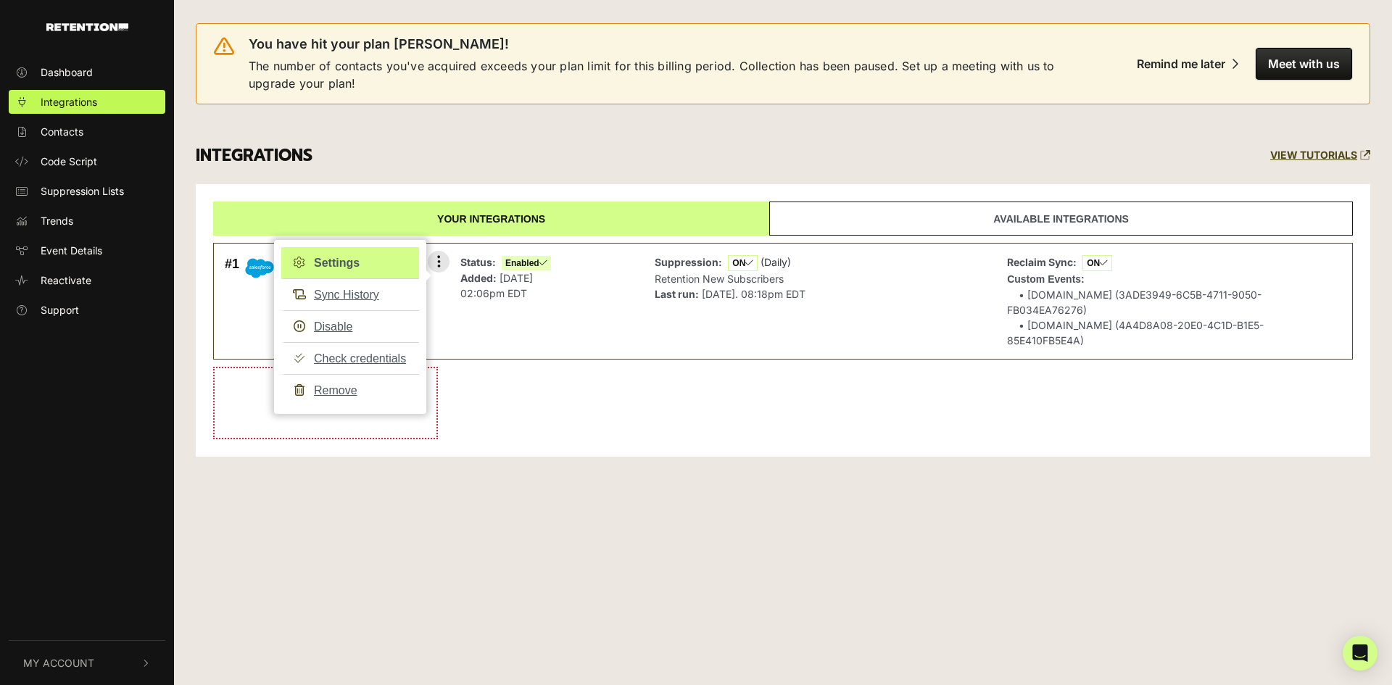
click at [341, 263] on link "Settings" at bounding box center [350, 263] width 138 height 32
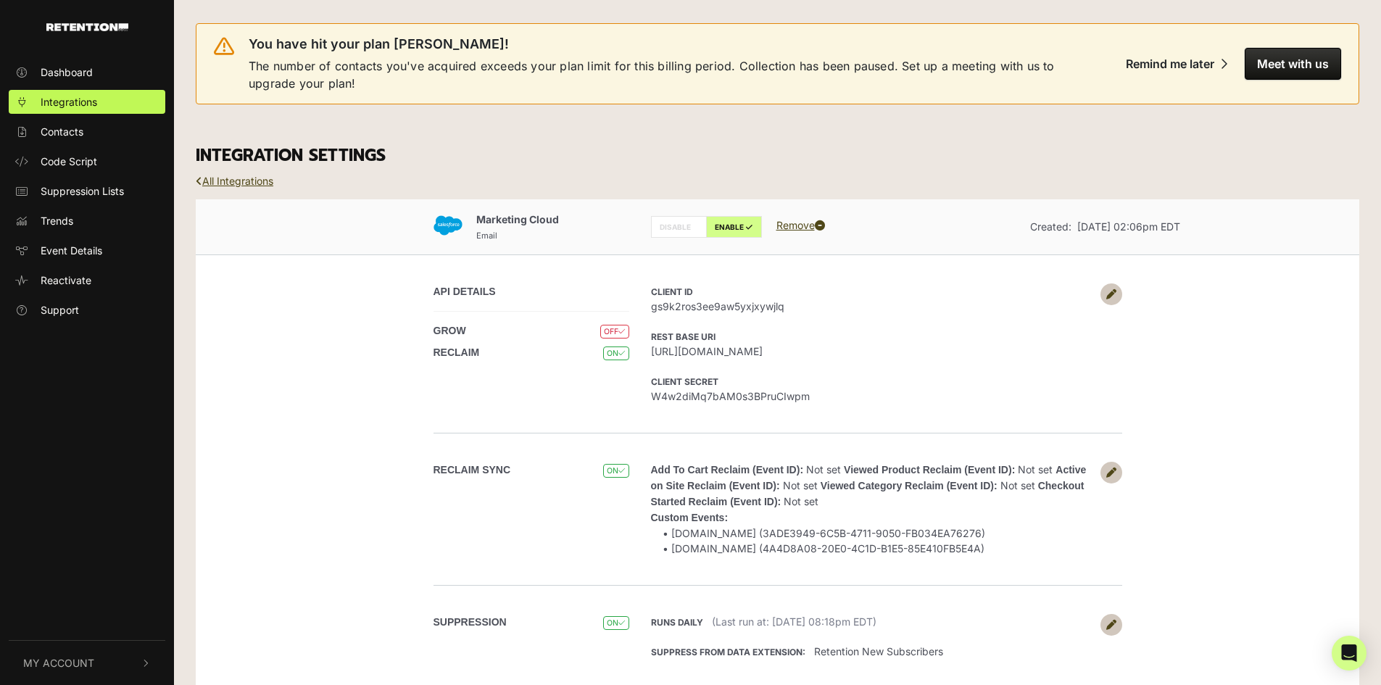
scroll to position [35, 0]
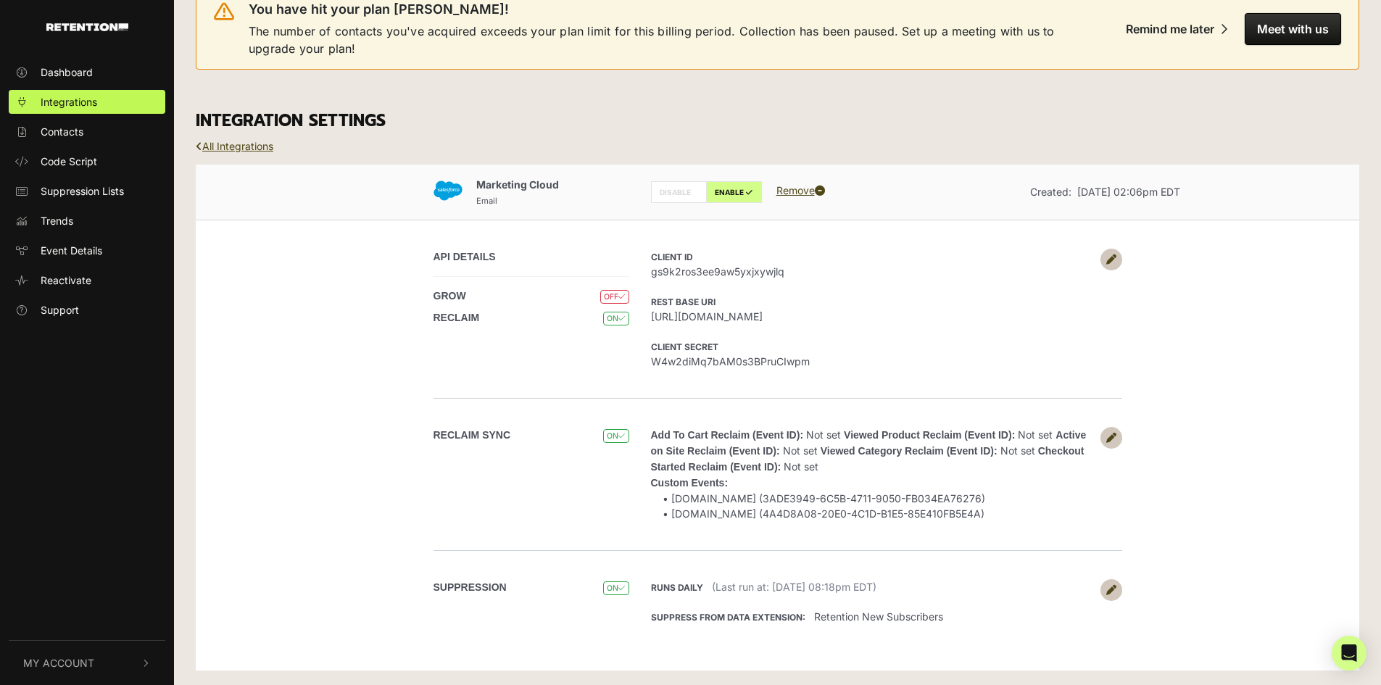
click at [1111, 590] on icon at bounding box center [1111, 590] width 10 height 10
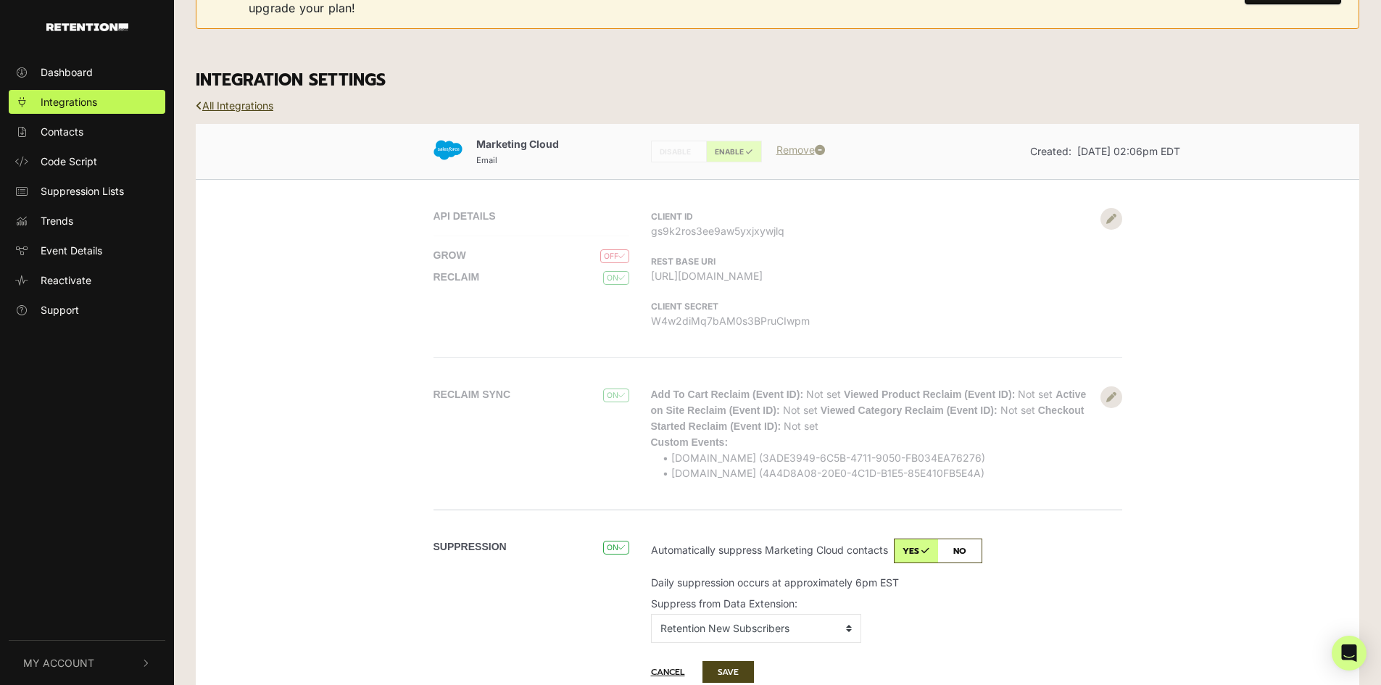
scroll to position [141, 0]
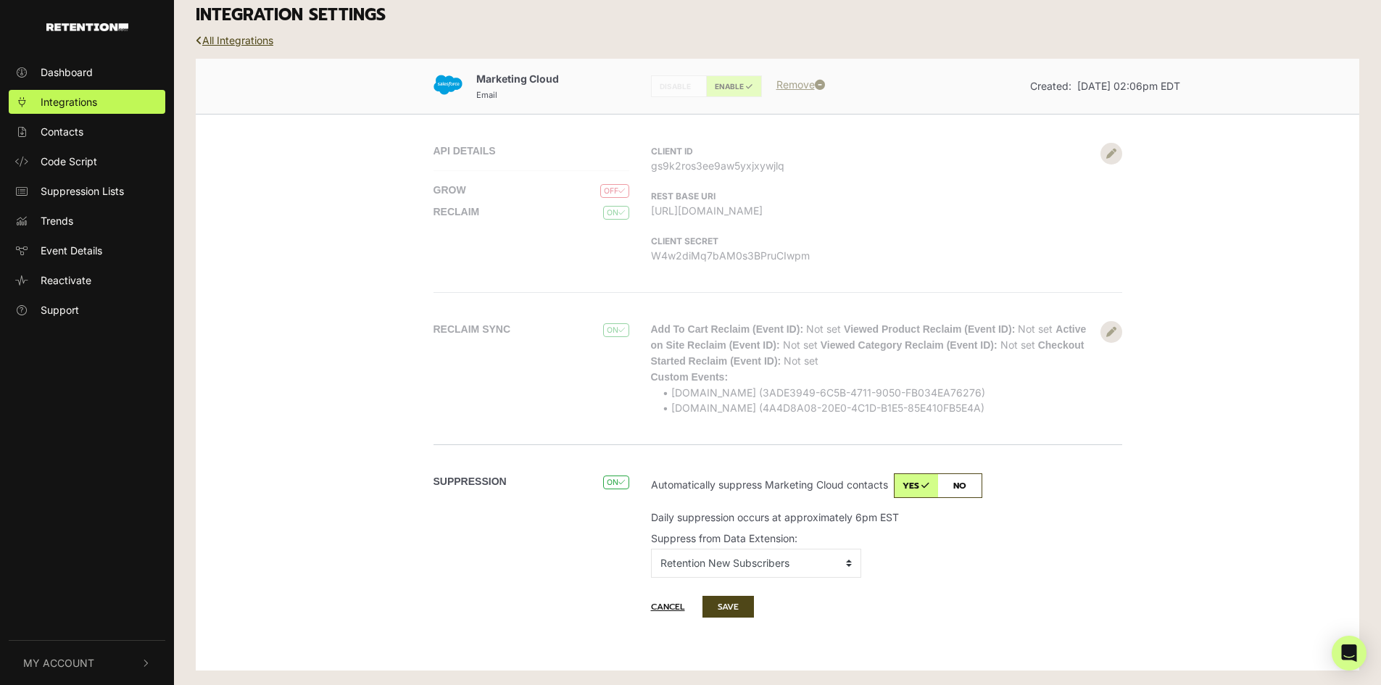
drag, startPoint x: 642, startPoint y: 516, endPoint x: 924, endPoint y: 517, distance: 281.9
click at [924, 517] on div "Runs daily (Last run at: Sep 29, 2025 at 08:18pm EDT) Suppress from Data Extens…" at bounding box center [881, 548] width 482 height 151
click at [852, 565] on select "No Data Extension 20160913_CDC_Groups 20160914_CDC_Groups 20180110_Groups 20180…" at bounding box center [756, 563] width 210 height 29
click at [777, 566] on select "No Data Extension 20160913_CDC_Groups 20160914_CDC_Groups 20180110_Groups 20180…" at bounding box center [756, 563] width 210 height 29
click at [730, 605] on button "SAVE" at bounding box center [727, 607] width 51 height 22
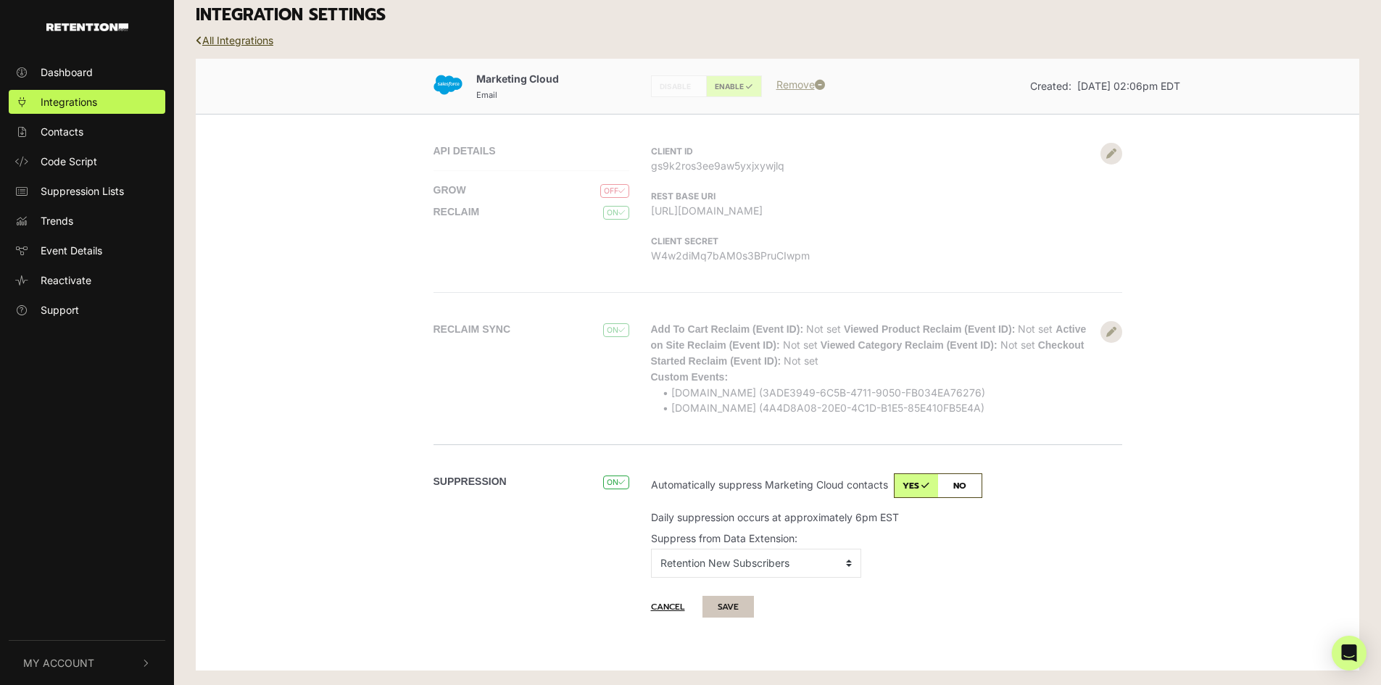
scroll to position [35, 0]
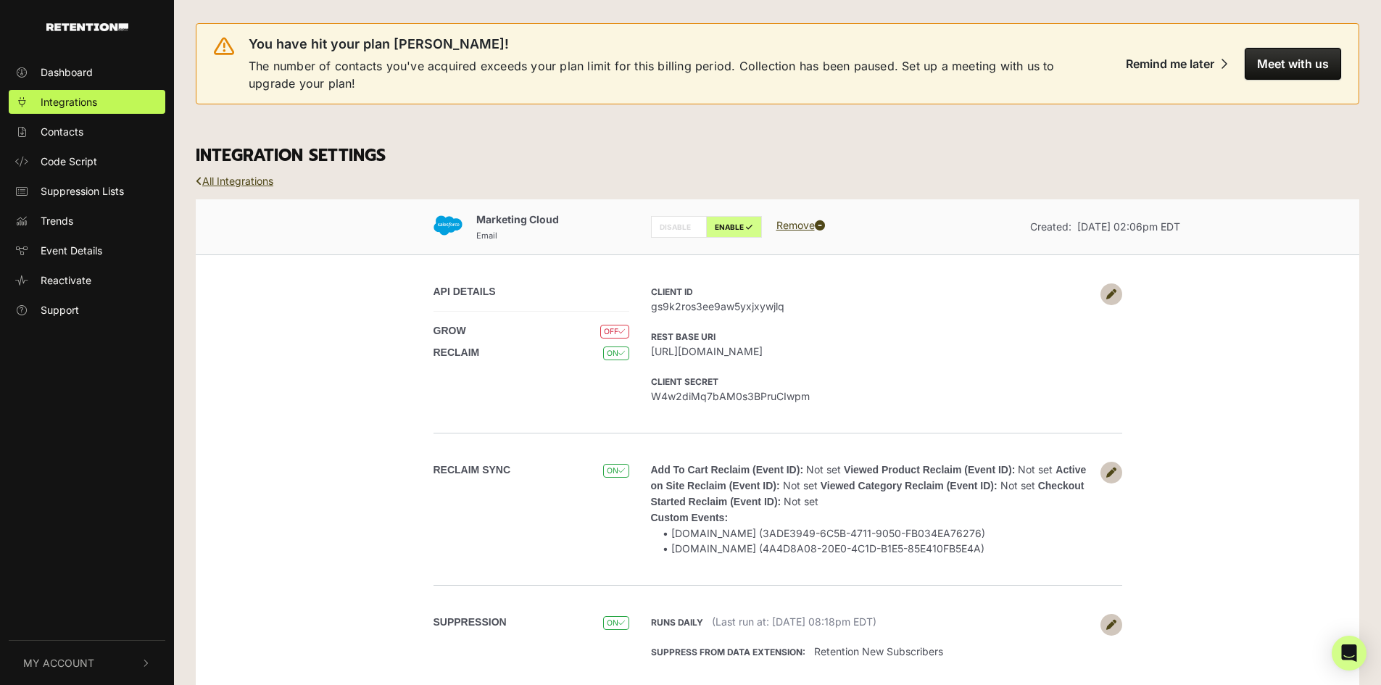
click at [1110, 478] on link at bounding box center [1111, 473] width 22 height 22
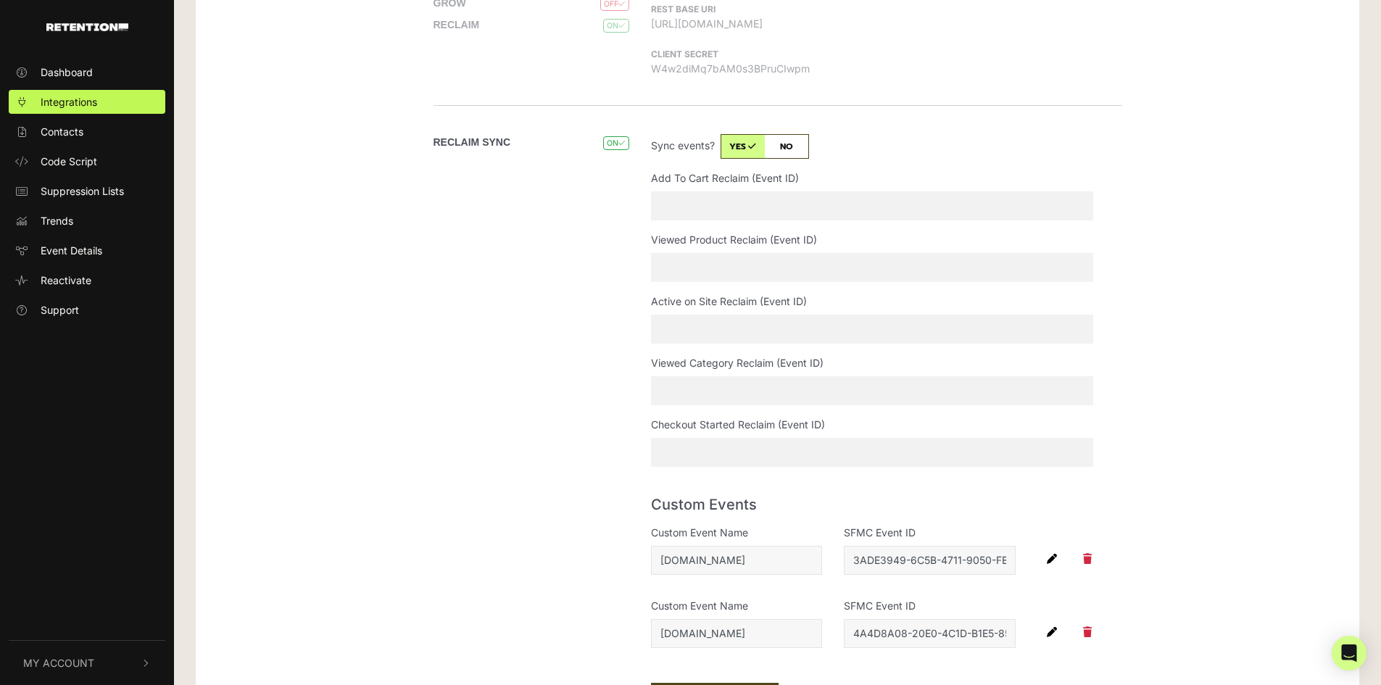
scroll to position [362, 0]
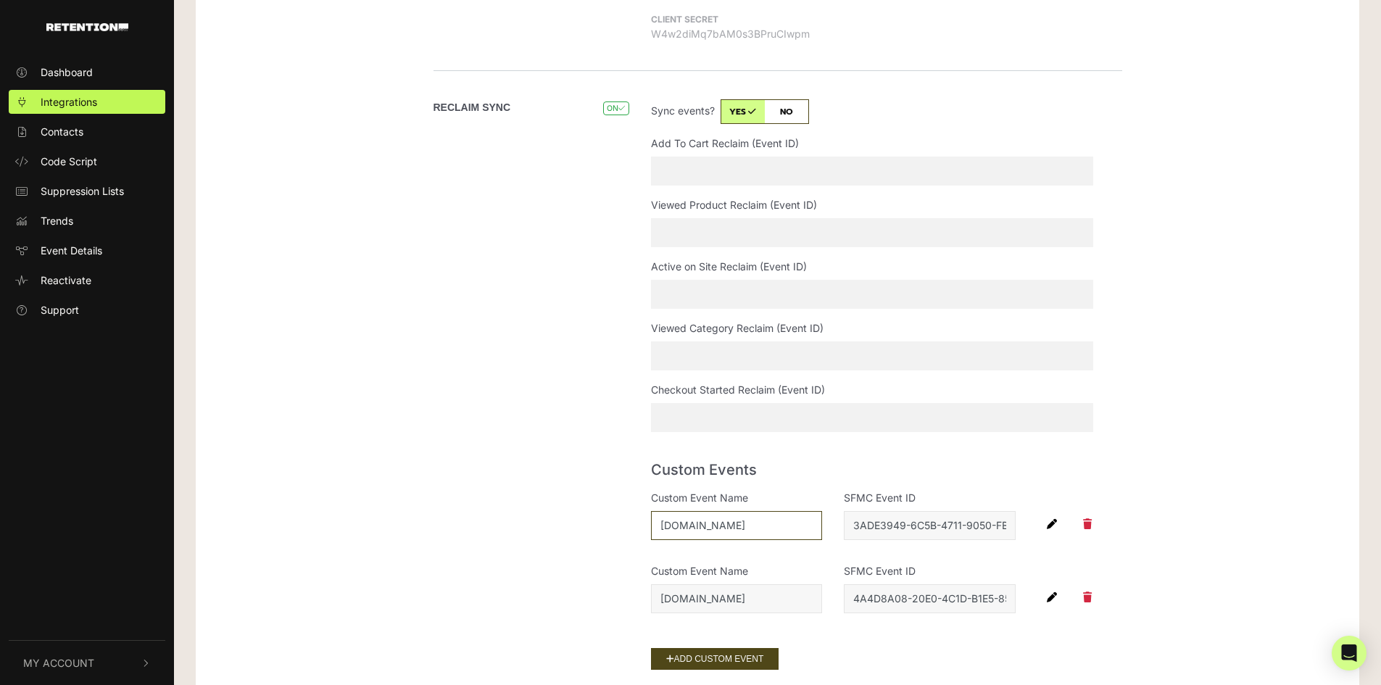
drag, startPoint x: 657, startPoint y: 531, endPoint x: 726, endPoint y: 531, distance: 68.1
click at [726, 531] on input "sale.do" at bounding box center [737, 525] width 172 height 29
drag, startPoint x: 863, startPoint y: 523, endPoint x: 1081, endPoint y: 531, distance: 217.6
click at [1081, 531] on div "Custom Event Name sale.do SFMC Event ID 3ADE3949-6C5B-4711-9050-FB034EA76276" at bounding box center [872, 521] width 464 height 62
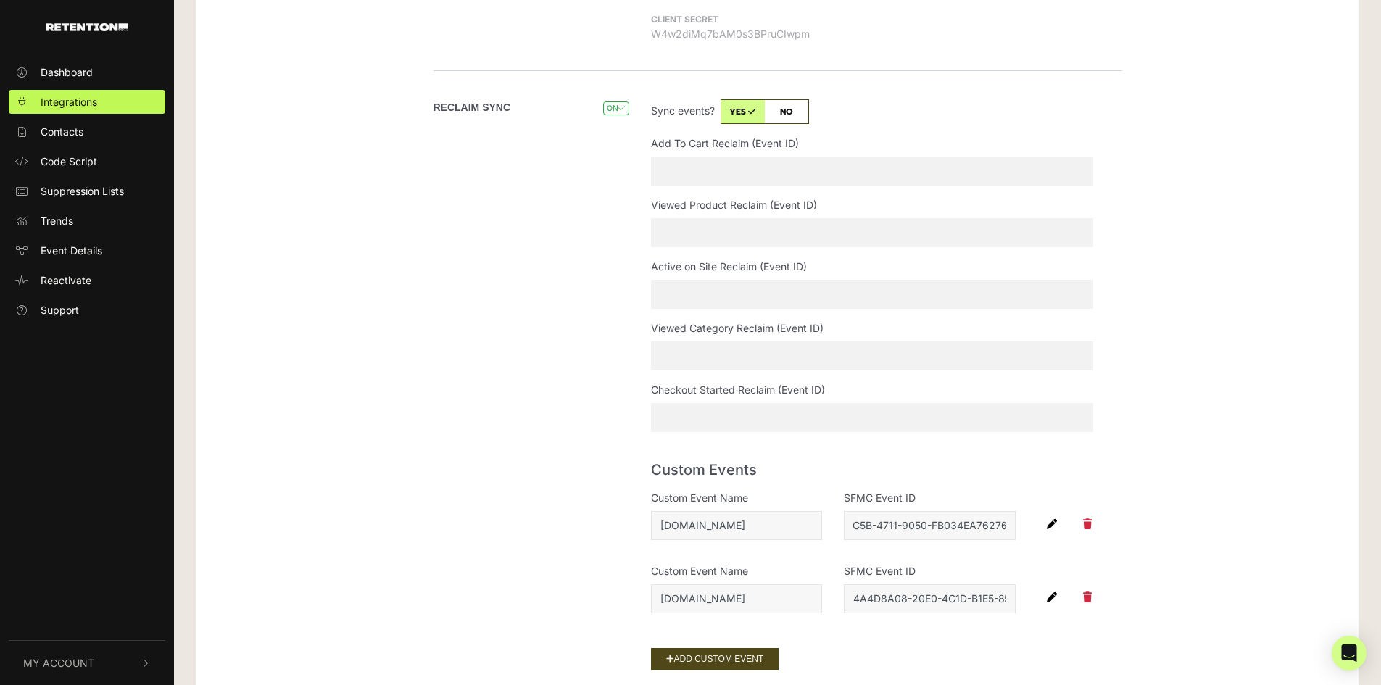
scroll to position [0, 0]
click at [1198, 349] on div "Marketing Cloud Email DISABLE ENABLE Remove Created: Sep 16, 2025 02:06pm EDT A…" at bounding box center [777, 351] width 1163 height 1028
click at [80, 70] on span "Dashboard" at bounding box center [67, 72] width 52 height 15
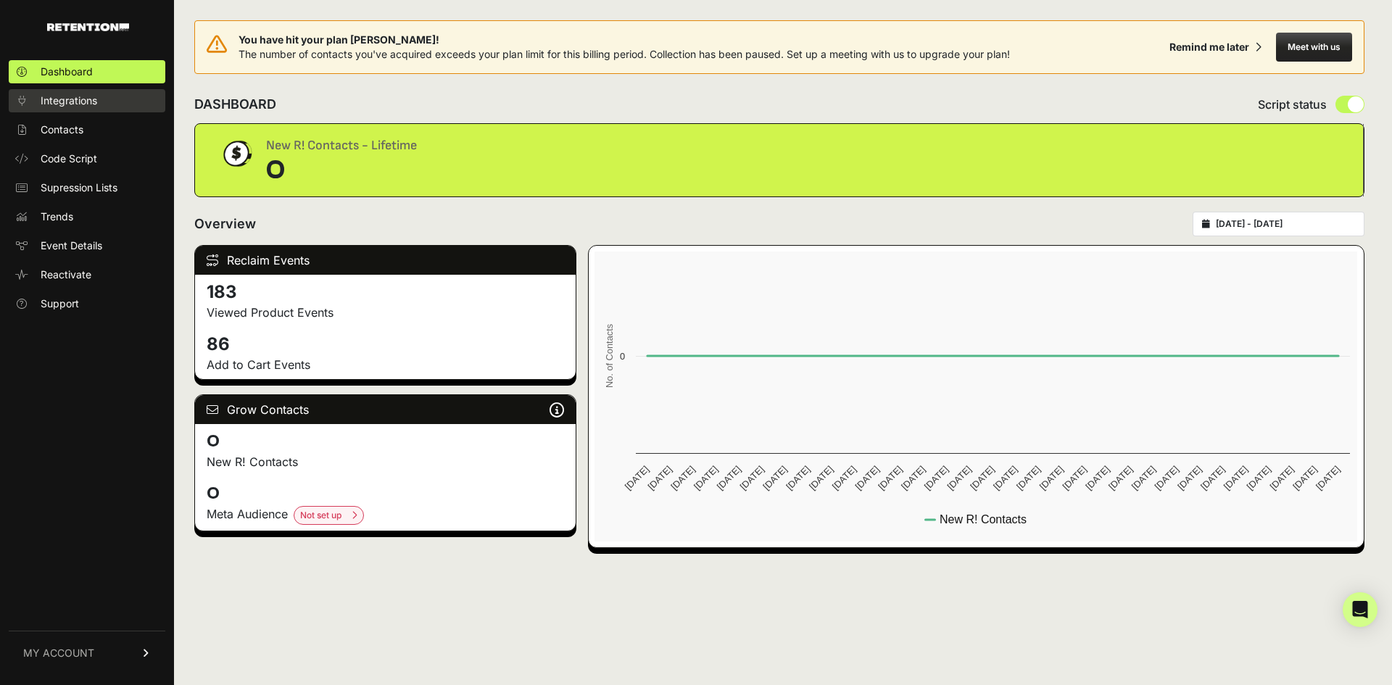
click at [72, 101] on span "Integrations" at bounding box center [69, 100] width 57 height 14
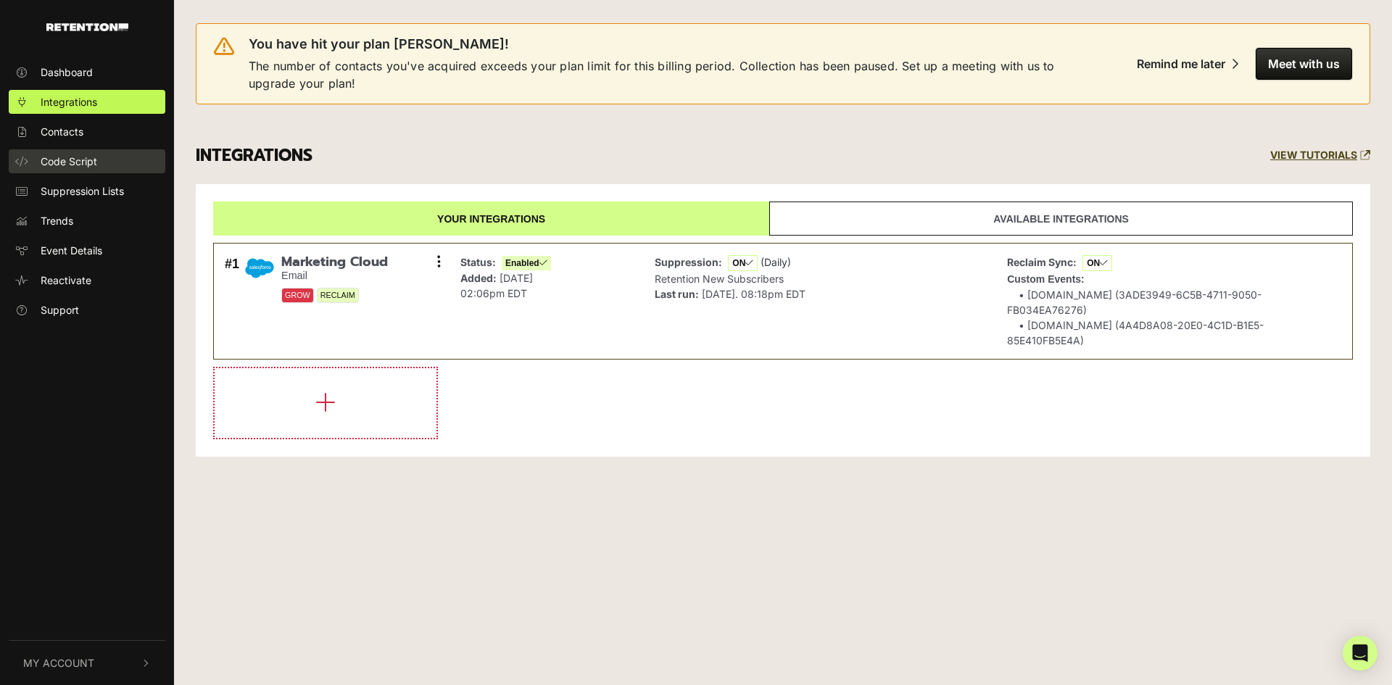
click at [70, 165] on span "Code Script" at bounding box center [69, 161] width 57 height 15
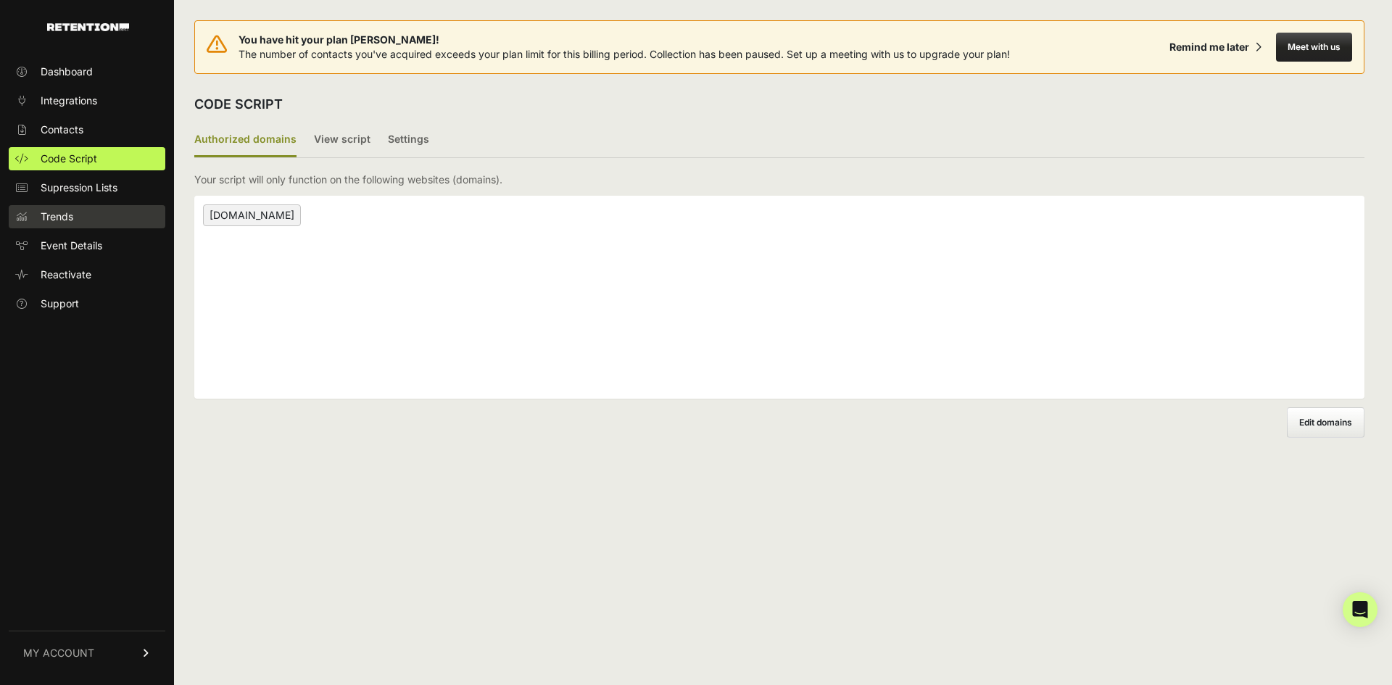
click at [59, 223] on span "Trends" at bounding box center [57, 216] width 33 height 14
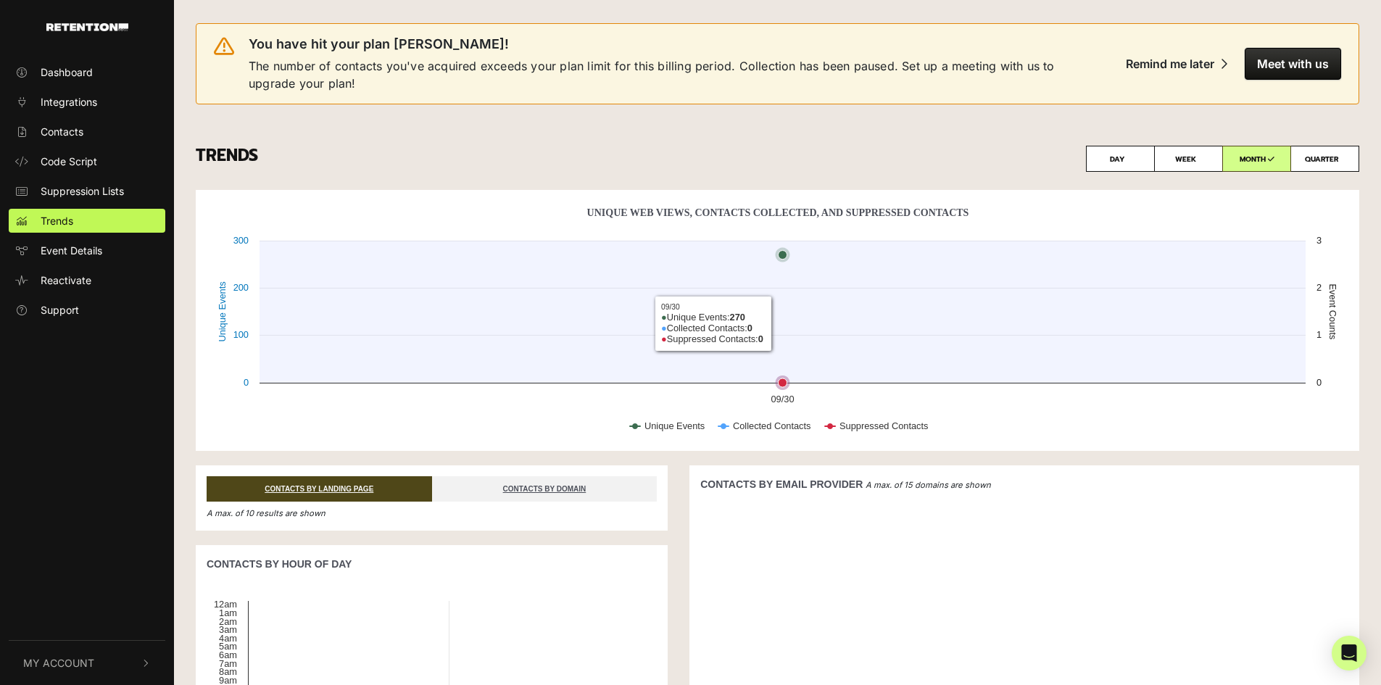
click at [780, 383] on icon "Unique Web Views, Contacts Collected, And Suppressed Contacts" at bounding box center [782, 382] width 9 height 9
click at [782, 257] on icon "Unique Web Views, Contacts Collected, And Suppressed Contacts" at bounding box center [782, 255] width 9 height 9
drag, startPoint x: 782, startPoint y: 256, endPoint x: 905, endPoint y: 275, distance: 124.8
click at [905, 275] on icon "Created with Highcharts 12.1.2 Unique Events Event Counts Unique Web Views, Con…" at bounding box center [778, 324] width 1142 height 246
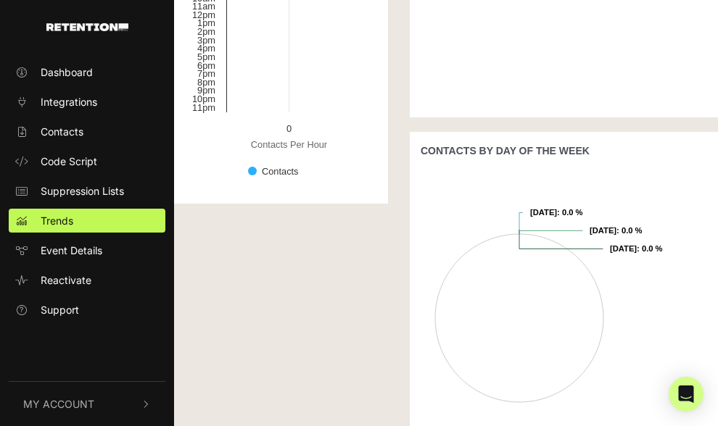
scroll to position [812, 0]
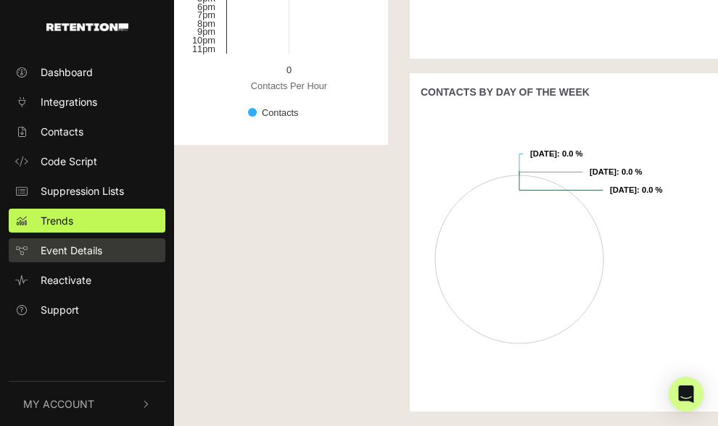
click at [73, 246] on span "Event Details" at bounding box center [72, 250] width 62 height 15
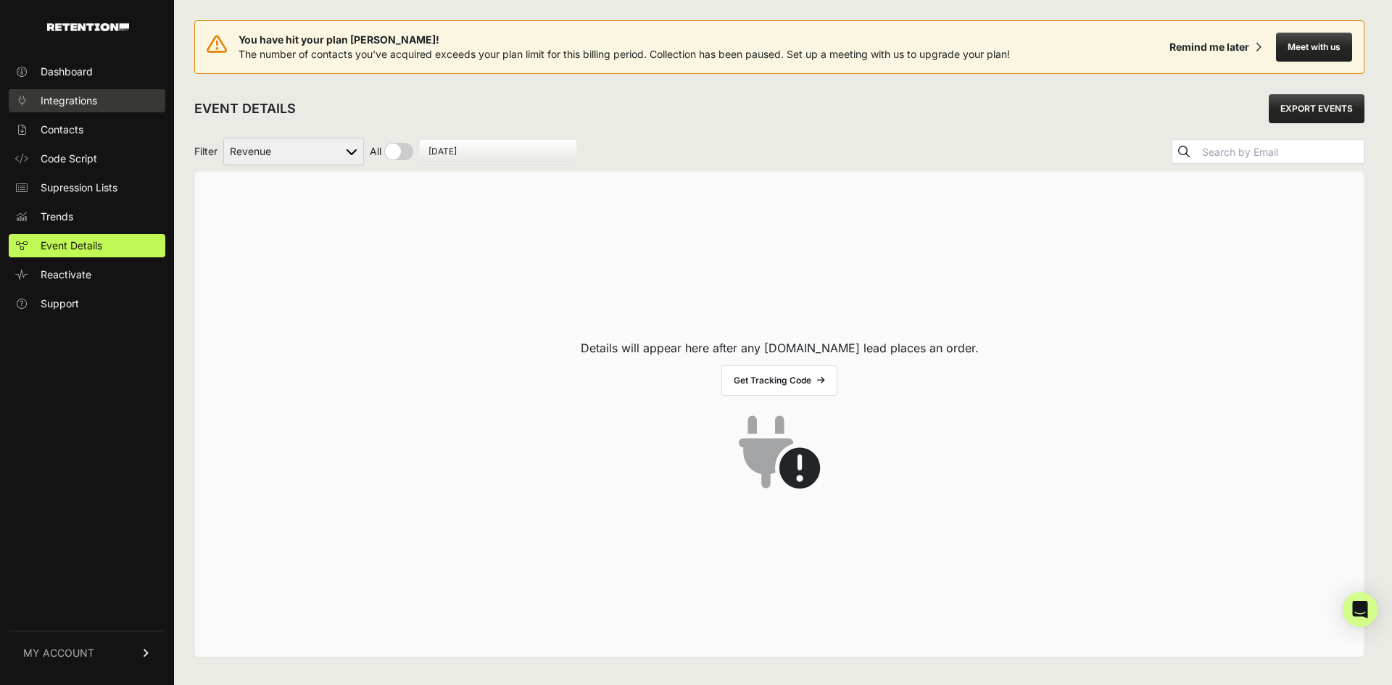
click at [64, 107] on span "Integrations" at bounding box center [69, 100] width 57 height 14
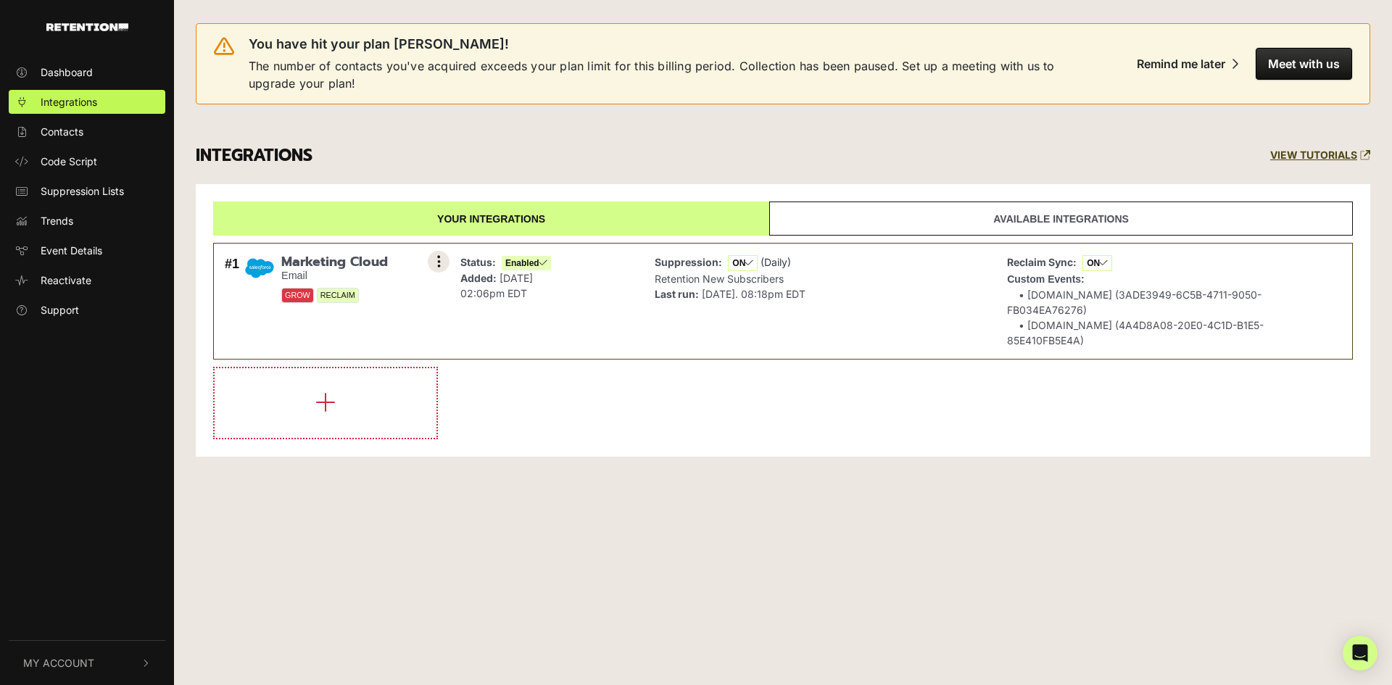
click at [437, 259] on icon at bounding box center [439, 261] width 4 height 14
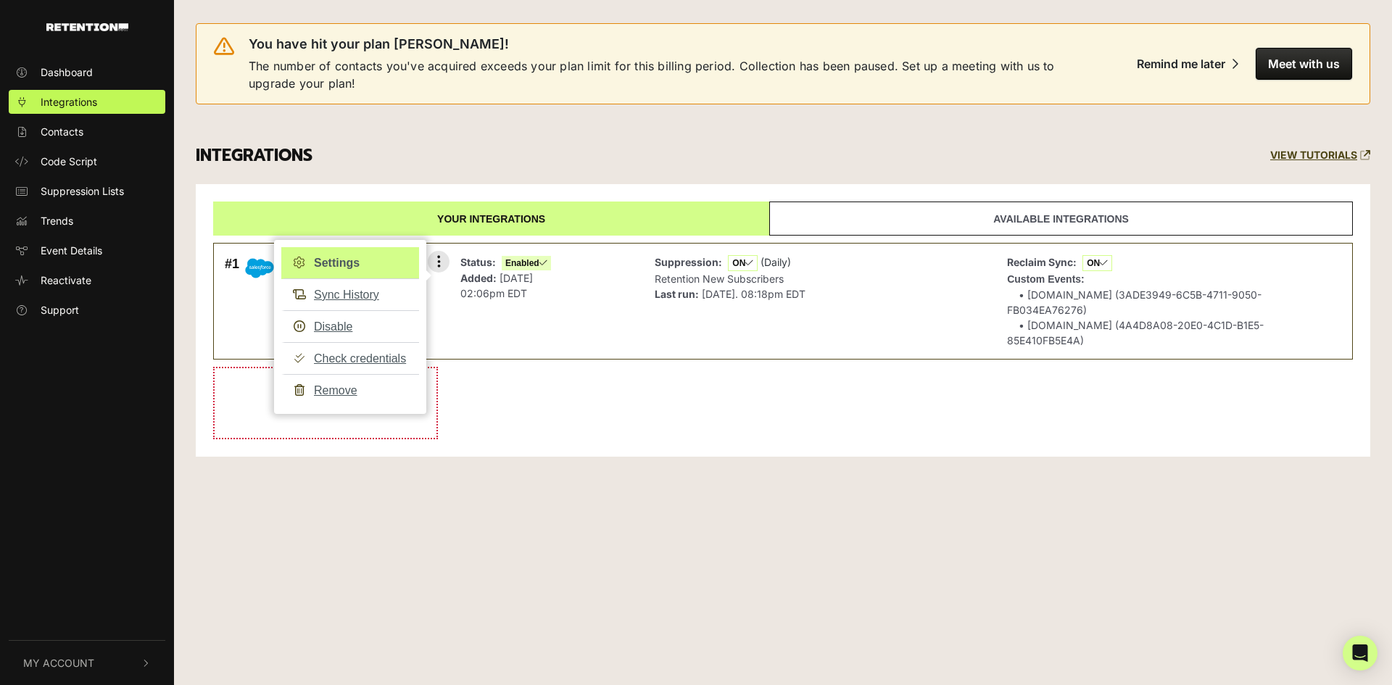
click at [361, 266] on link "Settings" at bounding box center [350, 263] width 138 height 32
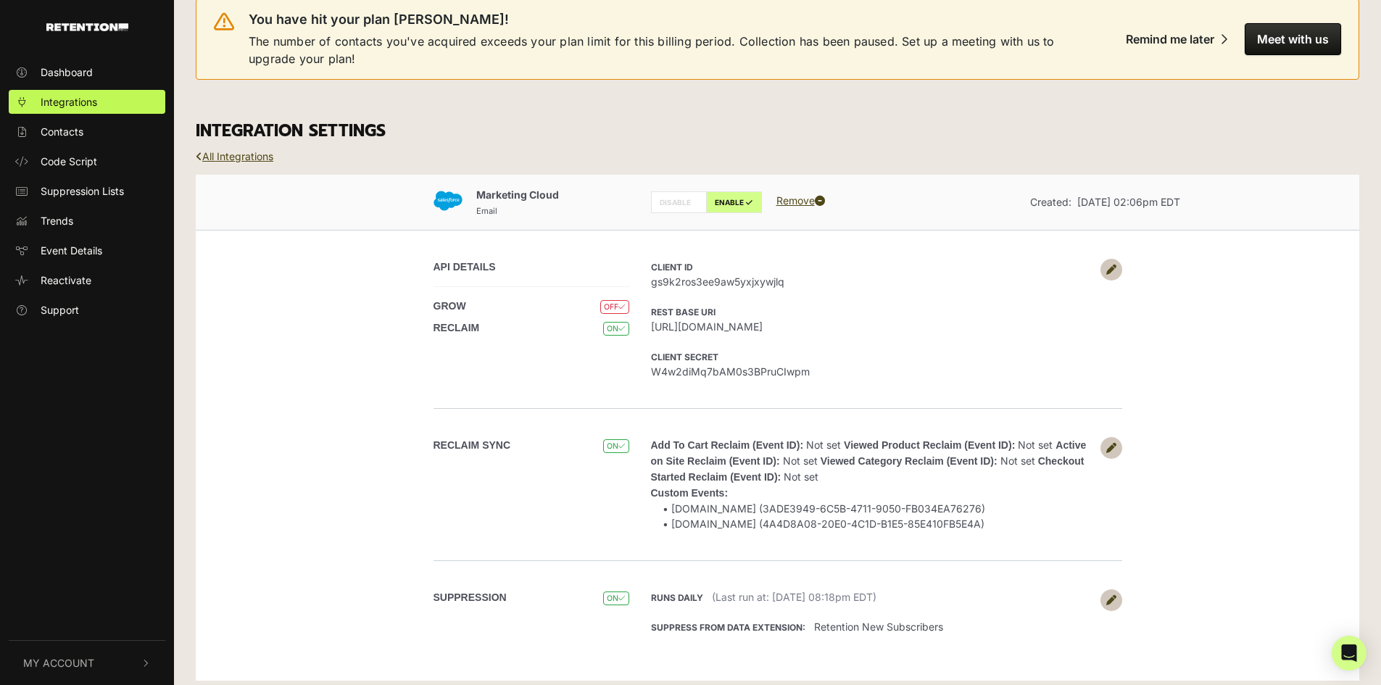
scroll to position [35, 0]
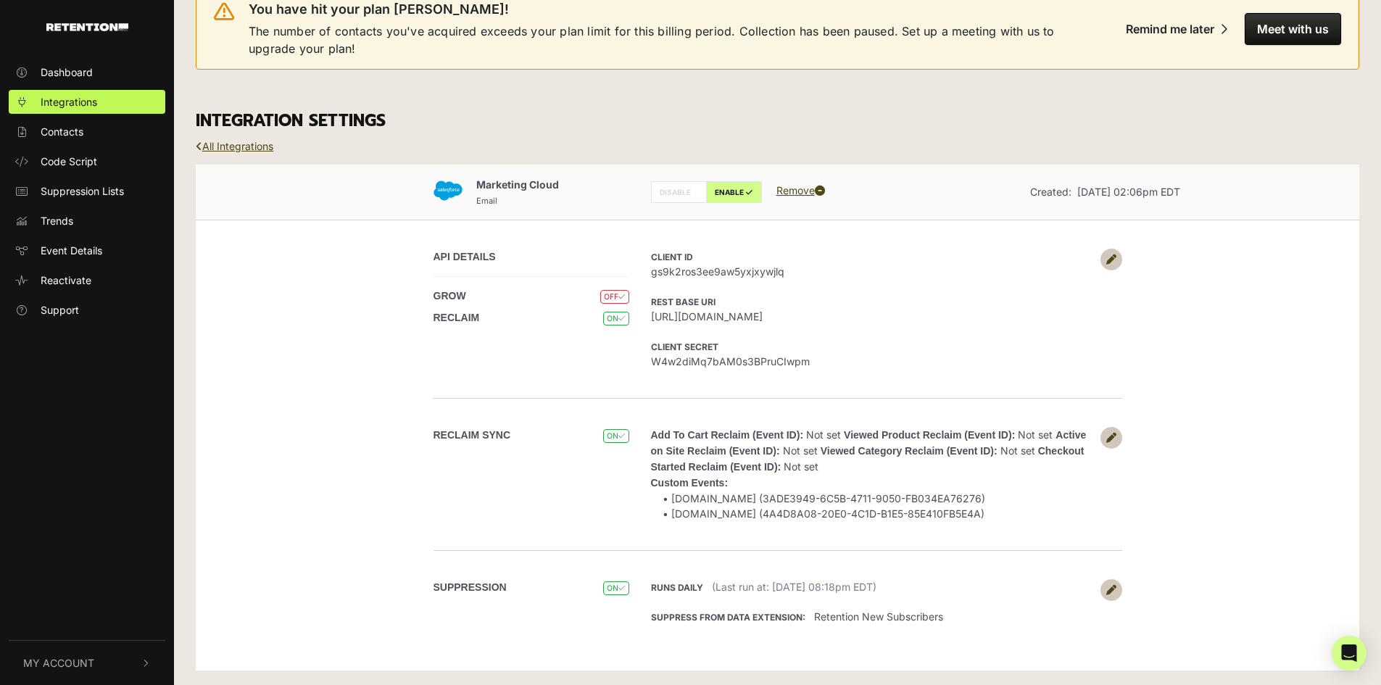
click at [1114, 435] on icon at bounding box center [1111, 438] width 10 height 10
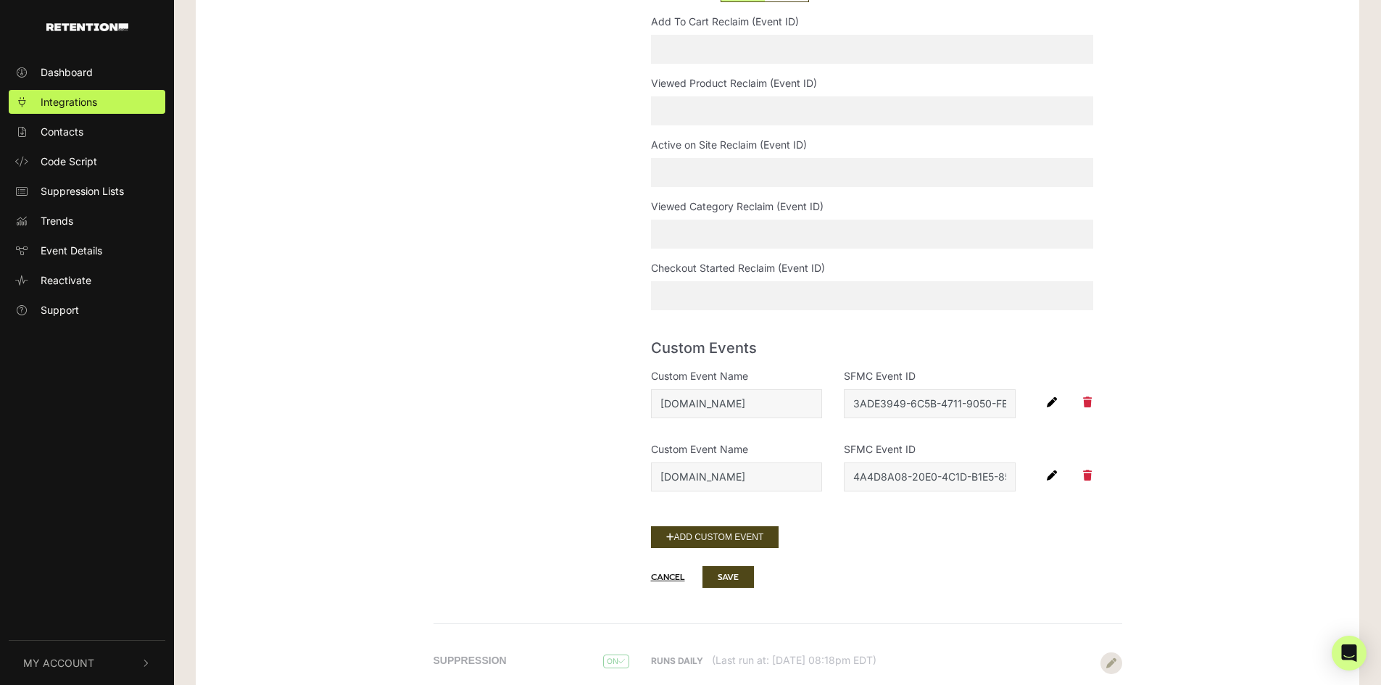
scroll to position [507, 0]
